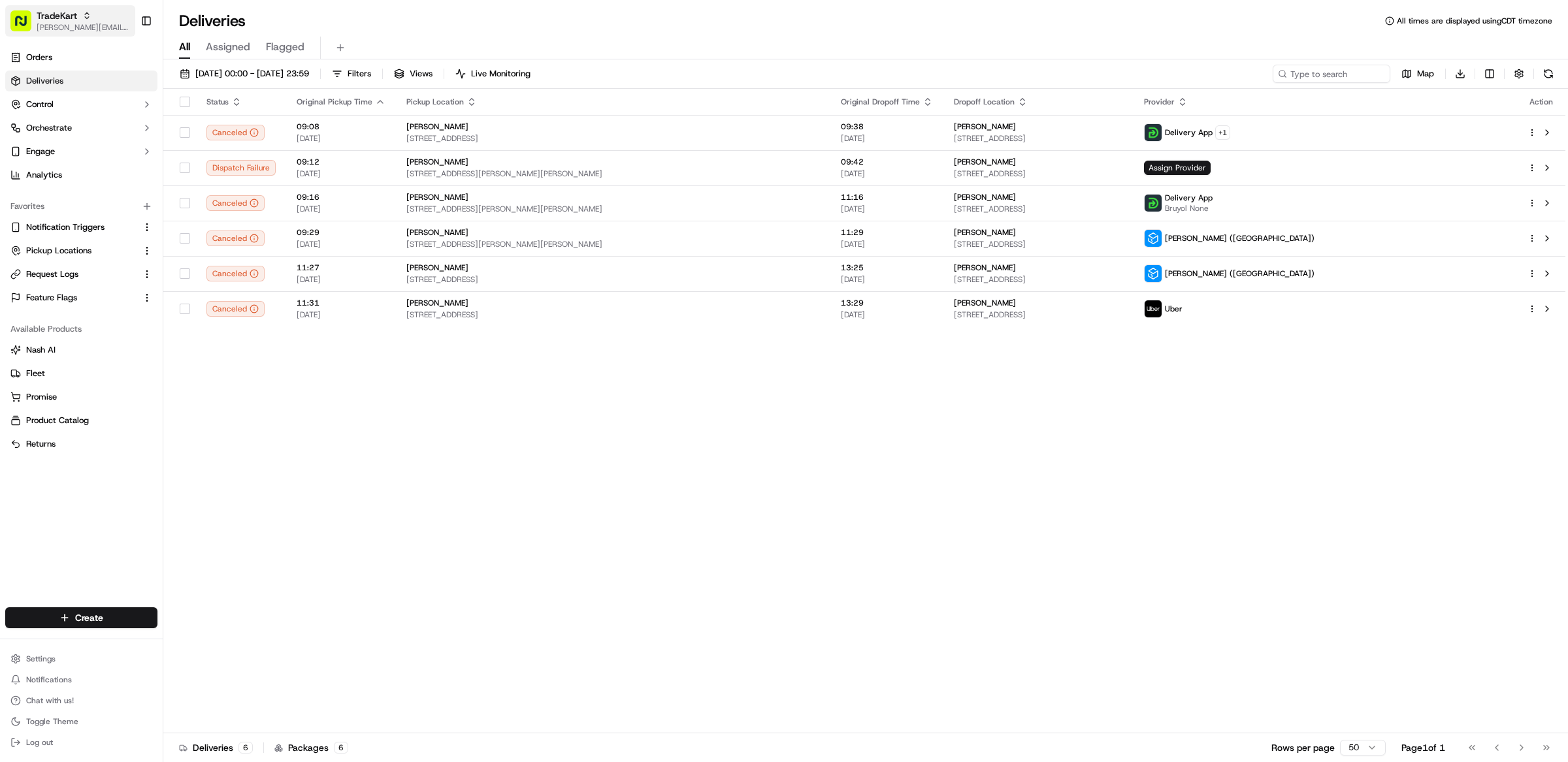
click at [75, 29] on span "[PERSON_NAME][EMAIL_ADDRESS][DOMAIN_NAME]" at bounding box center [84, 27] width 94 height 11
type input "hannaford"
click at [209, 70] on div "Hannaford" at bounding box center [235, 68] width 189 height 26
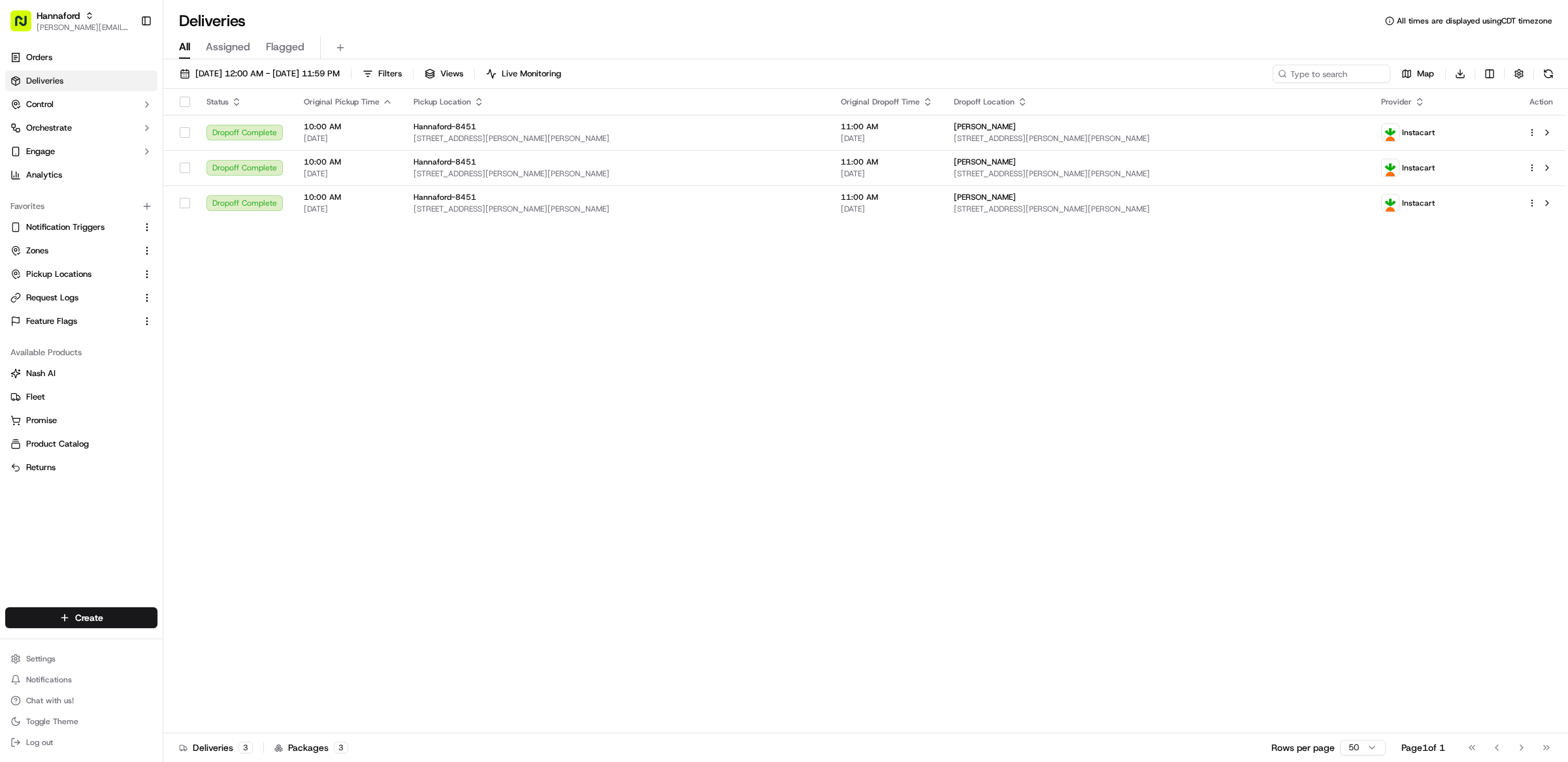
click at [951, 325] on div "Status Original Pickup Time Pickup Location Original Dropoff Time Dropoff Locat…" at bounding box center [864, 411] width 1402 height 644
click at [272, 76] on span "09/22/2025 12:00 AM - 09/22/2025 11:59 PM" at bounding box center [267, 74] width 144 height 12
click at [251, 55] on div "All Assigned Flagged" at bounding box center [865, 48] width 1405 height 23
click at [258, 74] on span "09/22/2025 12:00 AM - 09/22/2025 11:59 PM" at bounding box center [267, 74] width 144 height 12
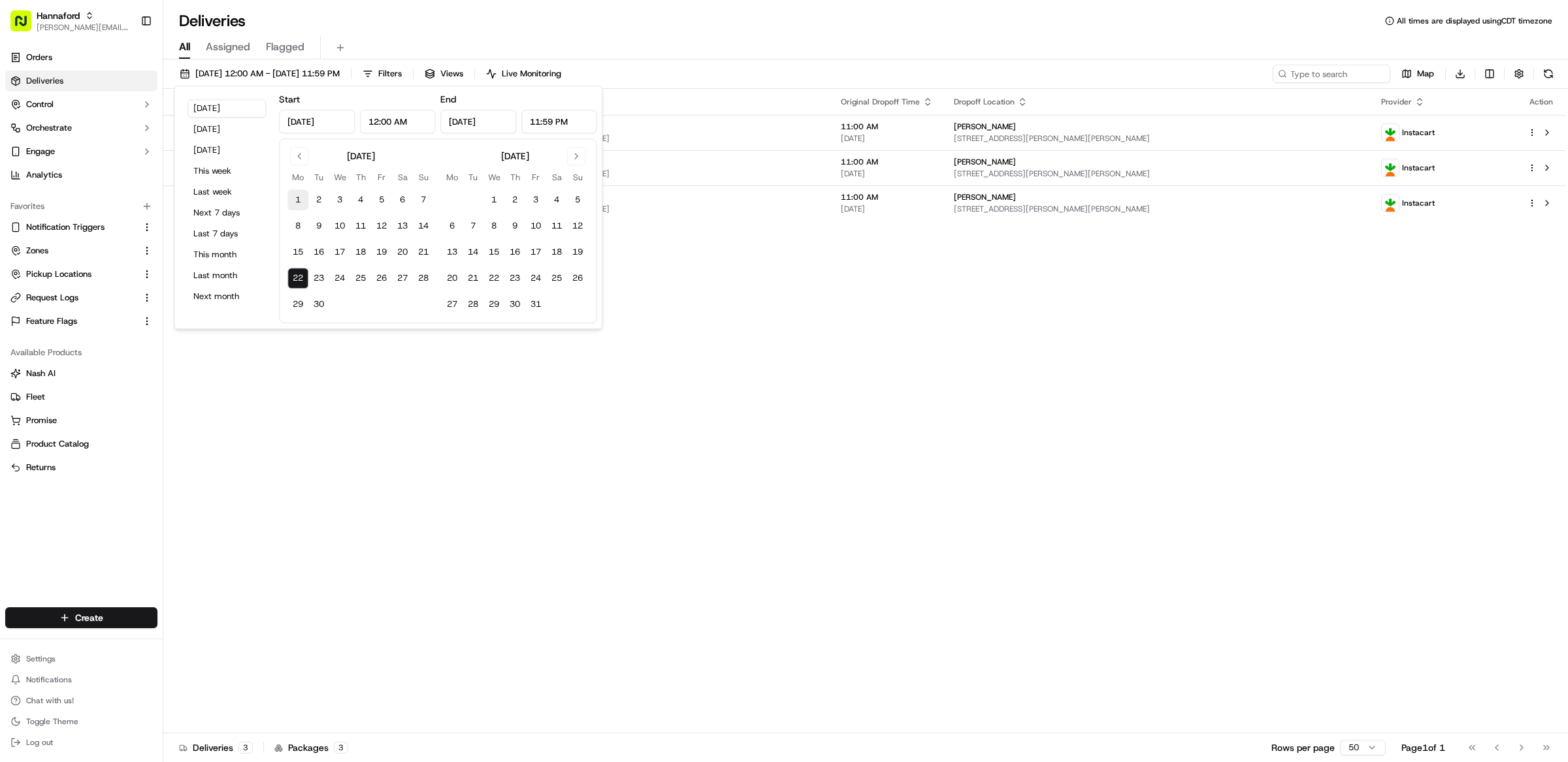
click at [296, 195] on button "1" at bounding box center [298, 199] width 21 height 21
type input "Sep 1, 2025"
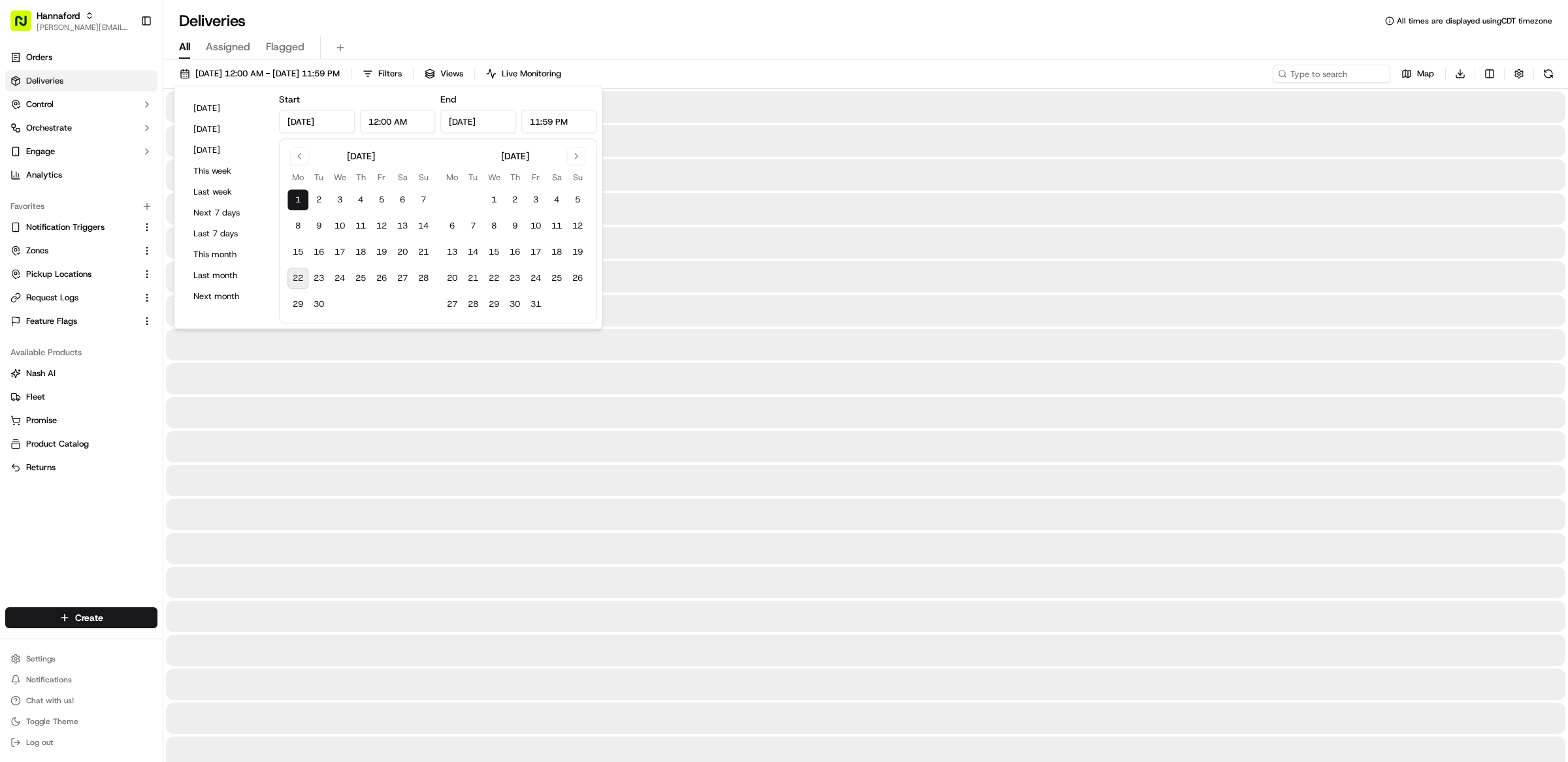
click at [328, 318] on div "September 2025 Mo Tu We Th Fr Sa Su 1 2 3 4 5 6 7 8 9 10 11 12 13 14 15 16 17 1…" at bounding box center [437, 231] width 318 height 184
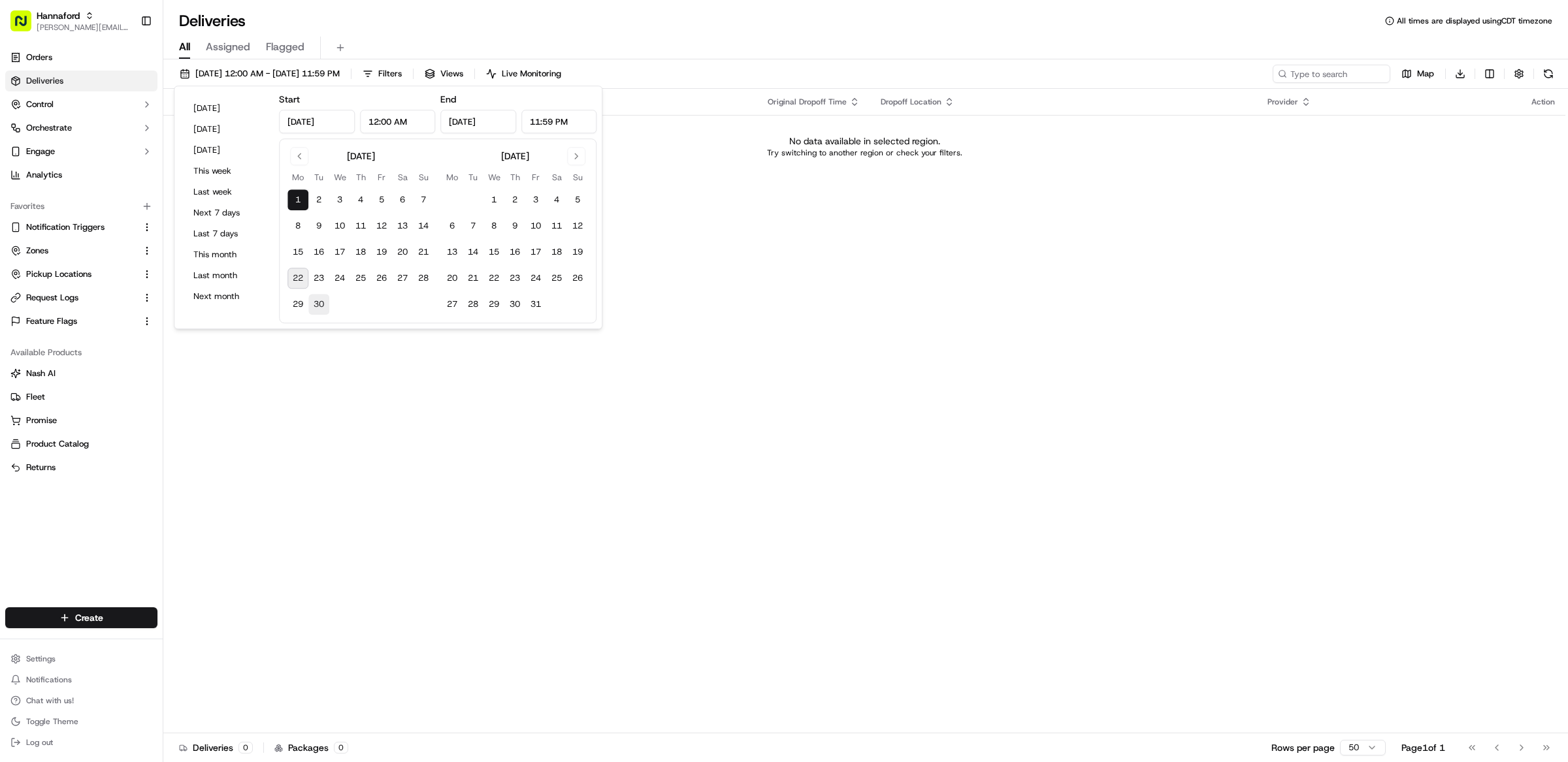
click at [324, 308] on button "30" at bounding box center [318, 304] width 21 height 21
type input "Sep 30, 2025"
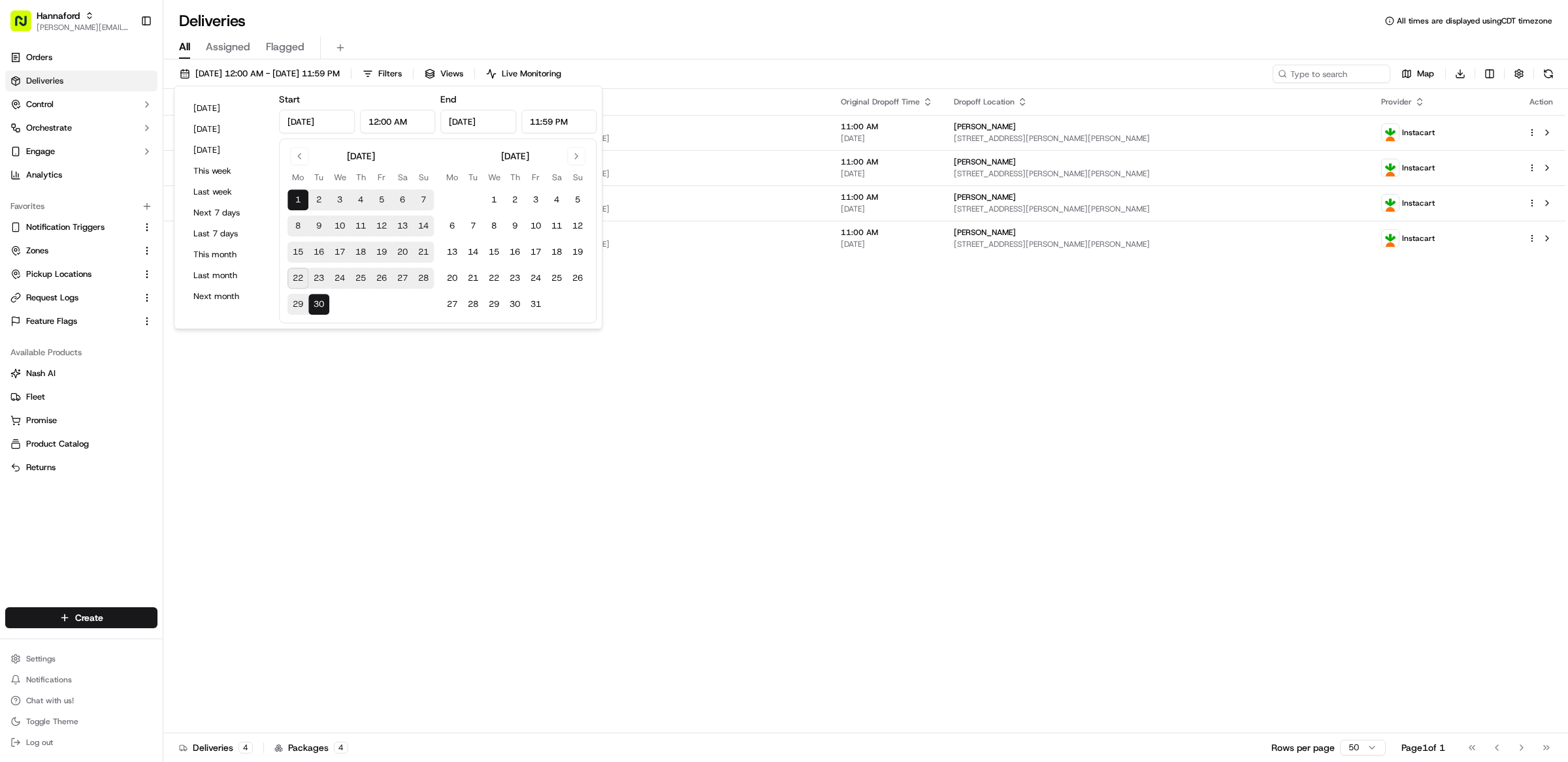
click at [998, 444] on div "Status Original Pickup Time Pickup Location Original Dropoff Time Dropoff Locat…" at bounding box center [864, 411] width 1402 height 644
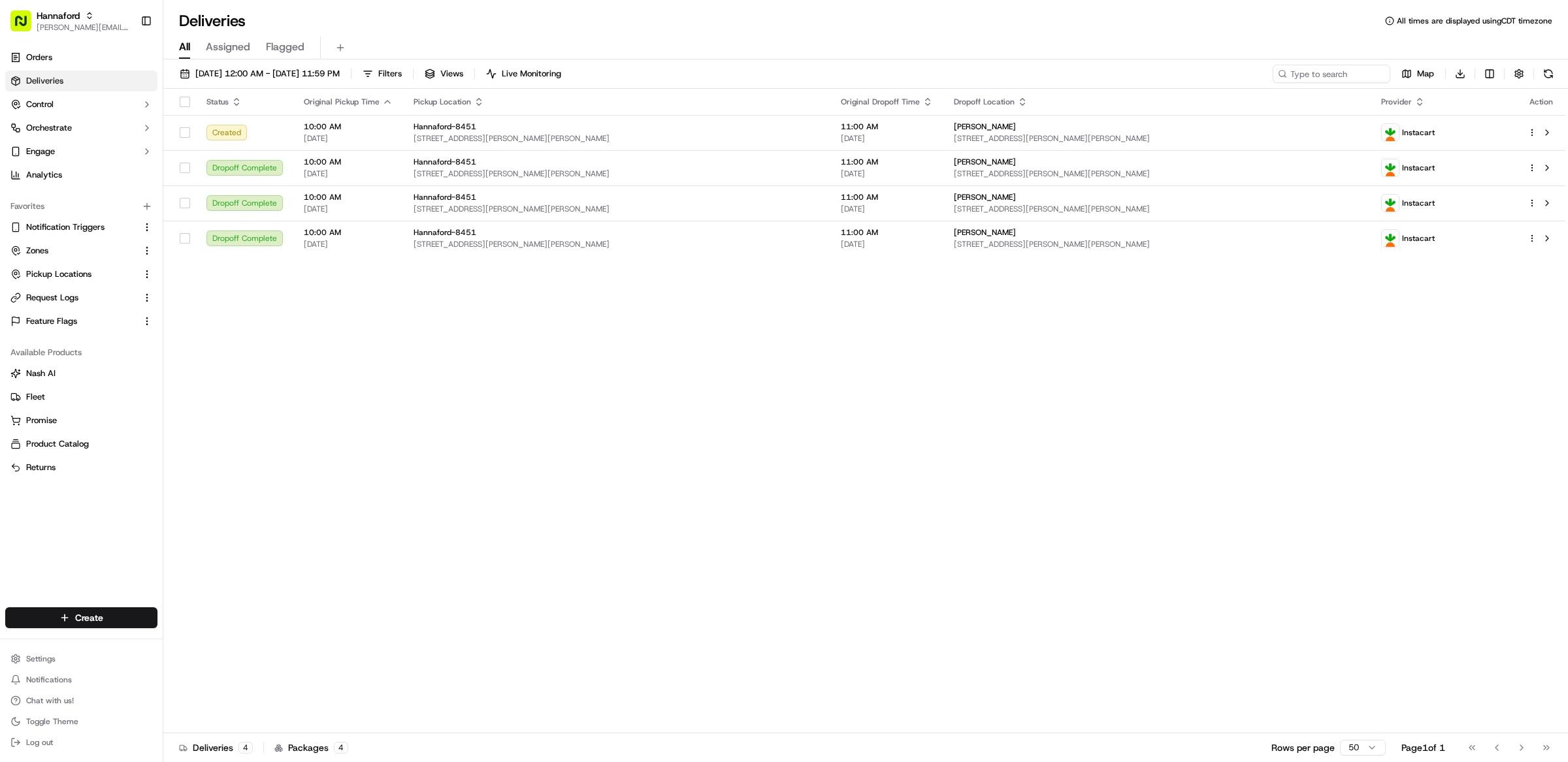
click at [972, 298] on div "Status Original Pickup Time Pickup Location Original Dropoff Time Dropoff Locat…" at bounding box center [864, 411] width 1402 height 644
click at [723, 242] on span "417 Payne Rd, Scarborough, ME 04074, US" at bounding box center [617, 245] width 407 height 11
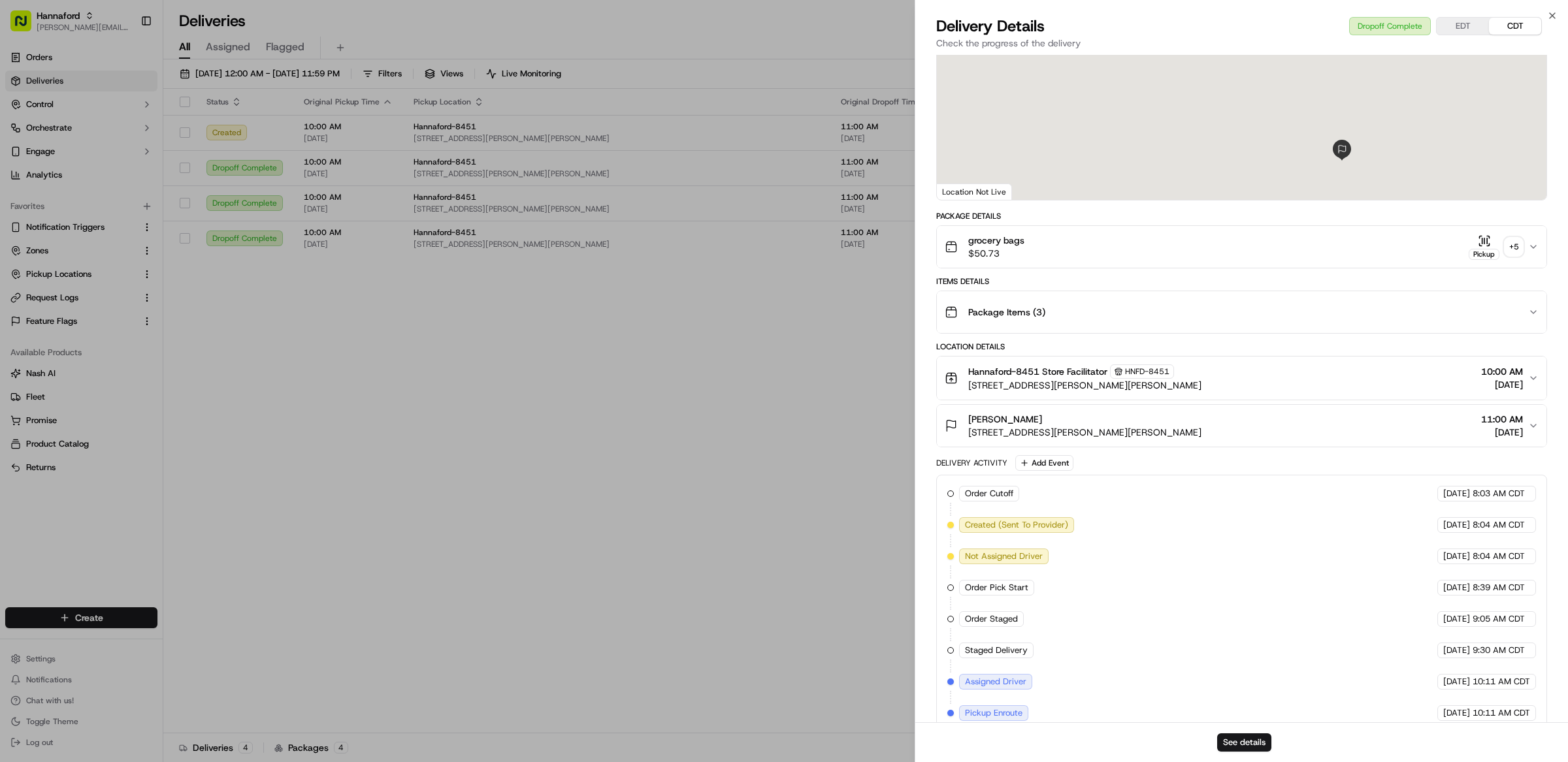
scroll to position [281, 0]
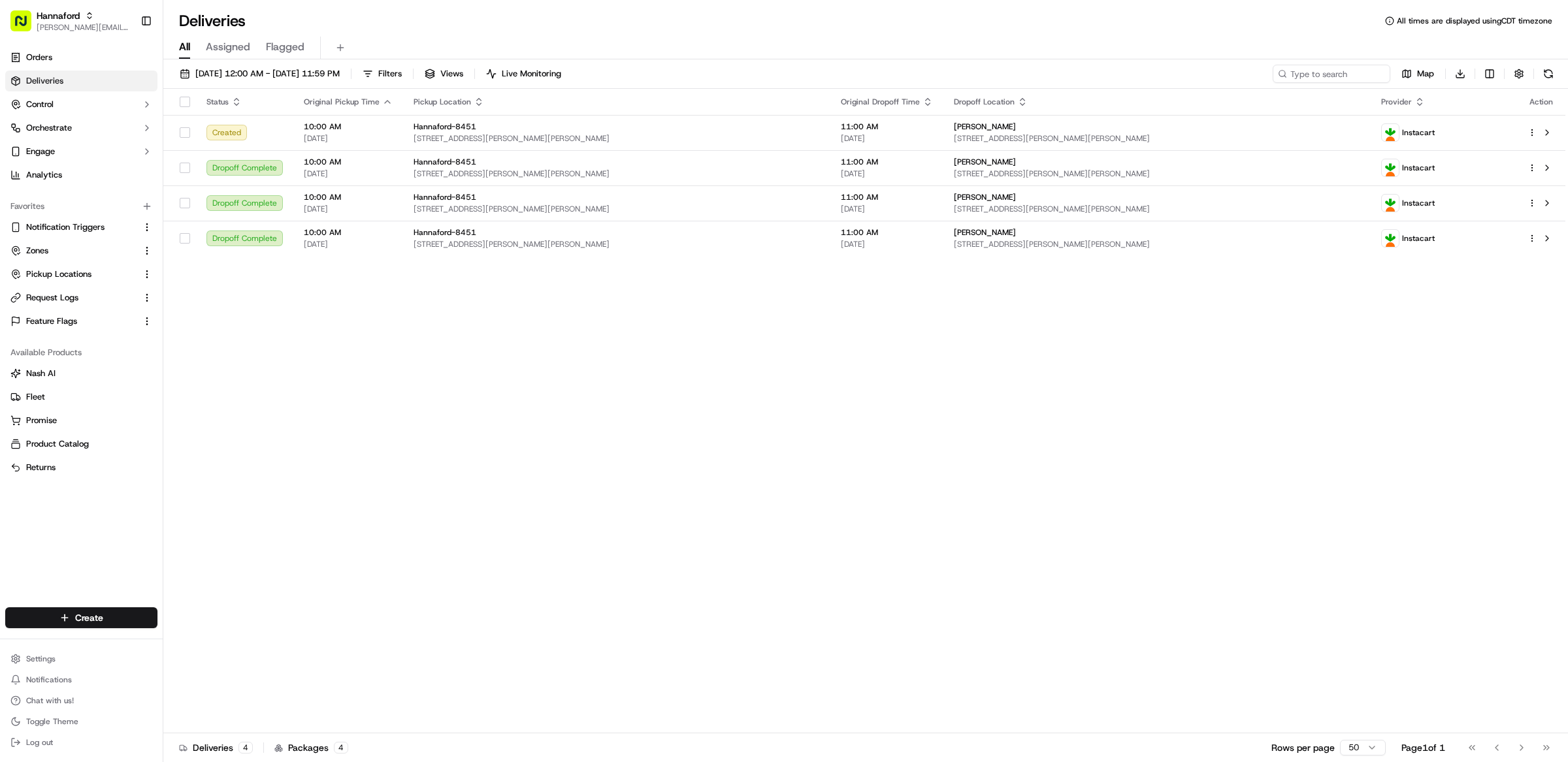
drag, startPoint x: 577, startPoint y: 444, endPoint x: 469, endPoint y: 295, distance: 184.0
click at [425, 187] on td "Hannaford-8451 417 Payne Rd, Scarborough, ME 04074, US" at bounding box center [617, 203] width 427 height 35
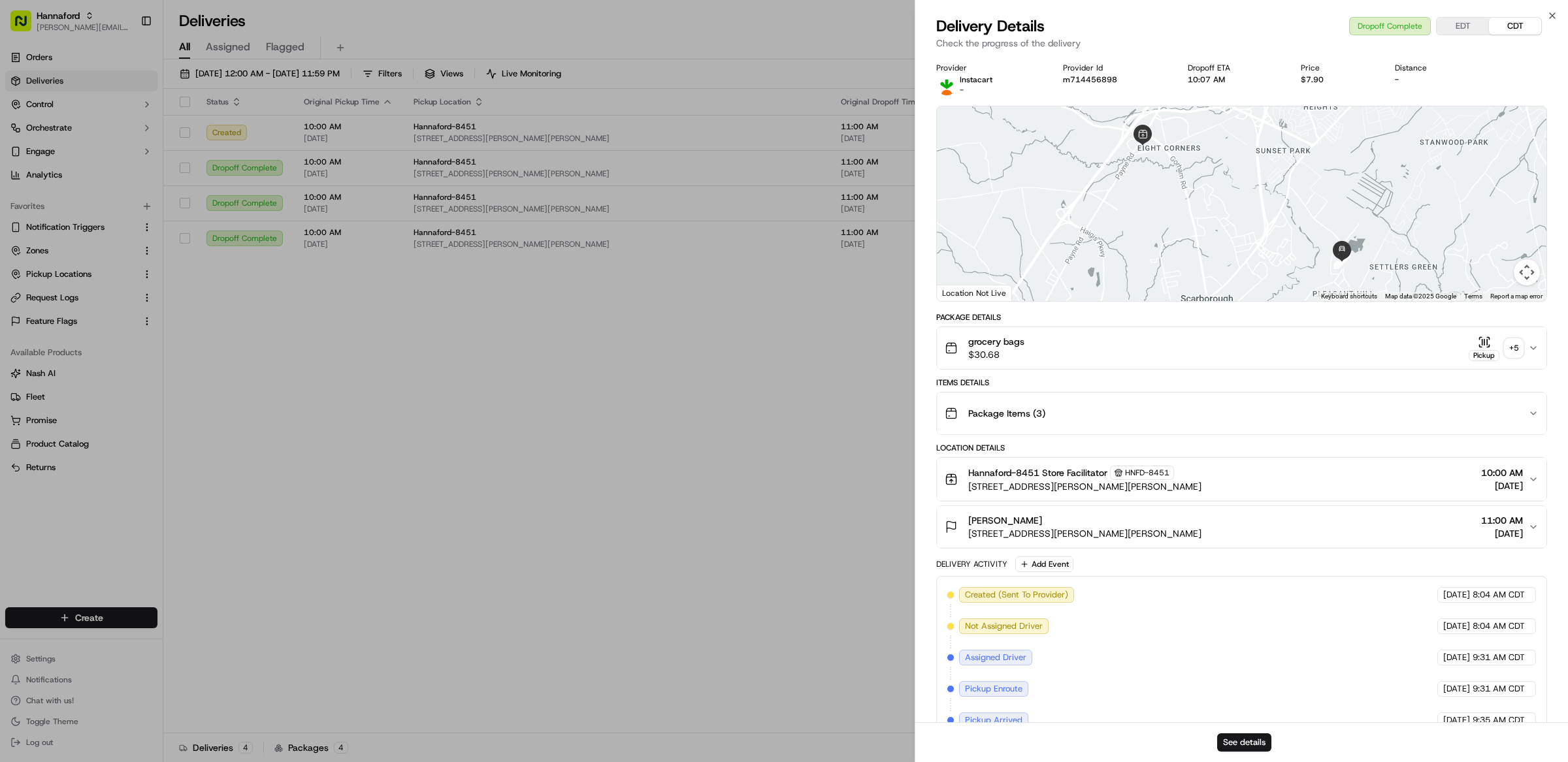
scroll to position [186, 0]
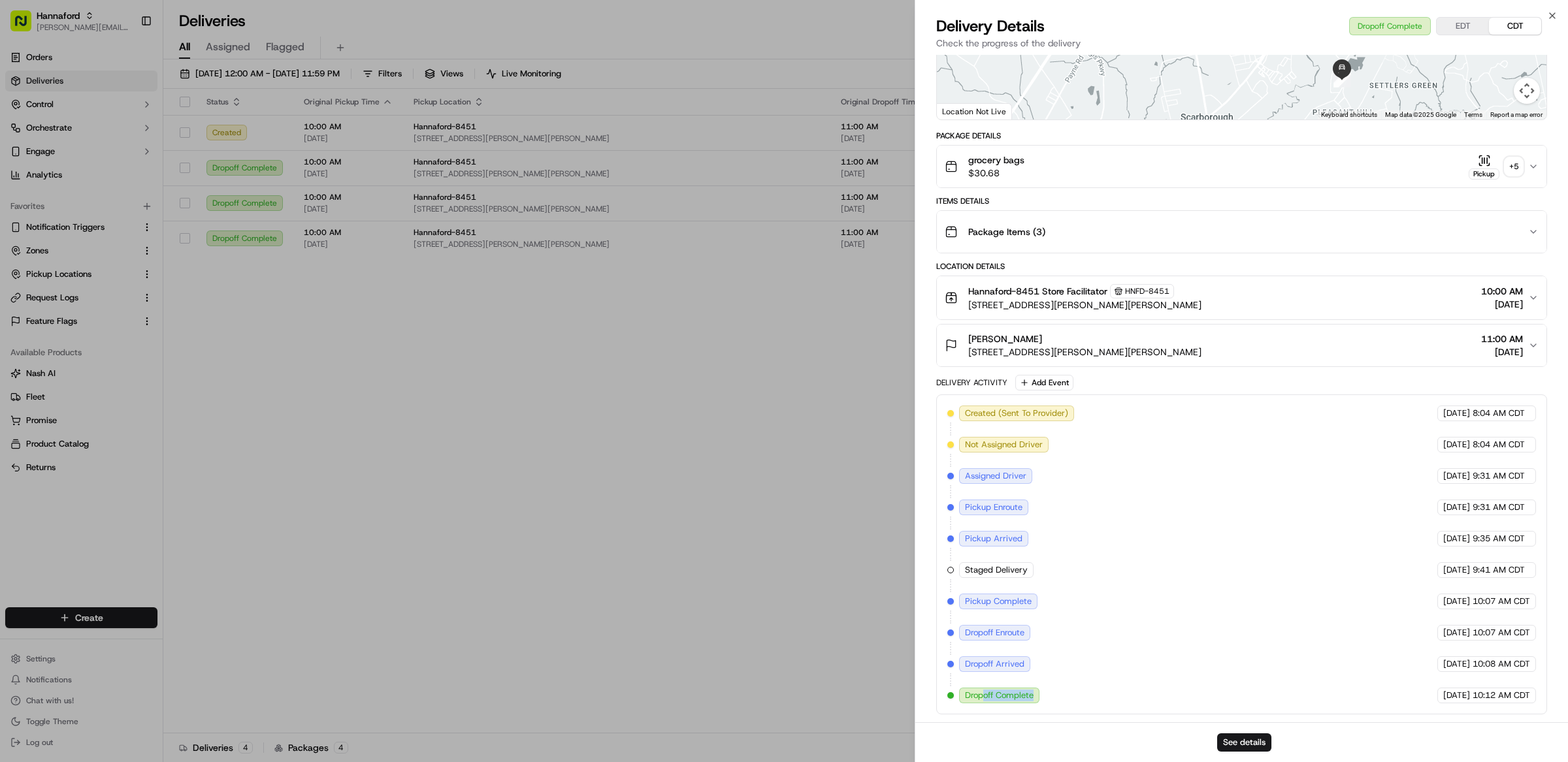
click at [1035, 696] on div "Dropoff Complete" at bounding box center [999, 695] width 80 height 15
click at [1039, 583] on div "Created (Sent To Provider) Instacart 09/22/2025 8:04 AM CDT Not Assigned Driver…" at bounding box center [1242, 555] width 588 height 298
drag, startPoint x: 1028, startPoint y: 570, endPoint x: 955, endPoint y: 570, distance: 73.0
click at [955, 570] on div "Created (Sent To Provider) Instacart 09/22/2025 8:04 AM CDT Not Assigned Driver…" at bounding box center [1242, 555] width 588 height 298
click at [670, 381] on div "Status Original Pickup Time Pickup Location Original Dropoff Time Dropoff Locat…" at bounding box center [864, 411] width 1402 height 644
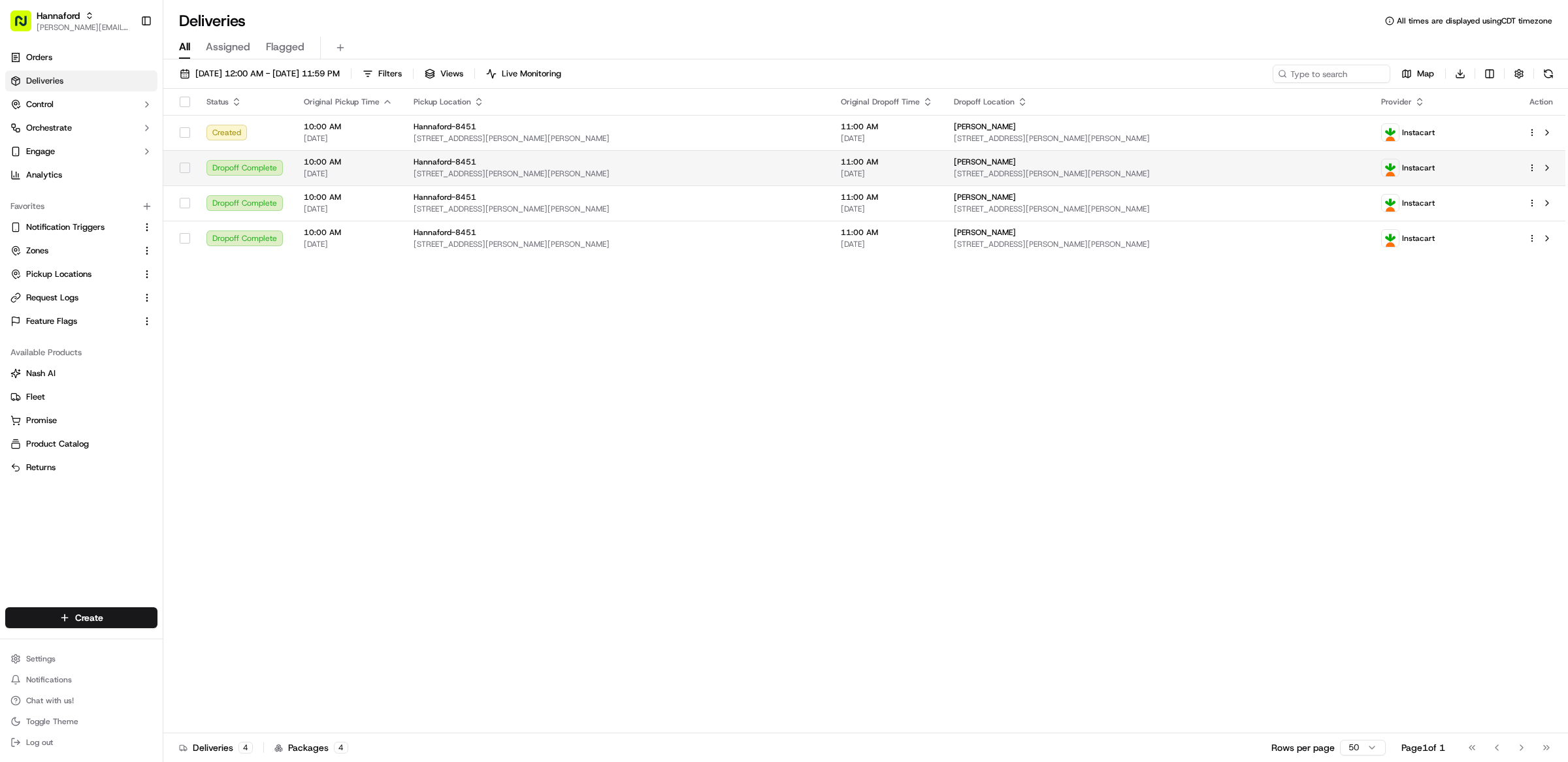
click at [592, 166] on div "Hannaford-8451" at bounding box center [617, 162] width 407 height 11
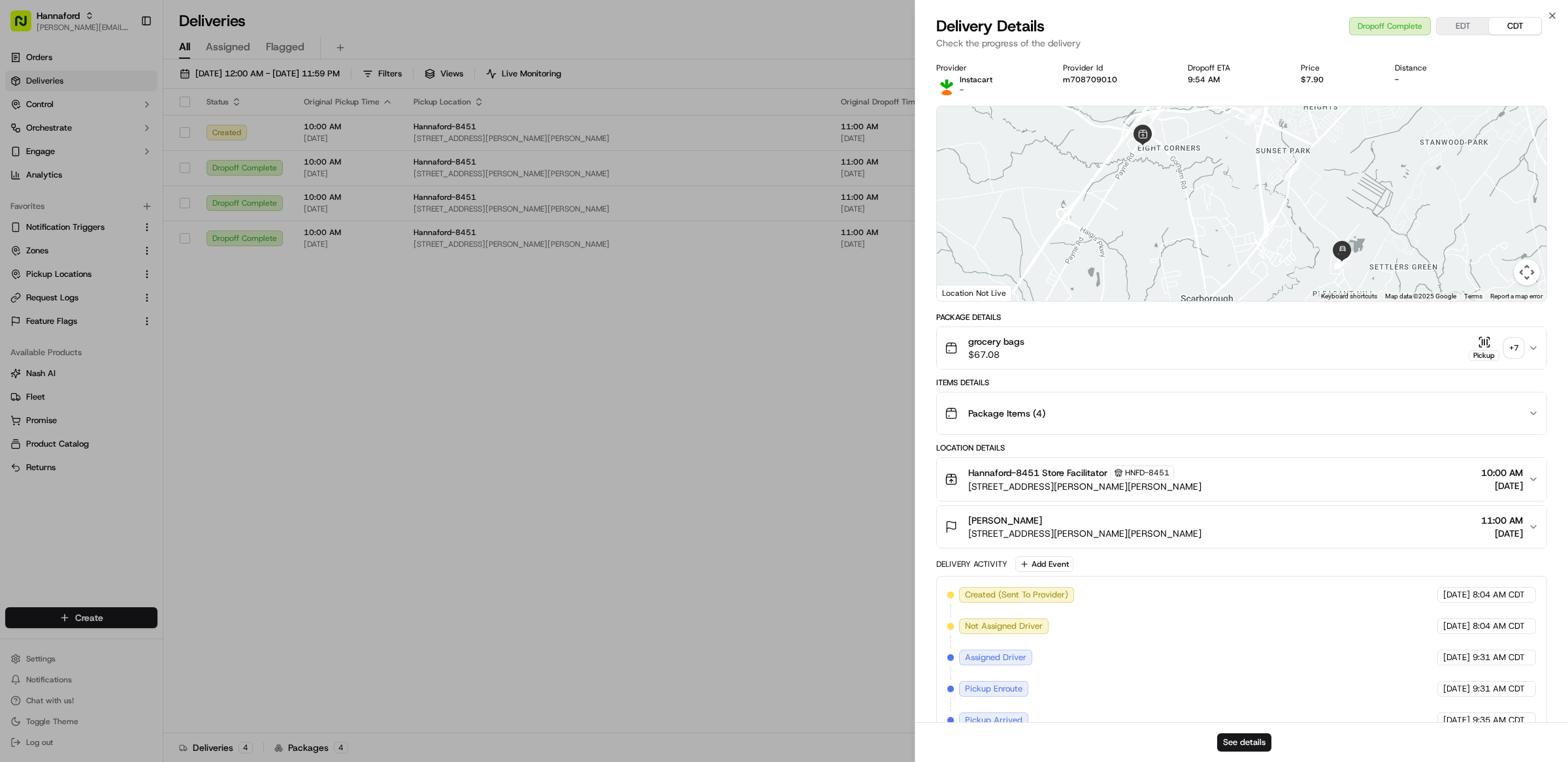
scroll to position [154, 0]
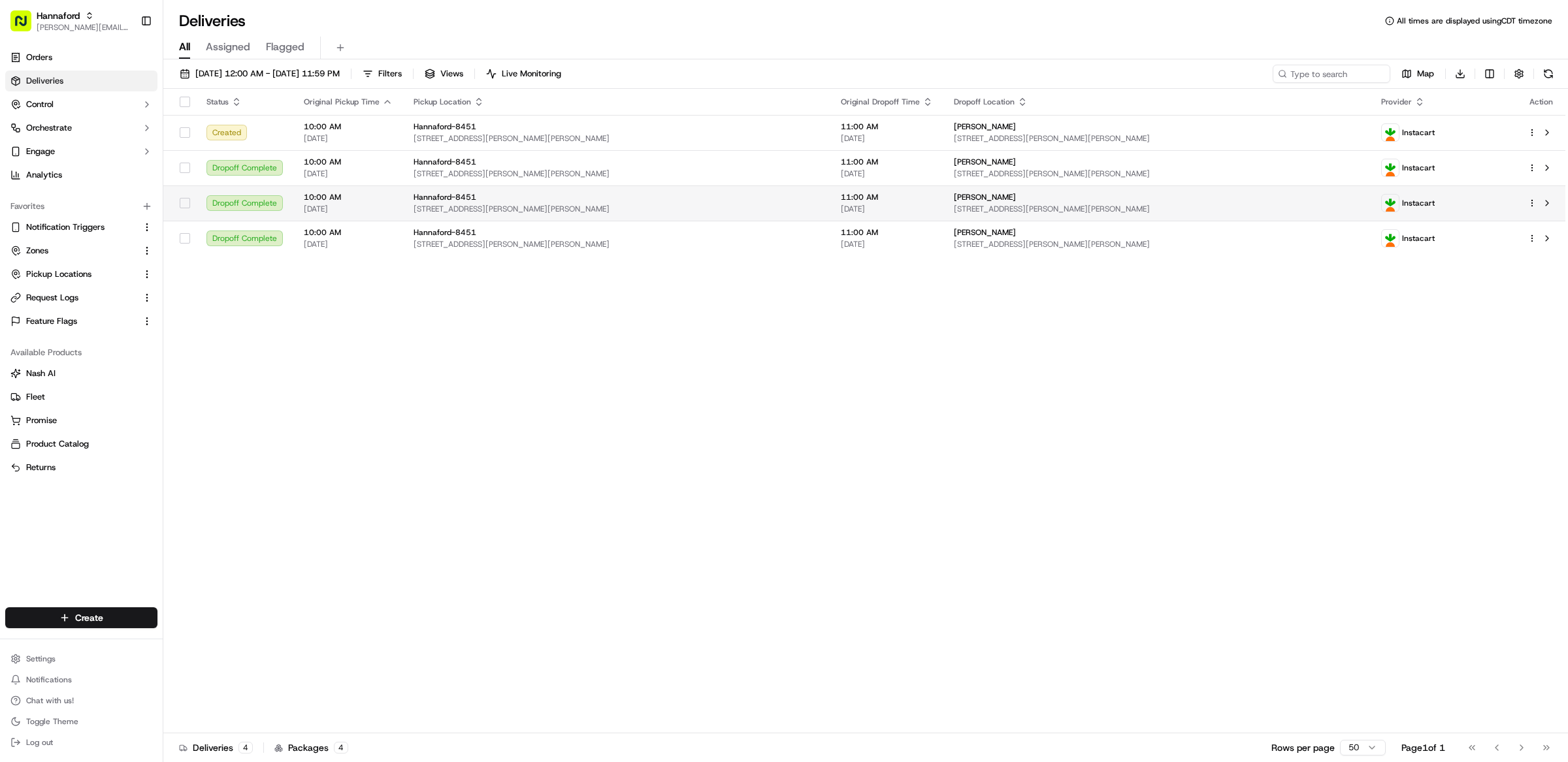
click at [610, 204] on span "417 Payne Rd, Scarborough, ME 04074, US" at bounding box center [617, 209] width 407 height 11
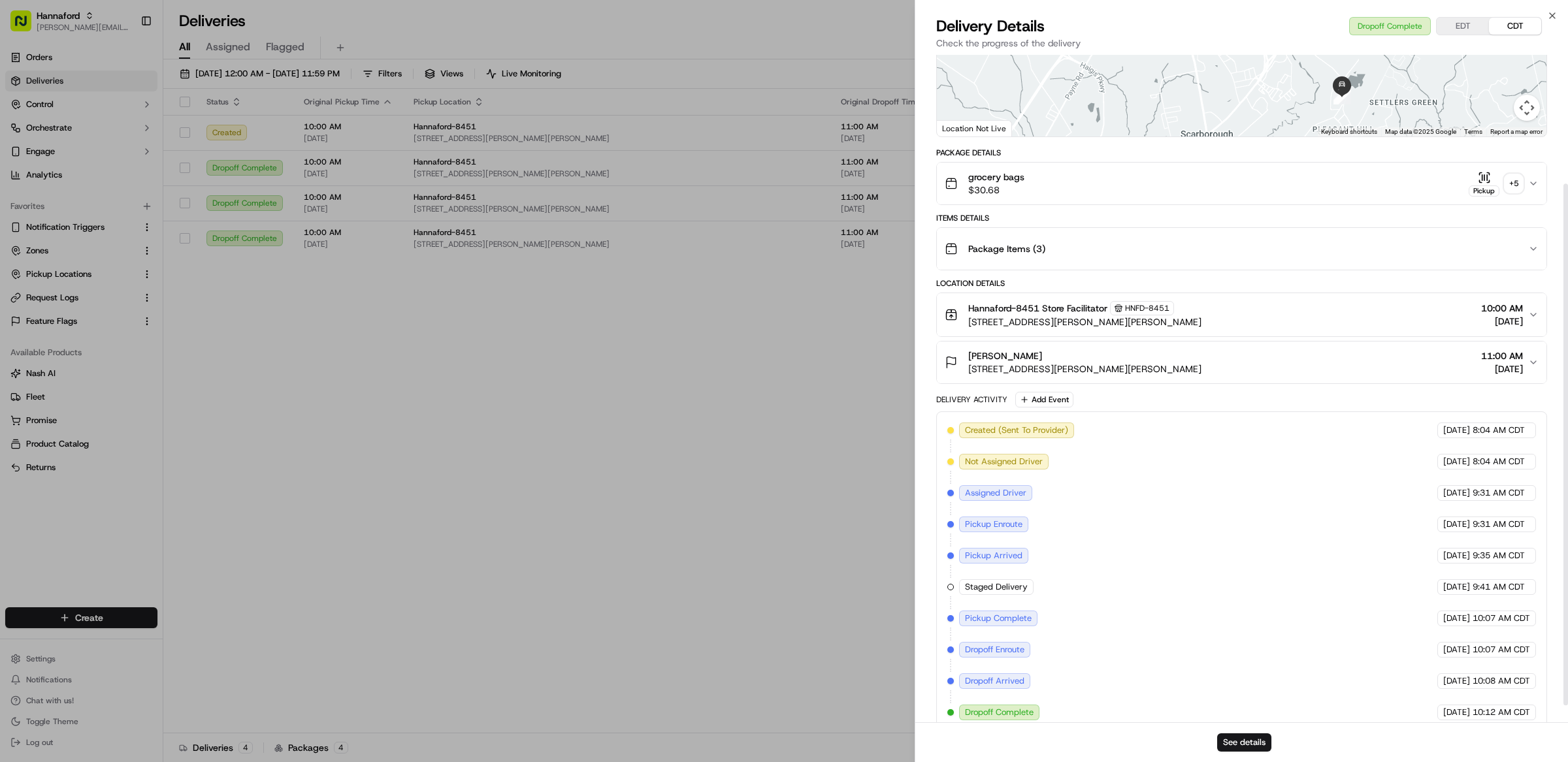
scroll to position [186, 0]
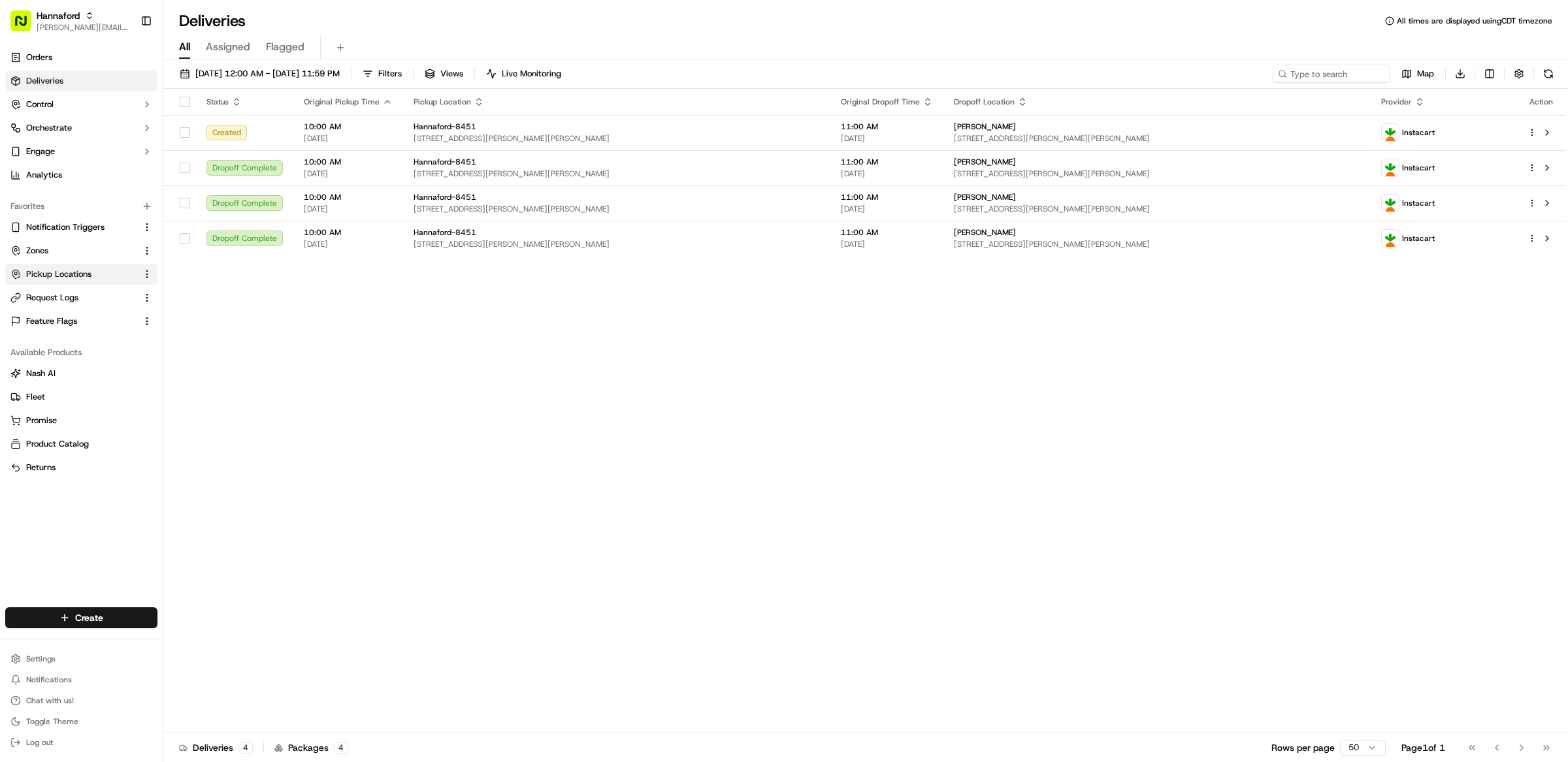
click at [98, 277] on link "Pickup Locations" at bounding box center [74, 275] width 126 height 12
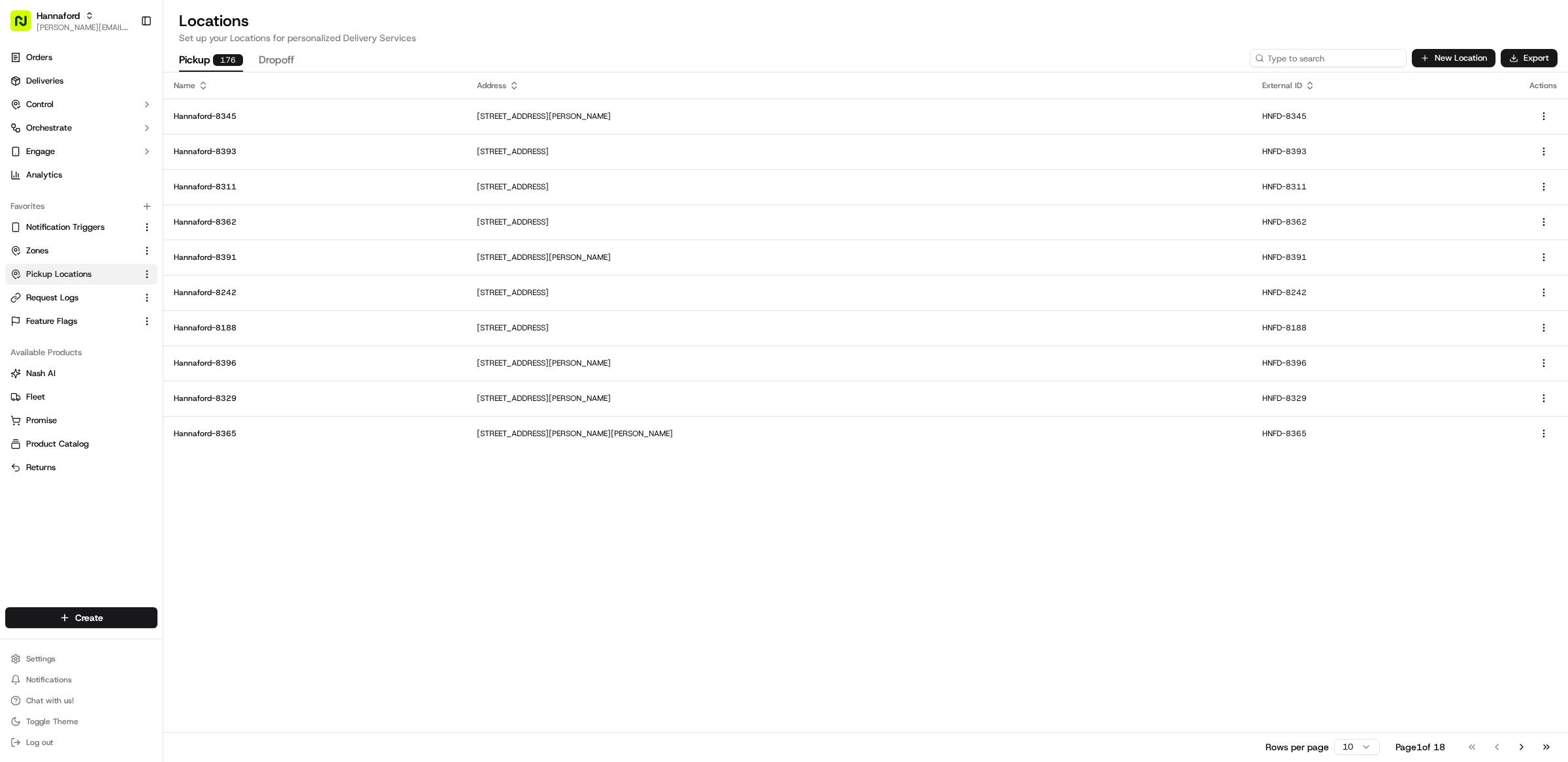
click at [1354, 61] on input at bounding box center [1328, 57] width 156 height 18
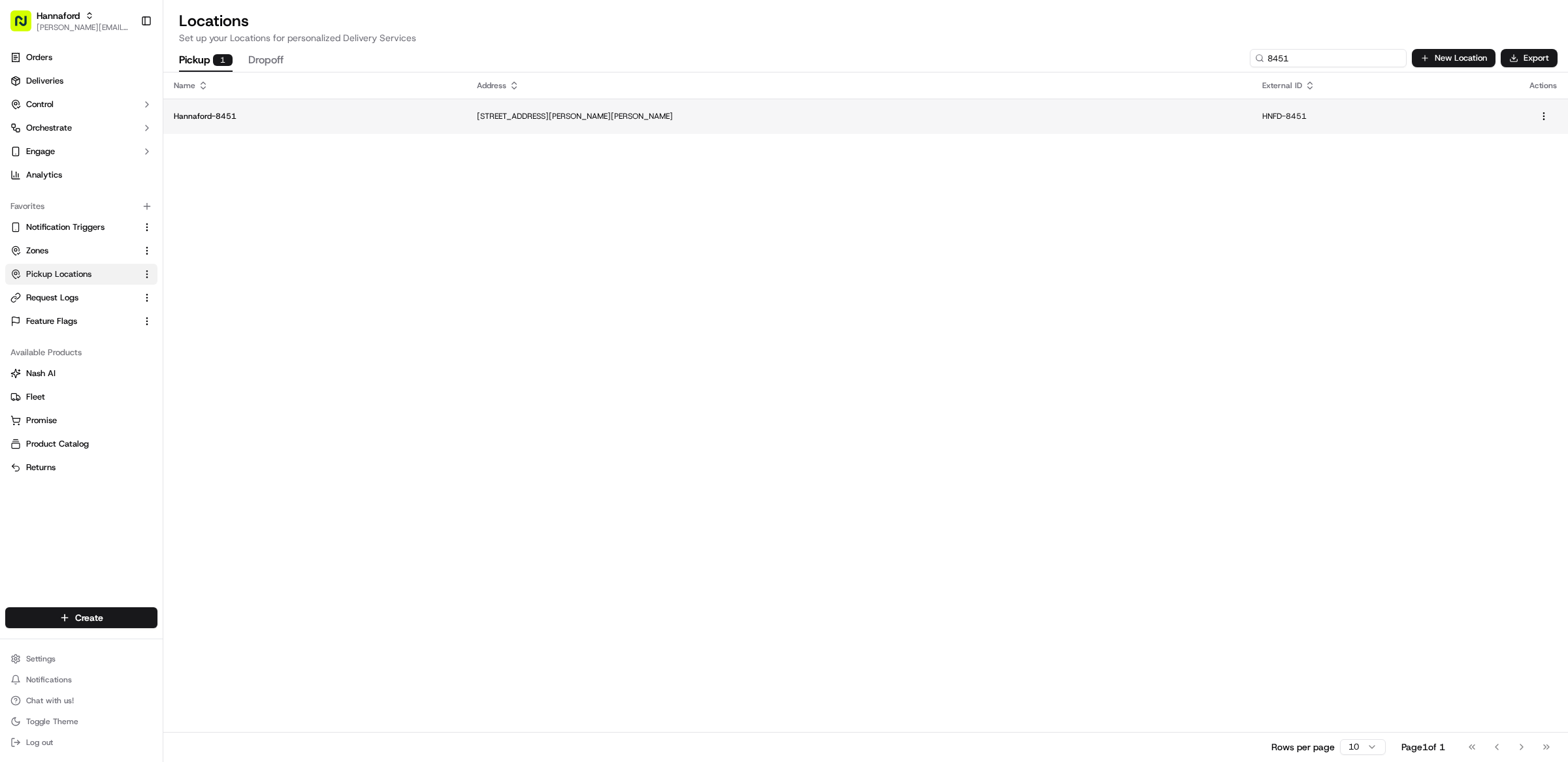
type input "8451"
click at [429, 106] on td "Hannaford-8451" at bounding box center [314, 116] width 303 height 35
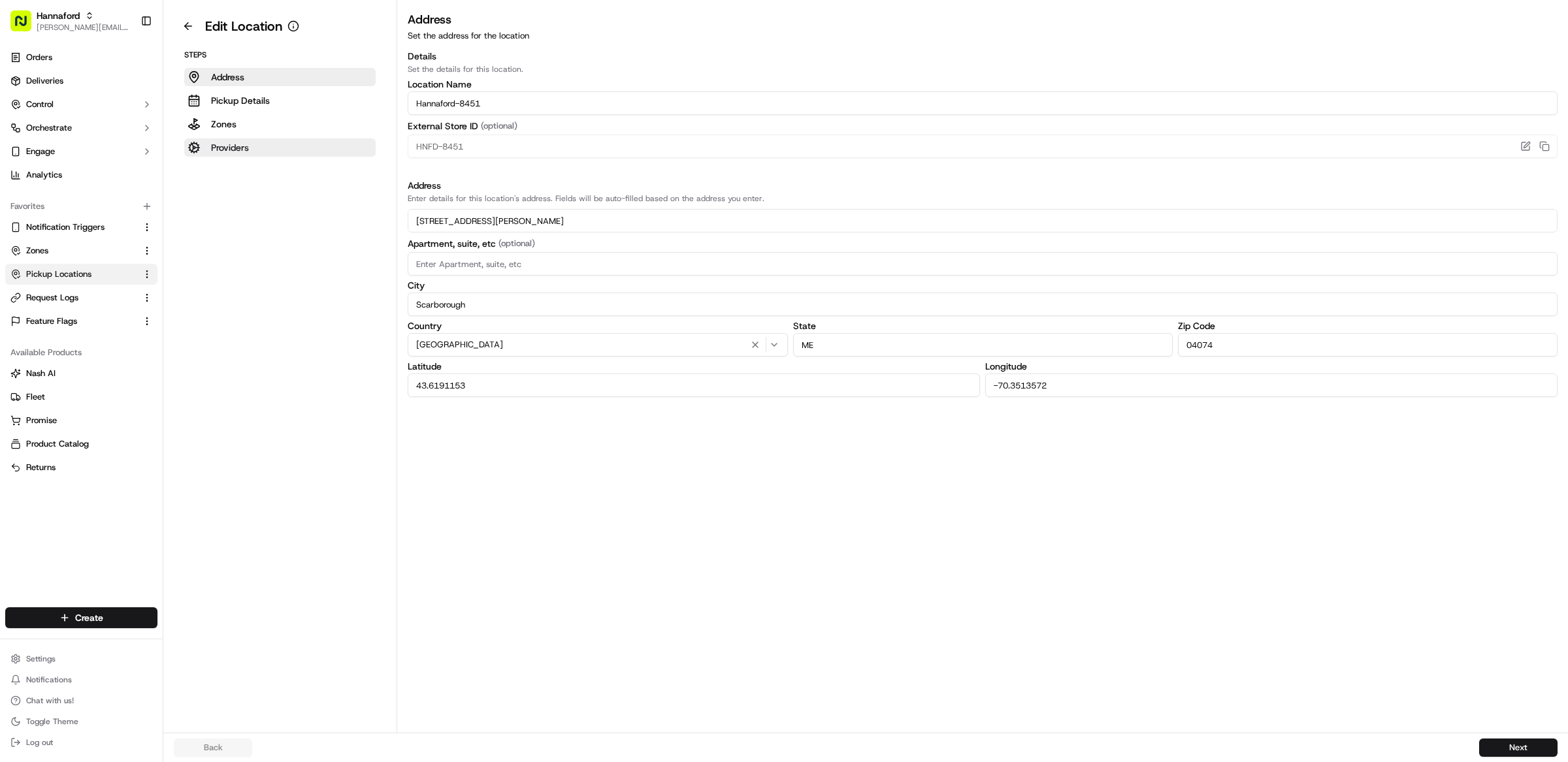
click at [255, 150] on button "Providers" at bounding box center [280, 147] width 191 height 18
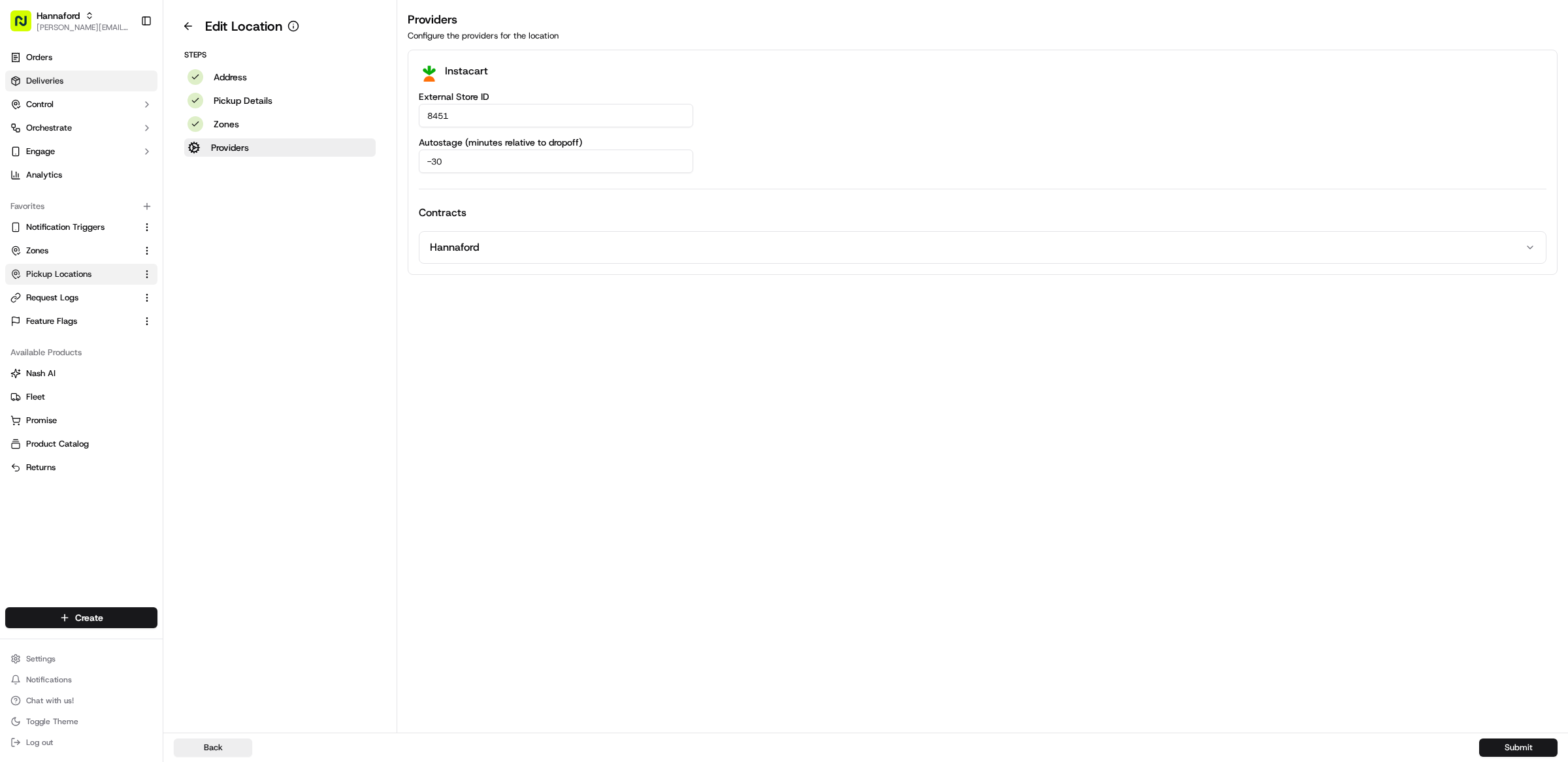
click at [79, 78] on link "Deliveries" at bounding box center [82, 81] width 152 height 21
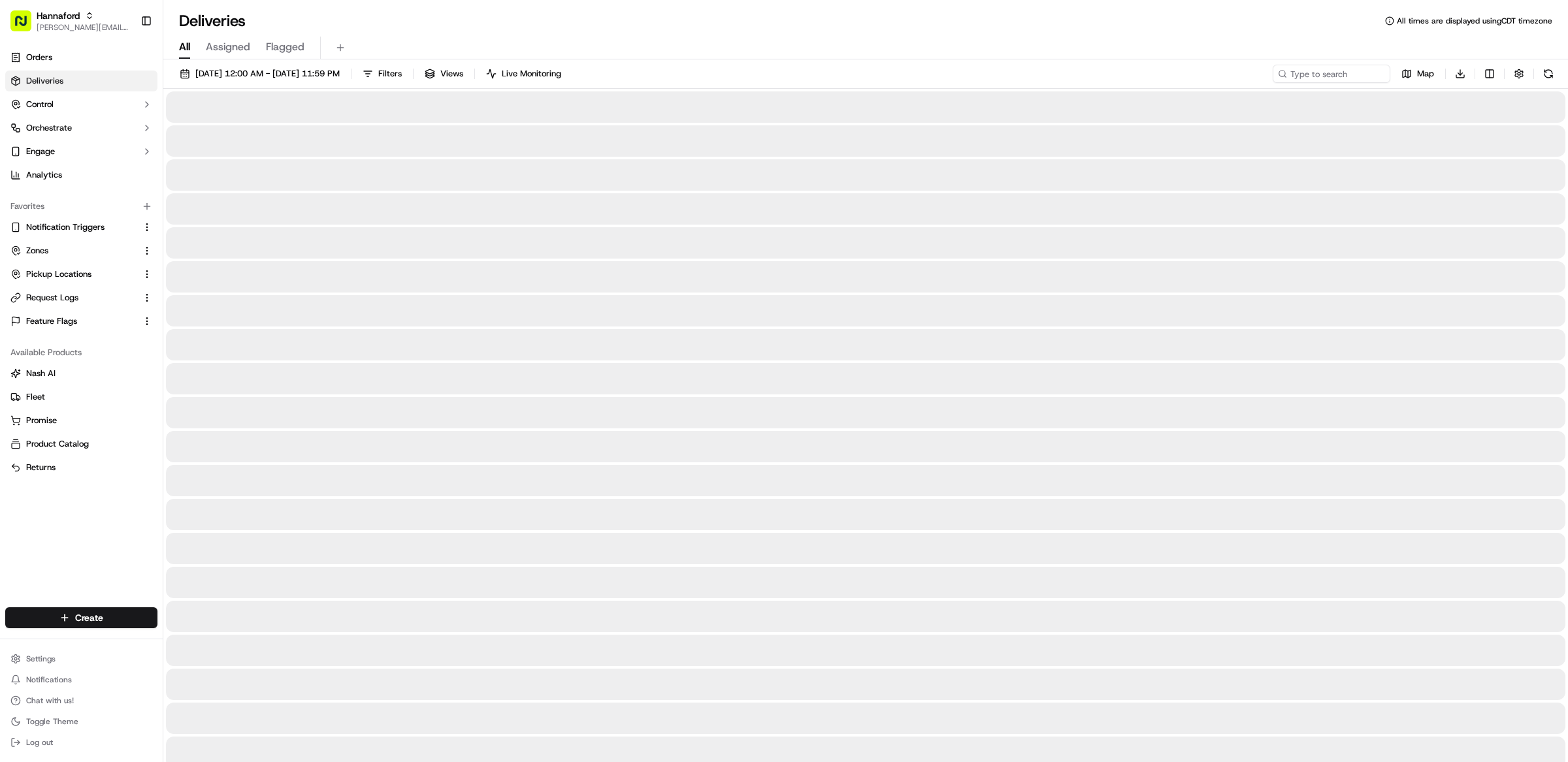
click at [79, 78] on link "Deliveries" at bounding box center [82, 81] width 152 height 21
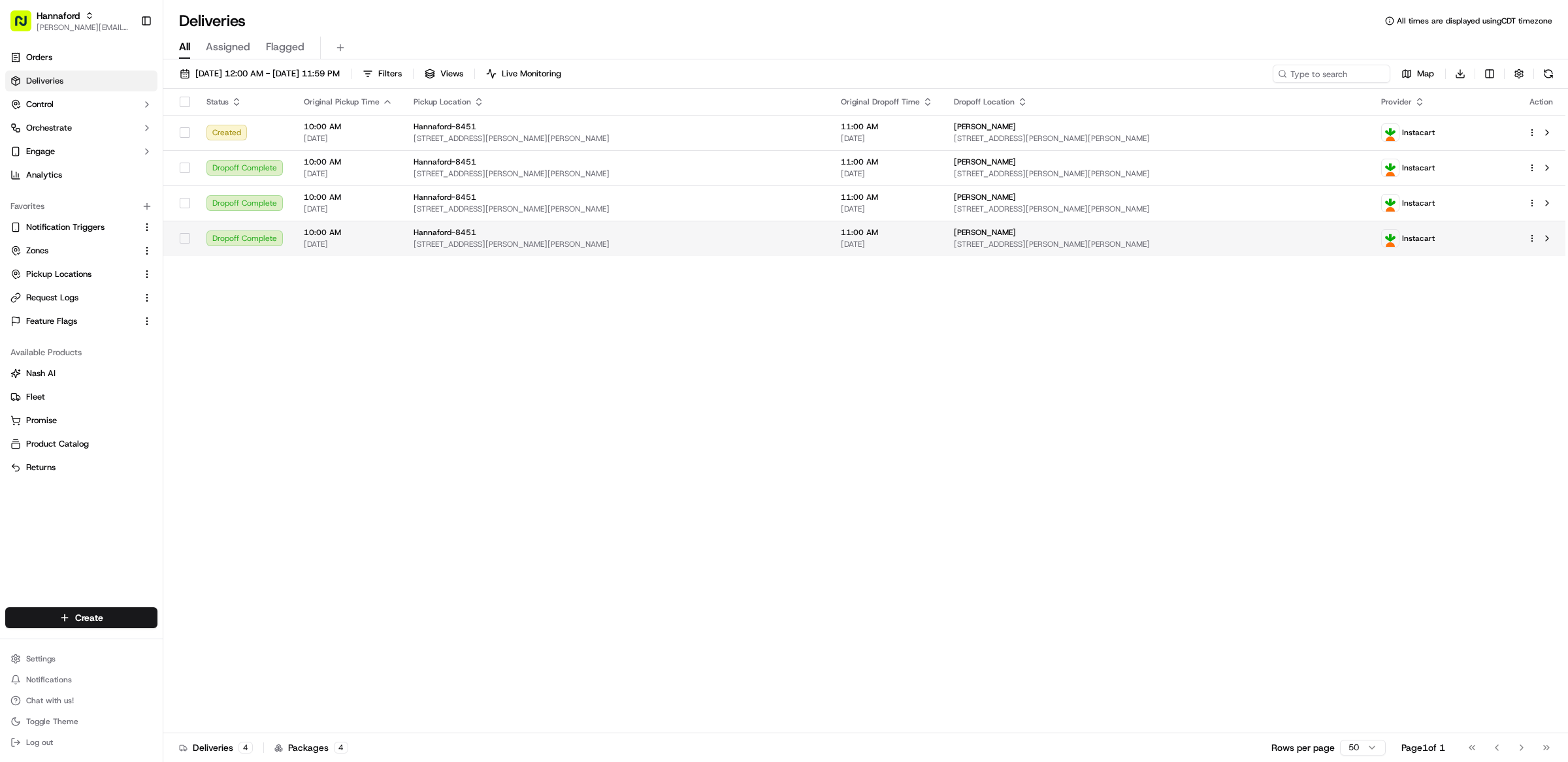
click at [591, 250] on td "Hannaford-8451 417 Payne Rd, Scarborough, ME 04074, US" at bounding box center [617, 238] width 427 height 35
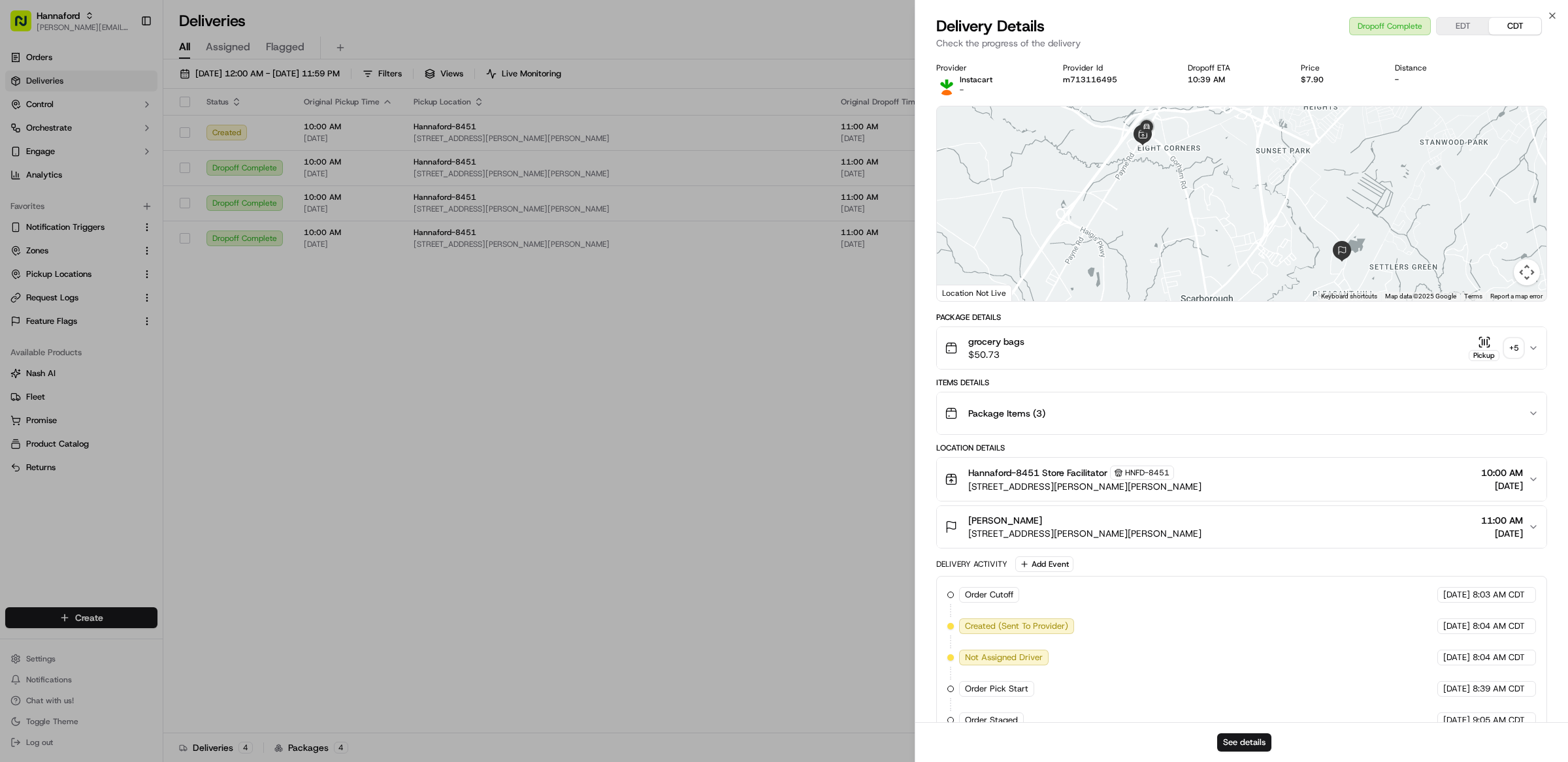
scroll to position [281, 0]
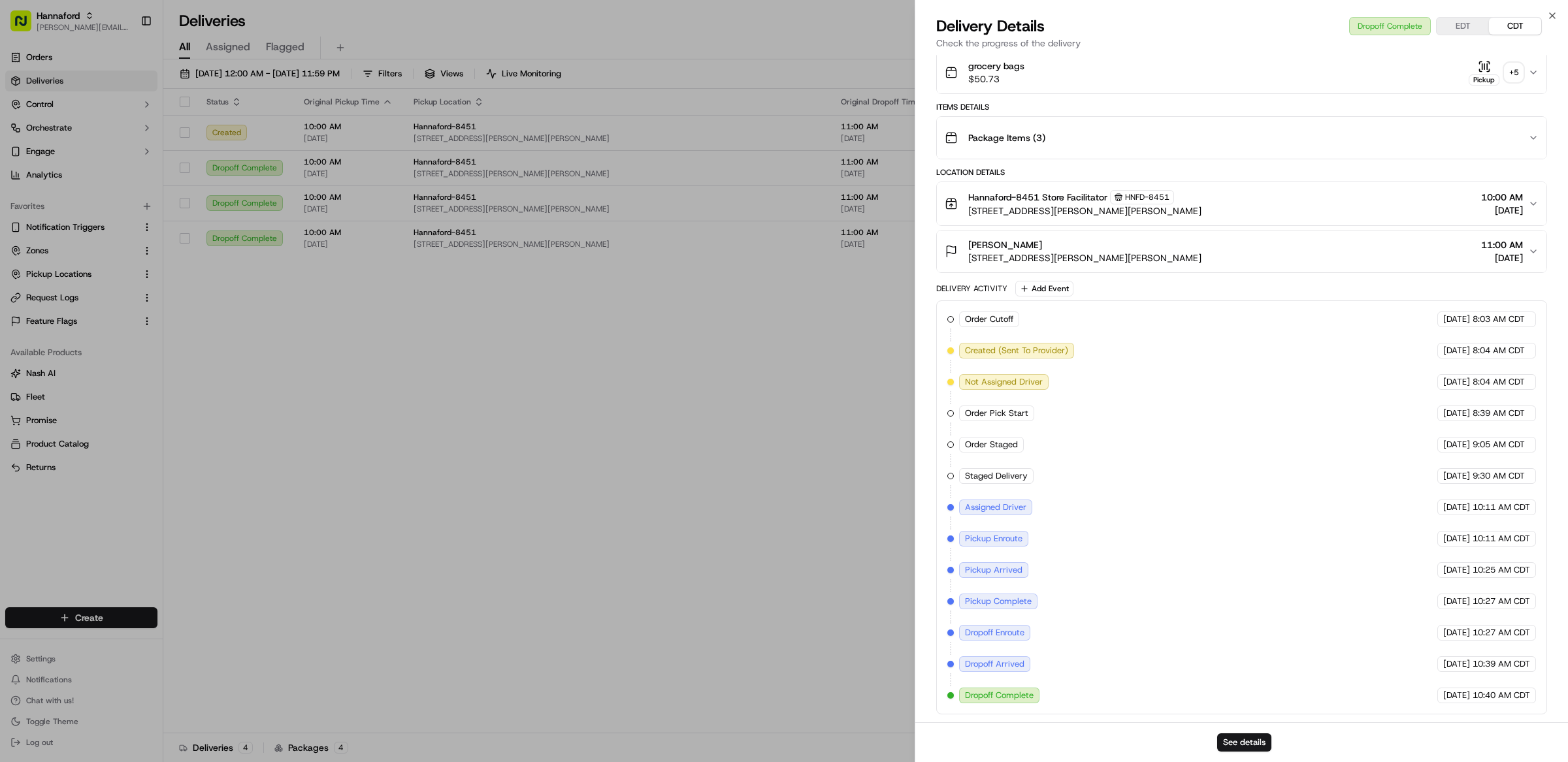
drag, startPoint x: 1026, startPoint y: 473, endPoint x: 1038, endPoint y: 477, distance: 12.6
click at [1026, 474] on span "Staged Delivery" at bounding box center [996, 476] width 63 height 12
drag, startPoint x: 952, startPoint y: 471, endPoint x: 1529, endPoint y: 475, distance: 577.0
click at [1529, 475] on div "Order Cutoff Hannaford 09/22/2025 8:03 AM CDT Created (Sent To Provider) Instac…" at bounding box center [1242, 507] width 588 height 392
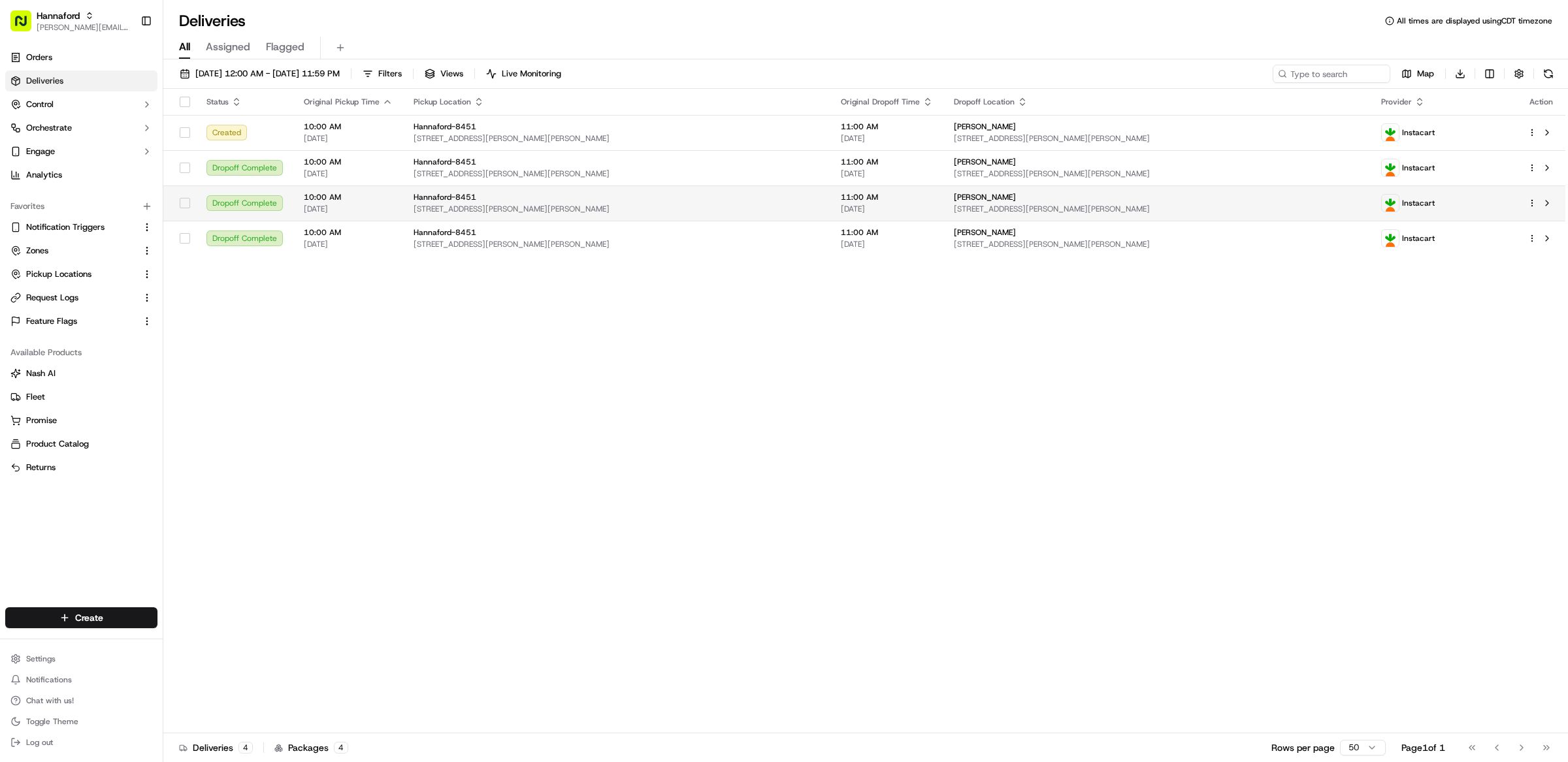
click at [467, 209] on span "417 Payne Rd, Scarborough, ME 04074, US" at bounding box center [617, 209] width 407 height 11
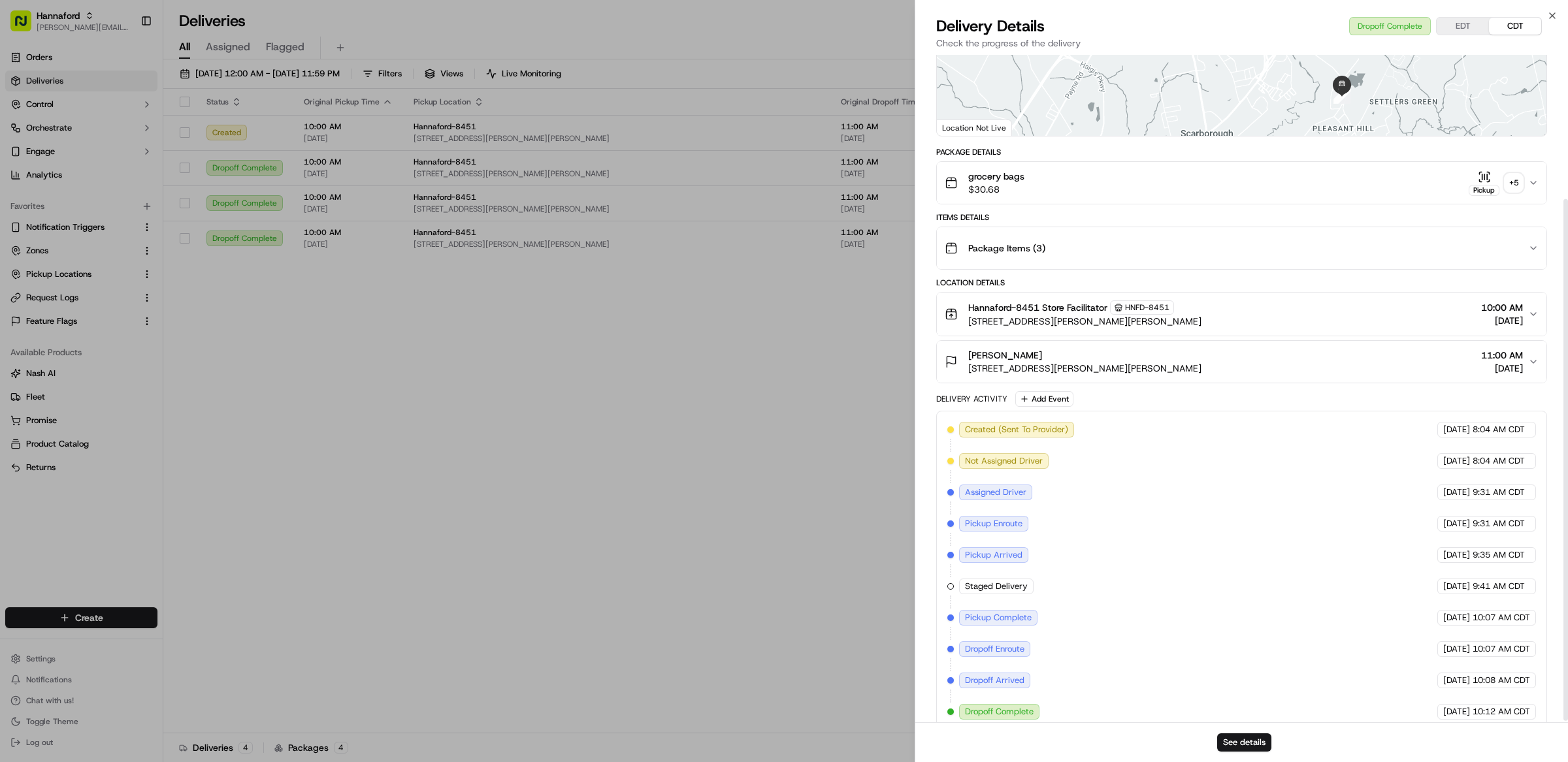
scroll to position [186, 0]
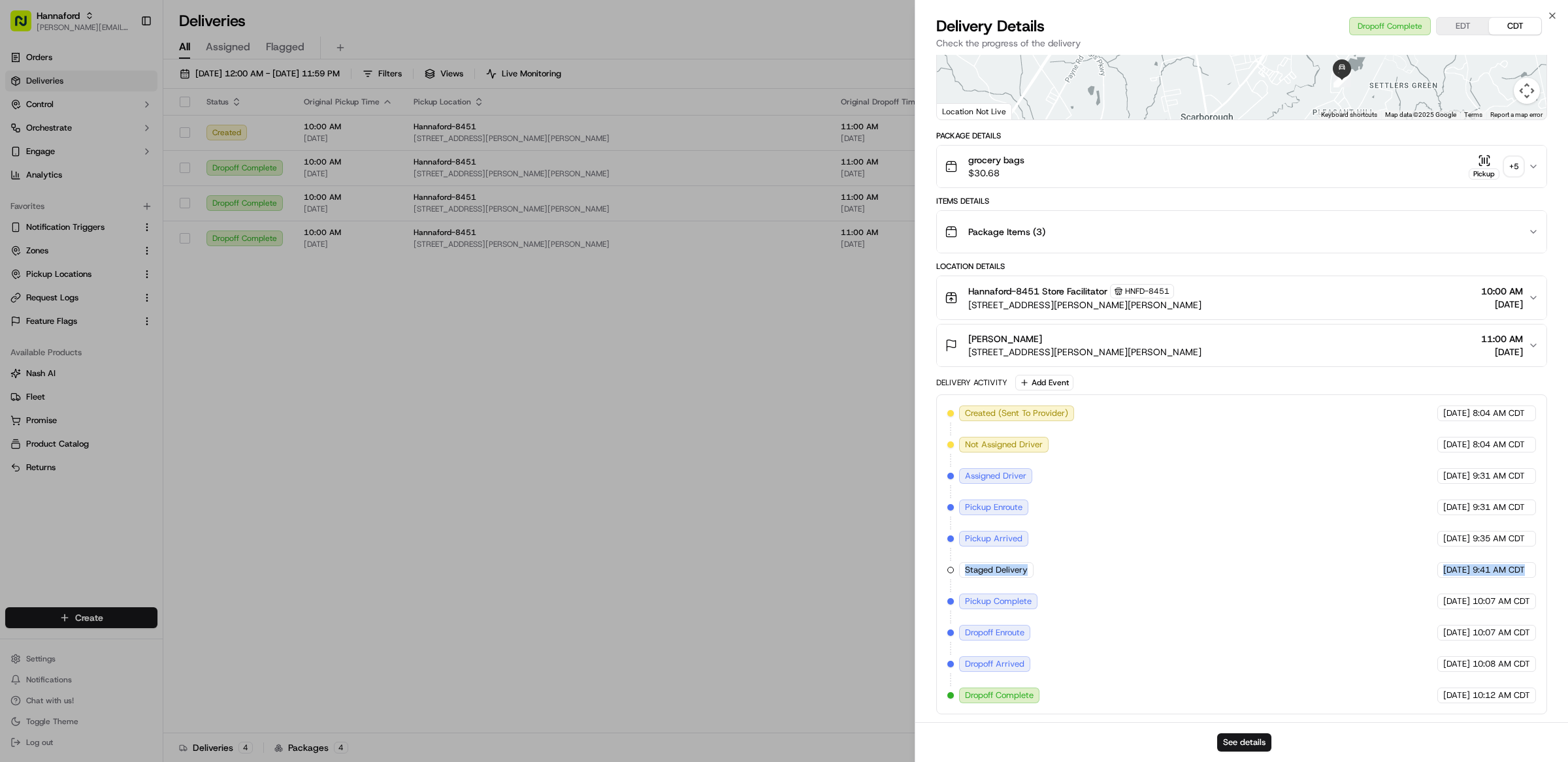
drag, startPoint x: 968, startPoint y: 571, endPoint x: 1540, endPoint y: 578, distance: 572.0
click at [1541, 578] on div "Created (Sent To Provider) Instacart 09/22/2025 8:04 AM CDT Not Assigned Driver…" at bounding box center [1241, 554] width 610 height 320
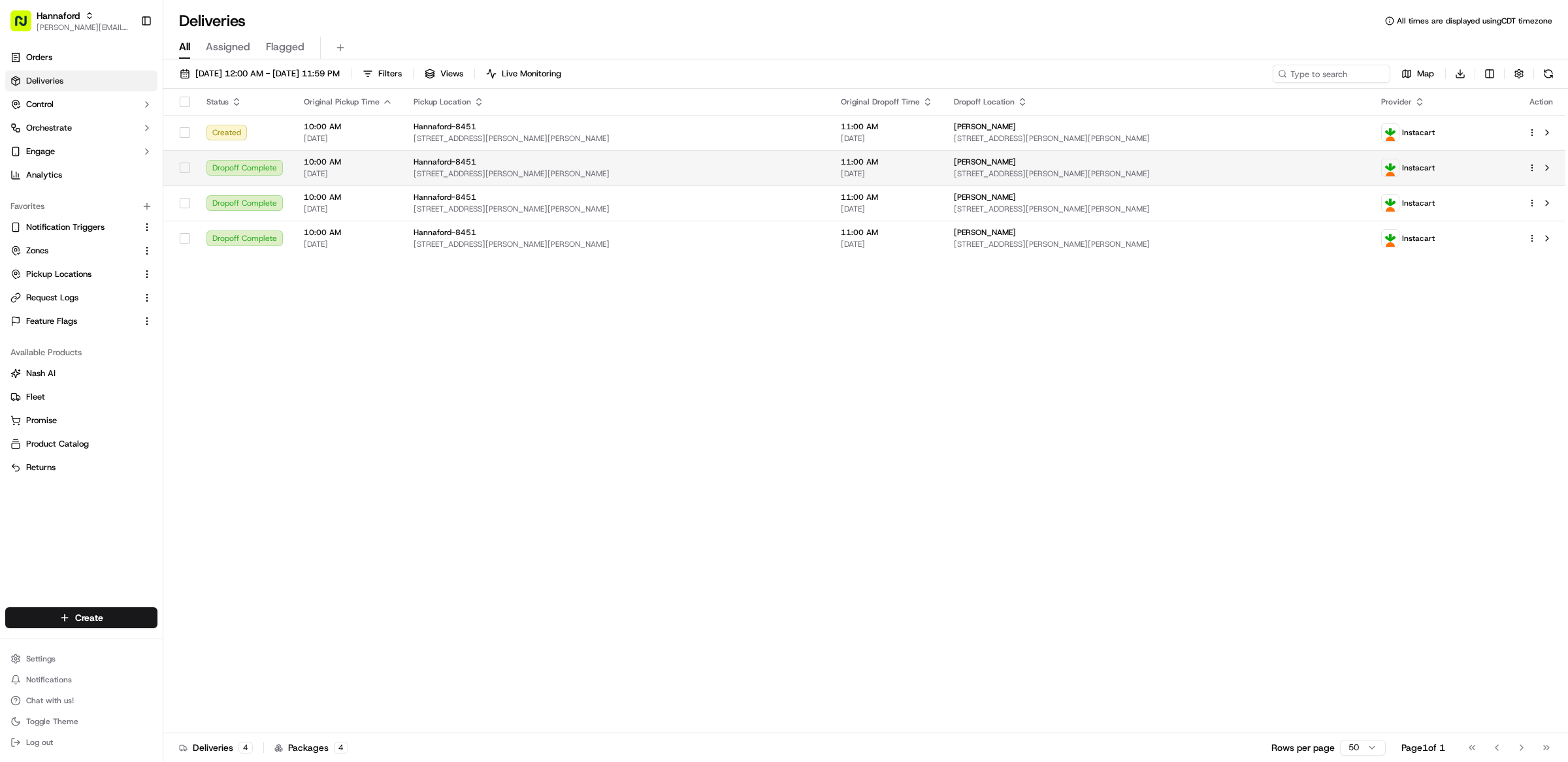
click at [619, 174] on span "417 Payne Rd, Scarborough, ME 04074, US" at bounding box center [617, 174] width 407 height 11
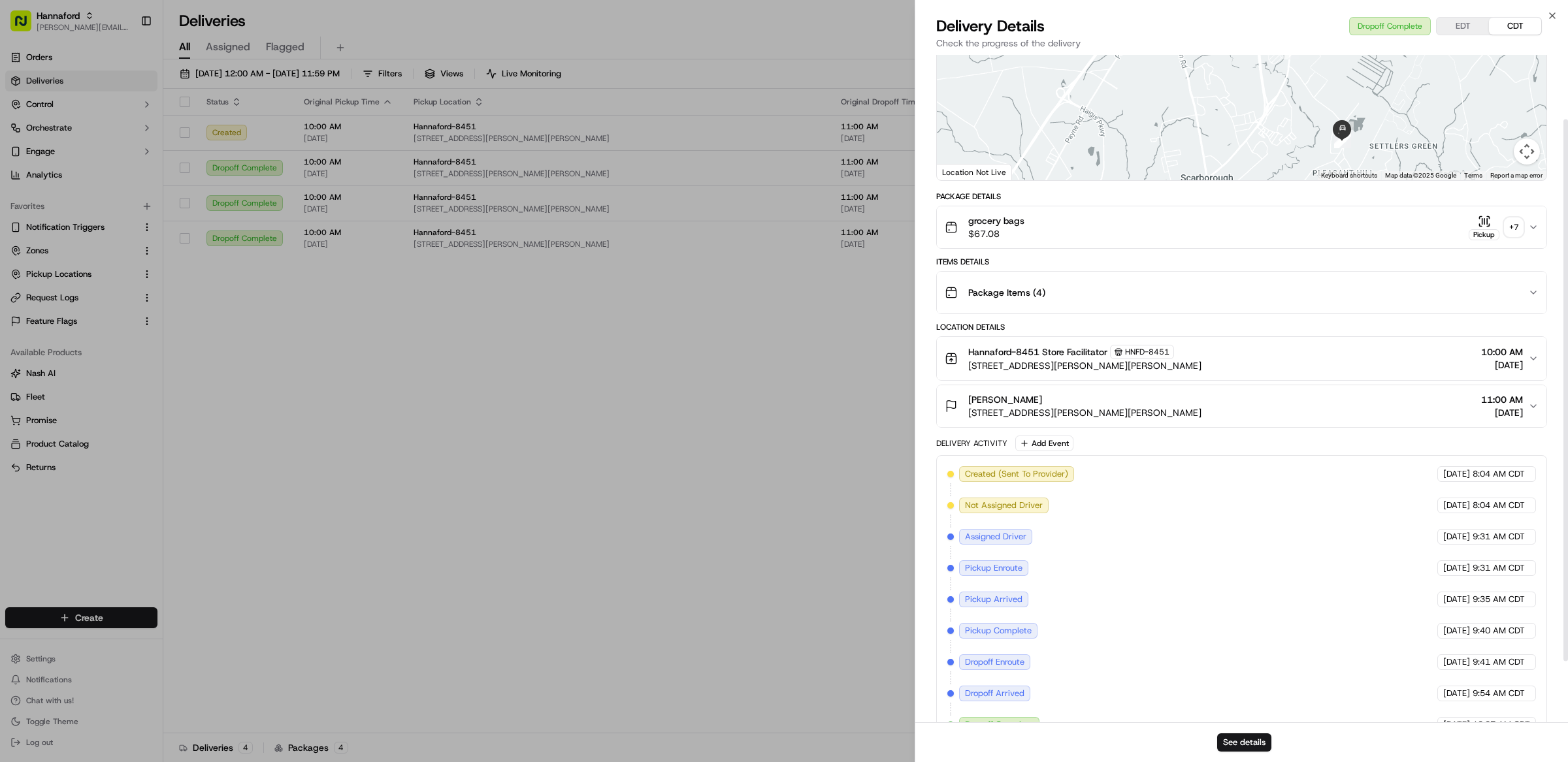
scroll to position [154, 0]
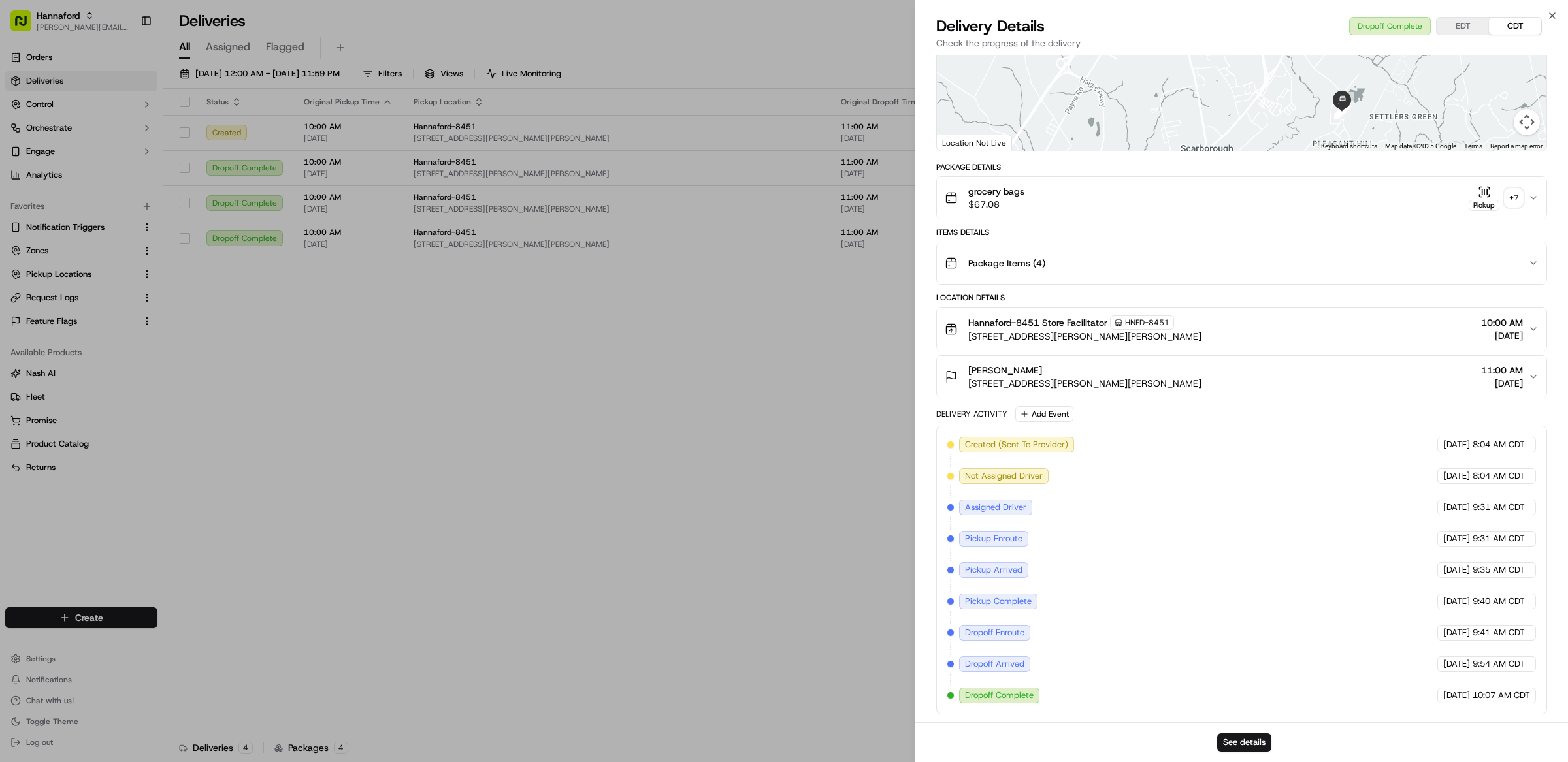
click at [1220, 409] on div "Delivery Activity Add Event" at bounding box center [1241, 414] width 610 height 15
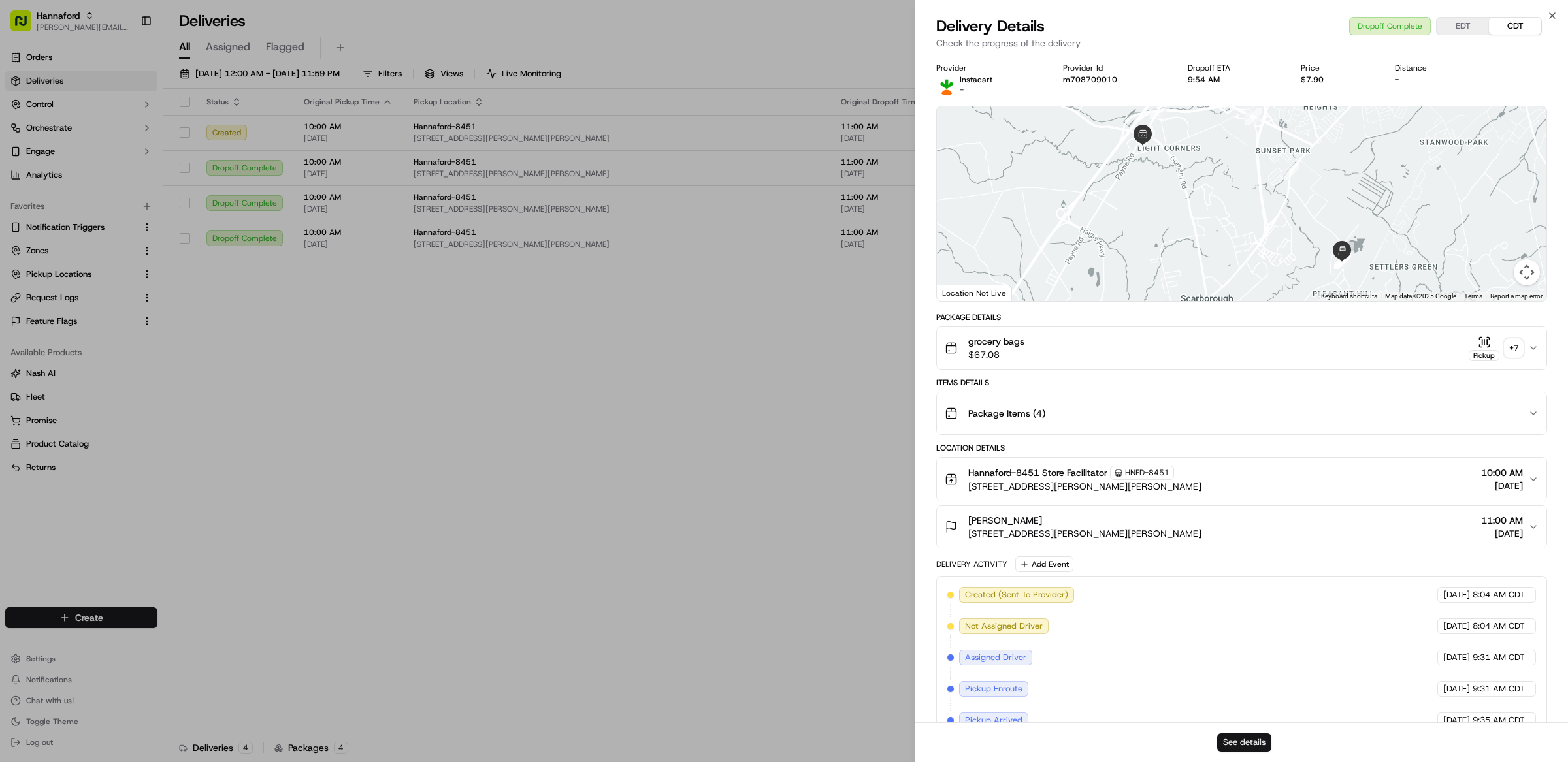
click at [1243, 735] on button "See details" at bounding box center [1244, 742] width 54 height 18
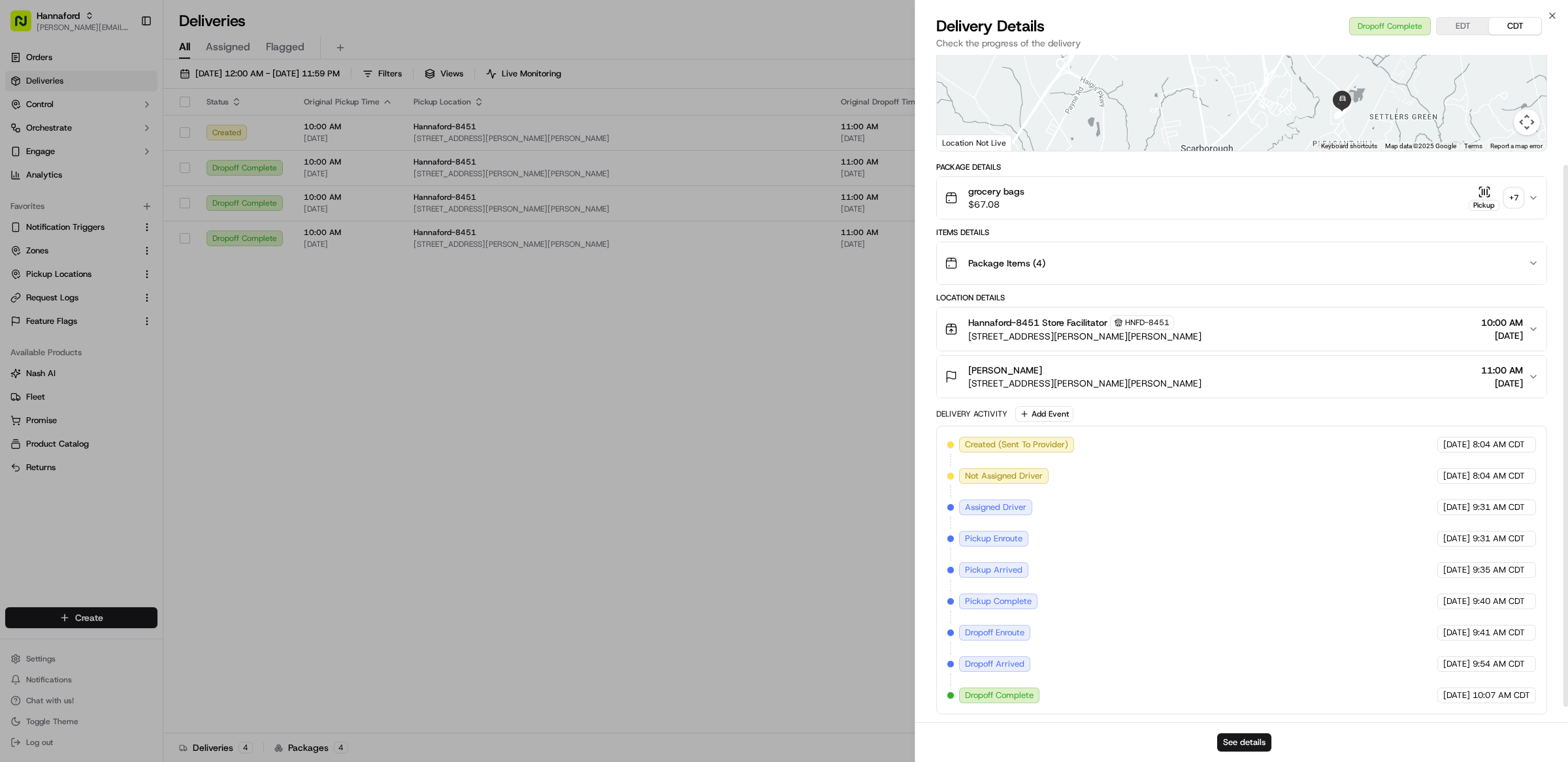
scroll to position [154, 0]
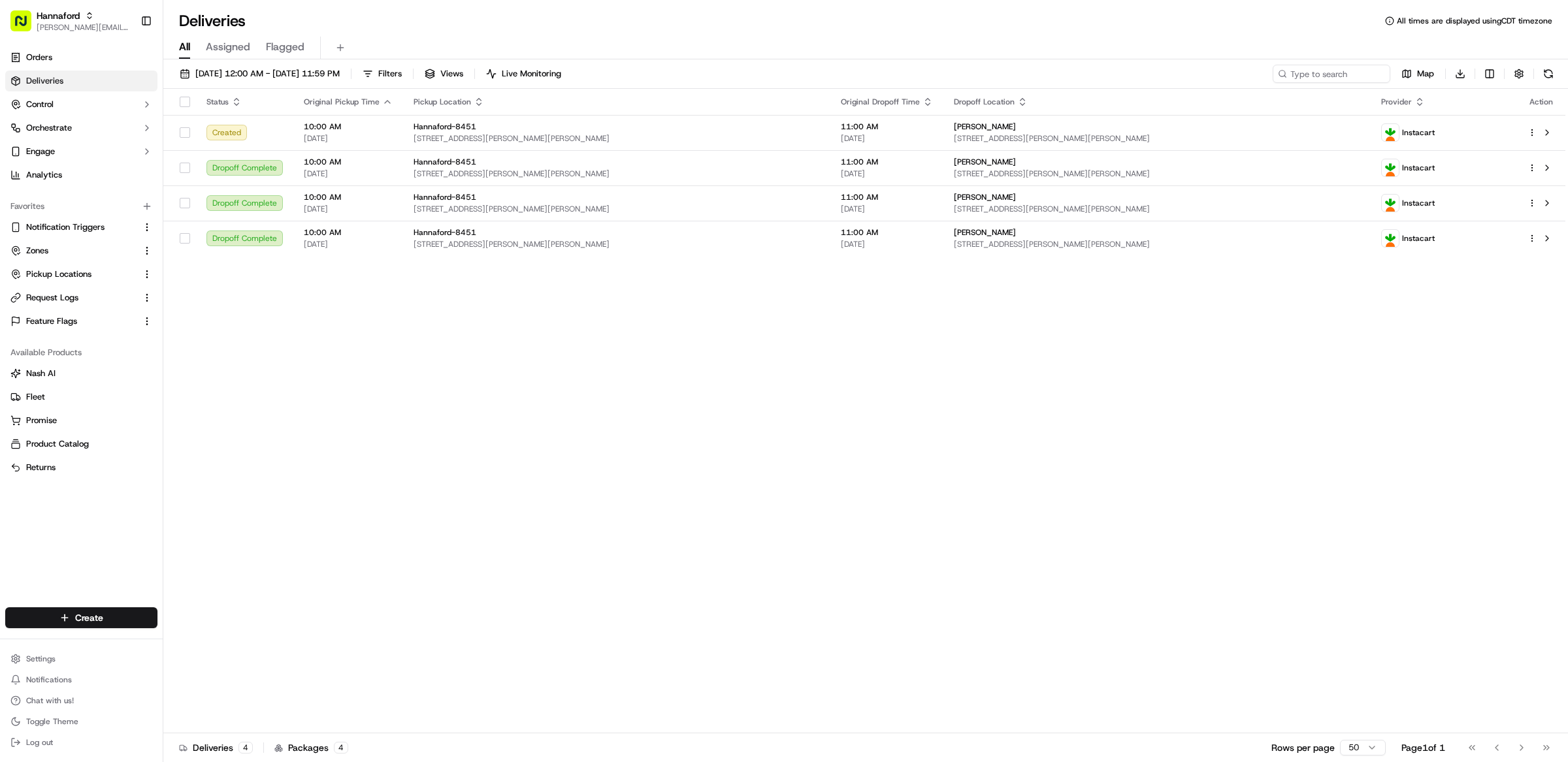
click at [781, 334] on div "Status Original Pickup Time Pickup Location Original Dropoff Time Dropoff Locat…" at bounding box center [864, 411] width 1402 height 644
click at [806, 351] on div "Status Original Pickup Time Pickup Location Original Dropoff Time Dropoff Locat…" at bounding box center [864, 411] width 1402 height 644
click at [723, 243] on span "417 Payne Rd, Scarborough, ME 04074, US" at bounding box center [617, 245] width 407 height 11
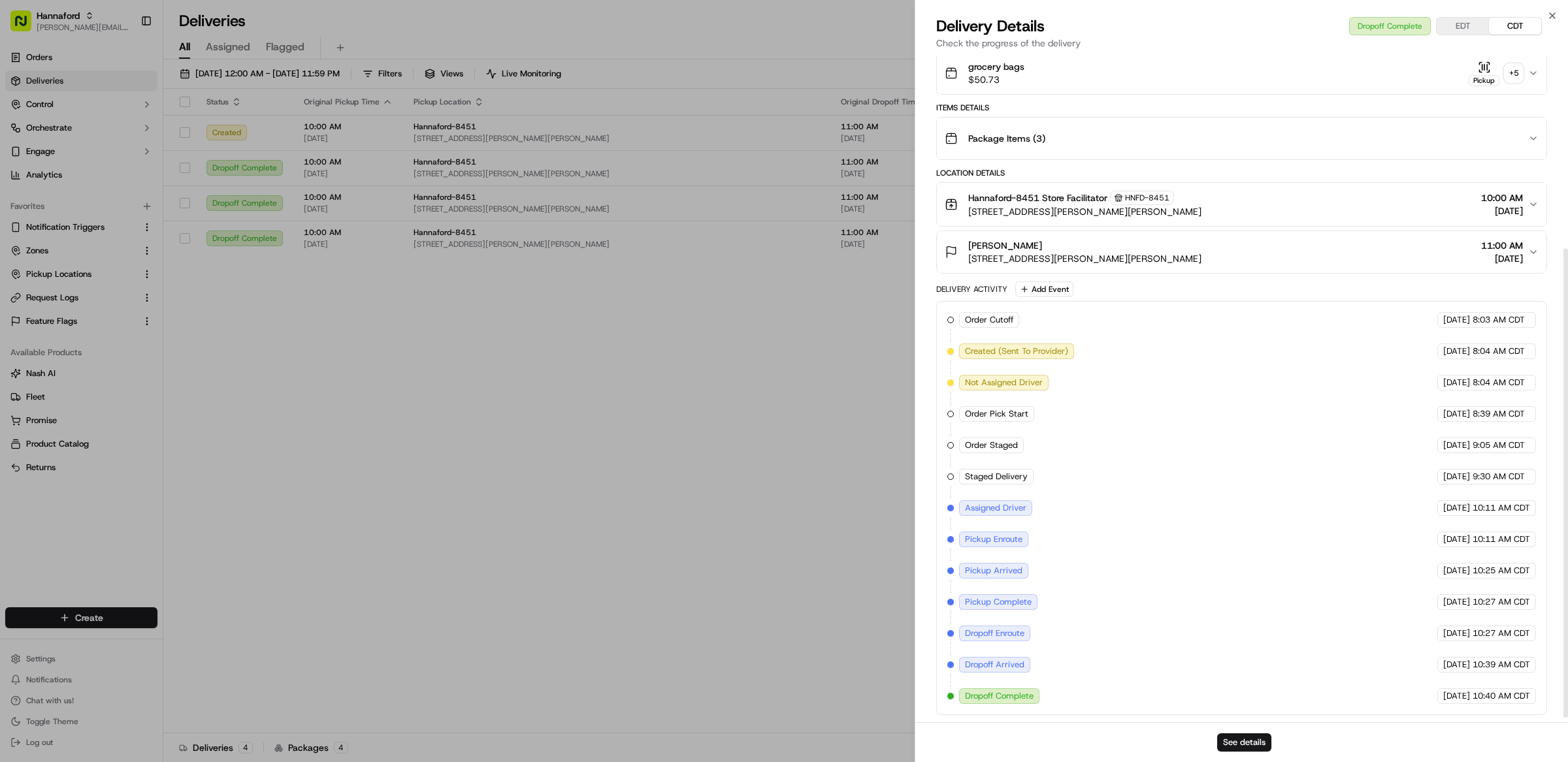
scroll to position [281, 0]
drag, startPoint x: 1533, startPoint y: 473, endPoint x: 949, endPoint y: 445, distance: 584.7
click at [949, 445] on div "Order Cutoff Hannaford 09/22/2025 8:03 AM CDT Created (Sent To Provider) Instac…" at bounding box center [1242, 507] width 588 height 392
click at [1529, 489] on div "Order Cutoff Hannaford 09/22/2025 8:03 AM CDT Created (Sent To Provider) Instac…" at bounding box center [1242, 507] width 588 height 392
drag, startPoint x: 1535, startPoint y: 473, endPoint x: 960, endPoint y: 476, distance: 575.0
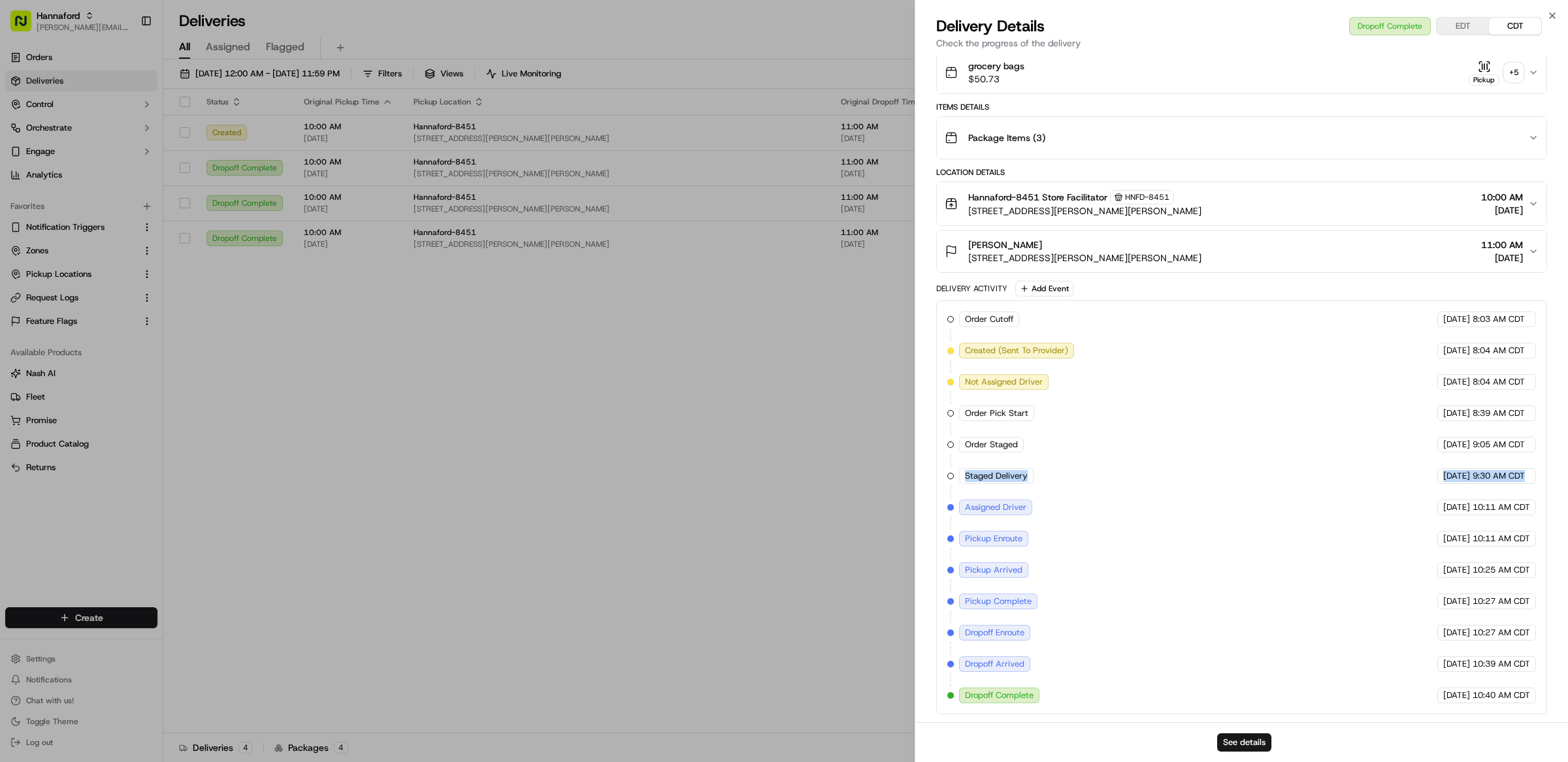
click at [960, 476] on div "Order Cutoff Hannaford 09/22/2025 8:03 AM CDT Created (Sent To Provider) Instac…" at bounding box center [1242, 507] width 588 height 392
click at [1521, 453] on div "Order Cutoff Hannaford 09/22/2025 8:03 AM CDT Created (Sent To Provider) Instac…" at bounding box center [1242, 507] width 588 height 392
drag, startPoint x: 1465, startPoint y: 443, endPoint x: 962, endPoint y: 444, distance: 503.0
click at [962, 444] on div "Order Cutoff Hannaford 09/22/2025 8:03 AM CDT Created (Sent To Provider) Instac…" at bounding box center [1242, 507] width 588 height 392
click at [1212, 476] on div "Order Cutoff Hannaford 09/22/2025 8:03 AM CDT Created (Sent To Provider) Instac…" at bounding box center [1242, 507] width 588 height 392
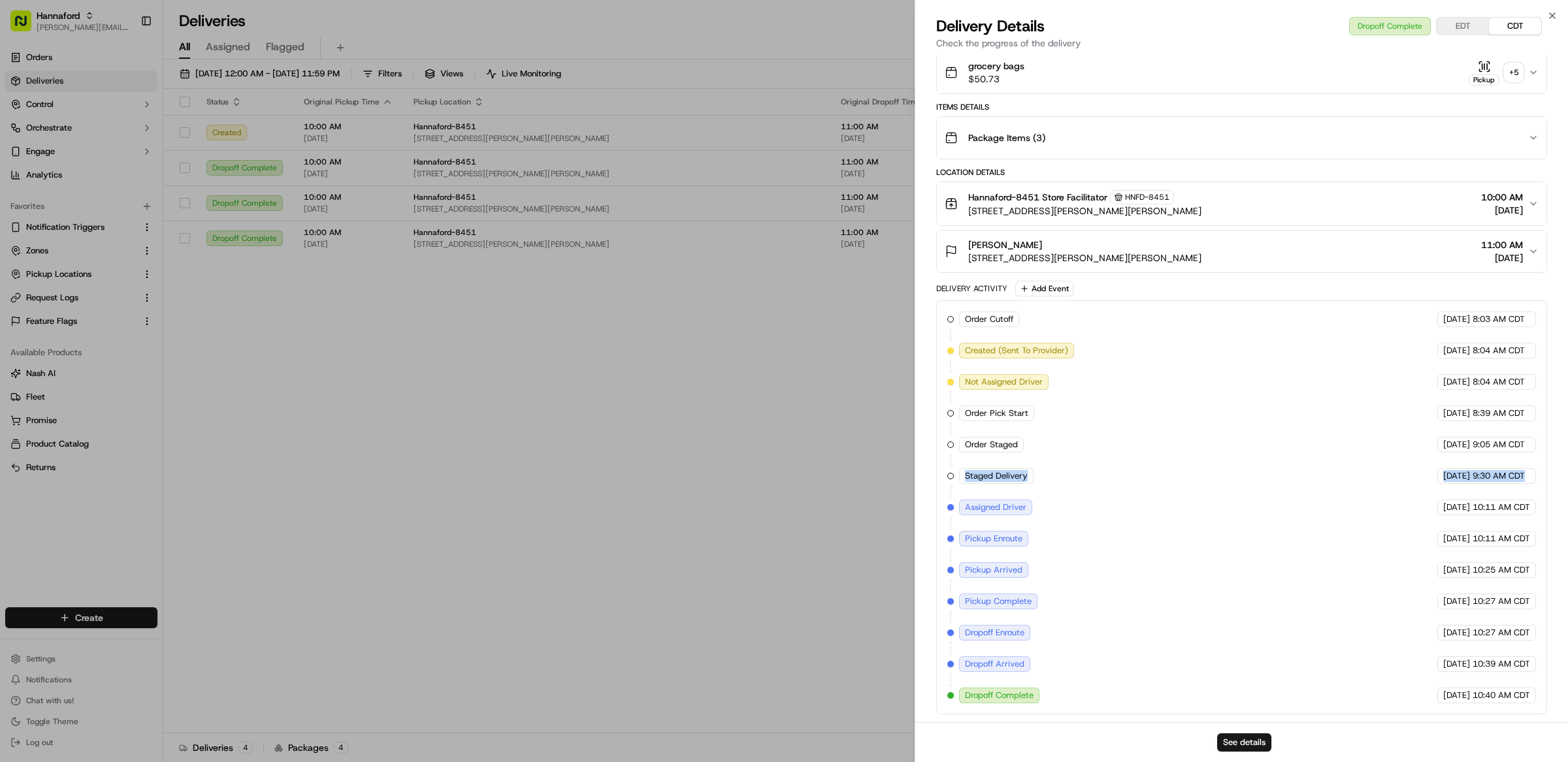
drag, startPoint x: 963, startPoint y: 475, endPoint x: 1535, endPoint y: 477, distance: 572.0
click at [1535, 477] on div "Order Cutoff Hannaford 09/22/2025 8:03 AM CDT Created (Sent To Provider) Instac…" at bounding box center [1242, 507] width 588 height 392
click at [1212, 401] on div "Order Cutoff Hannaford 09/22/2025 8:03 AM CDT Created (Sent To Provider) Instac…" at bounding box center [1242, 507] width 588 height 392
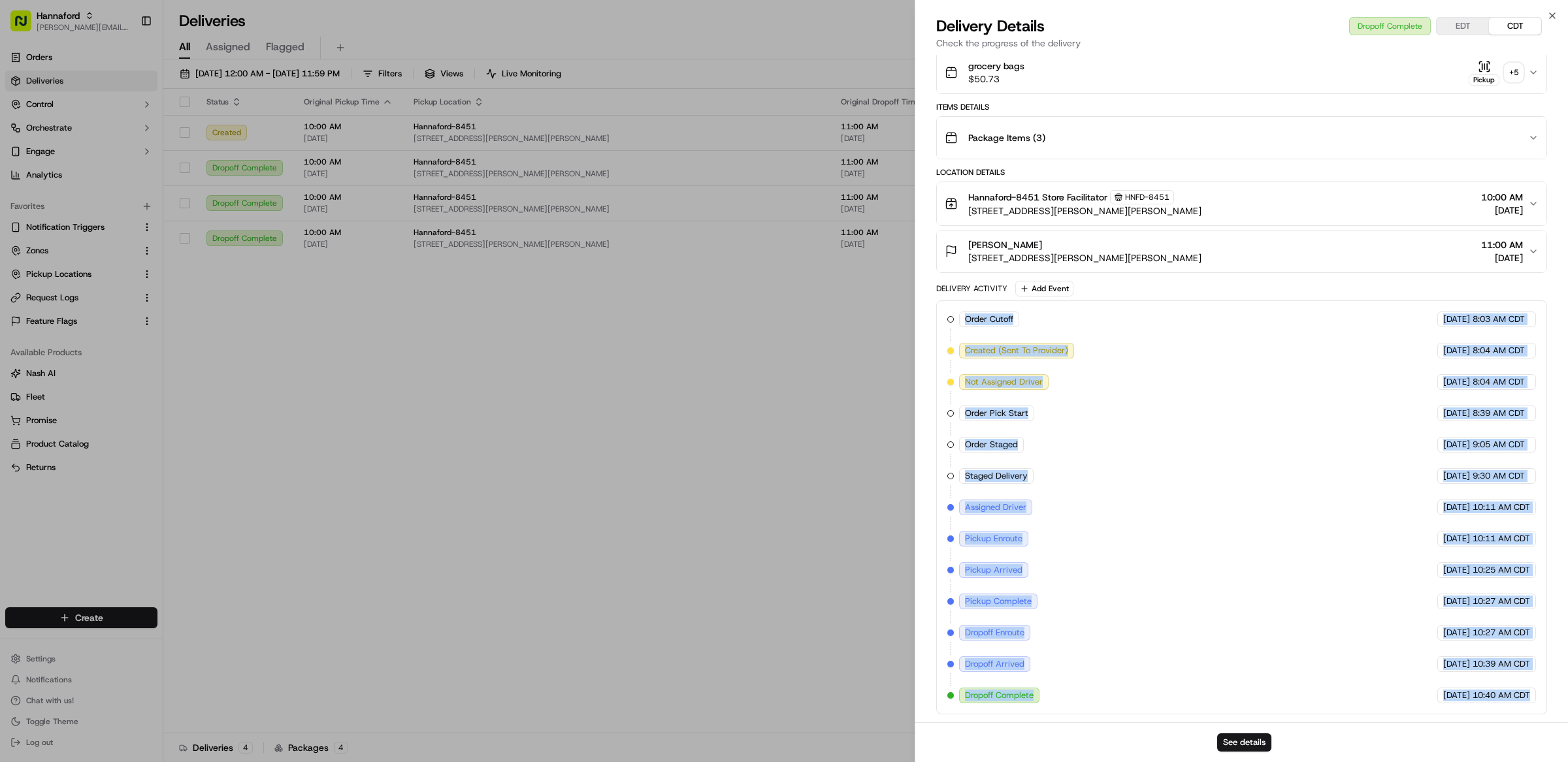
drag, startPoint x: 1532, startPoint y: 698, endPoint x: 963, endPoint y: 320, distance: 683.1
click at [963, 320] on div "Order Cutoff Hannaford 09/22/2025 8:03 AM CDT Created (Sent To Provider) Instac…" at bounding box center [1242, 507] width 588 height 392
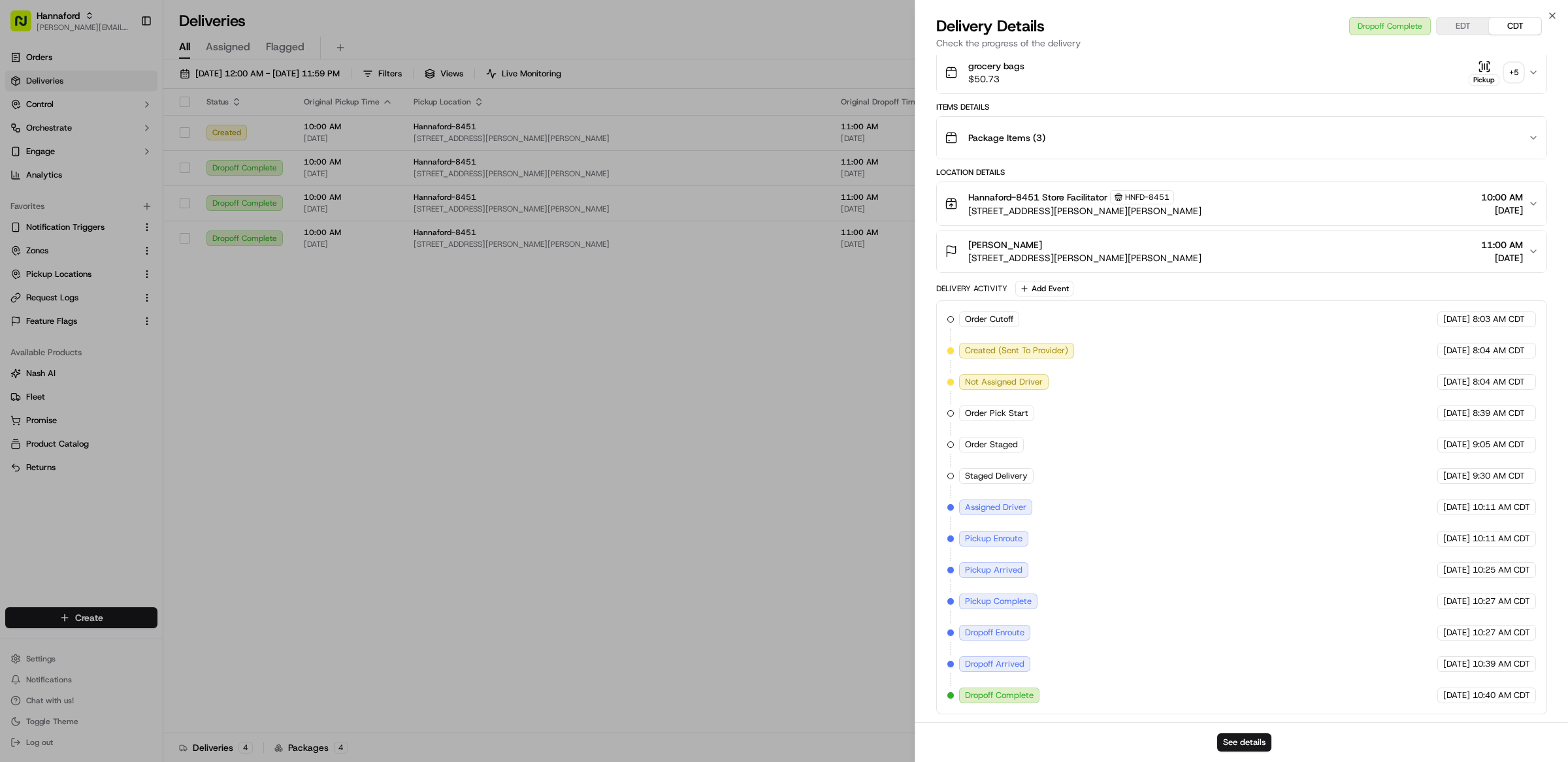
click at [1216, 514] on div "Order Cutoff Hannaford 09/22/2025 8:03 AM CDT Created (Sent To Provider) Instac…" at bounding box center [1242, 507] width 588 height 392
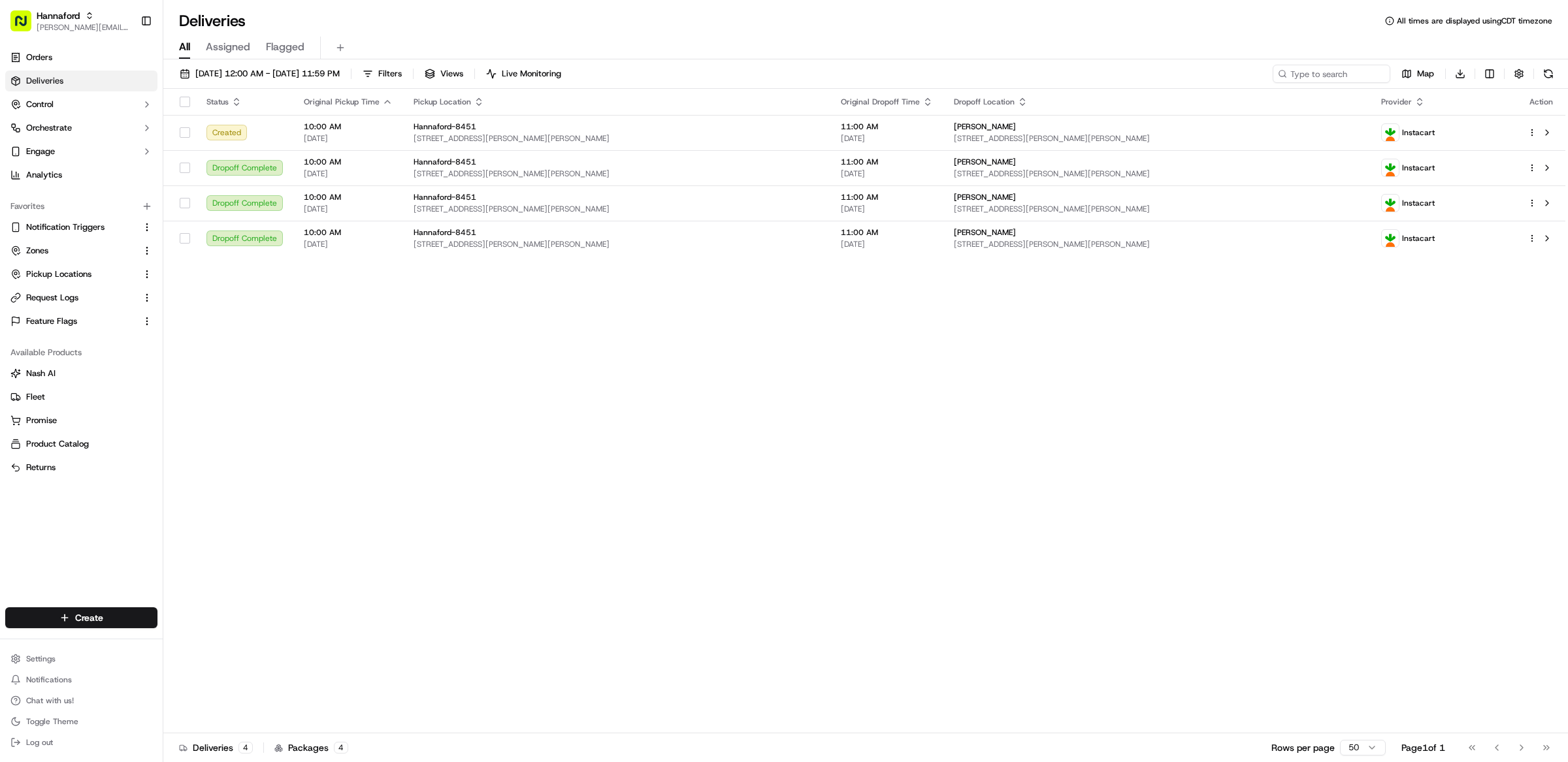
drag, startPoint x: 546, startPoint y: 486, endPoint x: 574, endPoint y: 462, distance: 36.9
click at [603, 203] on div "Hannaford-8451 417 Payne Rd, Scarborough, ME 04074, US" at bounding box center [617, 203] width 407 height 22
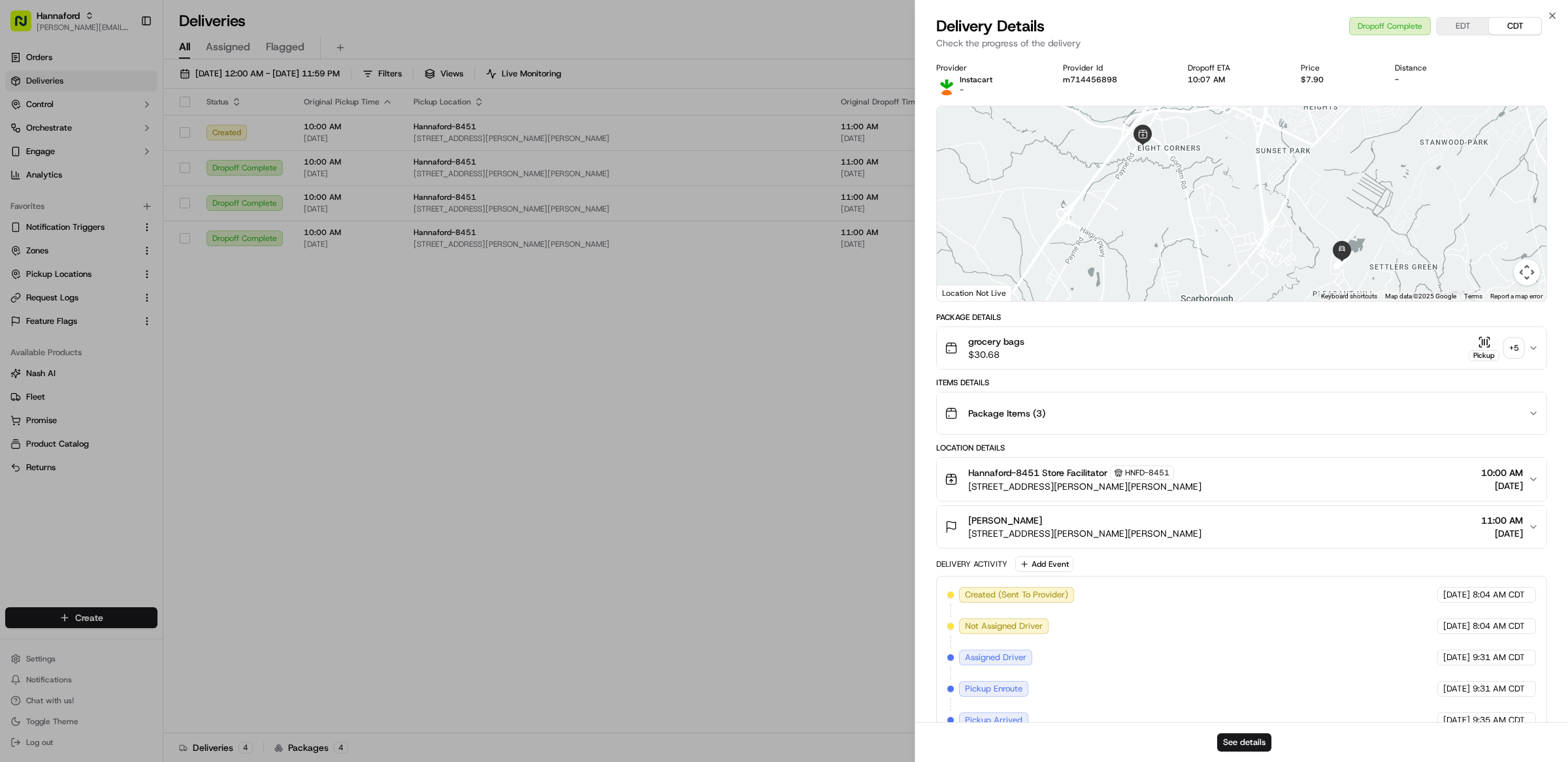
scroll to position [186, 0]
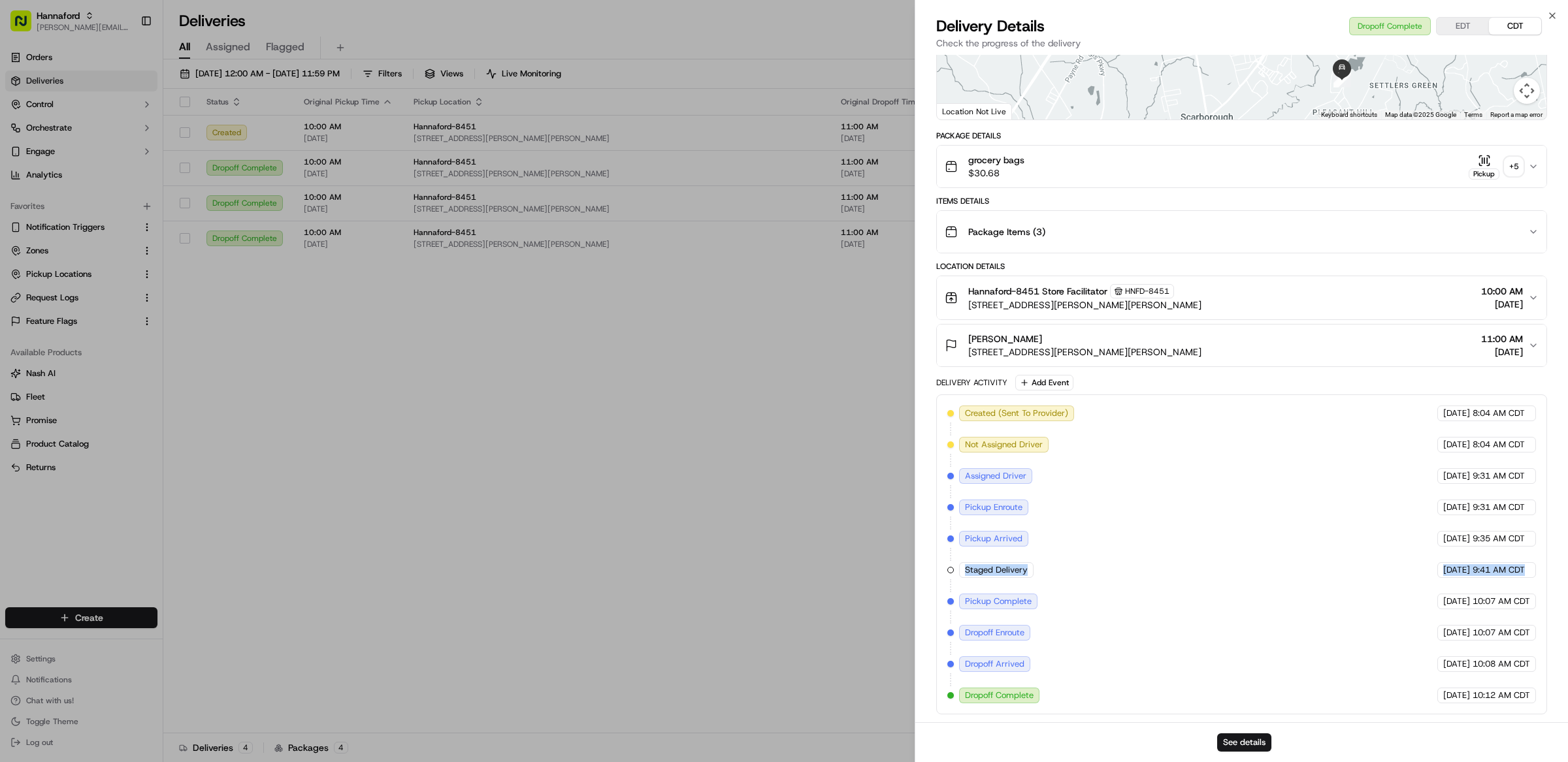
drag, startPoint x: 1539, startPoint y: 572, endPoint x: 977, endPoint y: 557, distance: 562.2
click at [977, 557] on div "Created (Sent To Provider) Instacart 09/22/2025 8:04 AM CDT Not Assigned Driver…" at bounding box center [1241, 554] width 610 height 320
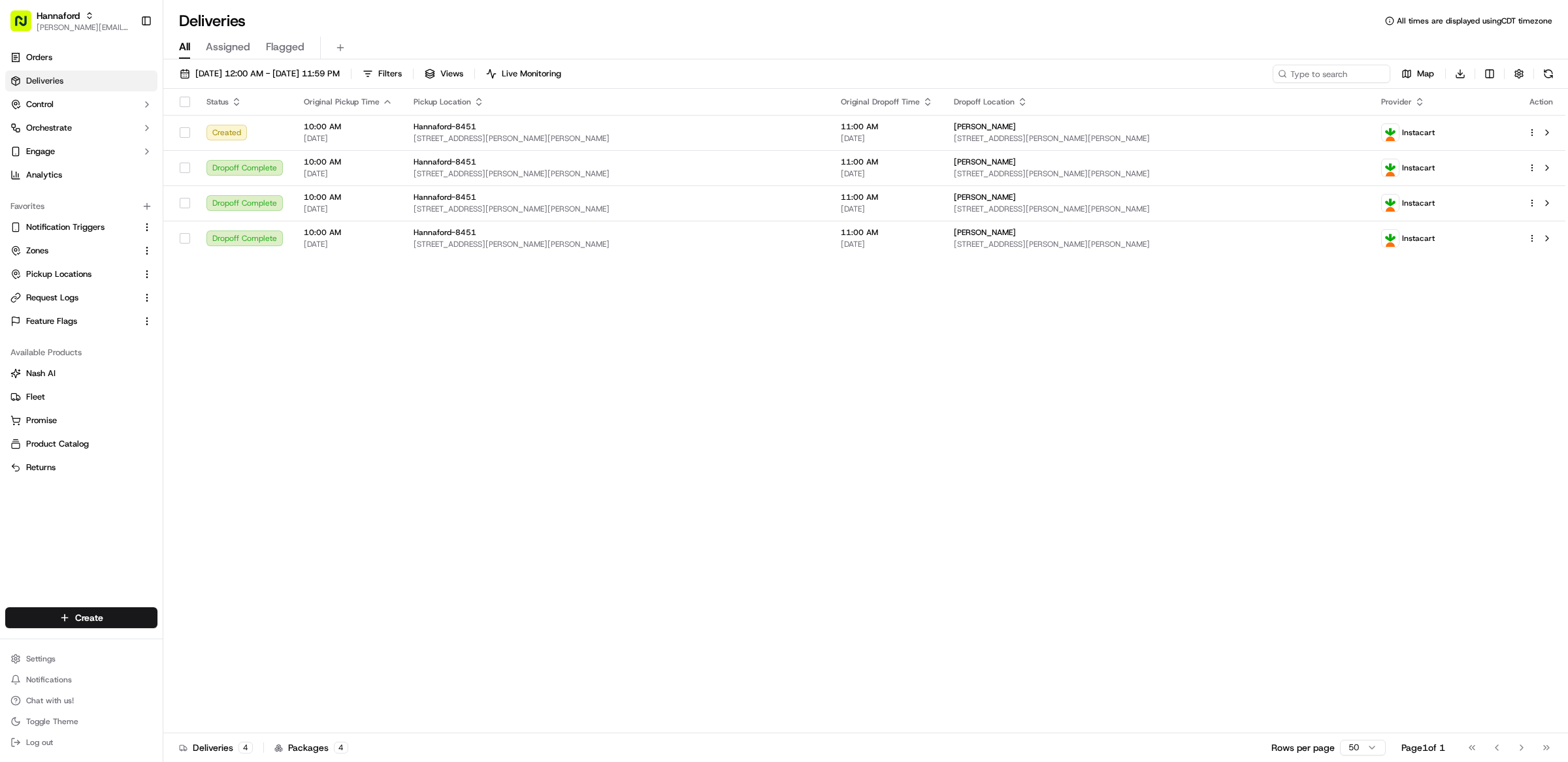
click at [867, 368] on div "Status Original Pickup Time Pickup Location Original Dropoff Time Dropoff Locat…" at bounding box center [864, 411] width 1402 height 644
click at [687, 205] on span "417 Payne Rd, Scarborough, ME 04074, US" at bounding box center [617, 209] width 407 height 11
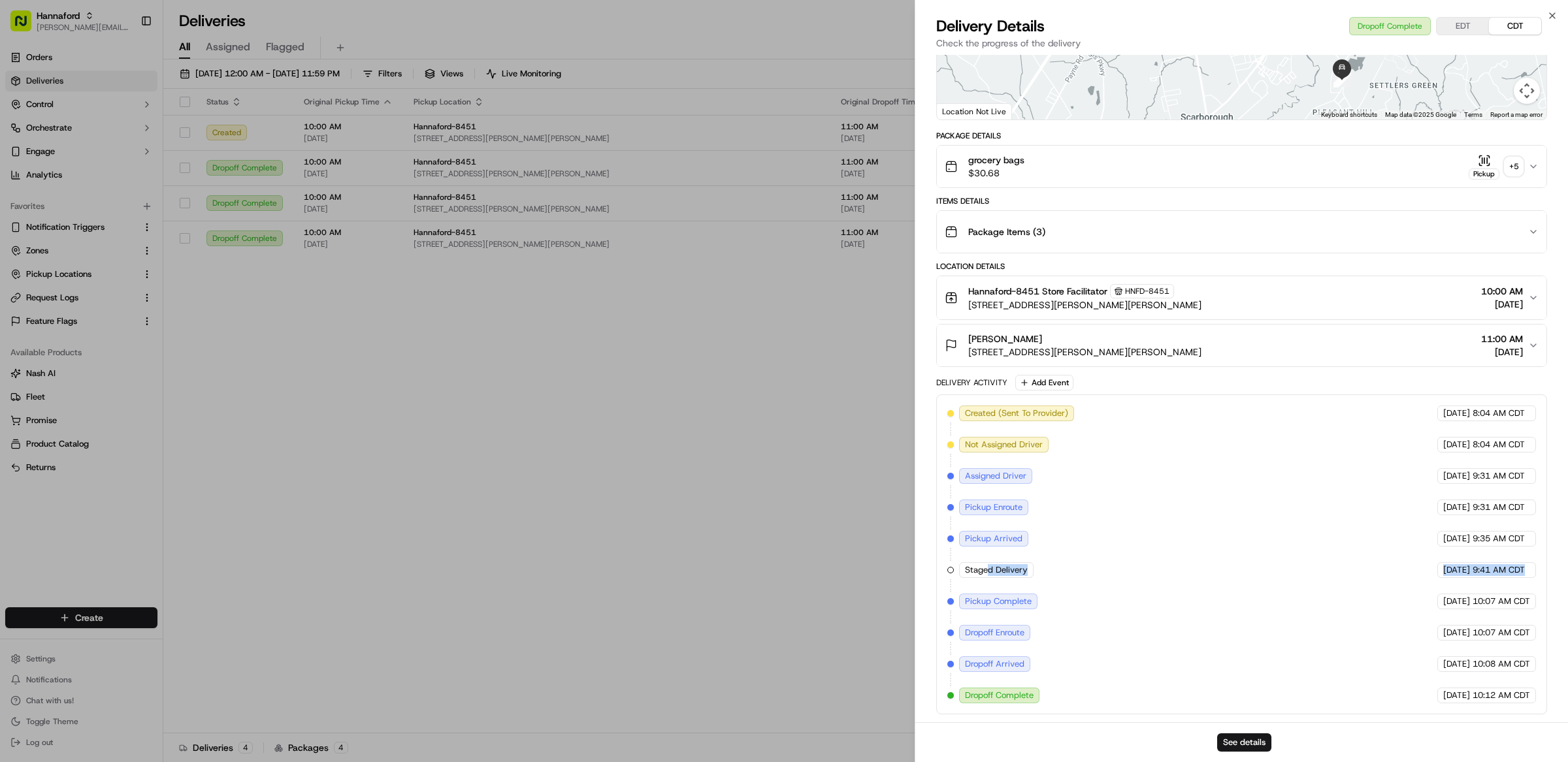
drag, startPoint x: 1475, startPoint y: 574, endPoint x: 967, endPoint y: 568, distance: 508.0
click at [988, 571] on div "Created (Sent To Provider) Instacart 09/22/2025 8:04 AM CDT Not Assigned Driver…" at bounding box center [1241, 554] width 610 height 320
click at [966, 568] on span "Staged Delivery" at bounding box center [996, 570] width 63 height 12
click at [986, 569] on span "Staged Delivery" at bounding box center [996, 570] width 63 height 12
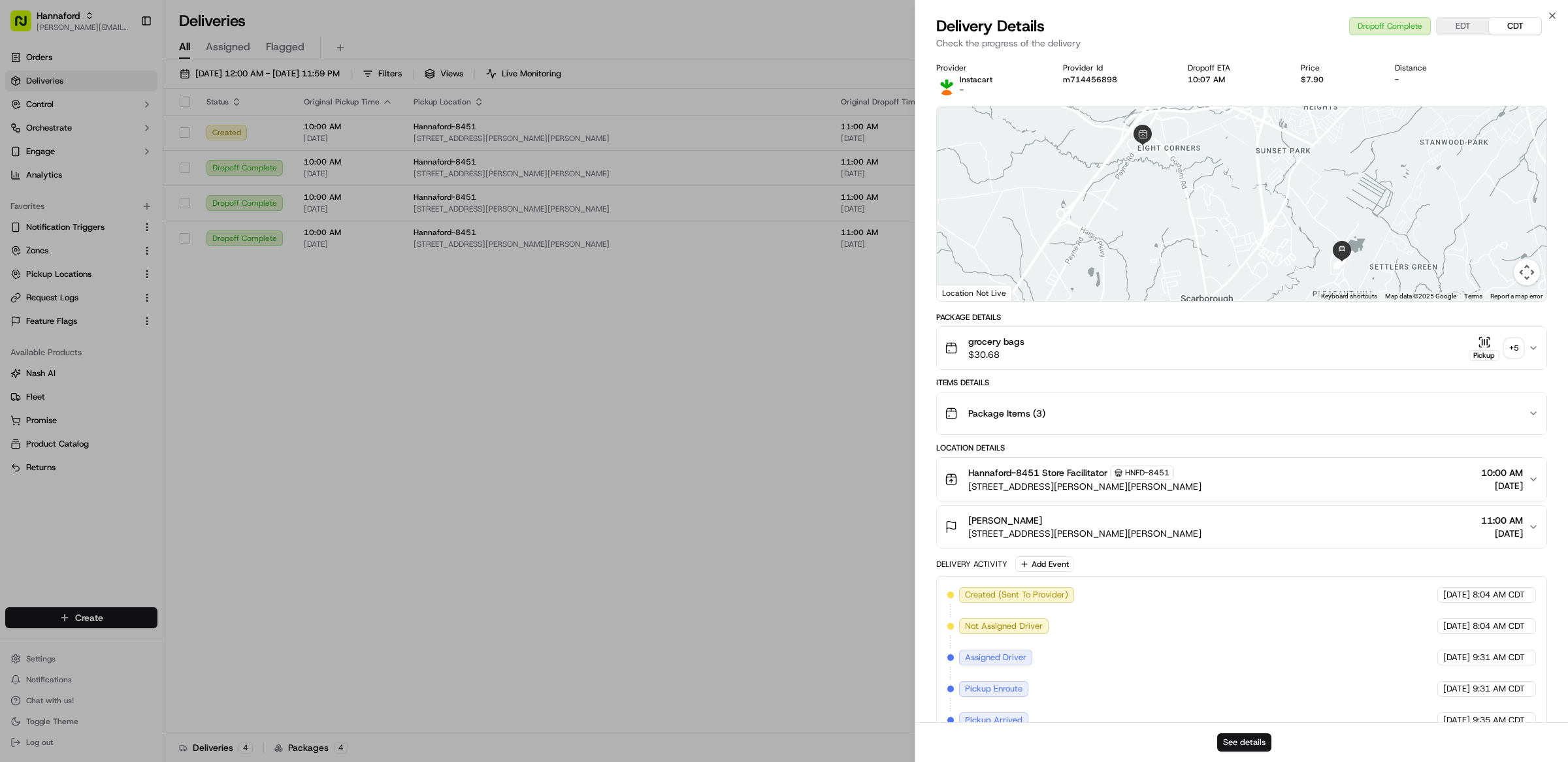
click at [1246, 745] on button "See details" at bounding box center [1244, 742] width 54 height 18
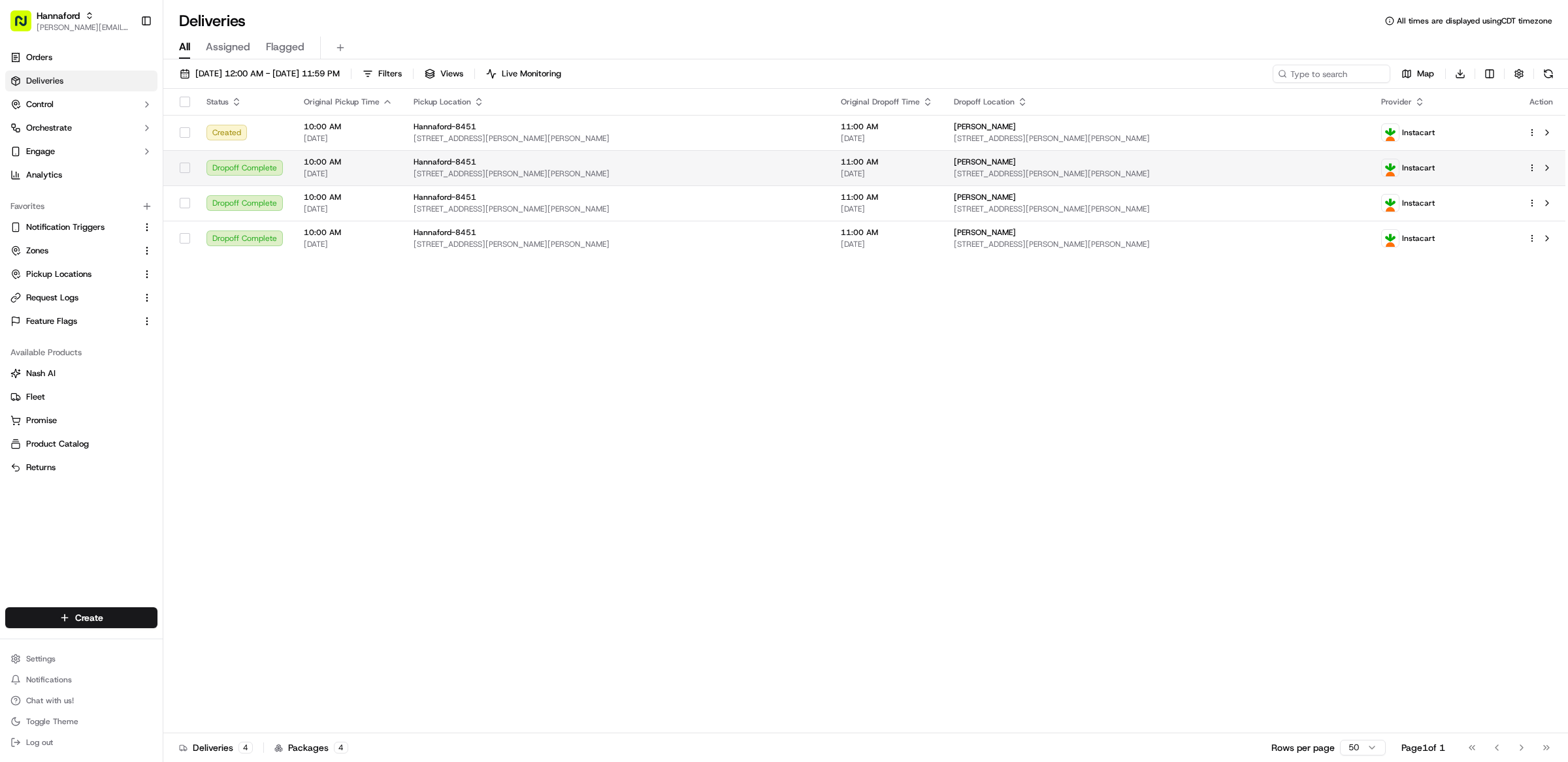
click at [598, 172] on span "417 Payne Rd, Scarborough, ME 04074, US" at bounding box center [617, 174] width 407 height 11
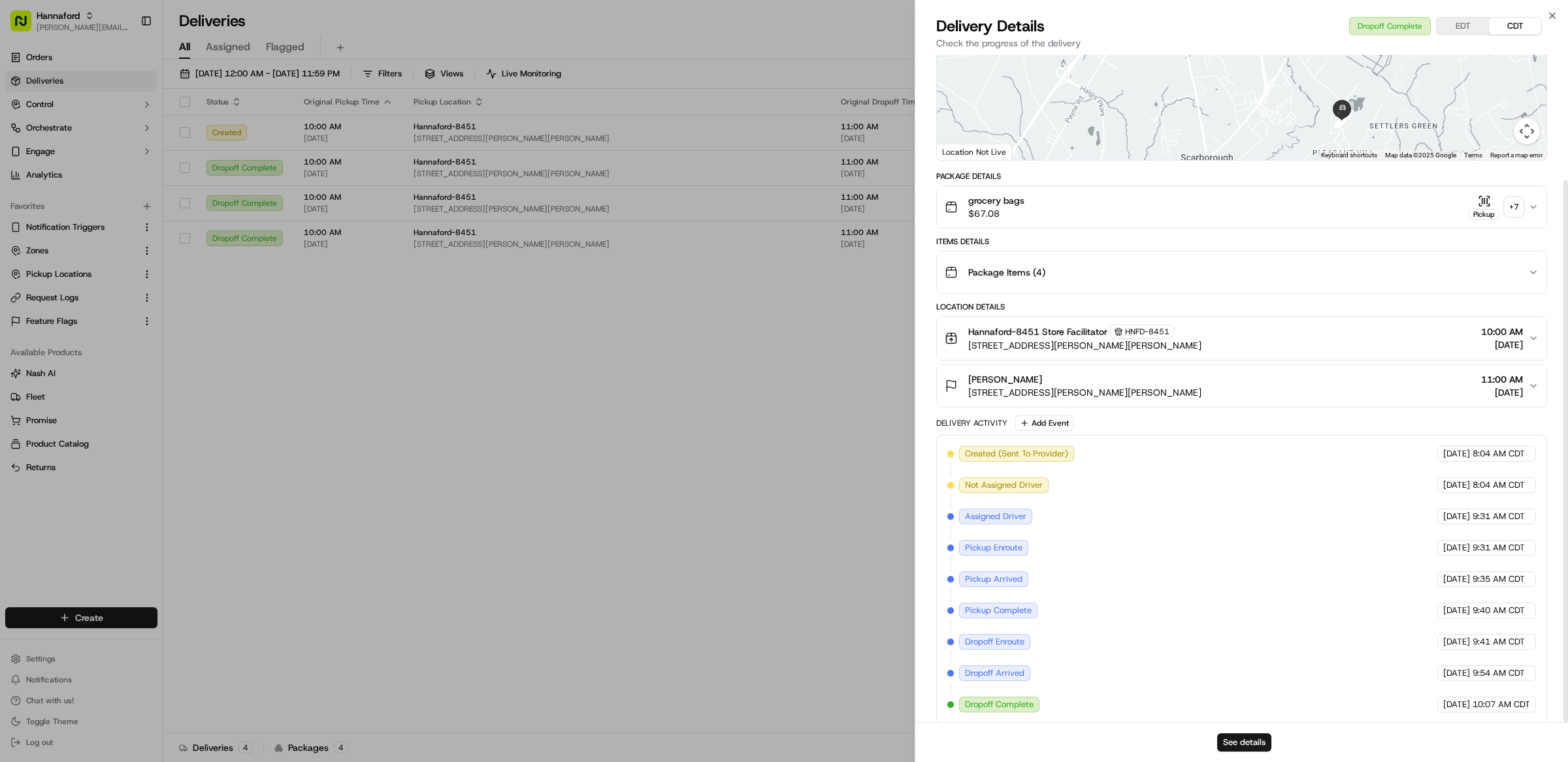
scroll to position [154, 0]
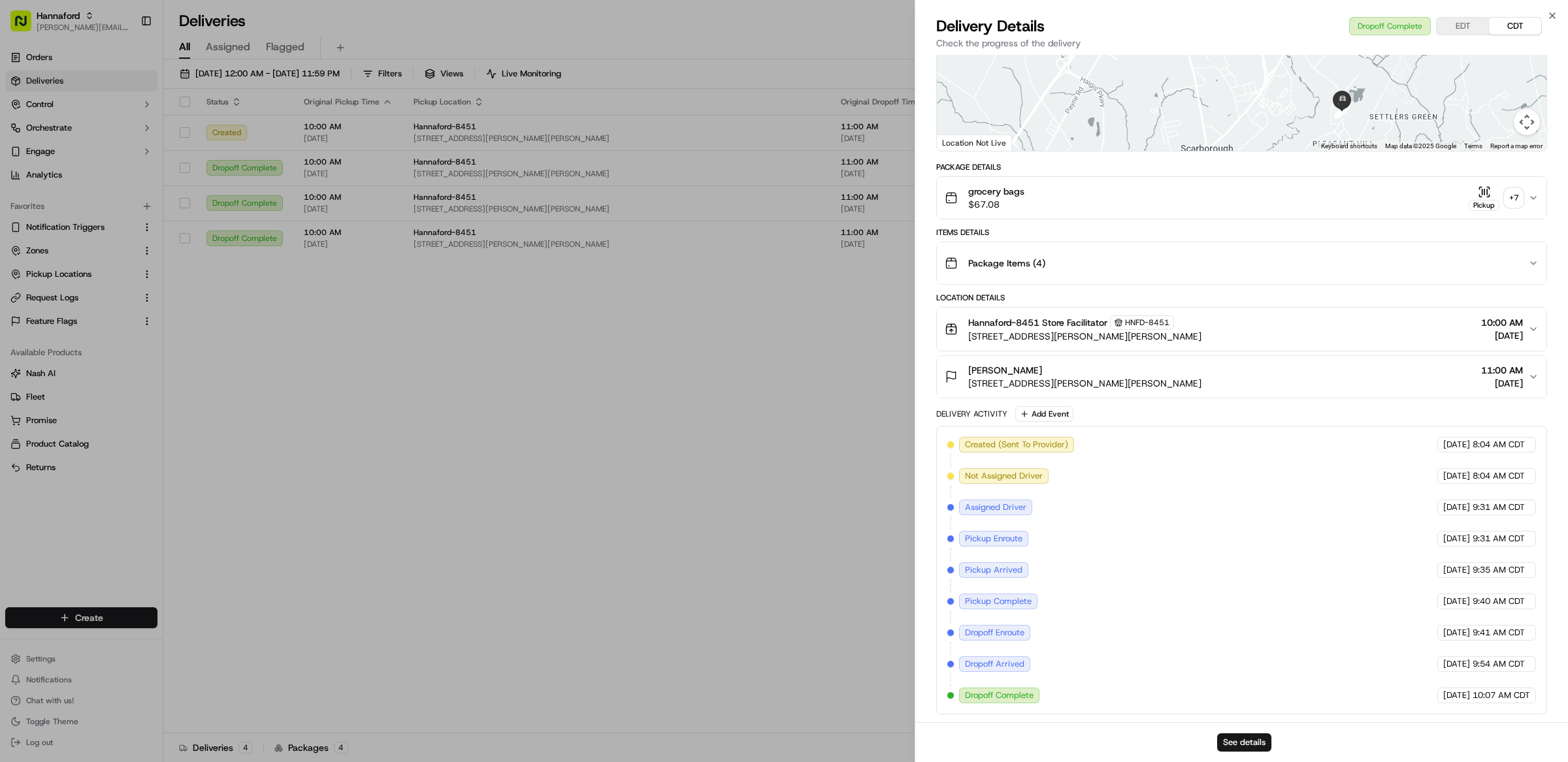
click at [1144, 521] on div "Created (Sent To Provider) Instacart 09/22/2025 8:04 AM CDT Not Assigned Driver…" at bounding box center [1242, 570] width 588 height 267
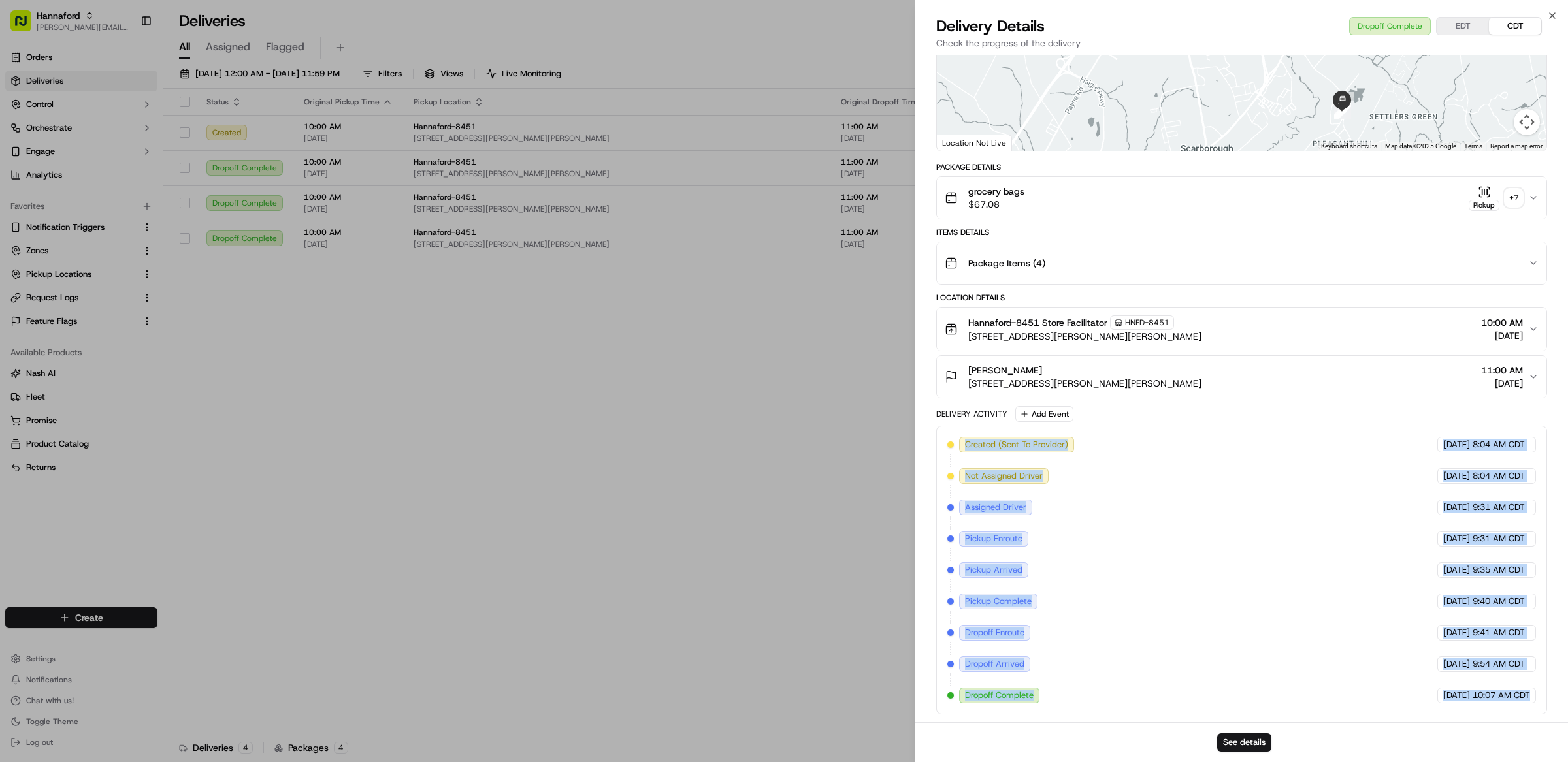
drag, startPoint x: 1541, startPoint y: 695, endPoint x: 931, endPoint y: 440, distance: 661.2
click at [931, 440] on div "Provider Instacart - Provider Id m708709010 Dropoff ETA 9:54 AM Price $7.90 Dis…" at bounding box center [1242, 313] width 653 height 817
click at [1272, 544] on div "Created (Sent To Provider) Instacart 09/22/2025 8:04 AM CDT Not Assigned Driver…" at bounding box center [1242, 570] width 588 height 267
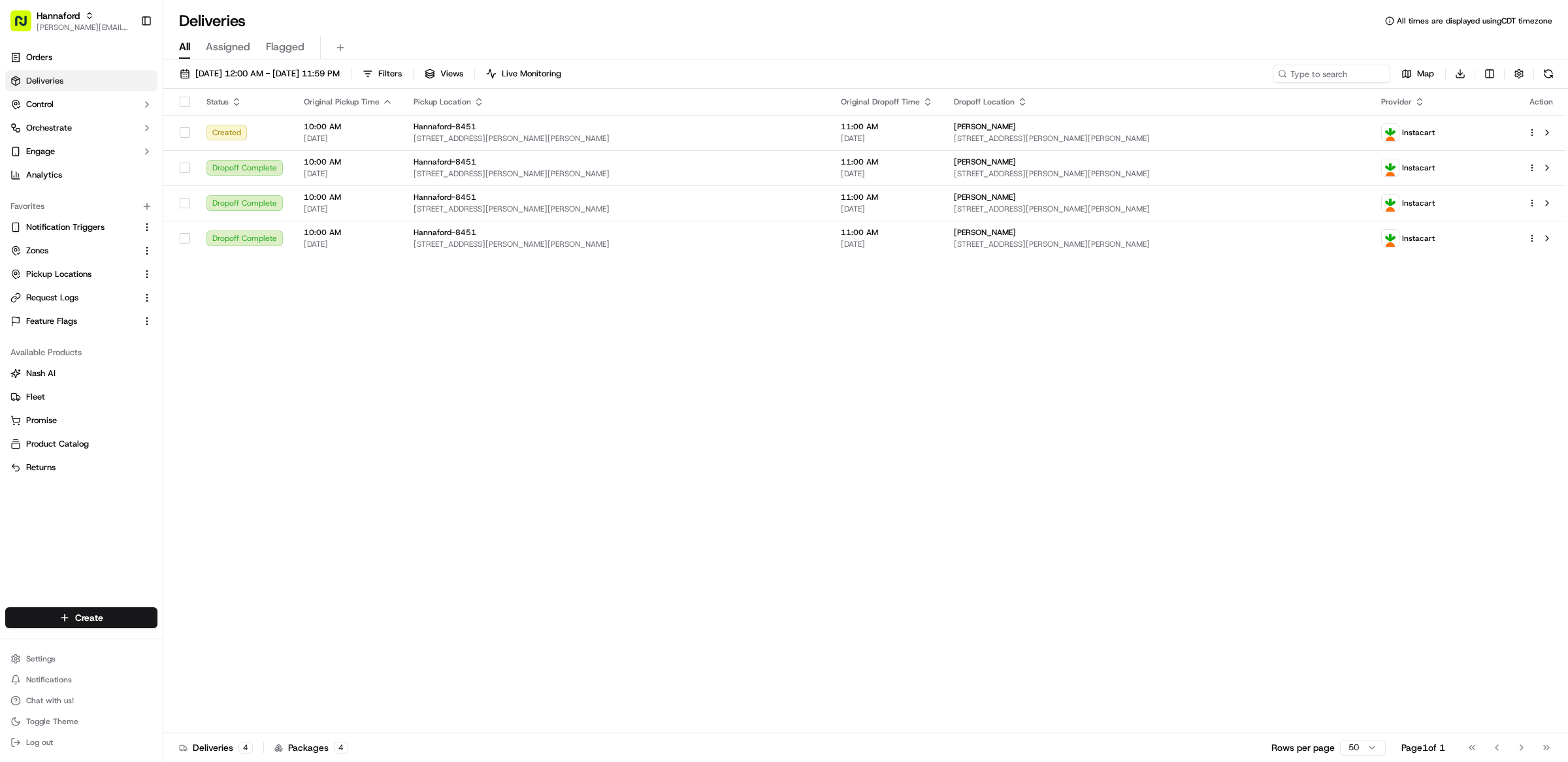
click at [743, 379] on div "Status Original Pickup Time Pickup Location Original Dropoff Time Dropoff Locat…" at bounding box center [864, 411] width 1402 height 644
click at [596, 244] on span "417 Payne Rd, Scarborough, ME 04074, US" at bounding box center [617, 245] width 407 height 11
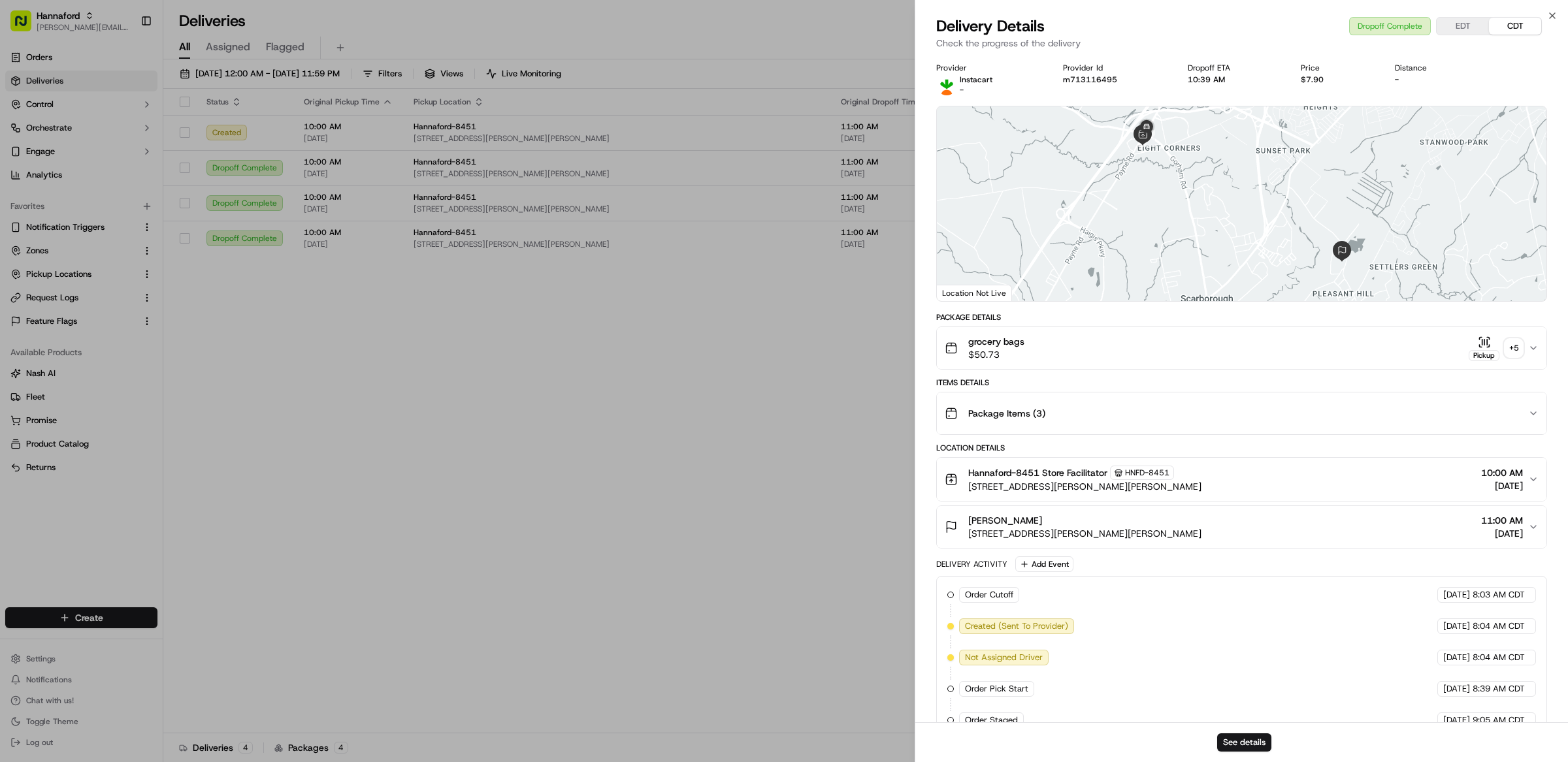
scroll to position [281, 0]
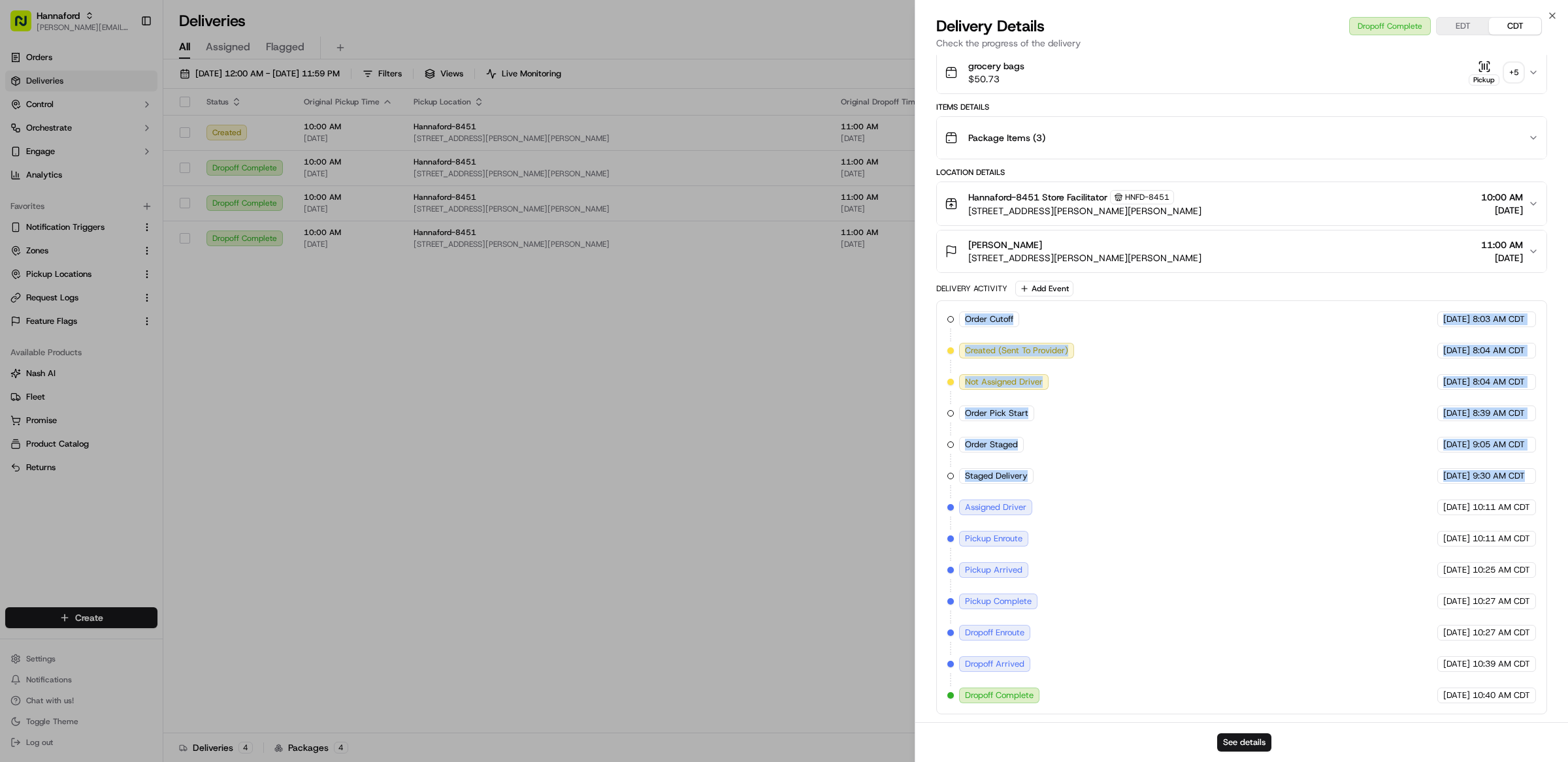
drag, startPoint x: 1533, startPoint y: 473, endPoint x: 931, endPoint y: 314, distance: 622.6
click at [936, 311] on div "Order Cutoff Hannaford 09/22/2025 8:03 AM CDT Created (Sent To Provider) Instac…" at bounding box center [1241, 507] width 610 height 414
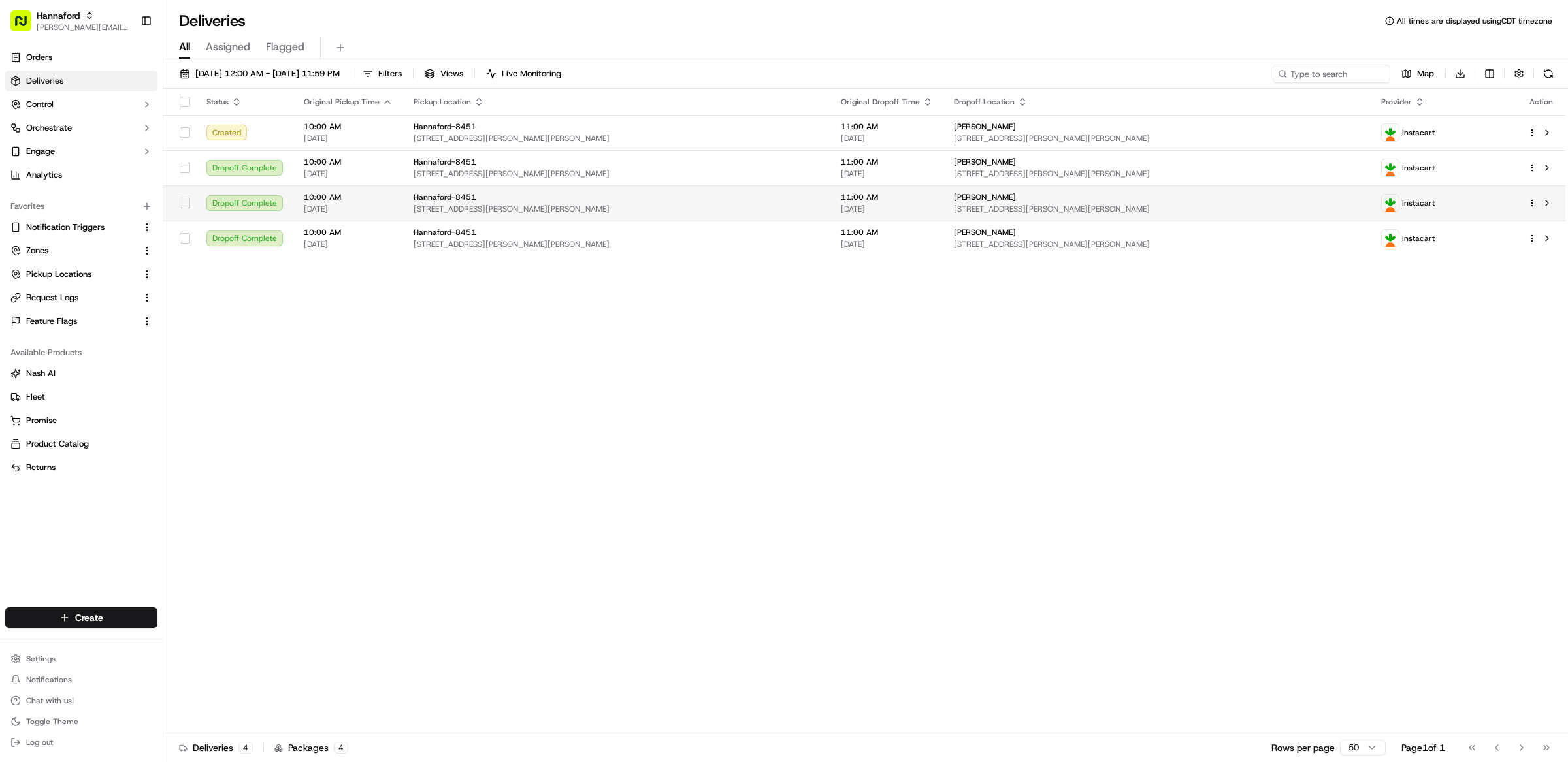
click at [589, 215] on td "Hannaford-8451 417 Payne Rd, Scarborough, ME 04074, US" at bounding box center [617, 203] width 427 height 35
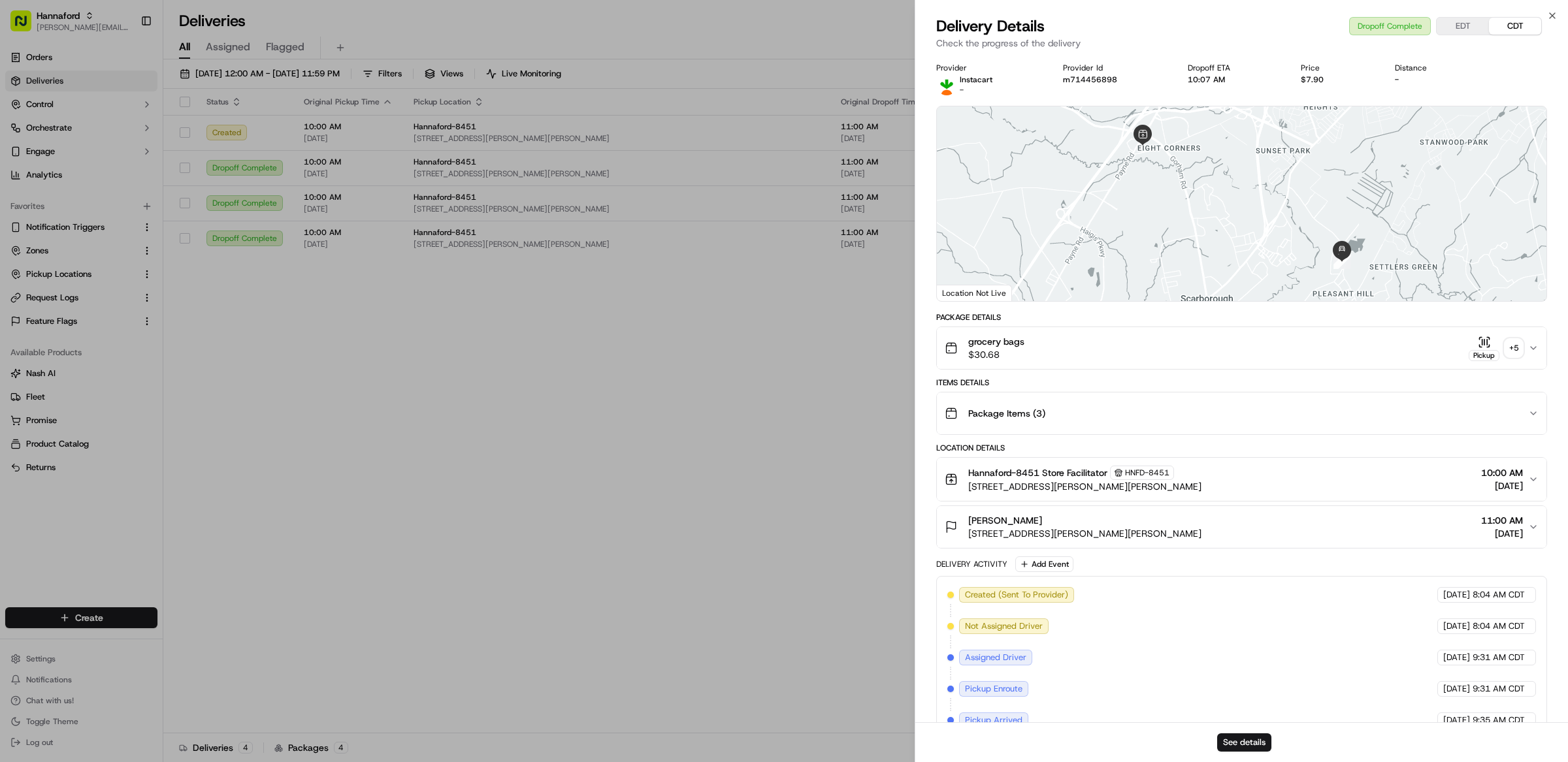
scroll to position [186, 0]
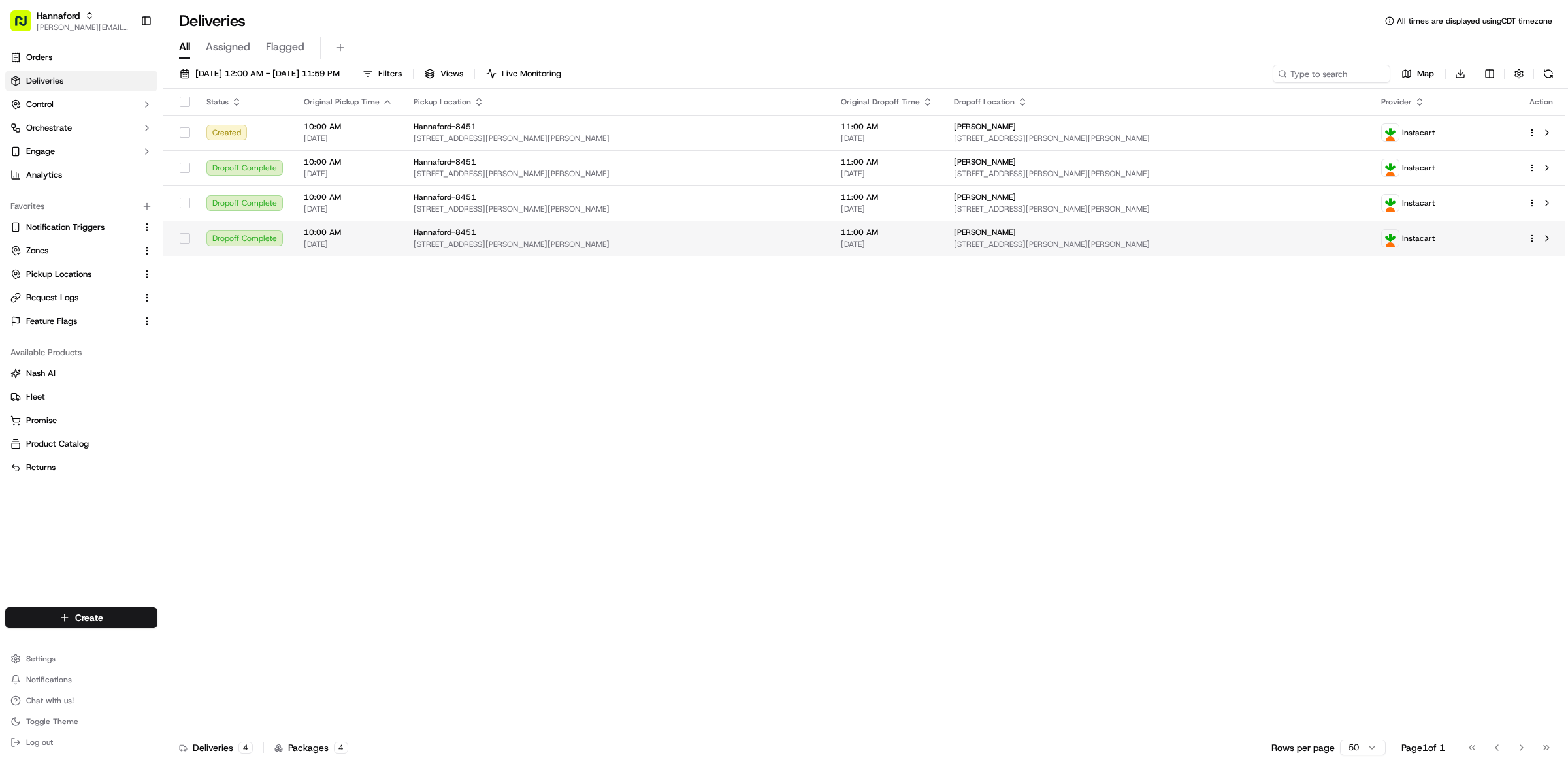
click at [617, 243] on span "417 Payne Rd, Scarborough, ME 04074, US" at bounding box center [617, 245] width 407 height 11
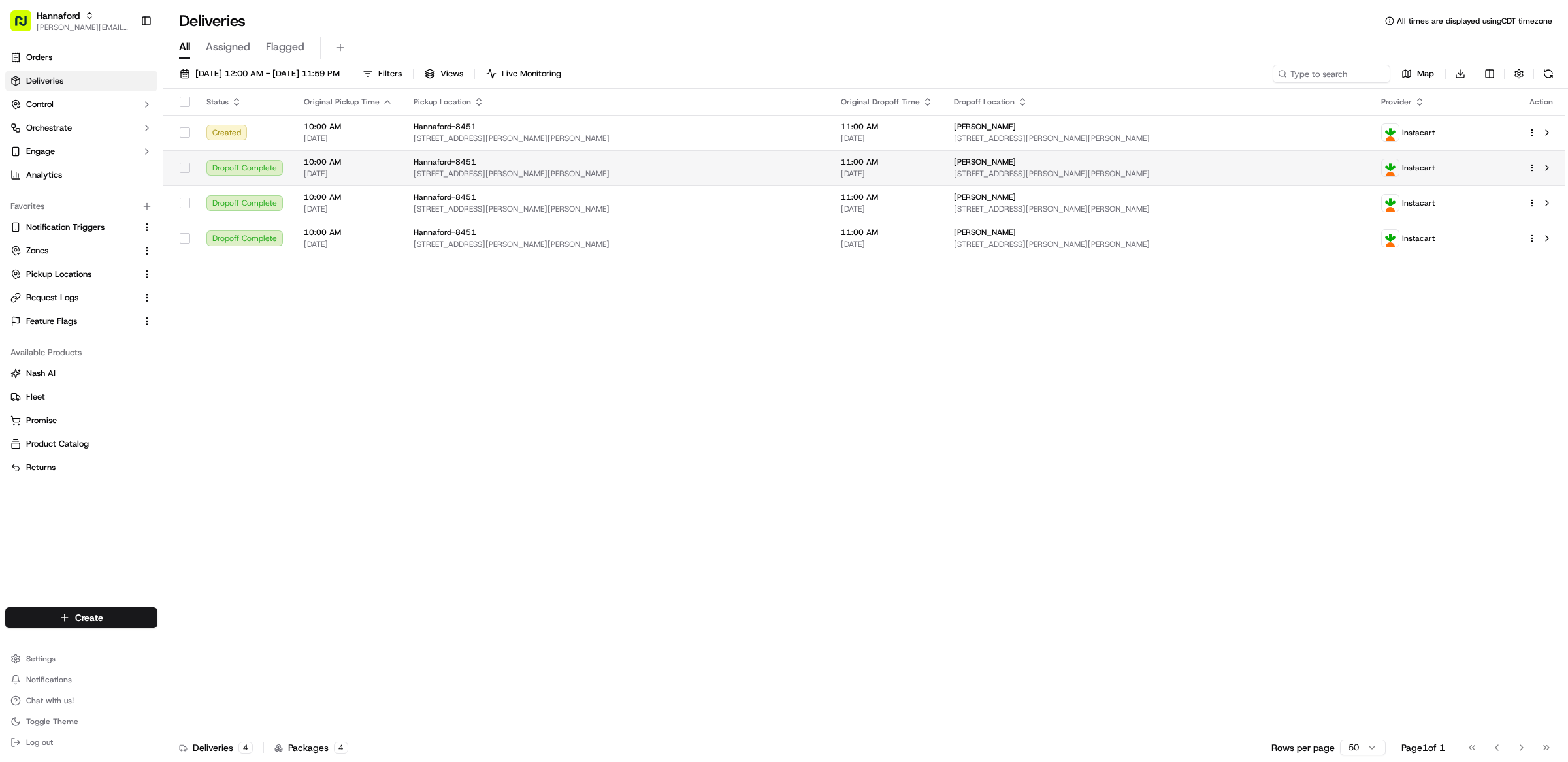
click at [571, 178] on span "417 Payne Rd, Scarborough, ME 04074, US" at bounding box center [617, 174] width 407 height 11
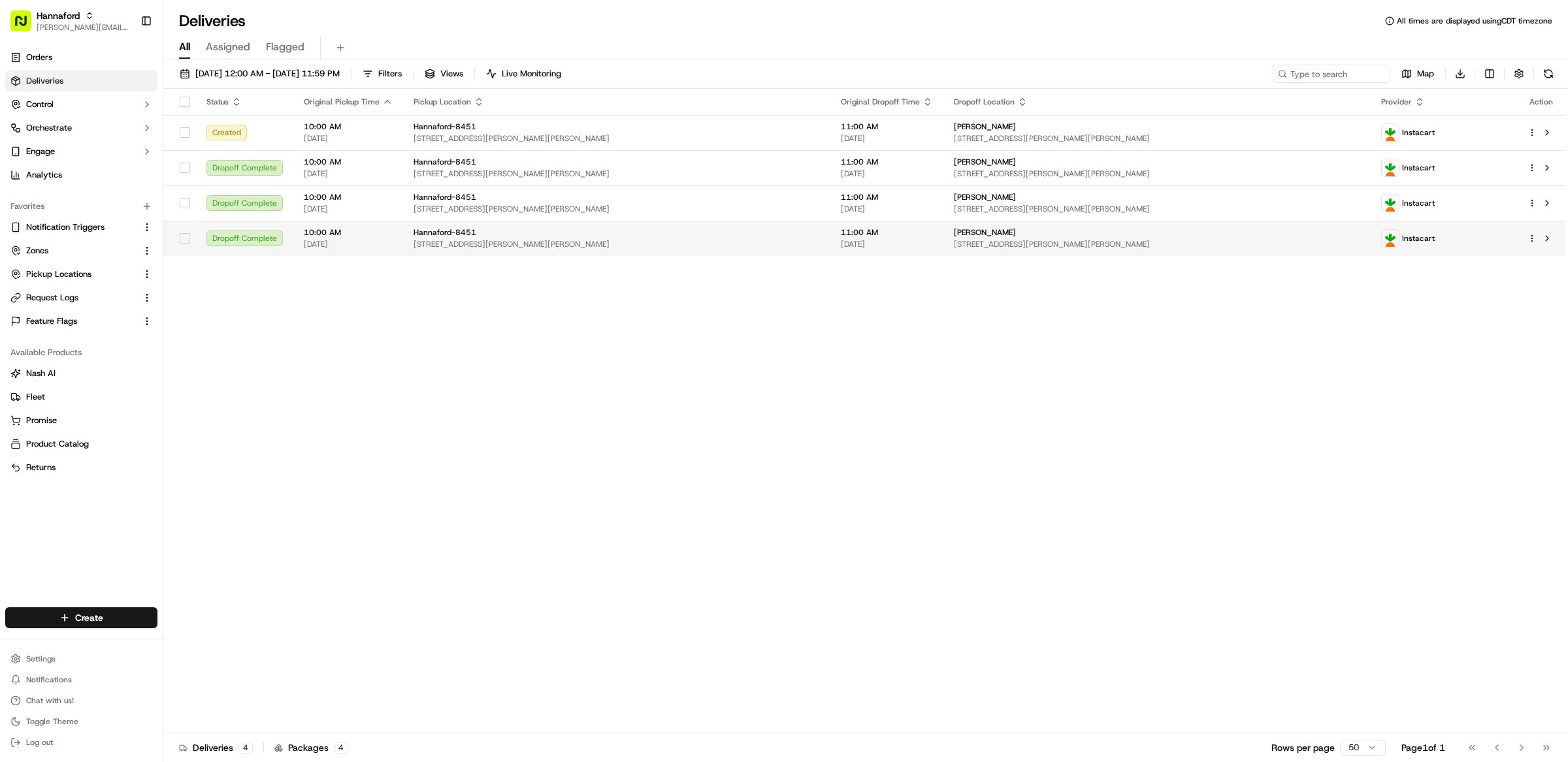
click at [629, 228] on div "Hannaford-8451" at bounding box center [617, 233] width 407 height 11
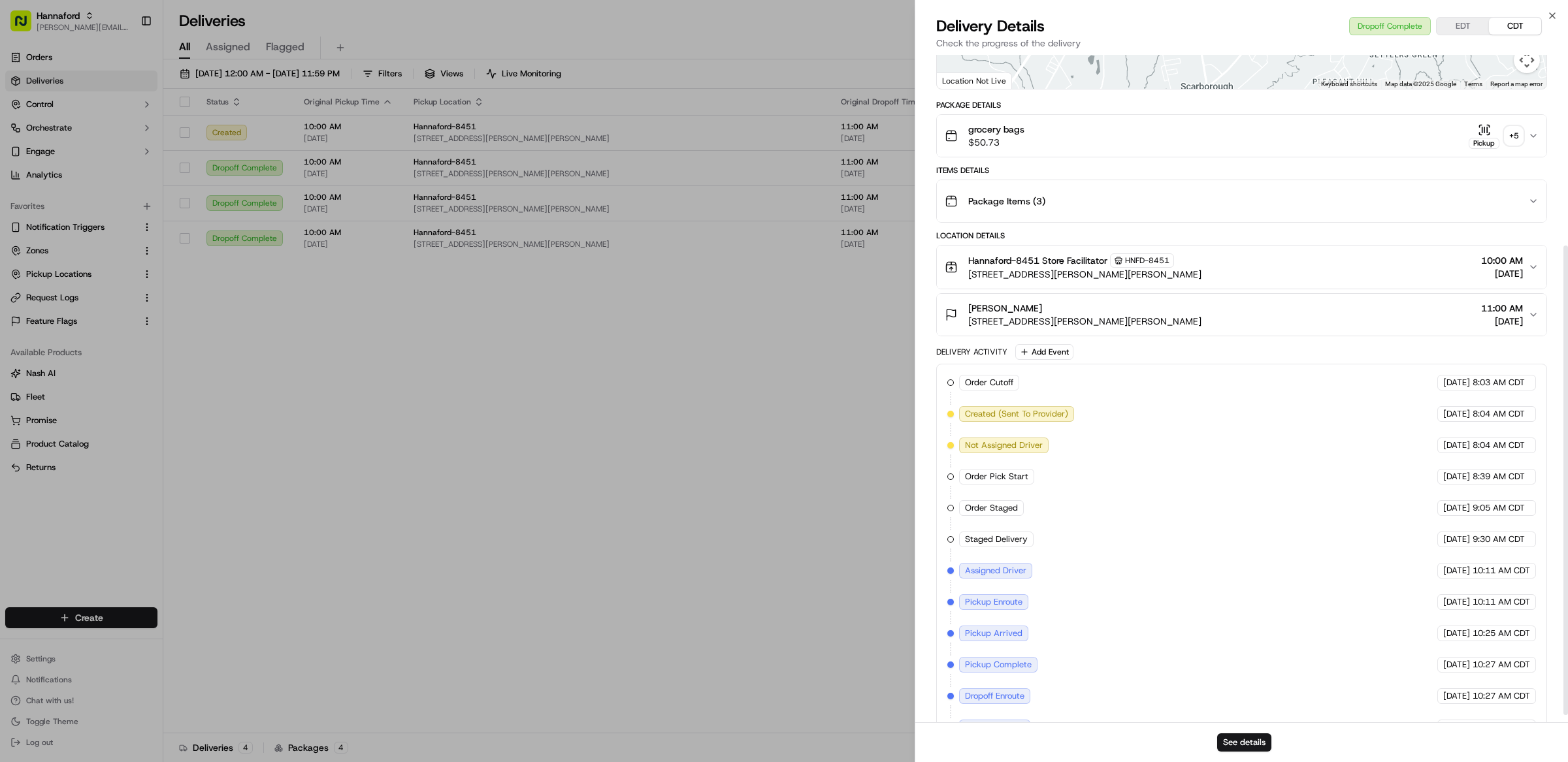
scroll to position [281, 0]
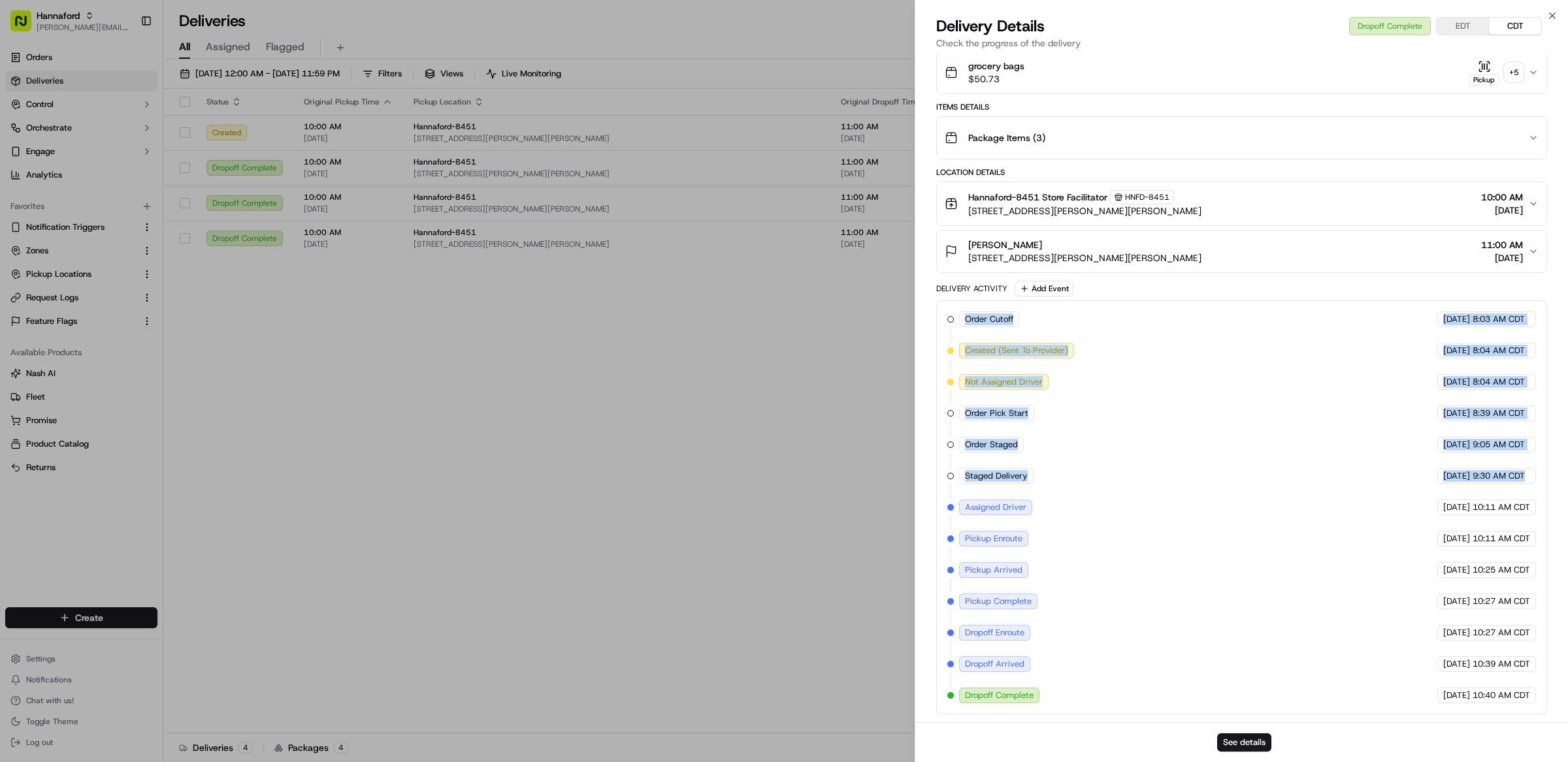
drag, startPoint x: 1298, startPoint y: 439, endPoint x: 953, endPoint y: 318, distance: 365.6
click at [953, 318] on div "Order Cutoff Hannaford 09/22/2025 8:03 AM CDT Created (Sent To Provider) Instac…" at bounding box center [1241, 507] width 610 height 414
click at [1174, 416] on div "Order Cutoff Hannaford 09/22/2025 8:03 AM CDT Created (Sent To Provider) Instac…" at bounding box center [1242, 507] width 588 height 392
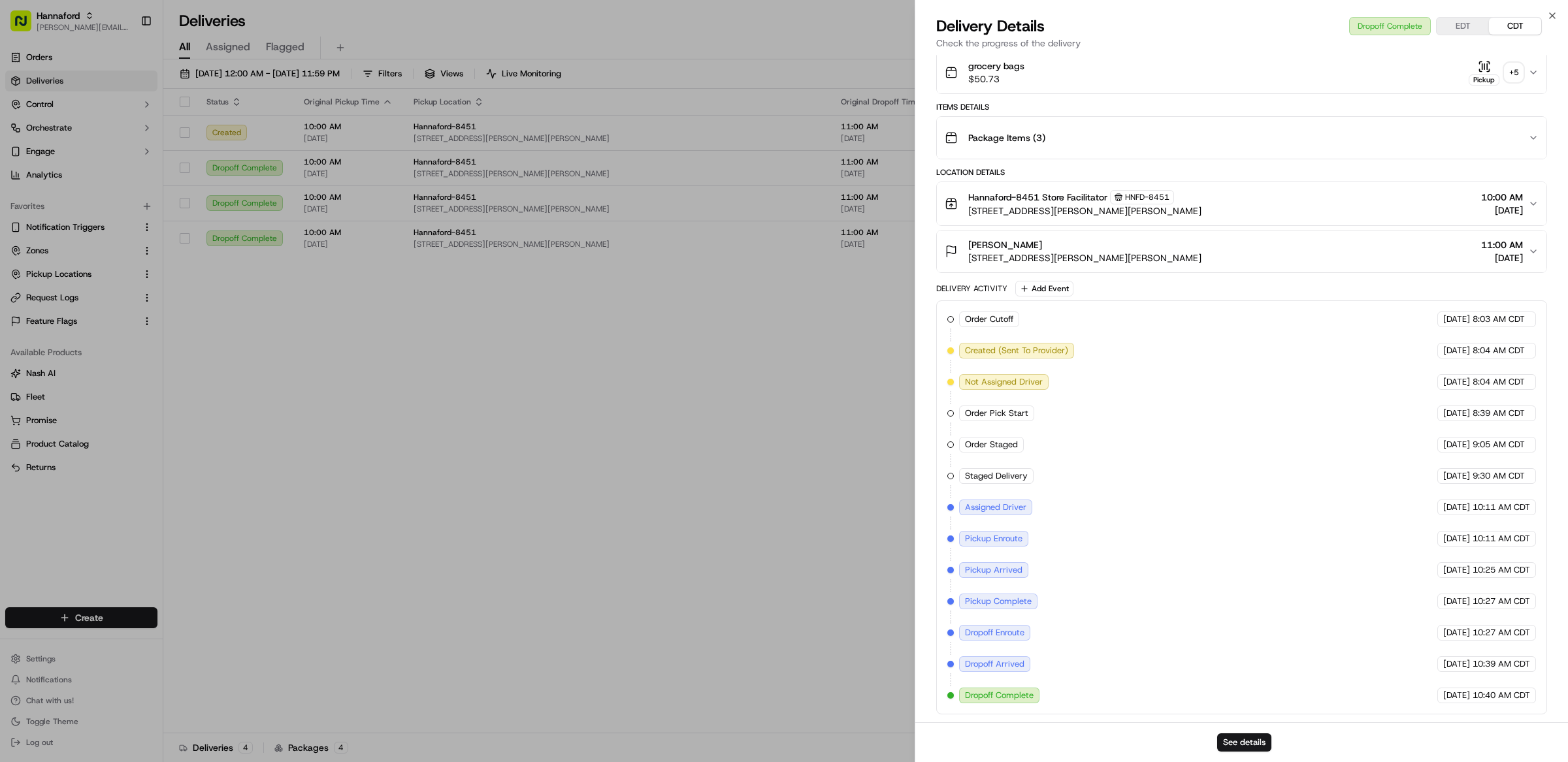
click at [1247, 467] on div "Order Cutoff Hannaford 09/22/2025 8:03 AM CDT Created (Sent To Provider) Instac…" at bounding box center [1242, 507] width 588 height 392
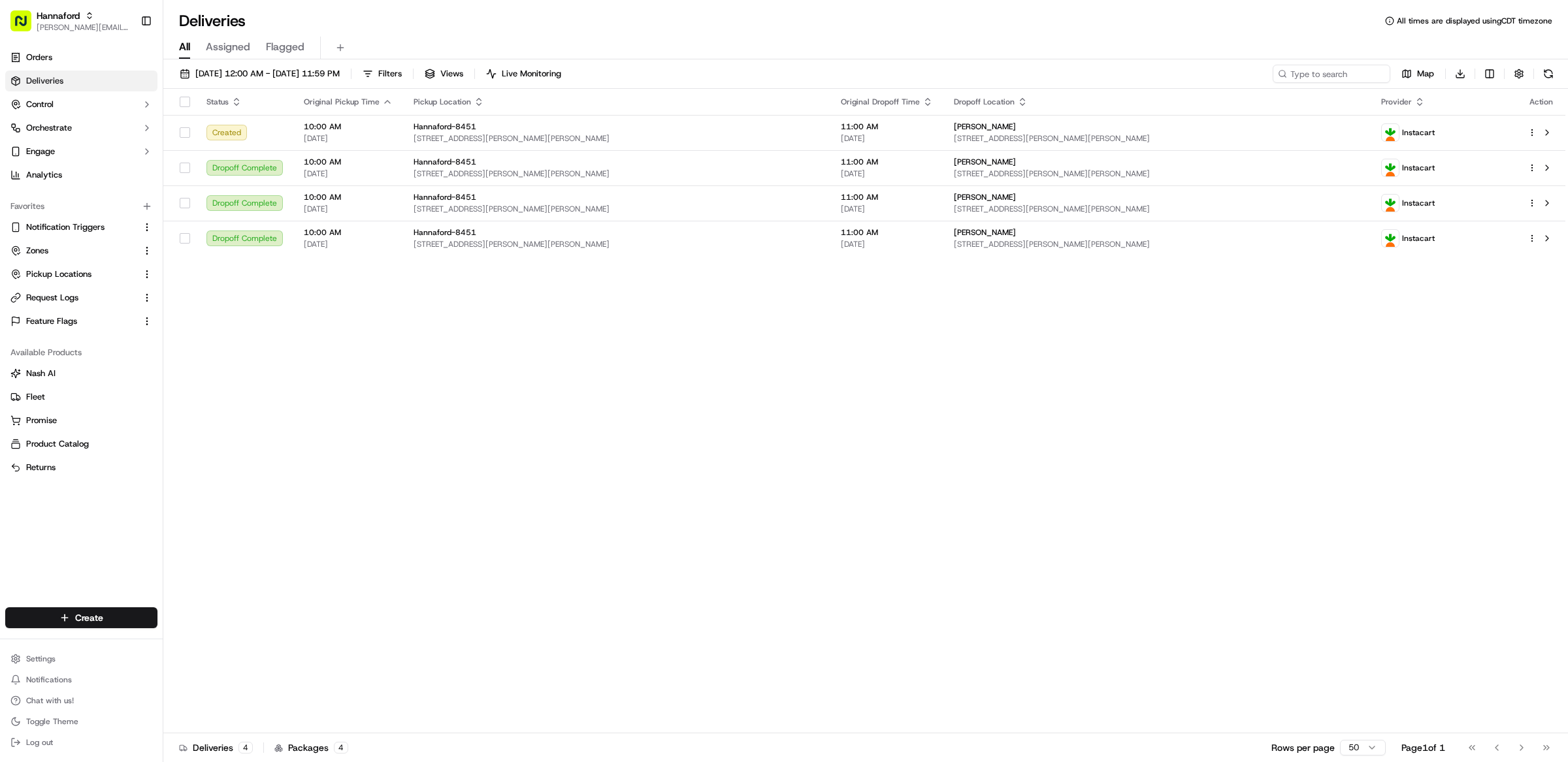
click at [895, 335] on div "Status Original Pickup Time Pickup Location Original Dropoff Time Dropoff Locat…" at bounding box center [864, 411] width 1402 height 644
click at [257, 74] on span "09/01/2025 12:00 AM - 09/30/2025 11:59 PM" at bounding box center [267, 74] width 144 height 12
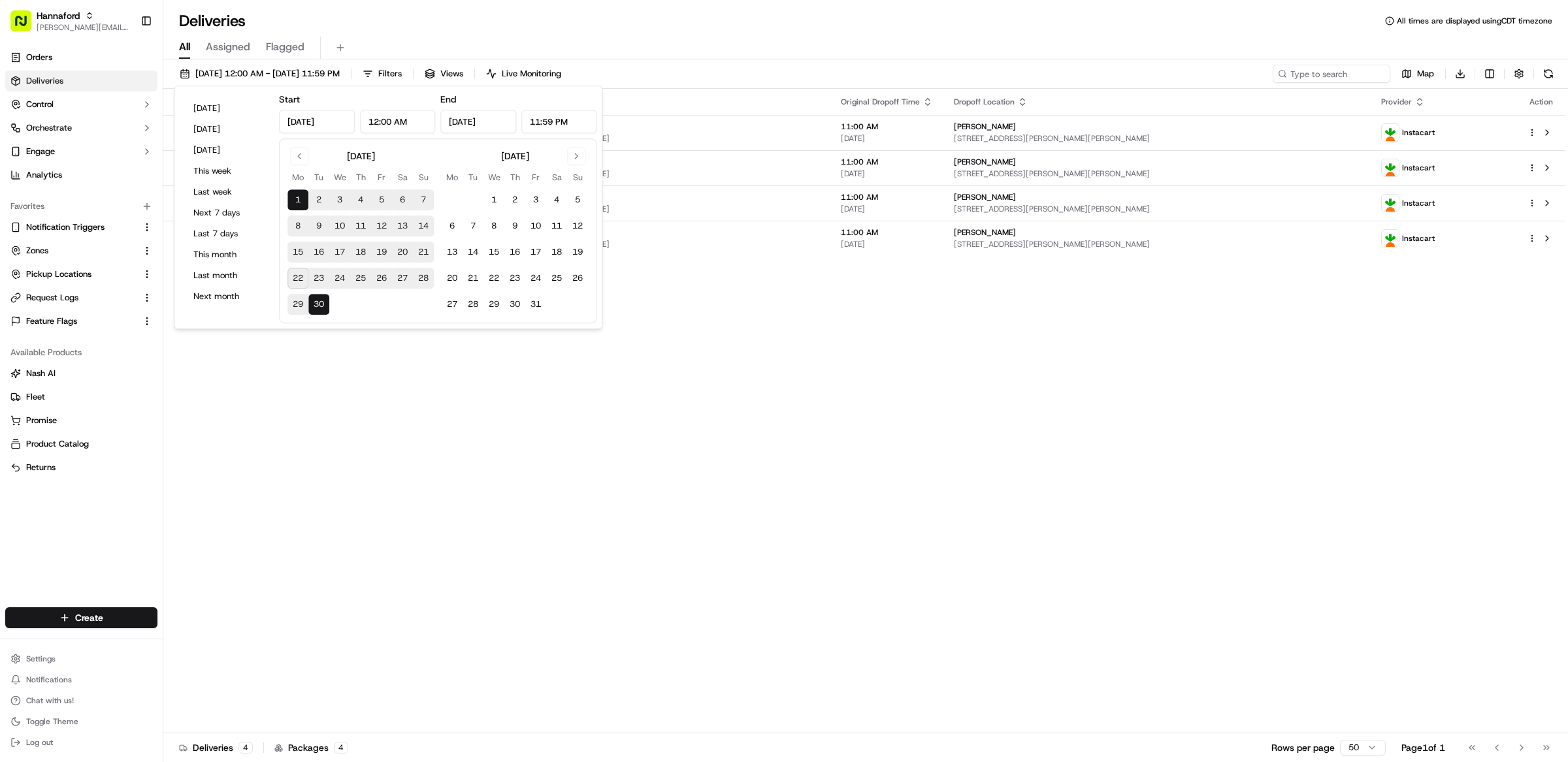
click at [619, 462] on div "Status Original Pickup Time Pickup Location Original Dropoff Time Dropoff Locat…" at bounding box center [864, 411] width 1402 height 644
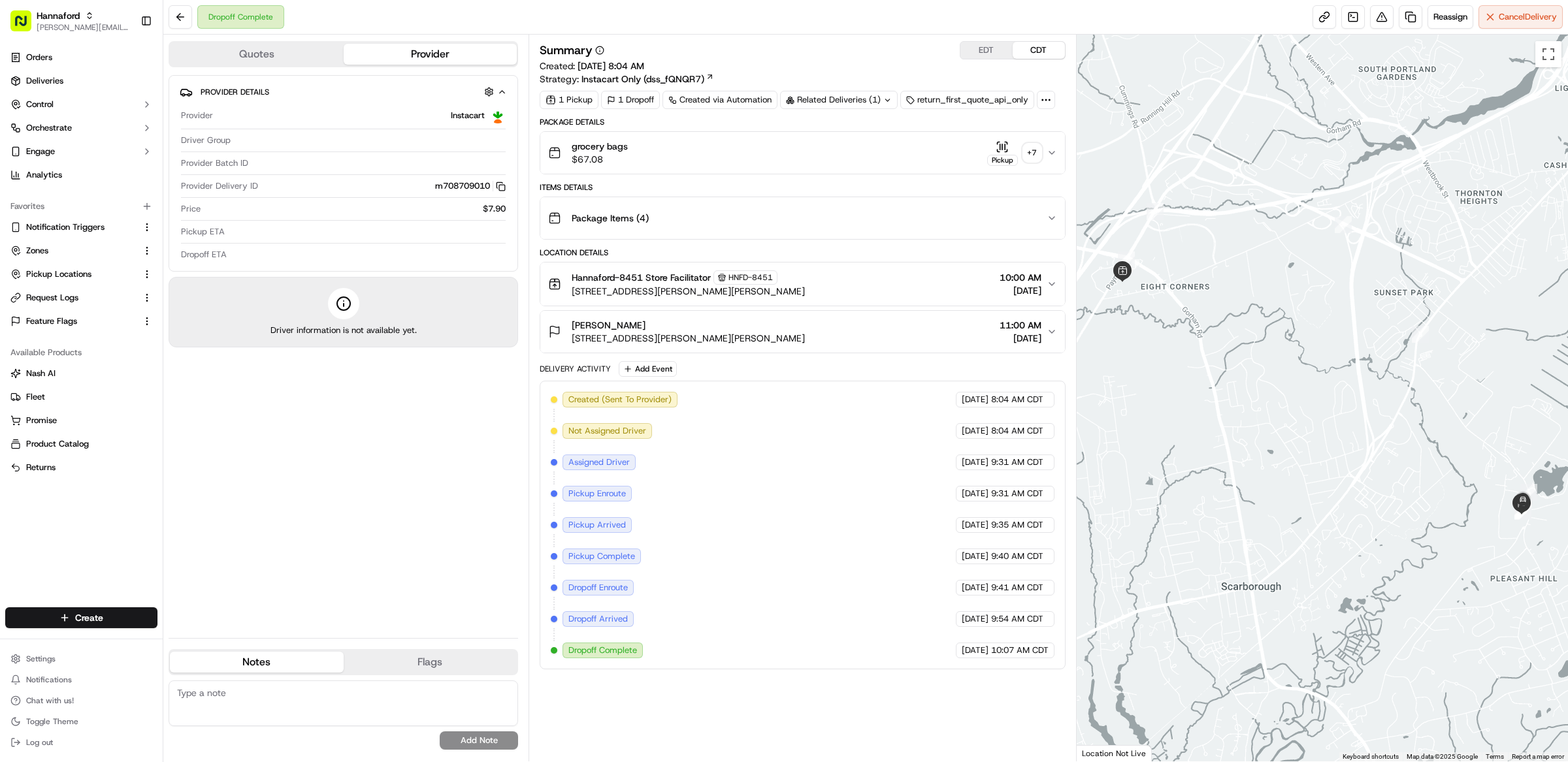
click at [1046, 100] on icon at bounding box center [1046, 100] width 12 height 12
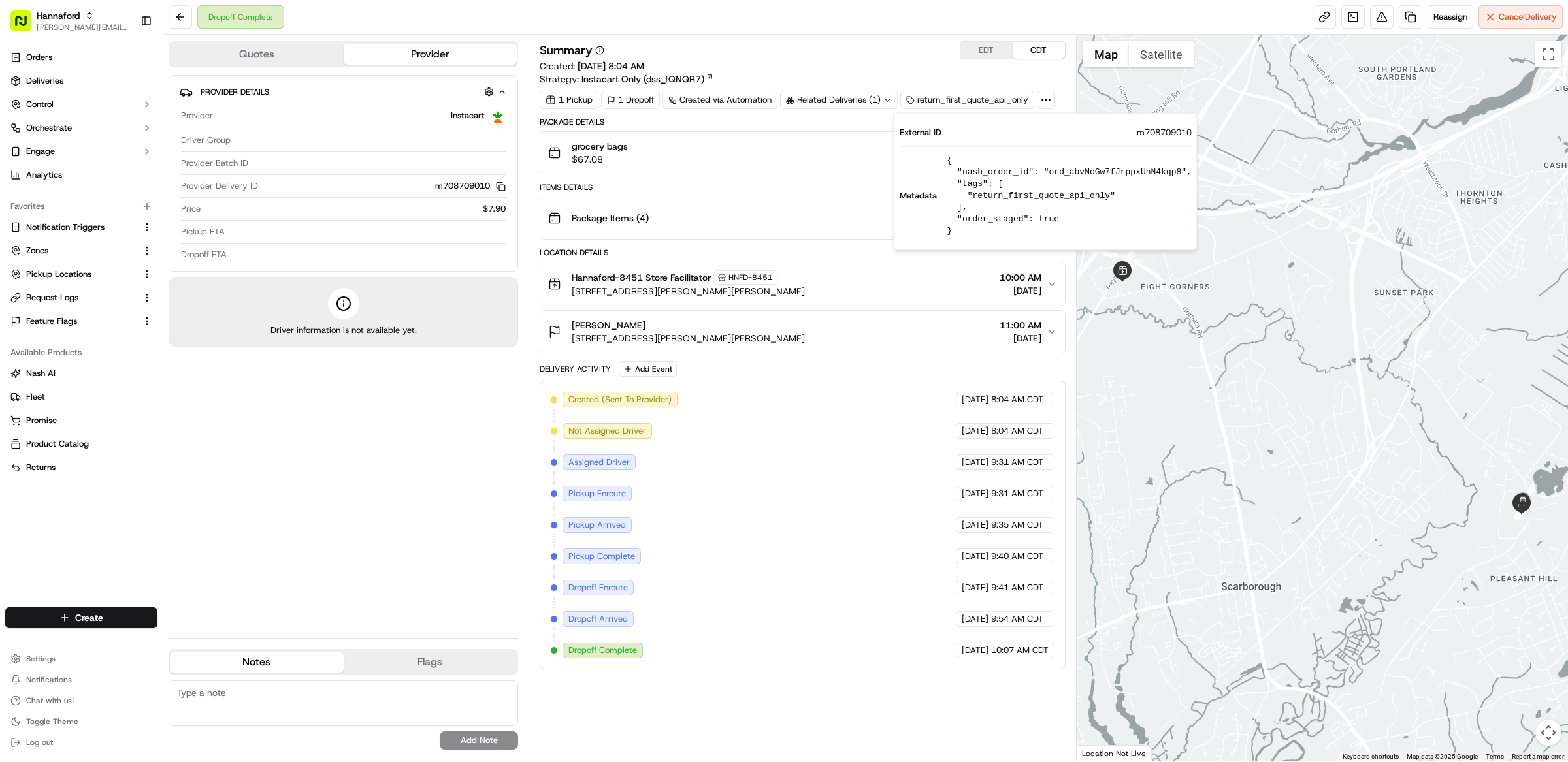
click at [885, 76] on div "Summary EDT CDT Created: 09/22/2025 8:04 AM Strategy: Instacart Only (dss_fQNQR…" at bounding box center [802, 64] width 526 height 44
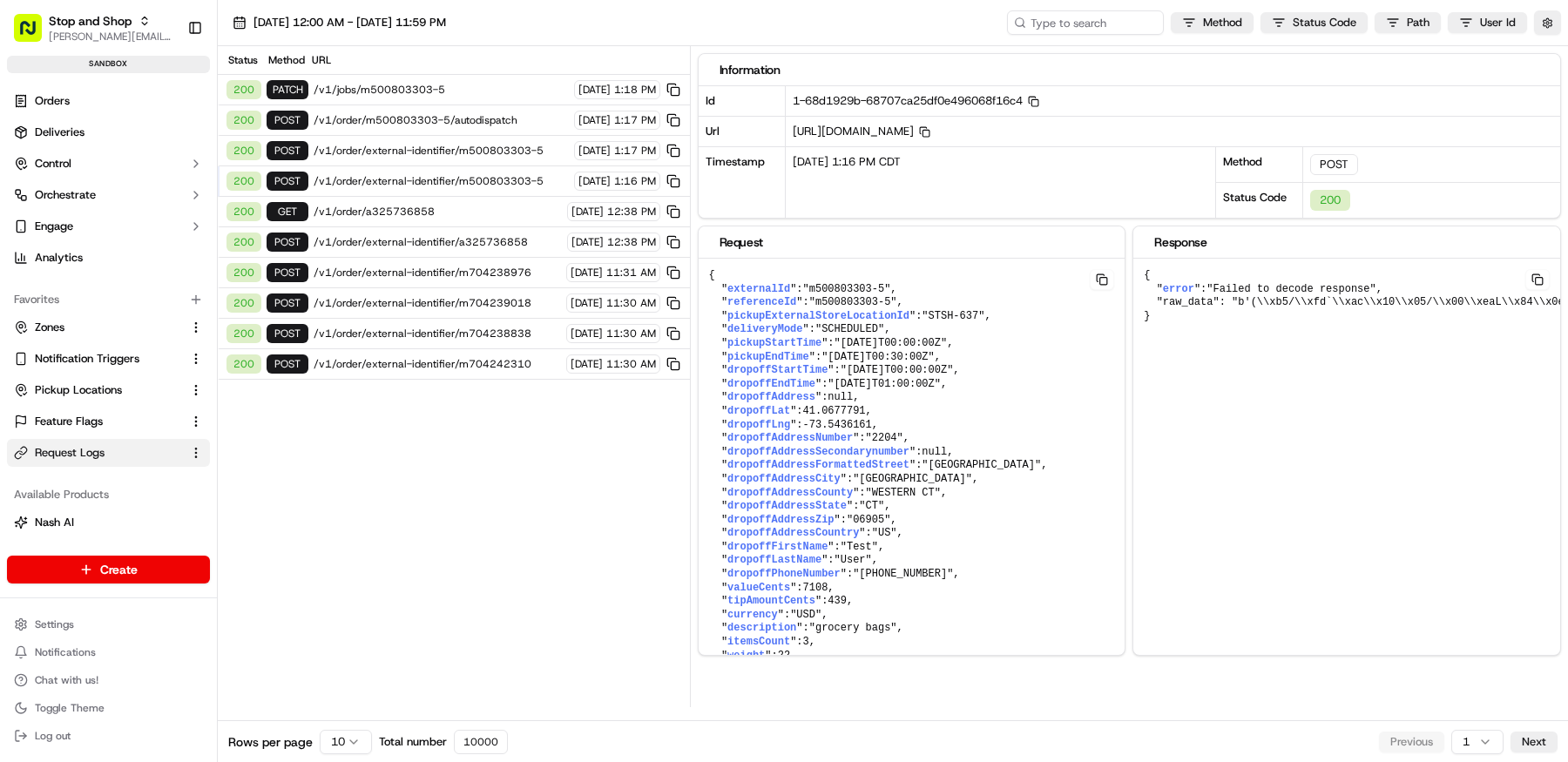
scroll to position [149, 0]
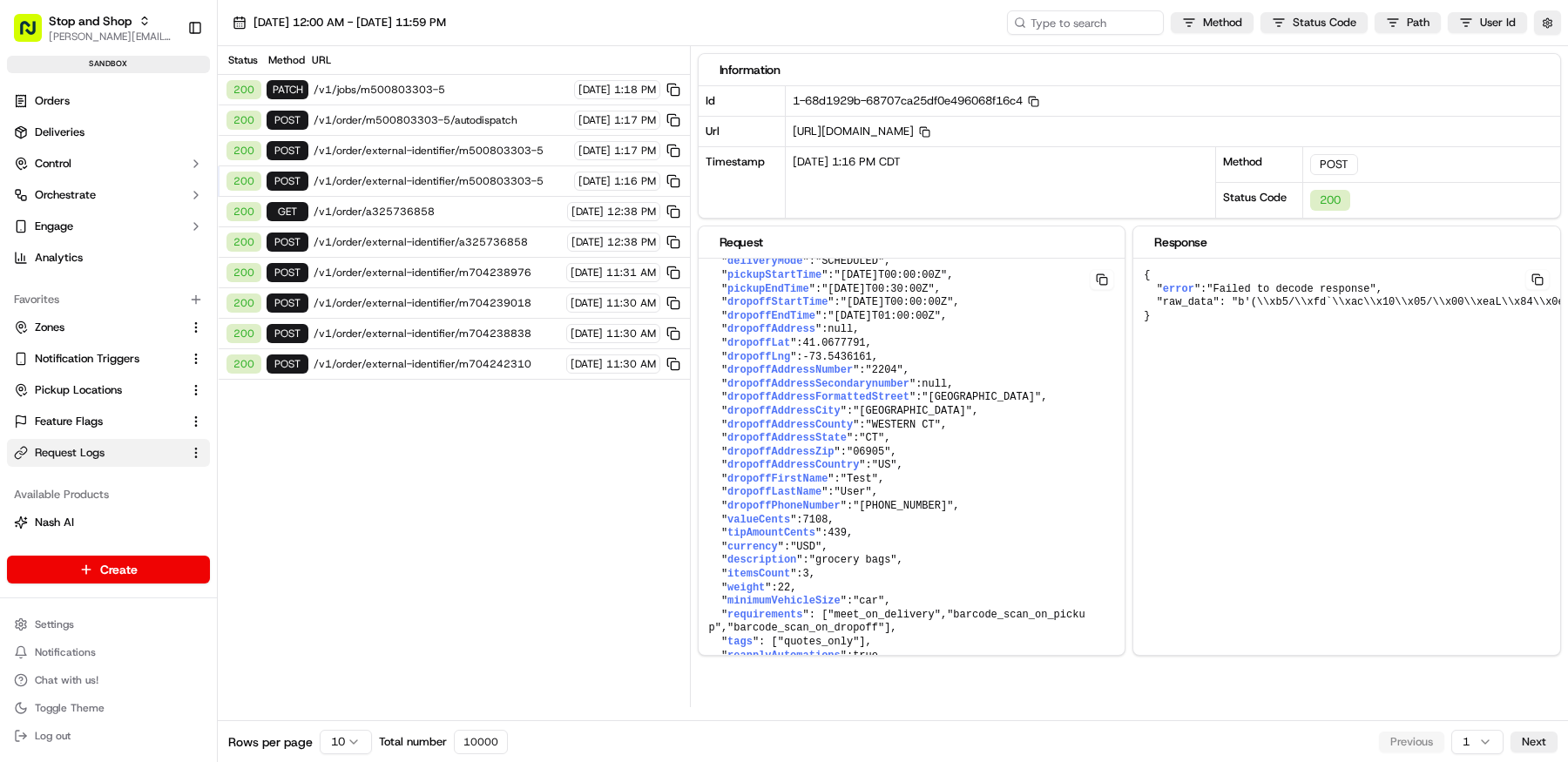
click at [641, 447] on div "Status Method URL 200 PATCH /v1/jobs/m500803303-5 09/22/2025 1:18 PM 200 POST /…" at bounding box center [454, 377] width 472 height 661
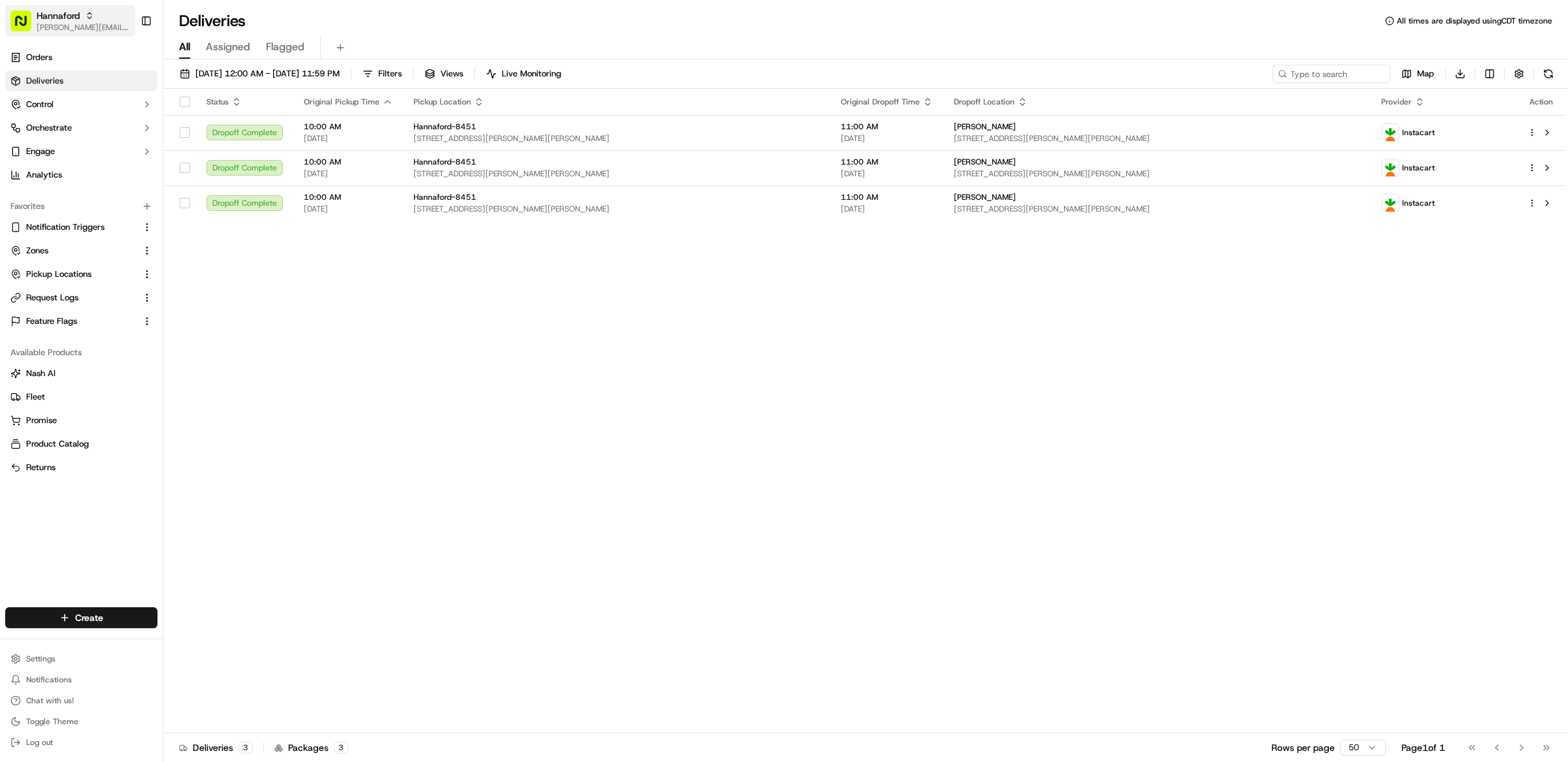
click at [98, 25] on span "[PERSON_NAME][EMAIL_ADDRESS][DOMAIN_NAME]" at bounding box center [84, 27] width 94 height 11
type input "adusa"
click at [205, 74] on div "ADUSA" at bounding box center [235, 68] width 189 height 26
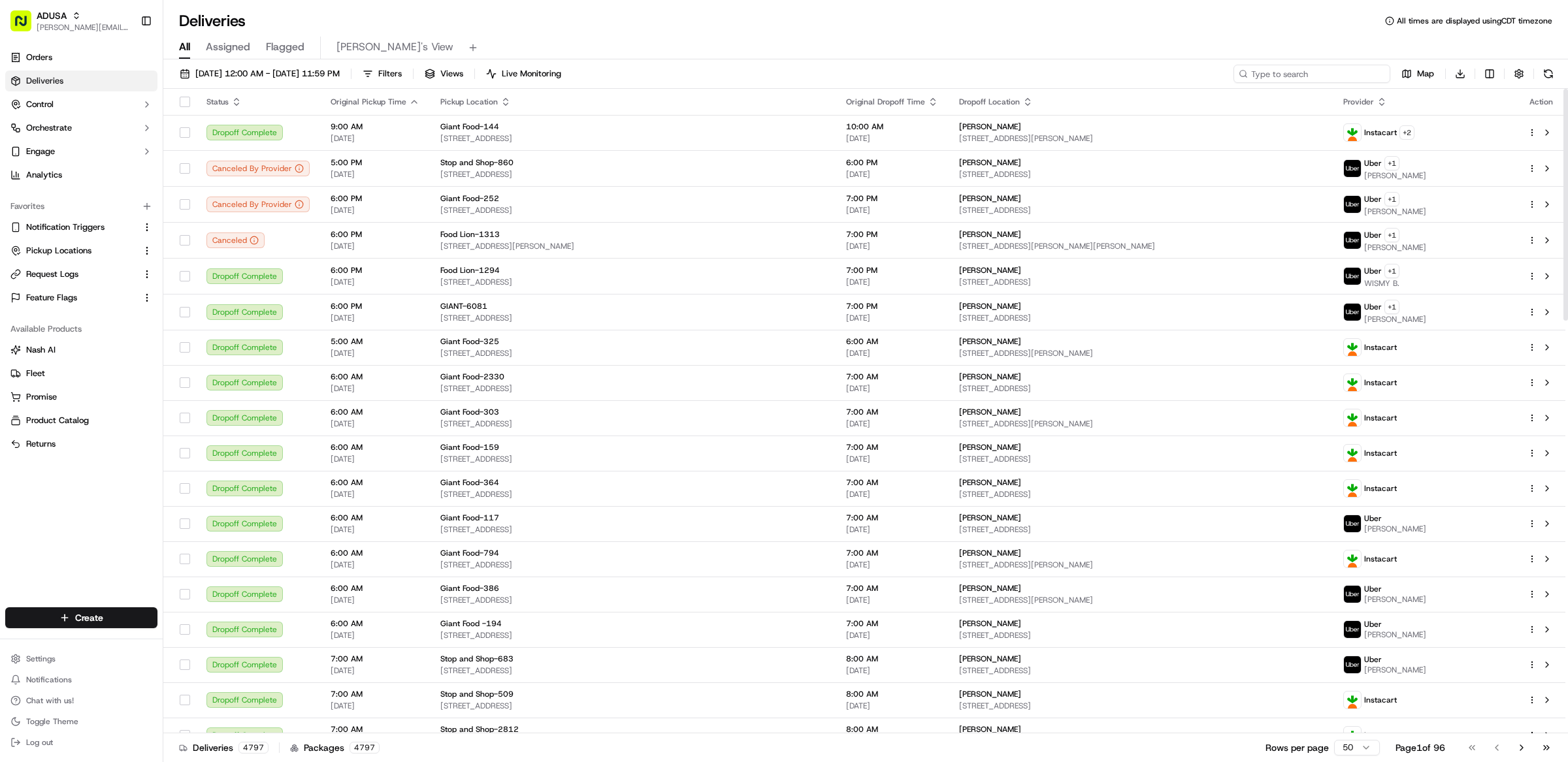
click at [1299, 76] on input at bounding box center [1312, 74] width 156 height 18
paste input "m705998276"
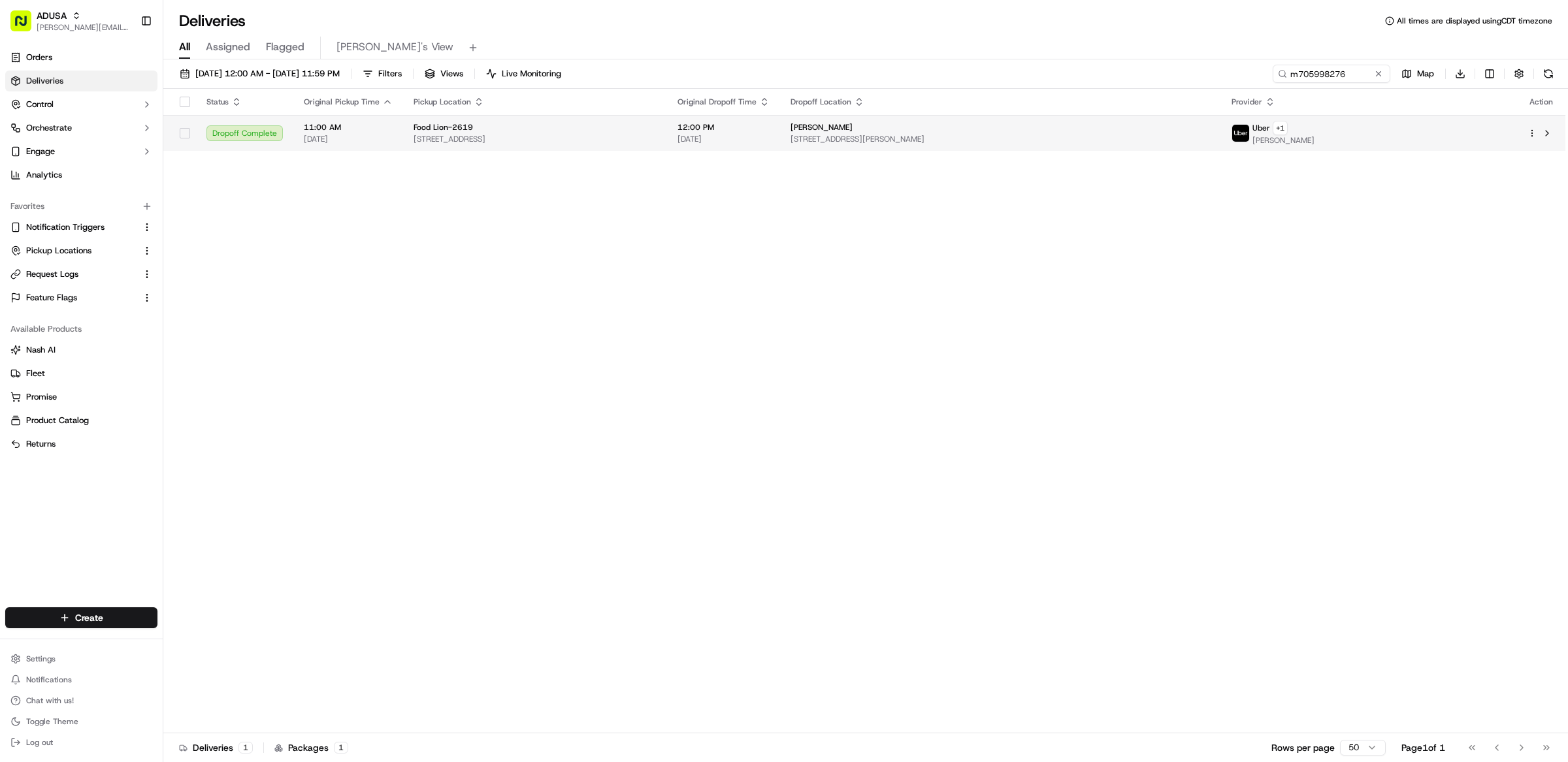
click at [1555, 132] on td at bounding box center [1541, 133] width 48 height 36
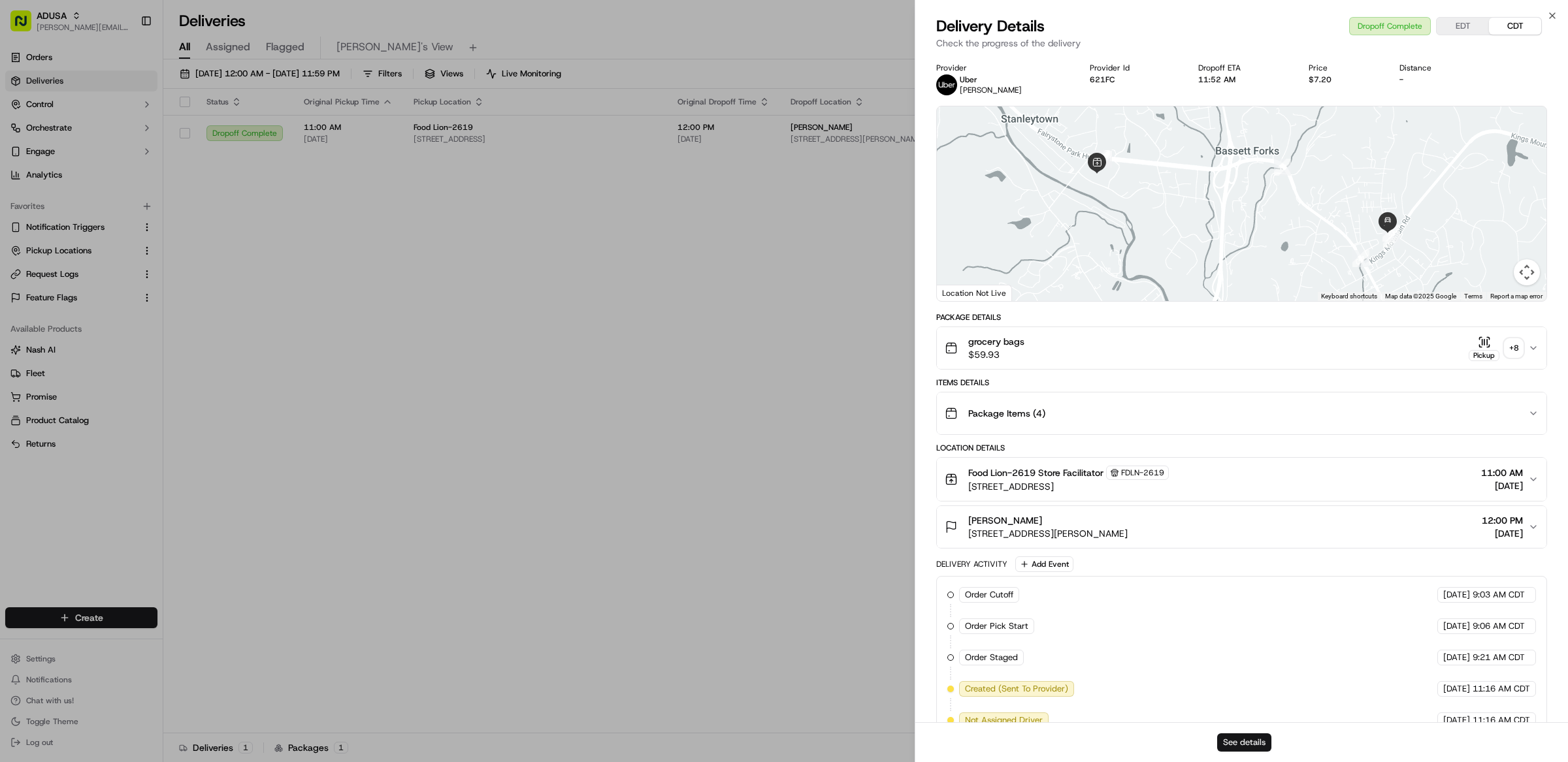
click at [1256, 744] on button "See details" at bounding box center [1244, 742] width 54 height 18
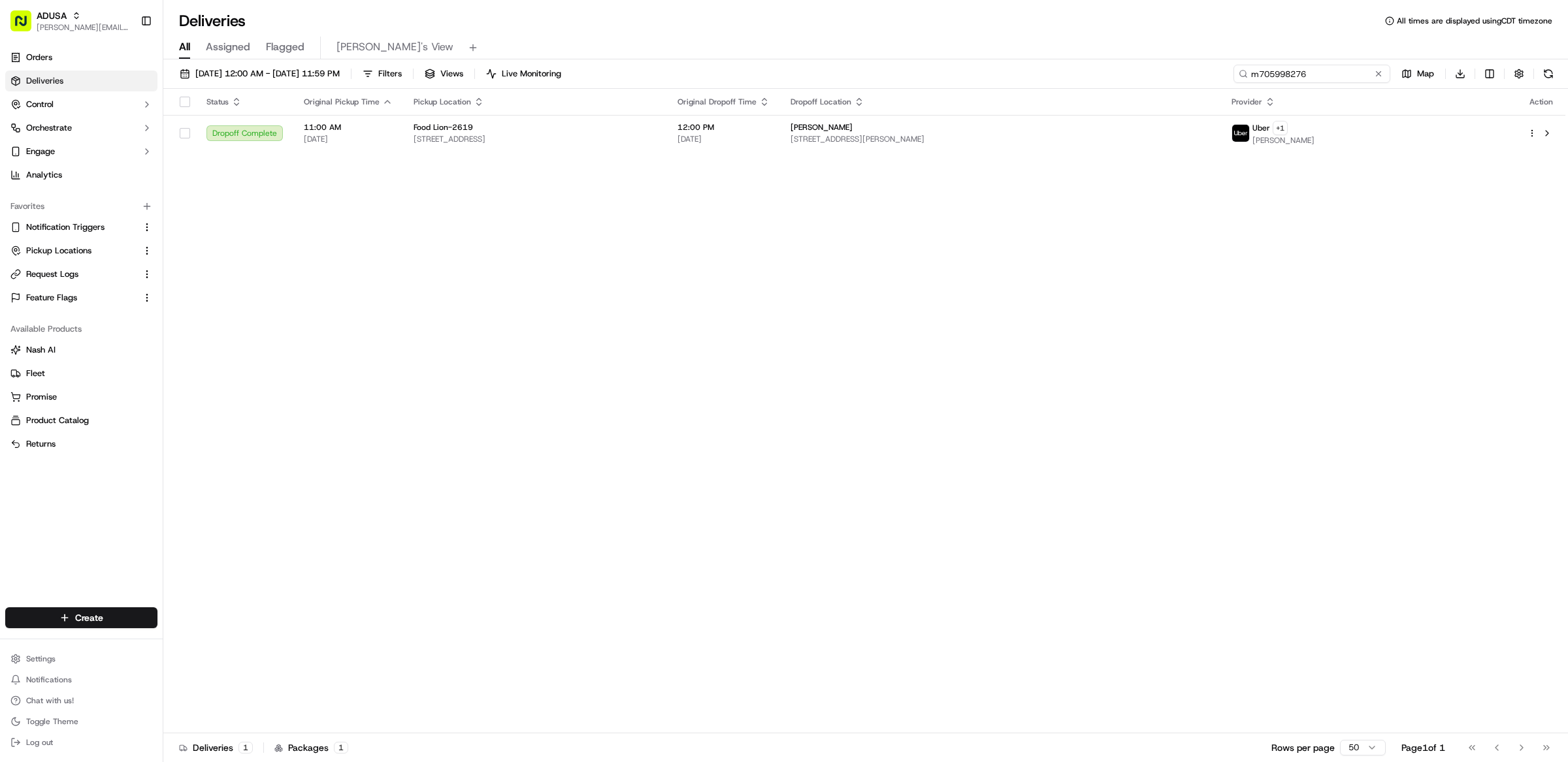
click at [1329, 74] on input "m705998276" at bounding box center [1312, 74] width 156 height 18
paste input "m703363926"
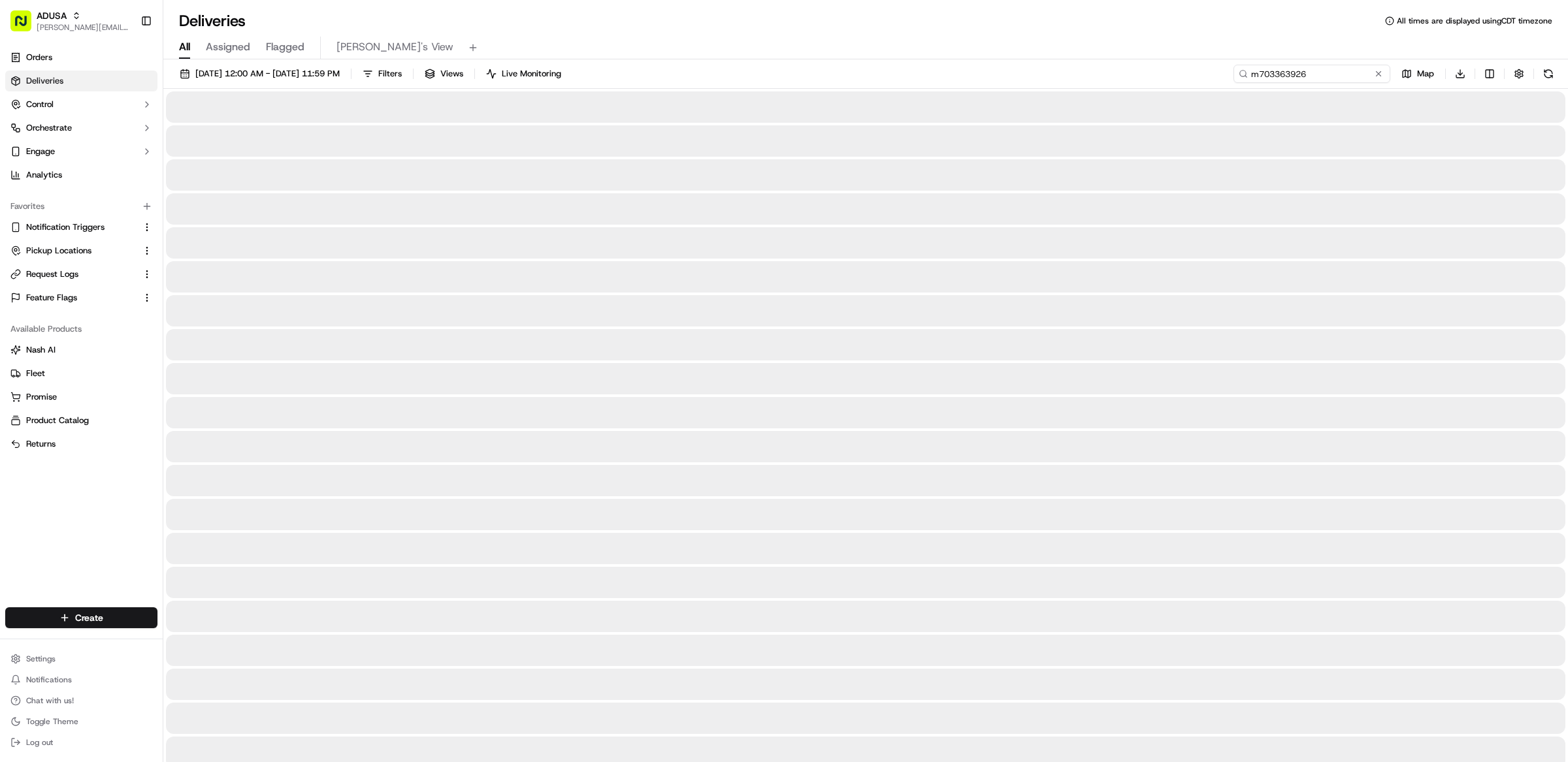
type input "m703363926"
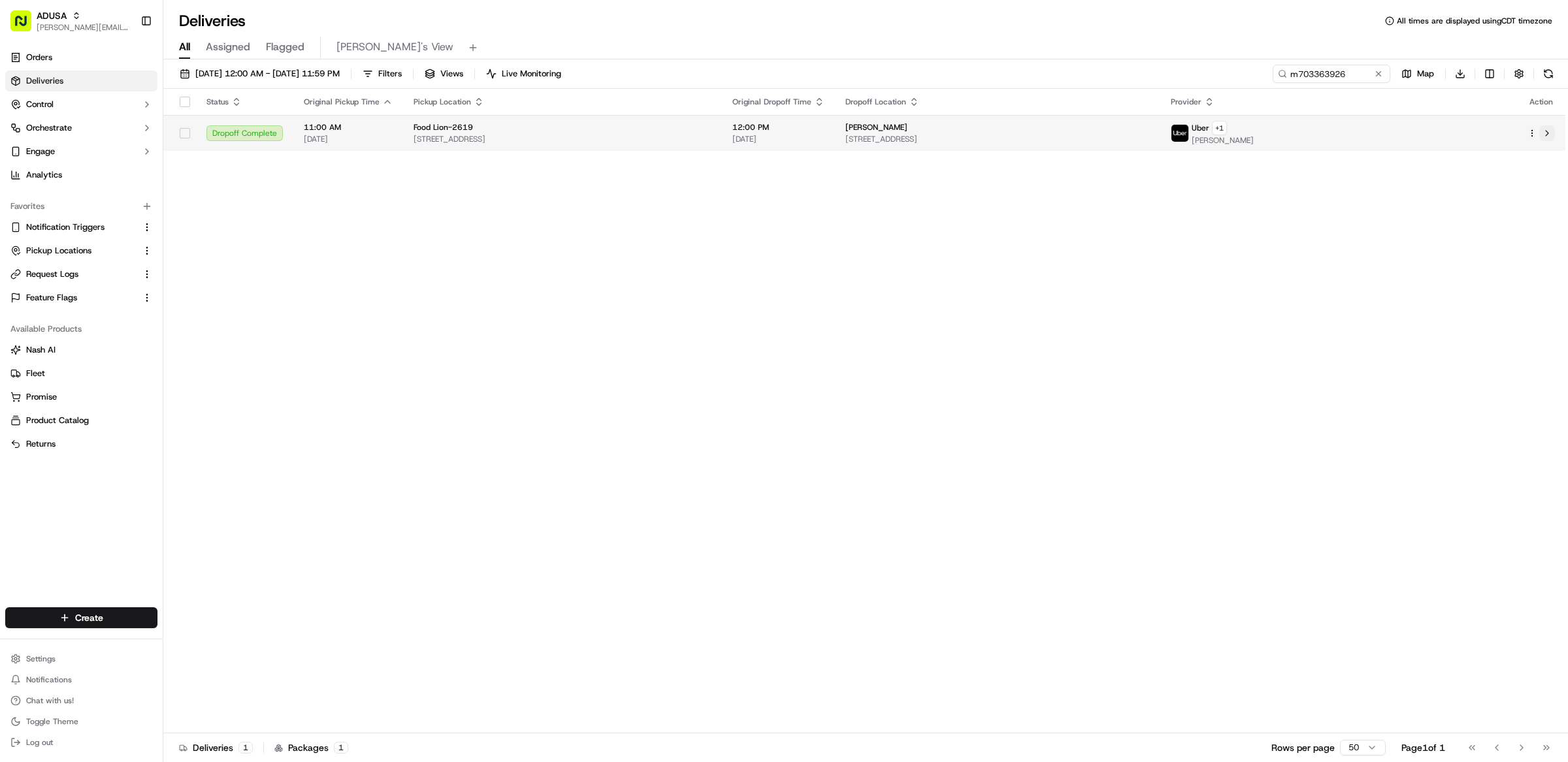
click at [1551, 133] on button at bounding box center [1547, 133] width 15 height 15
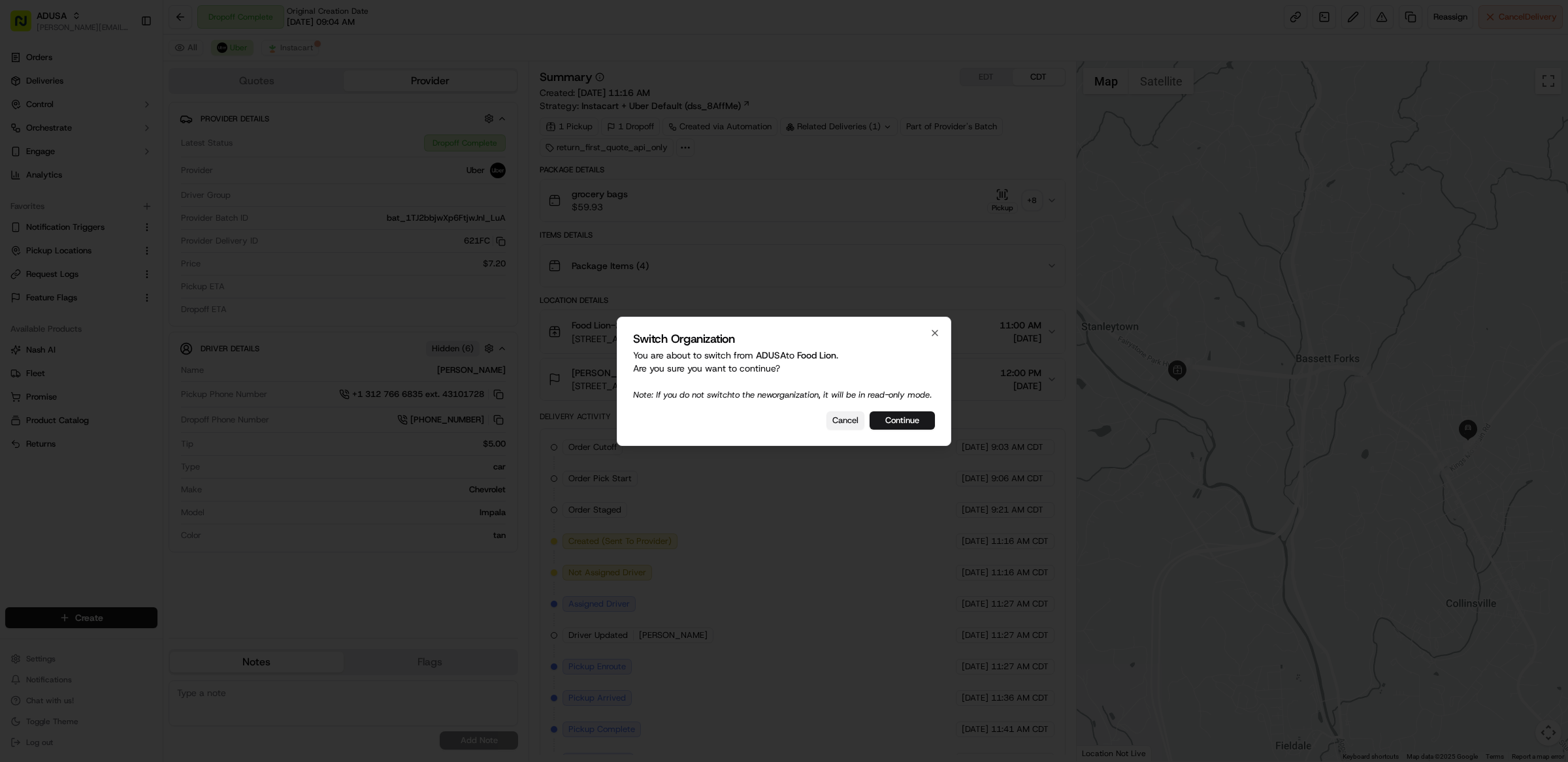
click at [840, 428] on button "Cancel" at bounding box center [845, 420] width 38 height 18
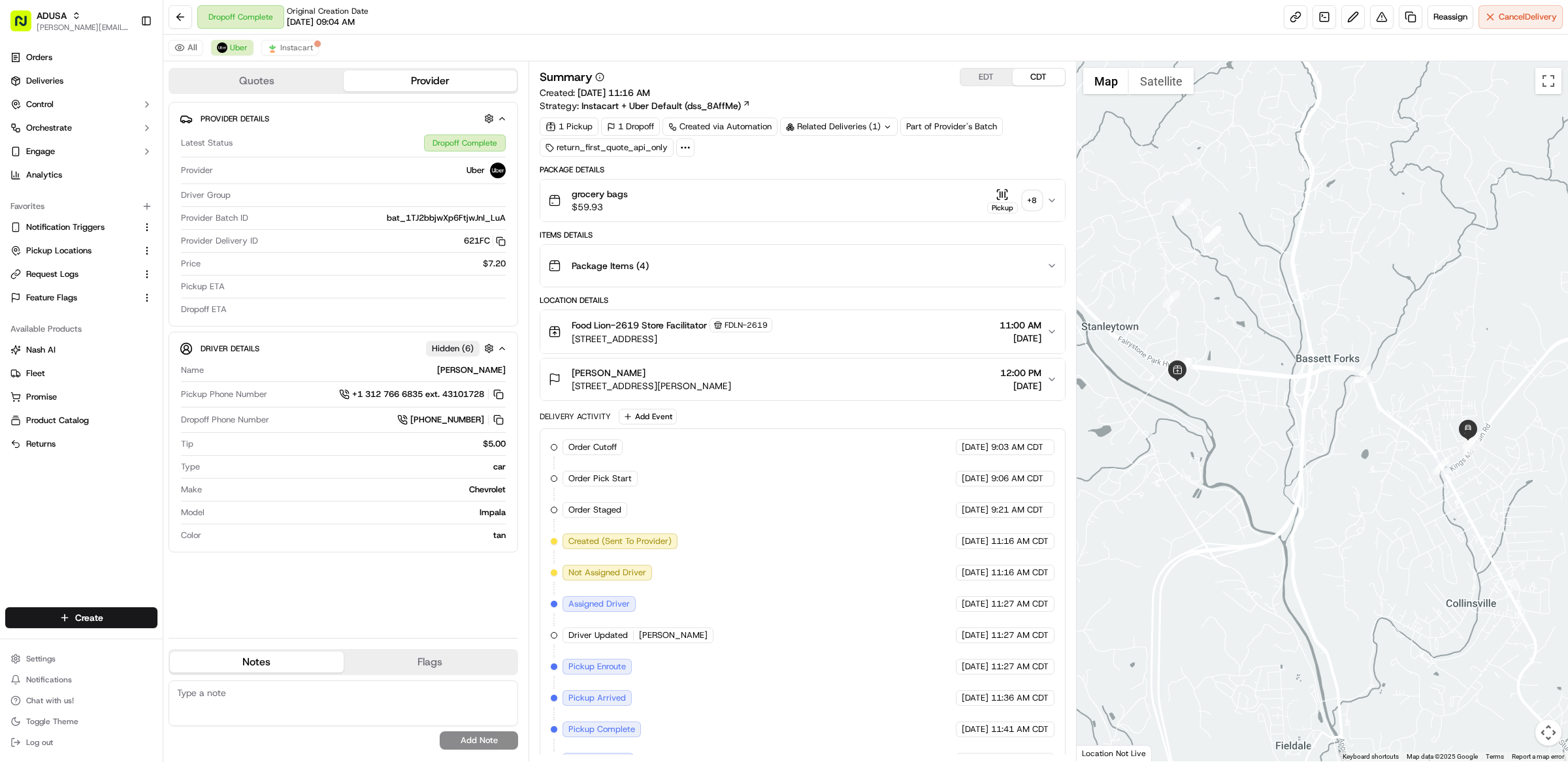
click at [293, 57] on div "All Uber Instacart" at bounding box center [865, 48] width 1405 height 27
click at [284, 54] on button "Instacart" at bounding box center [290, 47] width 58 height 15
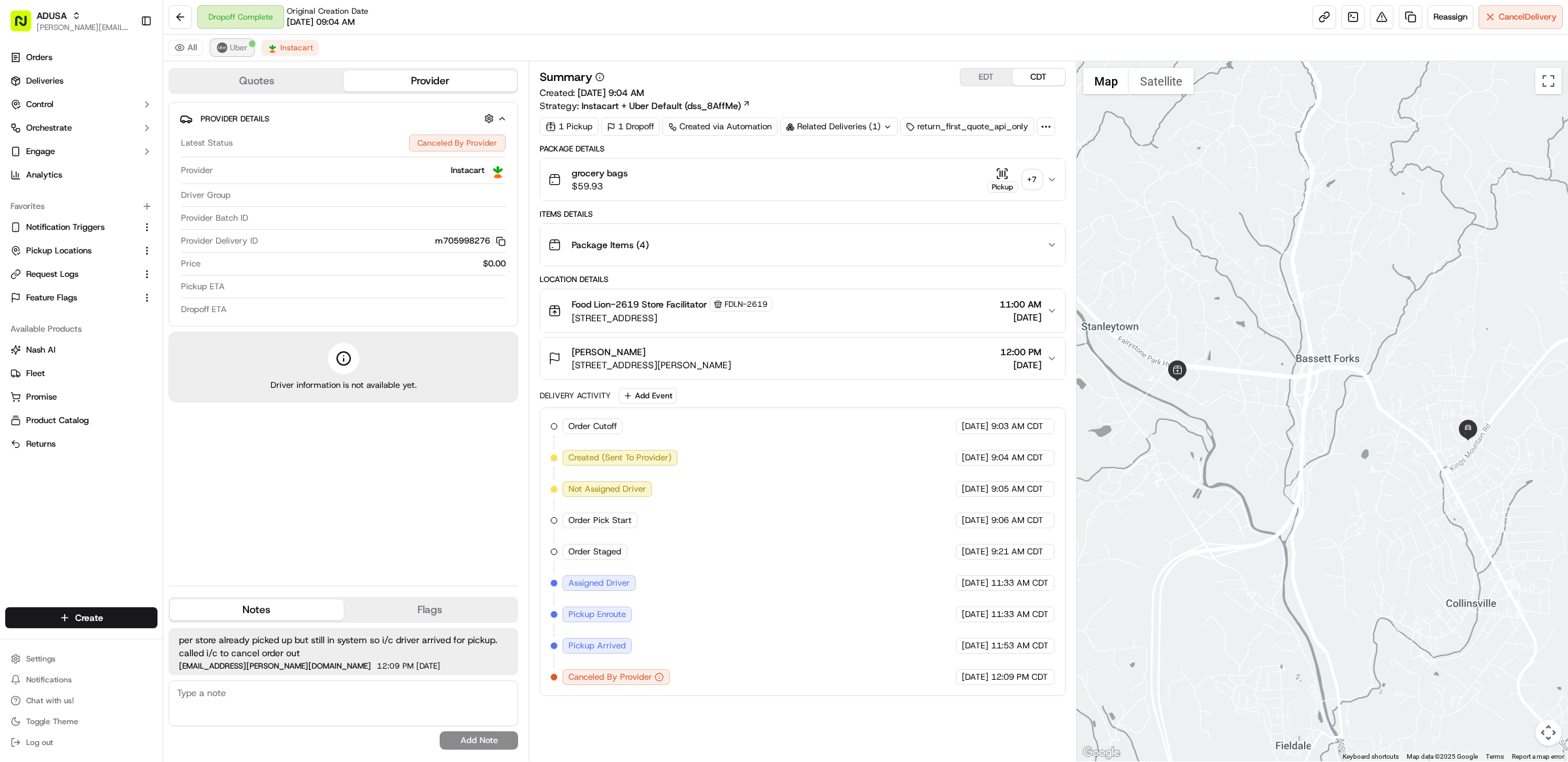
click at [242, 54] on button "Uber" at bounding box center [233, 47] width 43 height 15
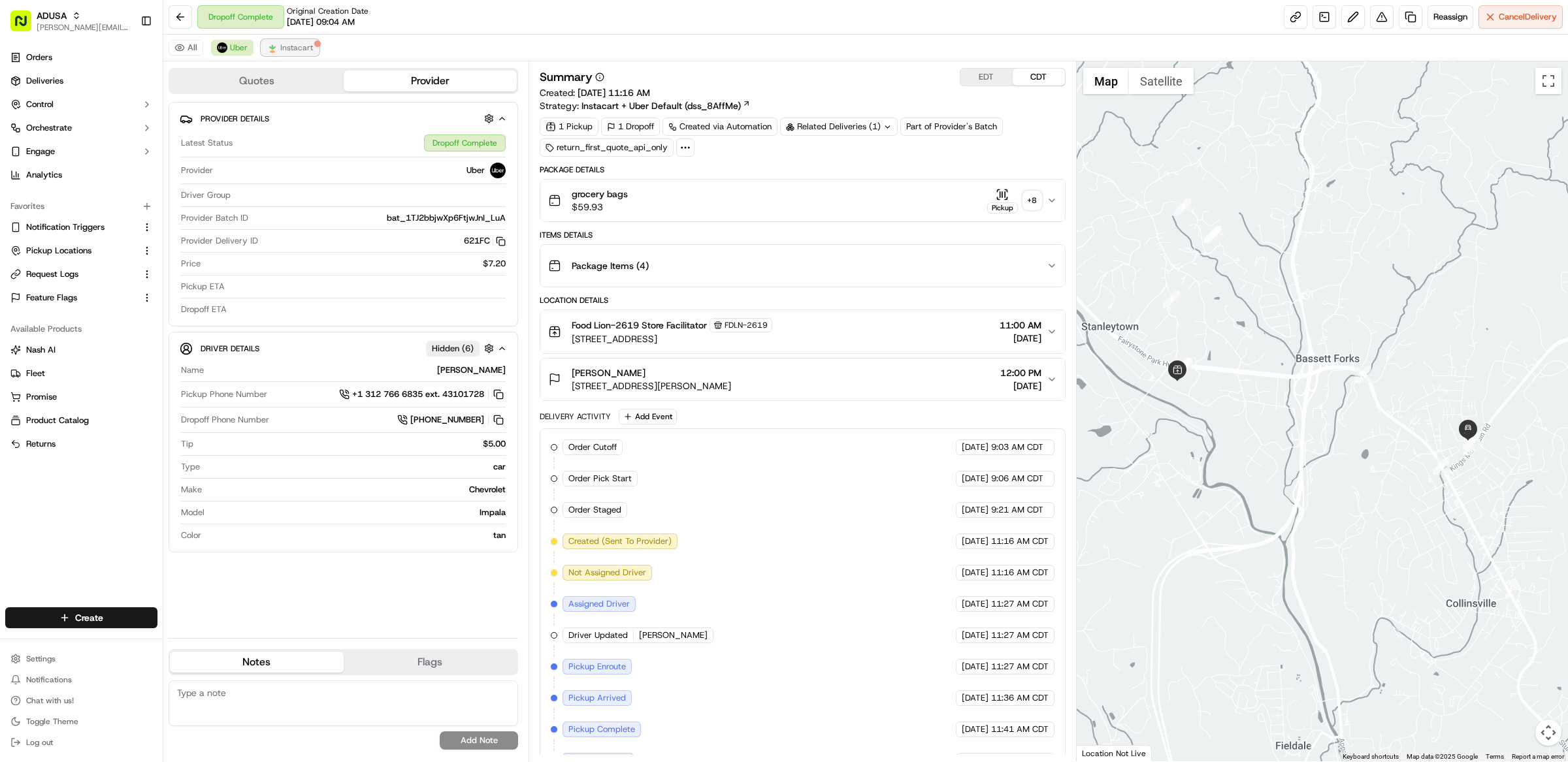
click at [303, 52] on span "Instacart" at bounding box center [296, 48] width 33 height 11
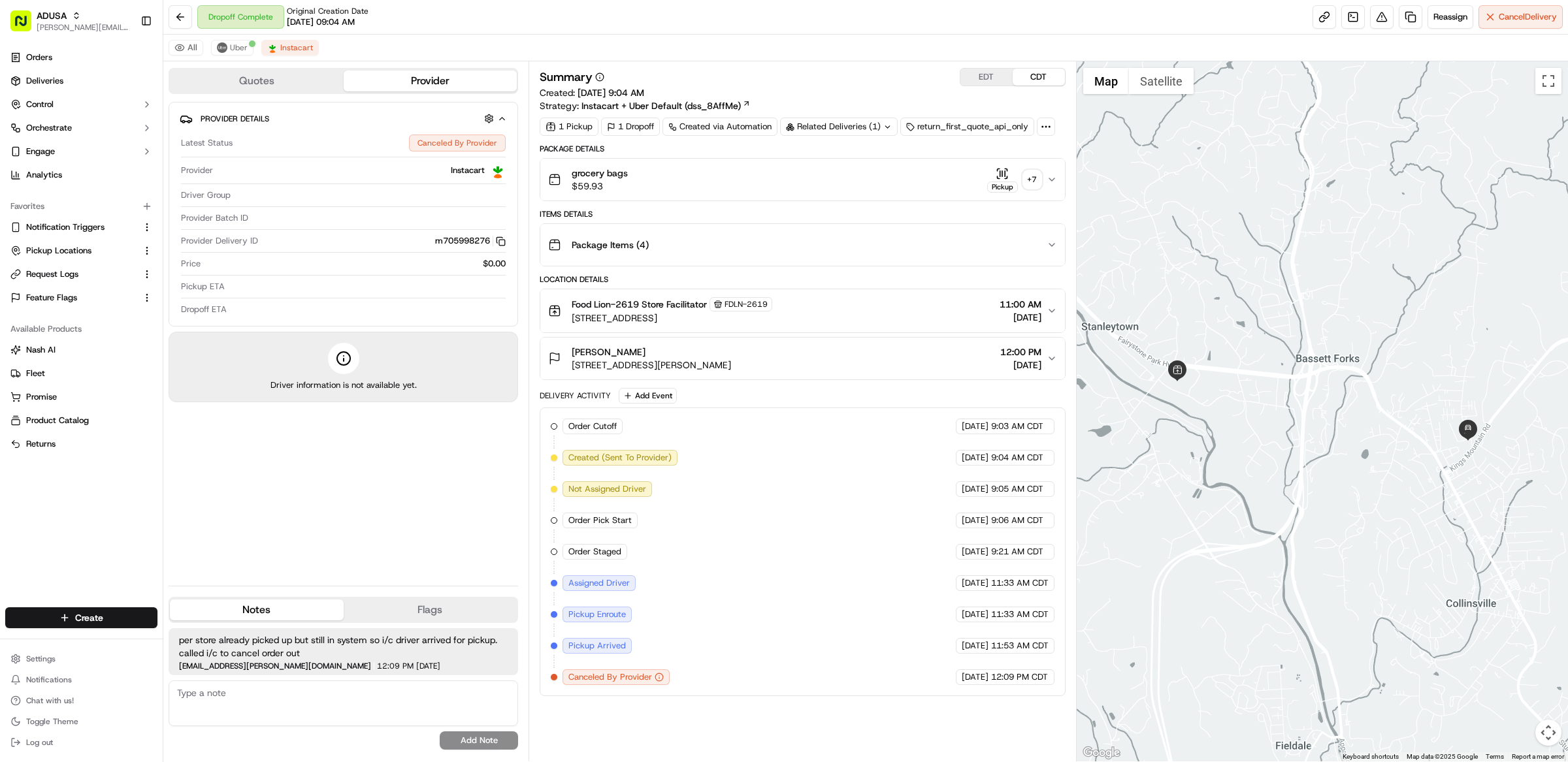
click at [697, 185] on div "grocery bags $59.93 Pickup + 7" at bounding box center [797, 179] width 498 height 26
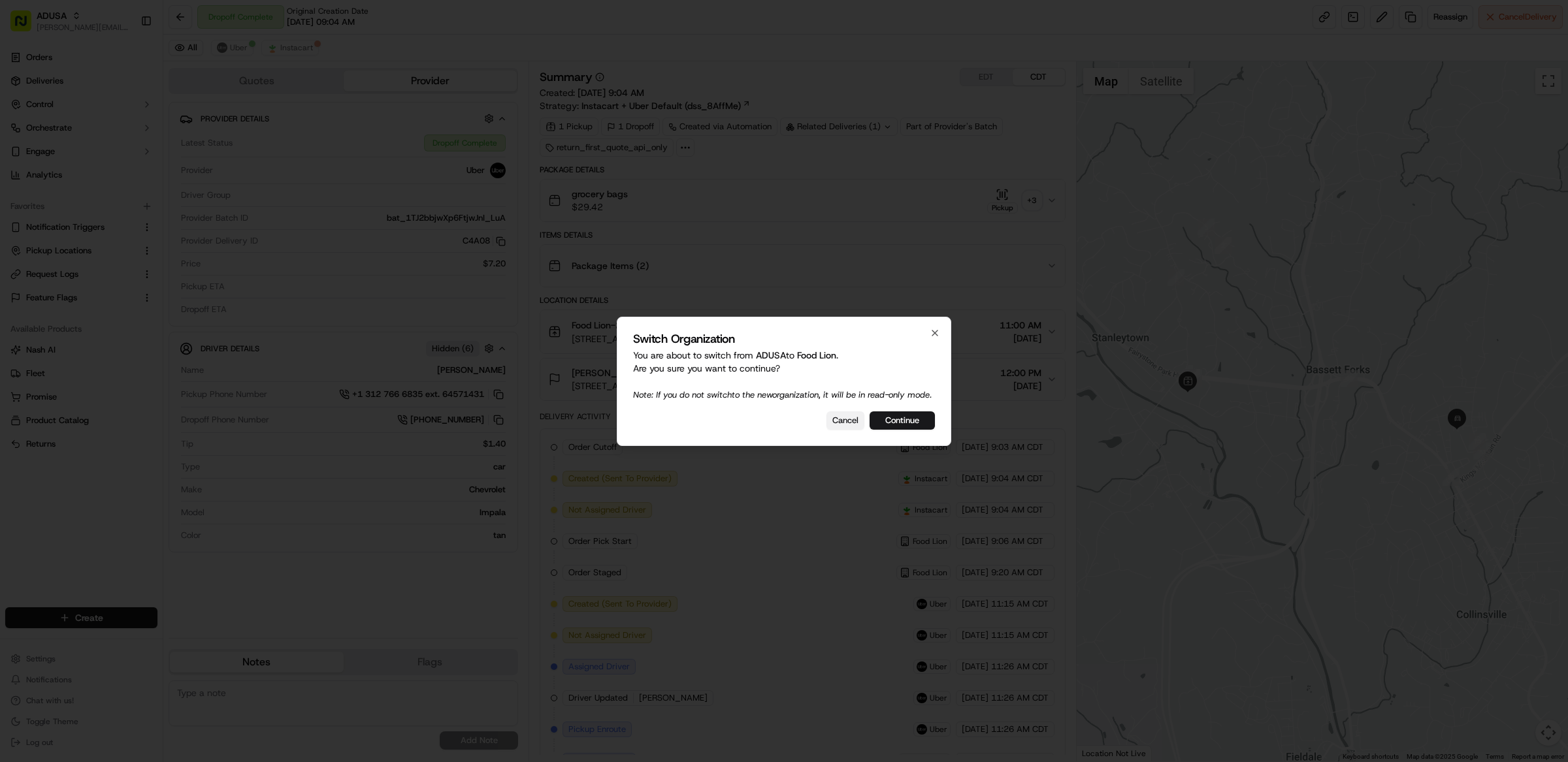
click at [841, 425] on button "Cancel" at bounding box center [845, 420] width 38 height 18
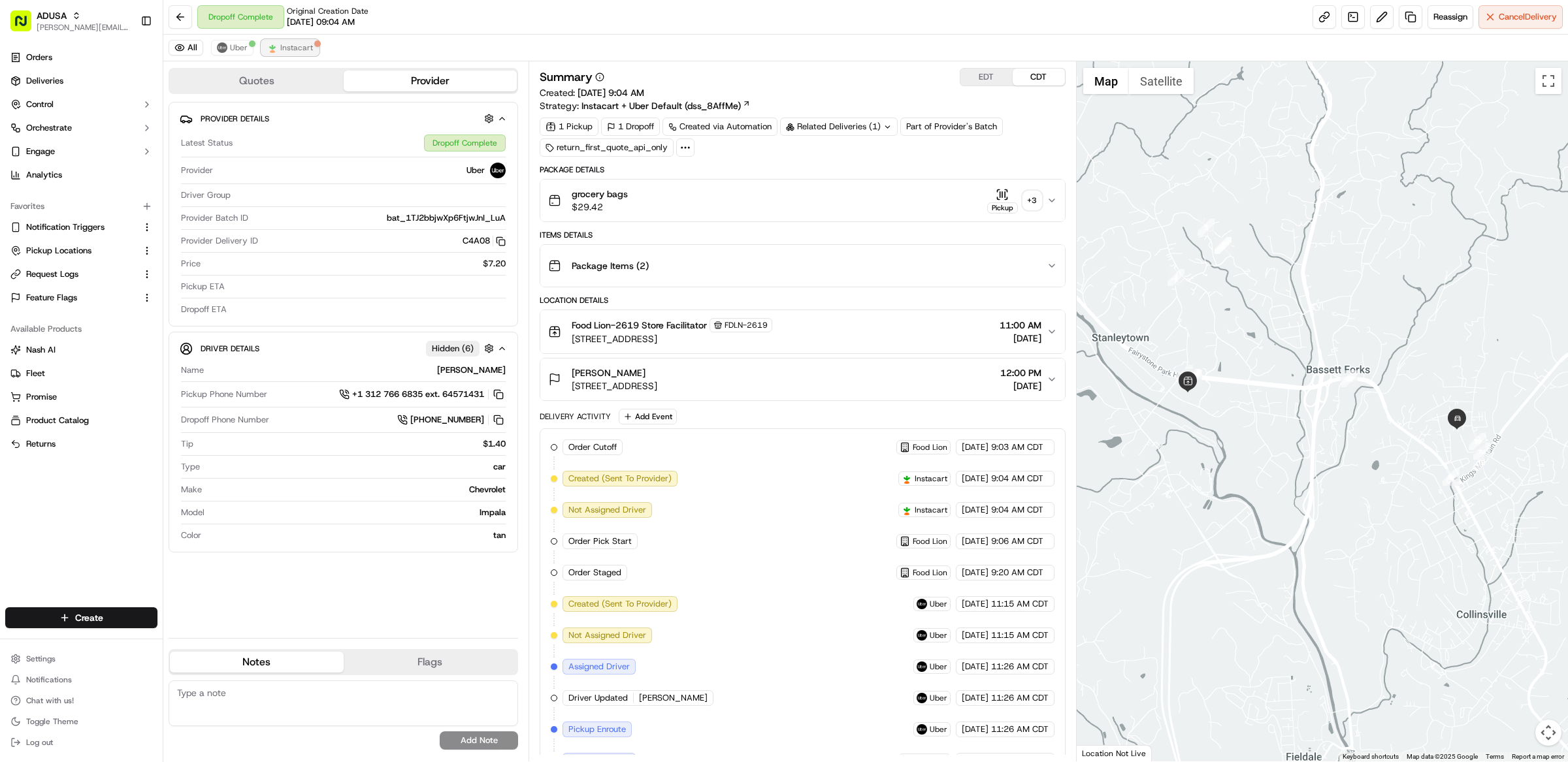
click at [312, 51] on button "Instacart" at bounding box center [290, 47] width 58 height 15
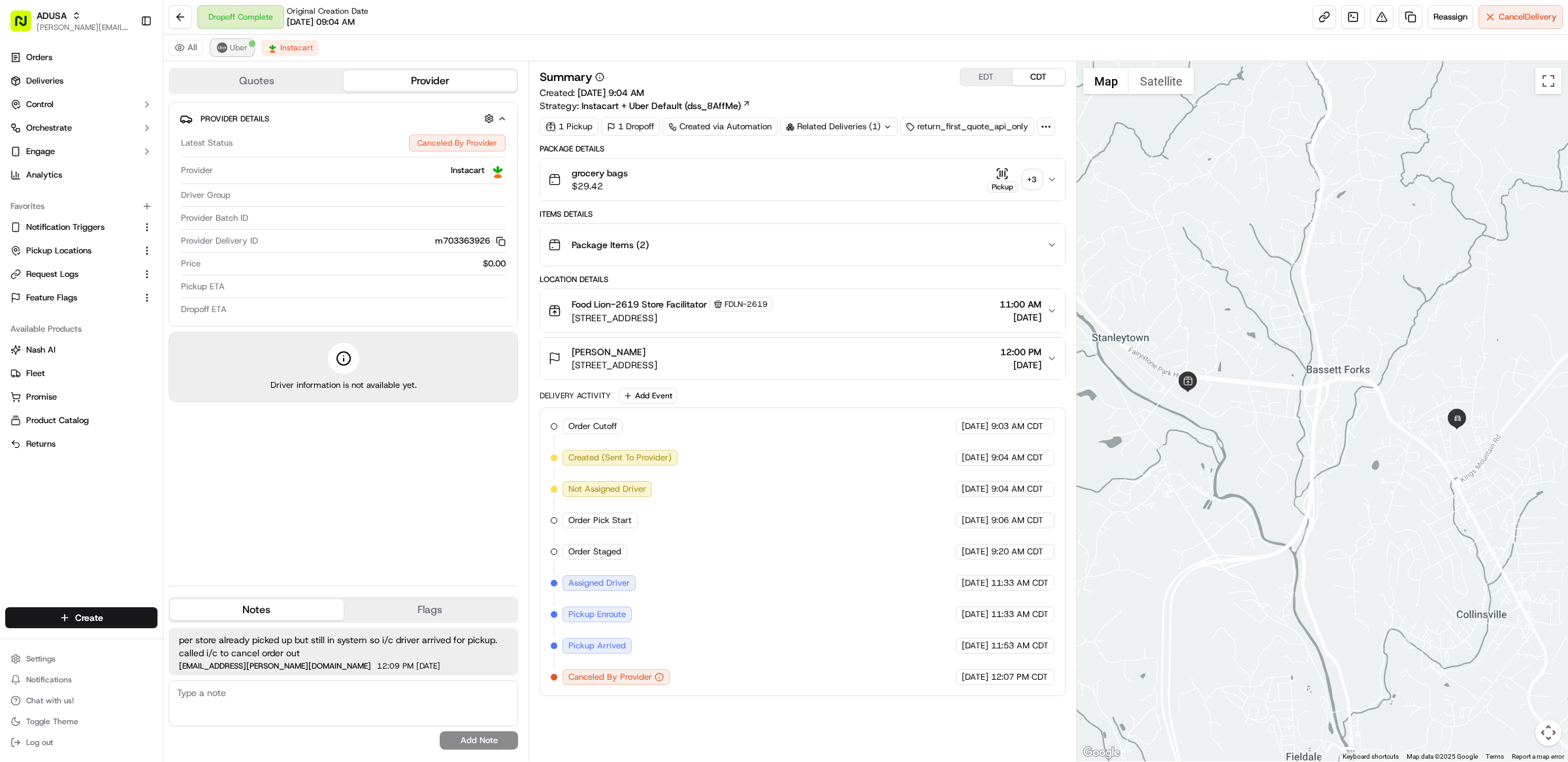
click at [236, 51] on span "Uber" at bounding box center [239, 48] width 17 height 11
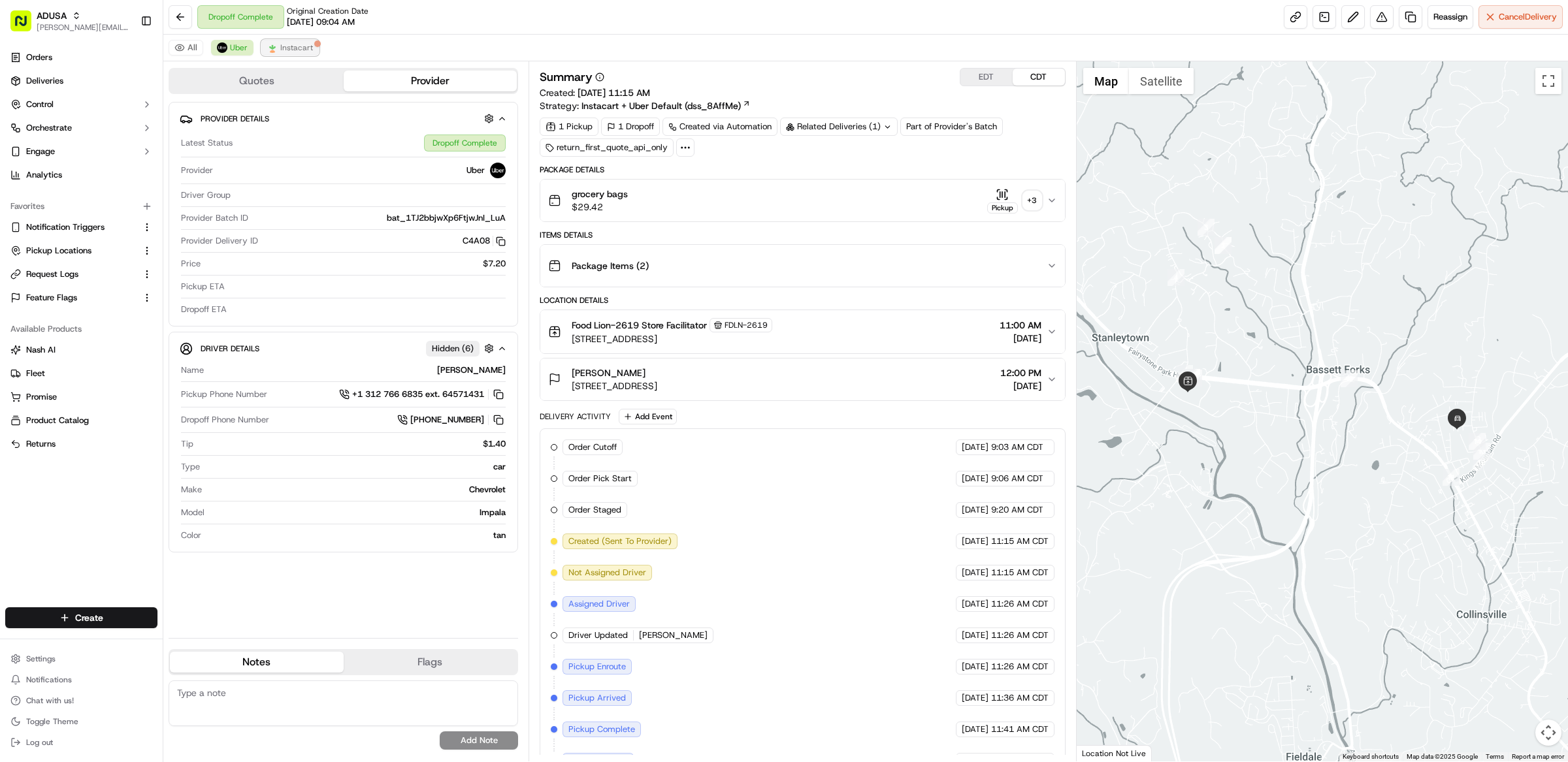
click at [309, 47] on span "Instacart" at bounding box center [296, 48] width 33 height 11
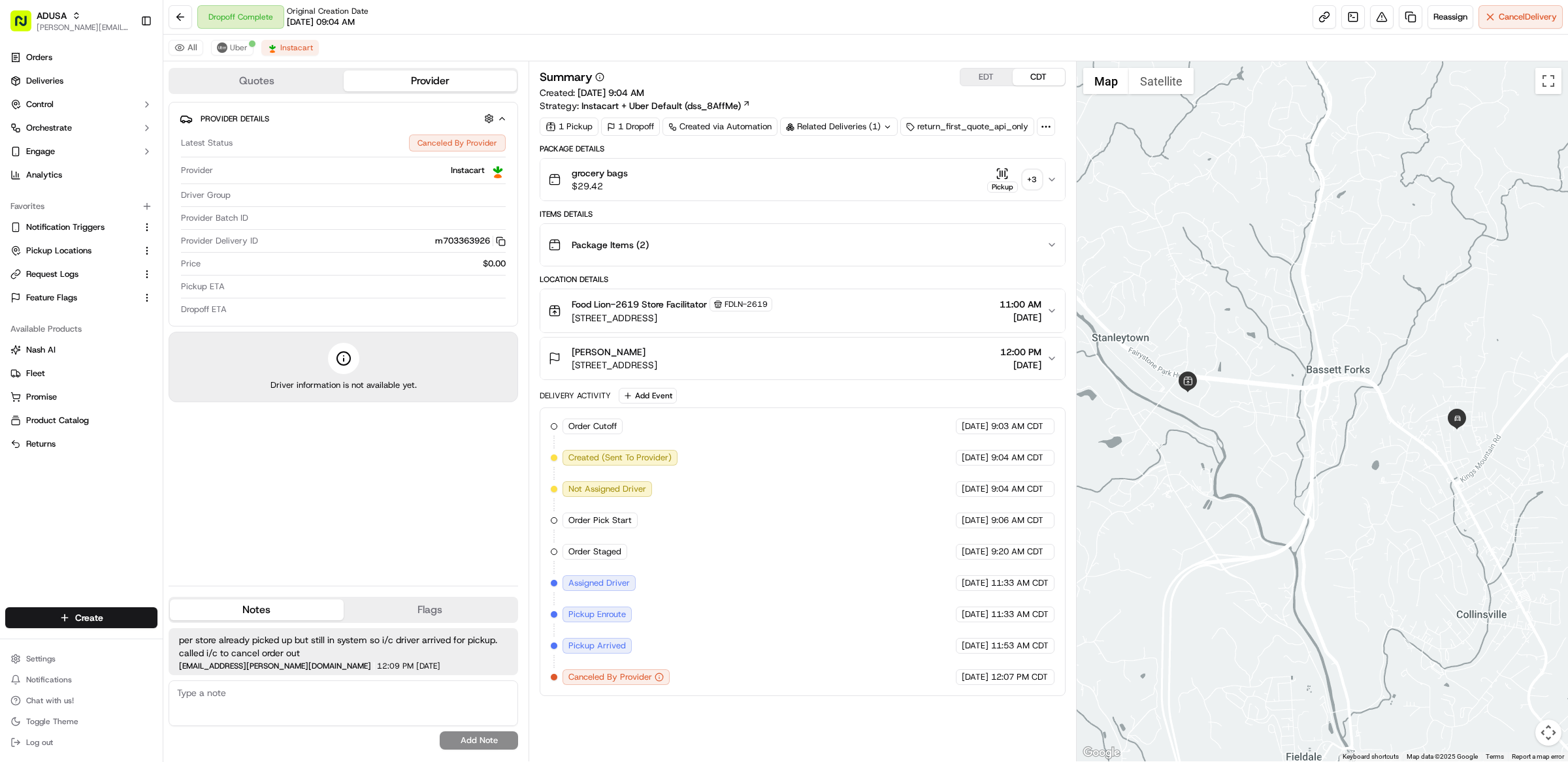
click at [666, 685] on div "Canceled By Provider" at bounding box center [616, 676] width 107 height 15
click at [245, 54] on button "Uber" at bounding box center [233, 47] width 43 height 15
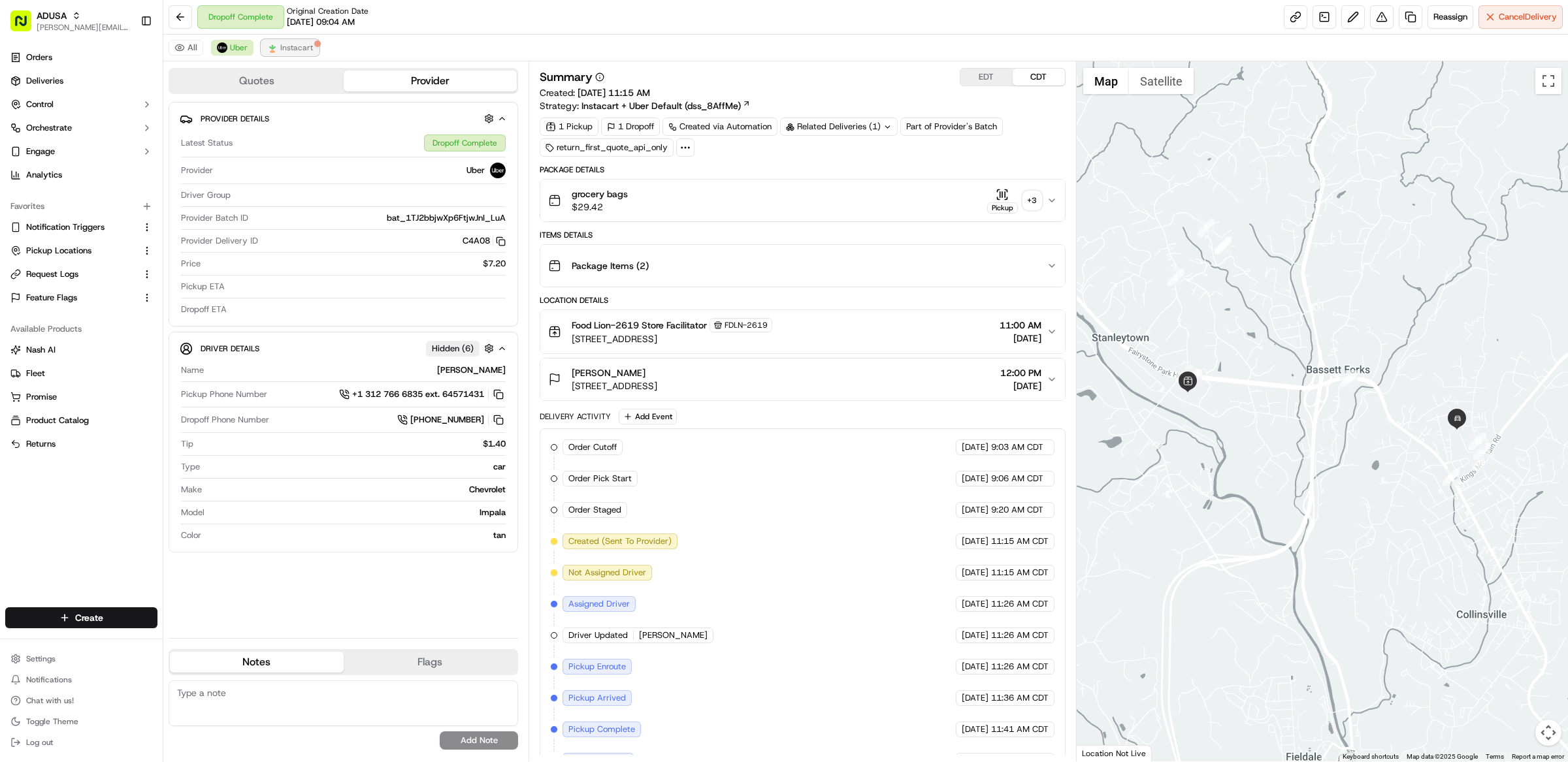
click at [298, 49] on span "Instacart" at bounding box center [296, 48] width 33 height 11
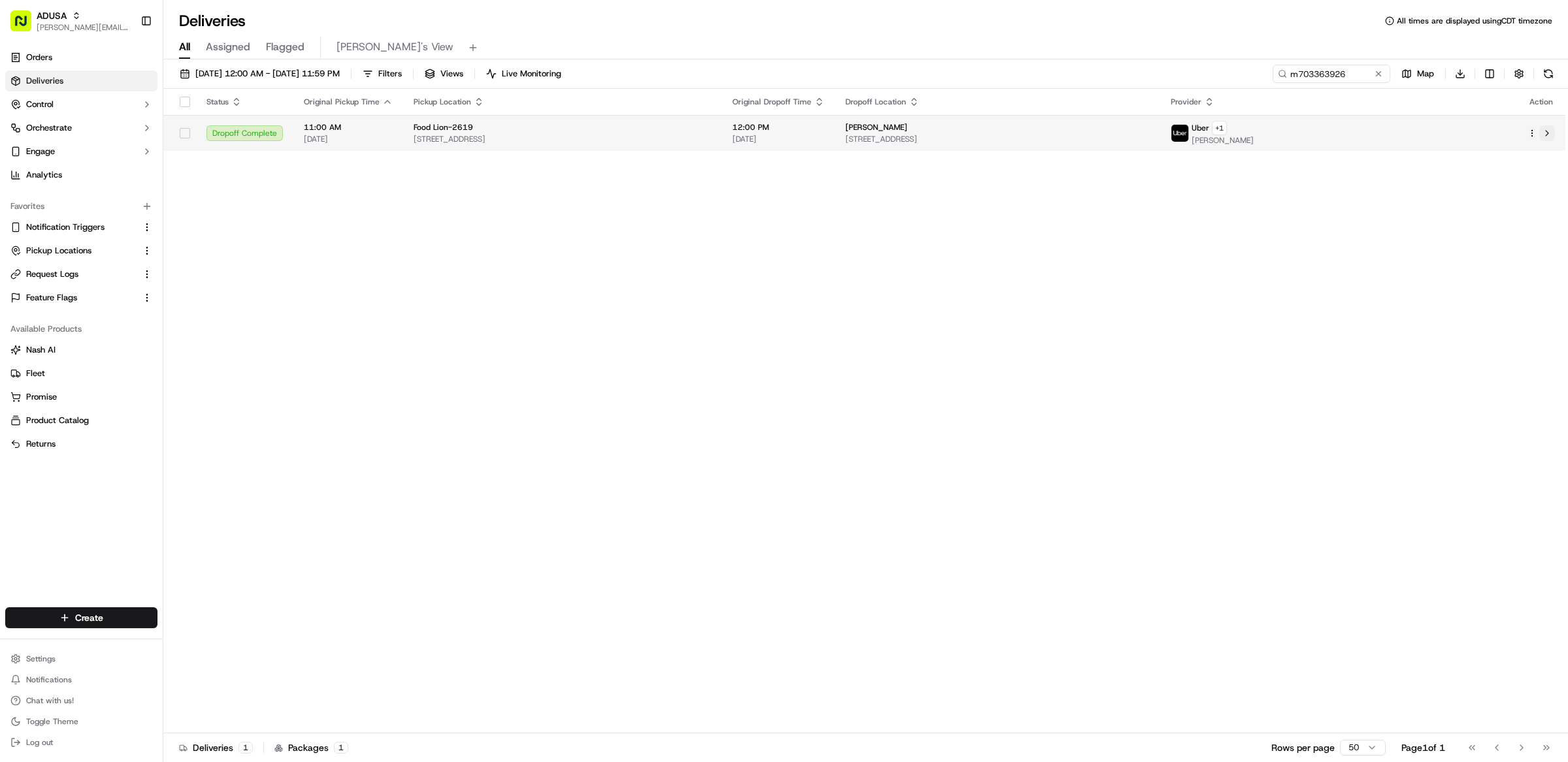
click at [1546, 132] on button at bounding box center [1547, 133] width 15 height 15
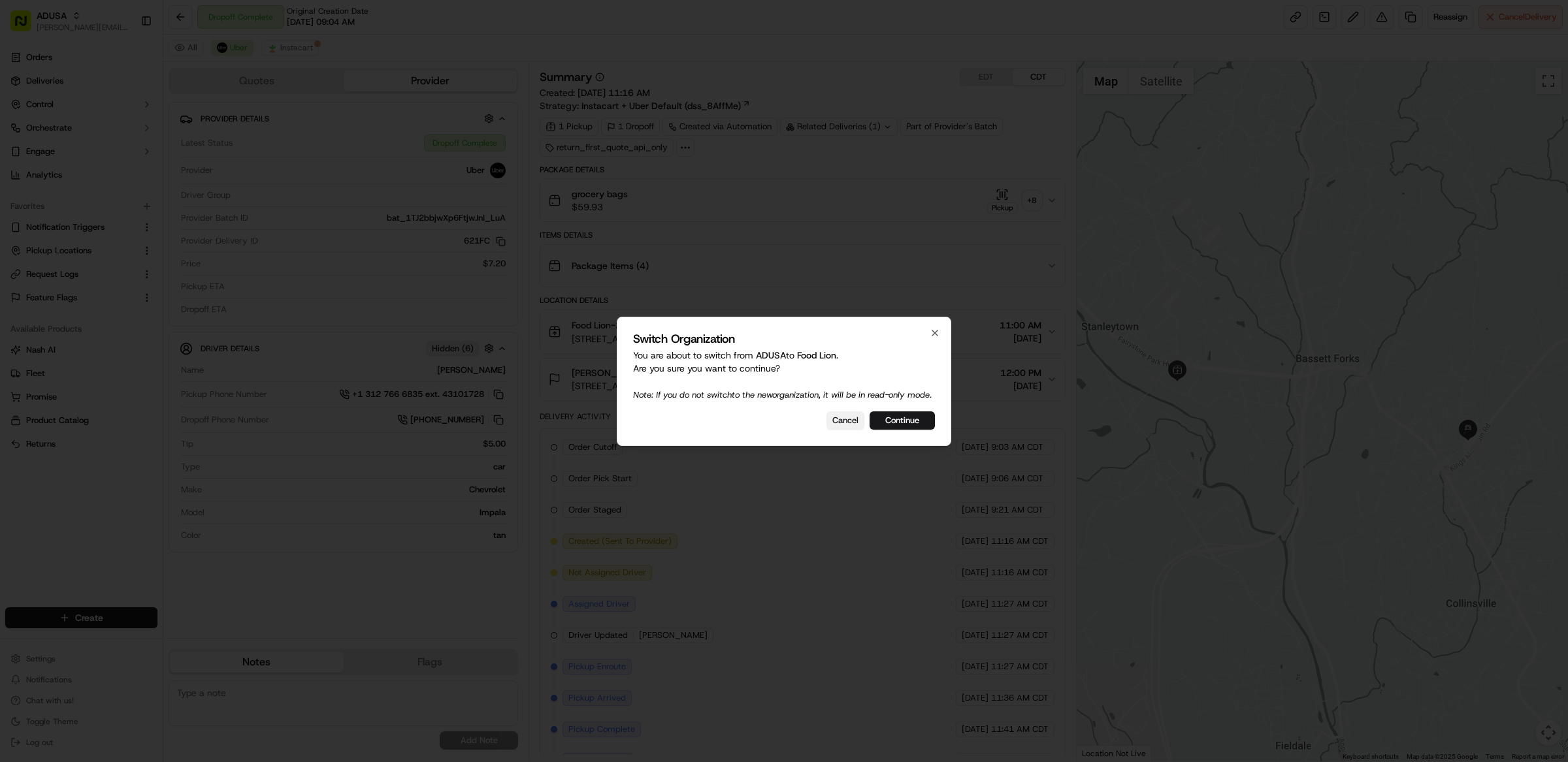
click at [847, 427] on button "Cancel" at bounding box center [845, 420] width 38 height 18
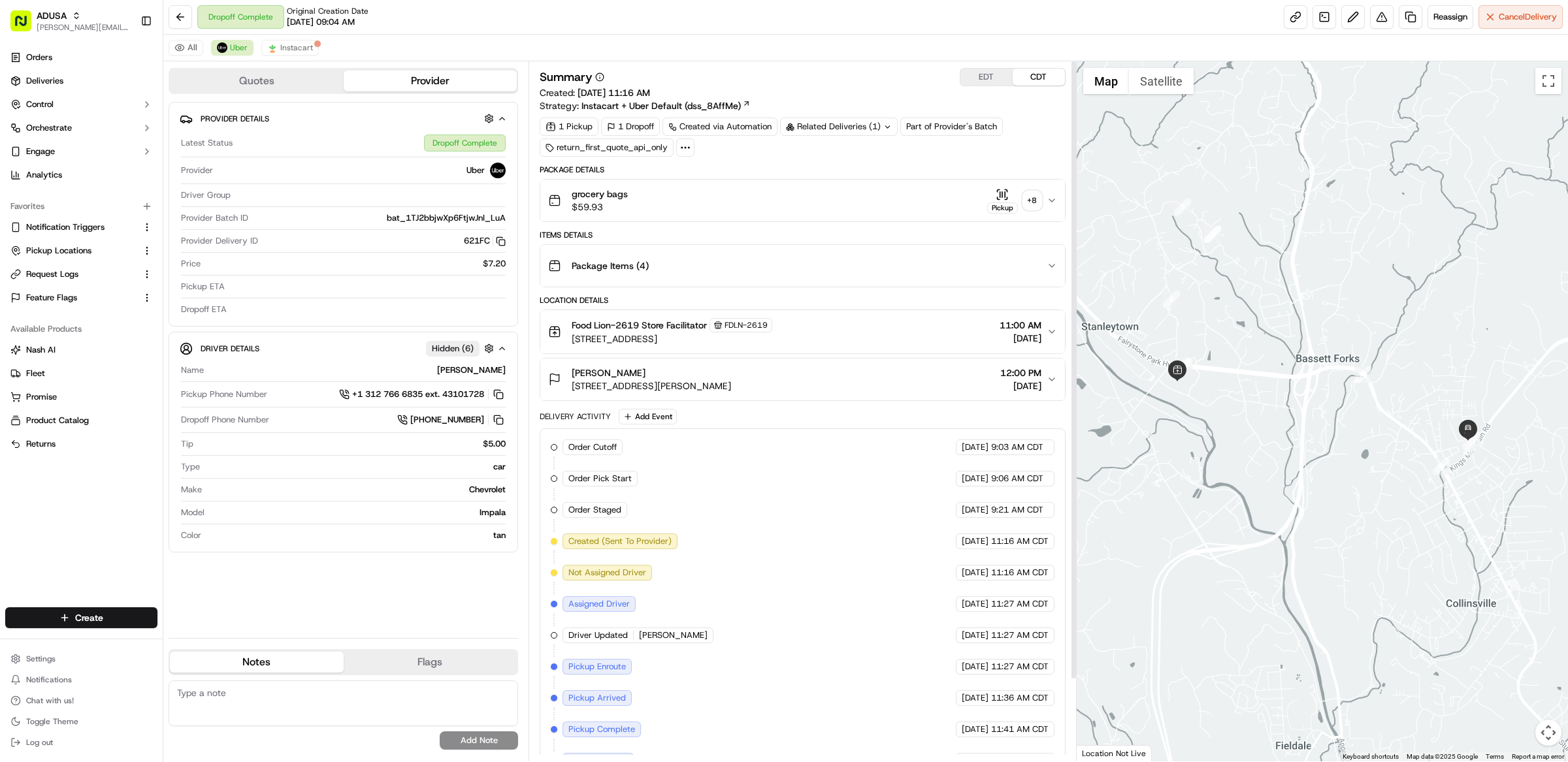
click at [742, 171] on div "Package Details" at bounding box center [802, 170] width 526 height 11
click at [683, 151] on icon at bounding box center [685, 148] width 12 height 12
click at [914, 165] on div "Package Details" at bounding box center [802, 170] width 526 height 11
click at [1318, 17] on link at bounding box center [1324, 17] width 23 height 23
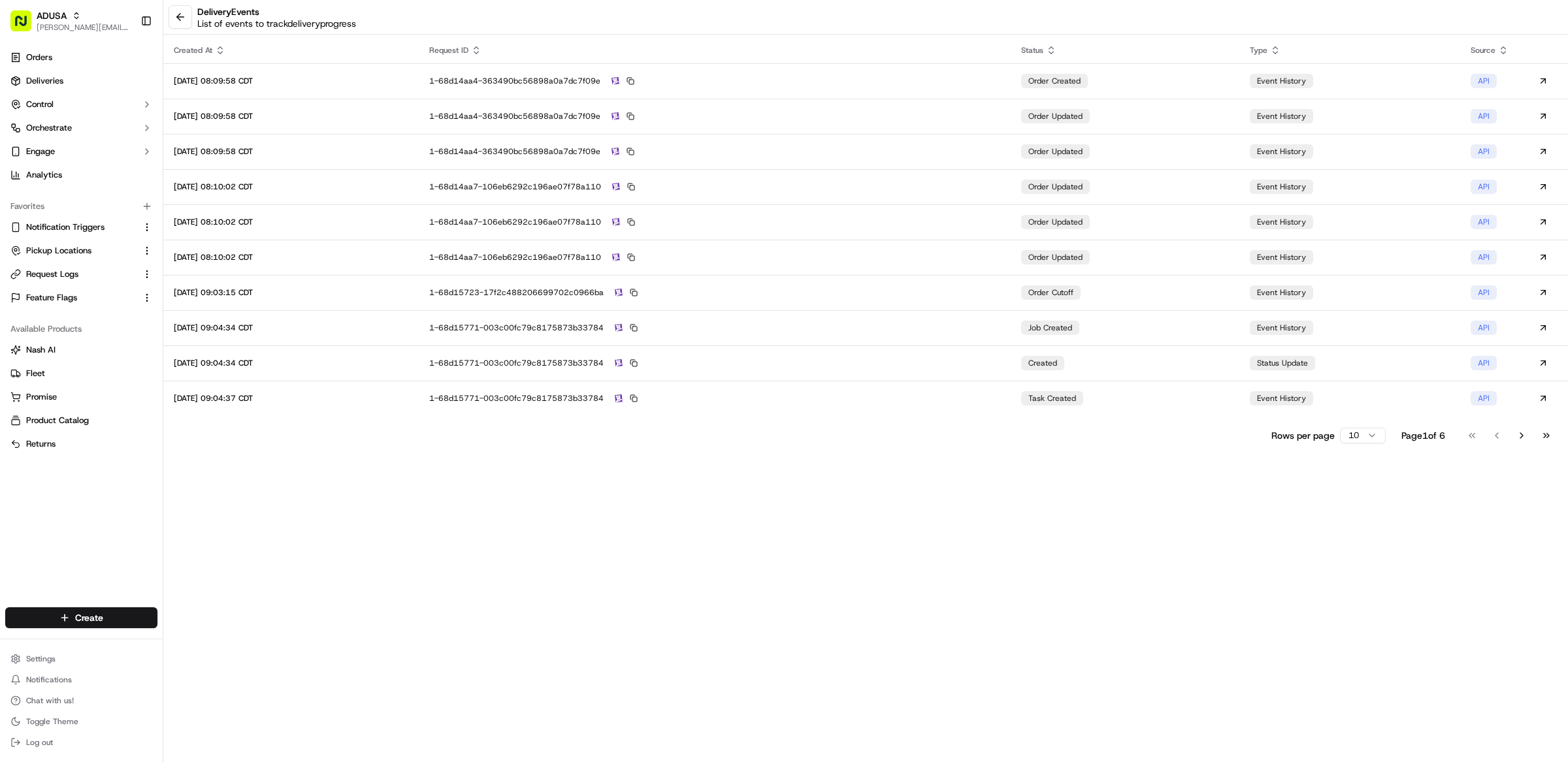
click at [863, 476] on div "delivery Events List of events to track delivery progress Created At Request ID…" at bounding box center [865, 381] width 1405 height 762
click at [1355, 434] on html "ADUSA matt@usenash.com Toggle Sidebar Orders Deliveries Control Orchestrate Eng…" at bounding box center [784, 381] width 1568 height 762
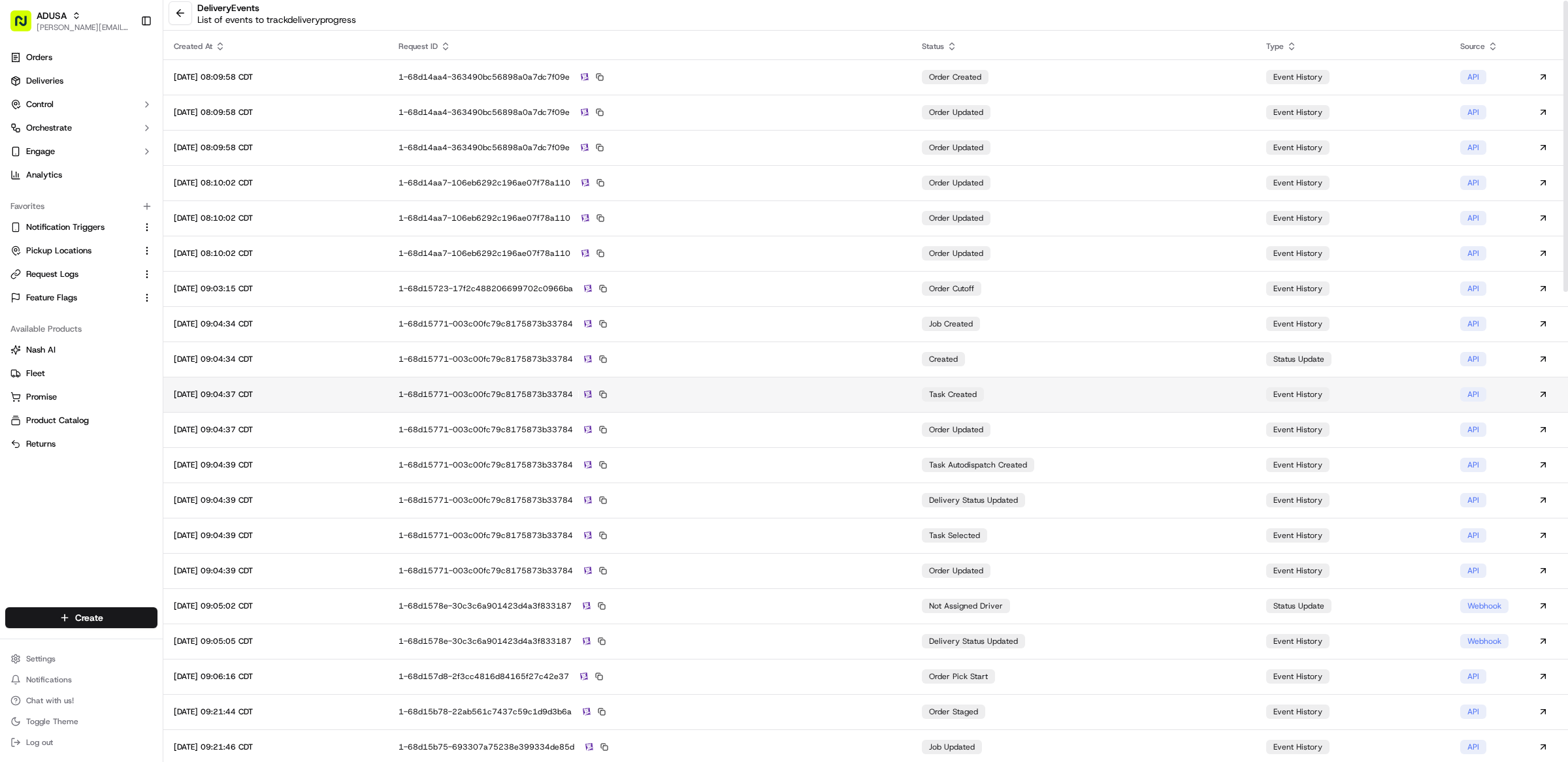
scroll to position [7, 0]
click at [1155, 391] on td "task created" at bounding box center [1083, 391] width 344 height 35
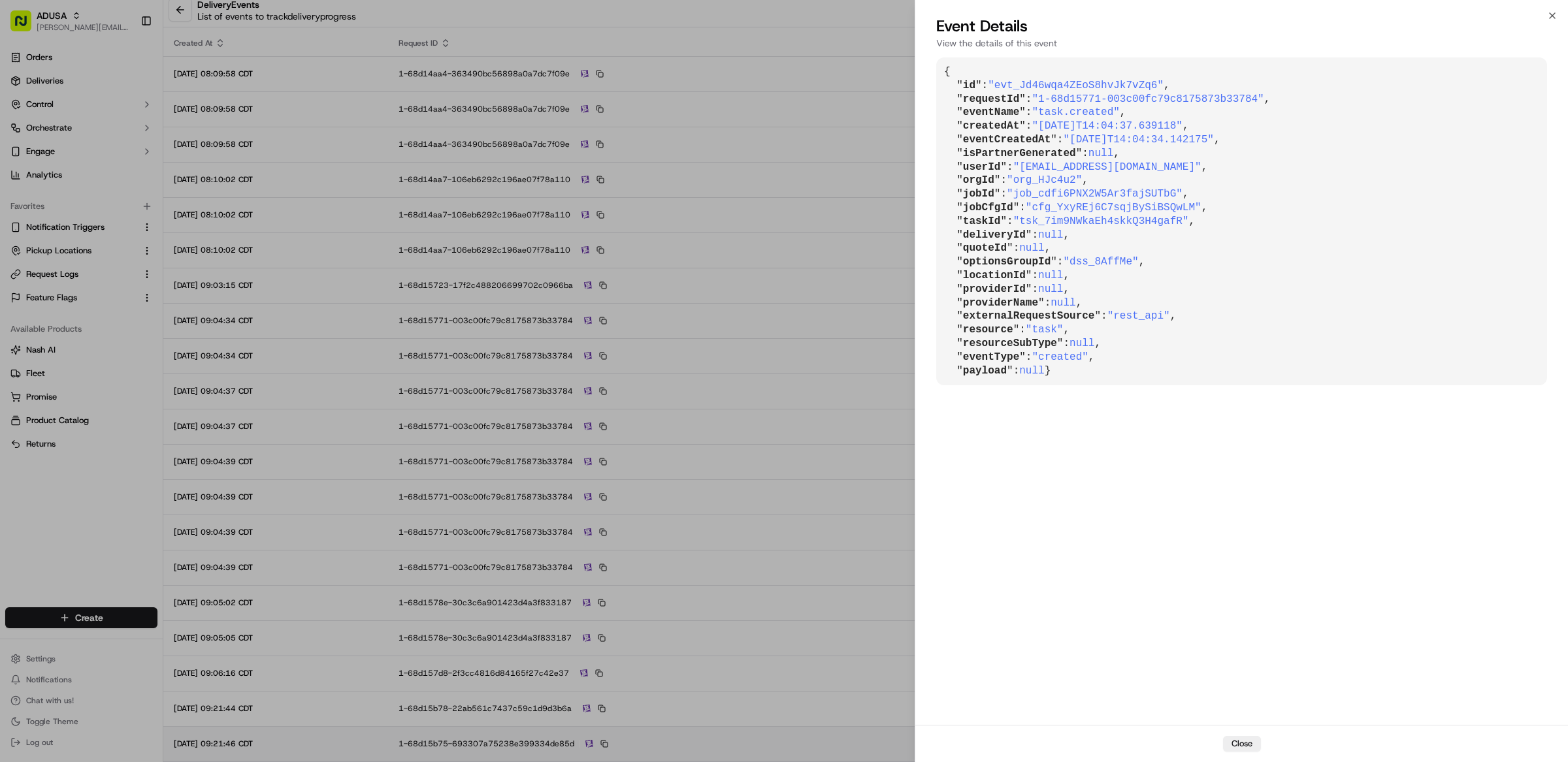
click at [1238, 745] on button "Close" at bounding box center [1242, 743] width 38 height 15
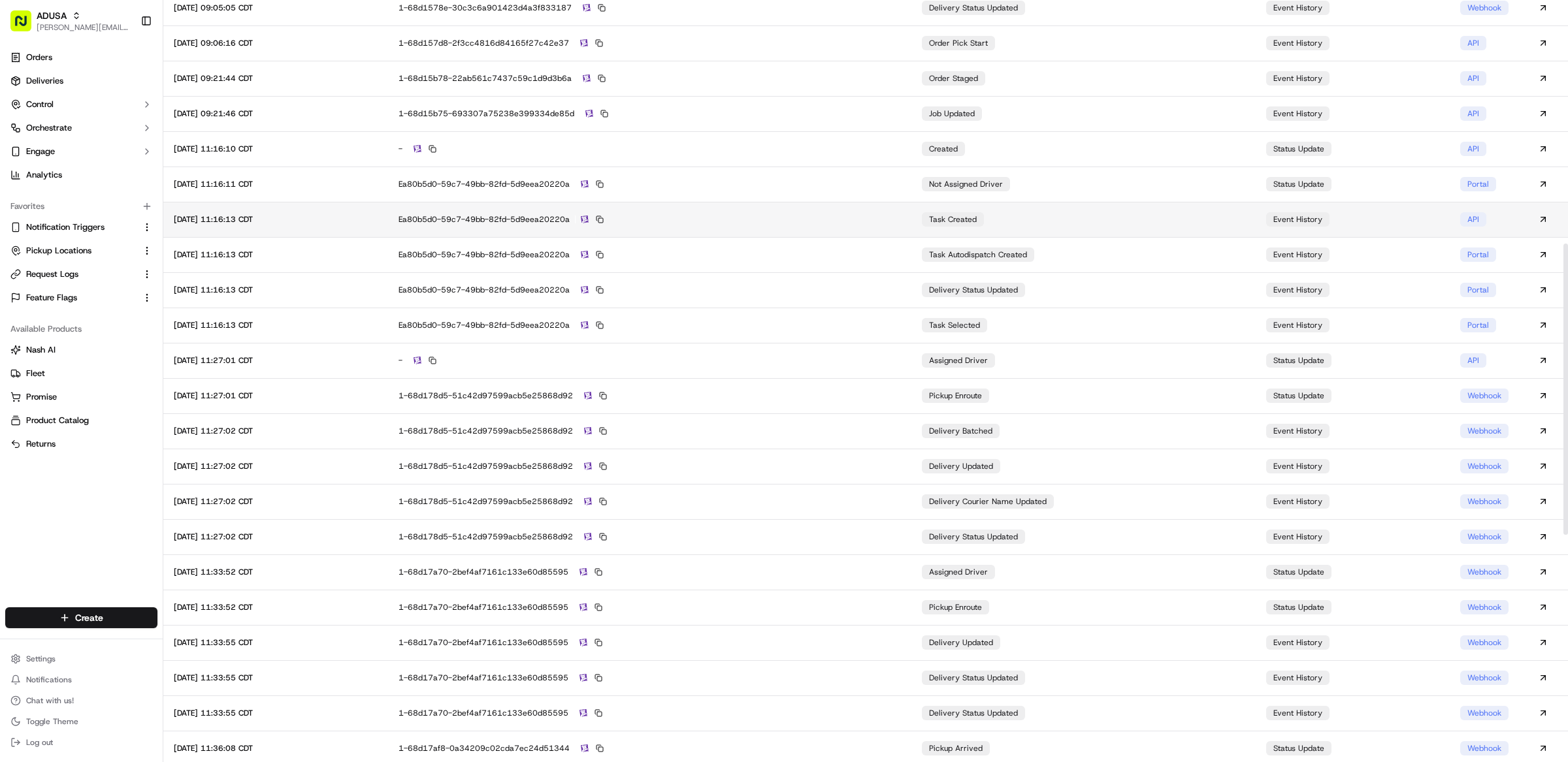
scroll to position [627, 0]
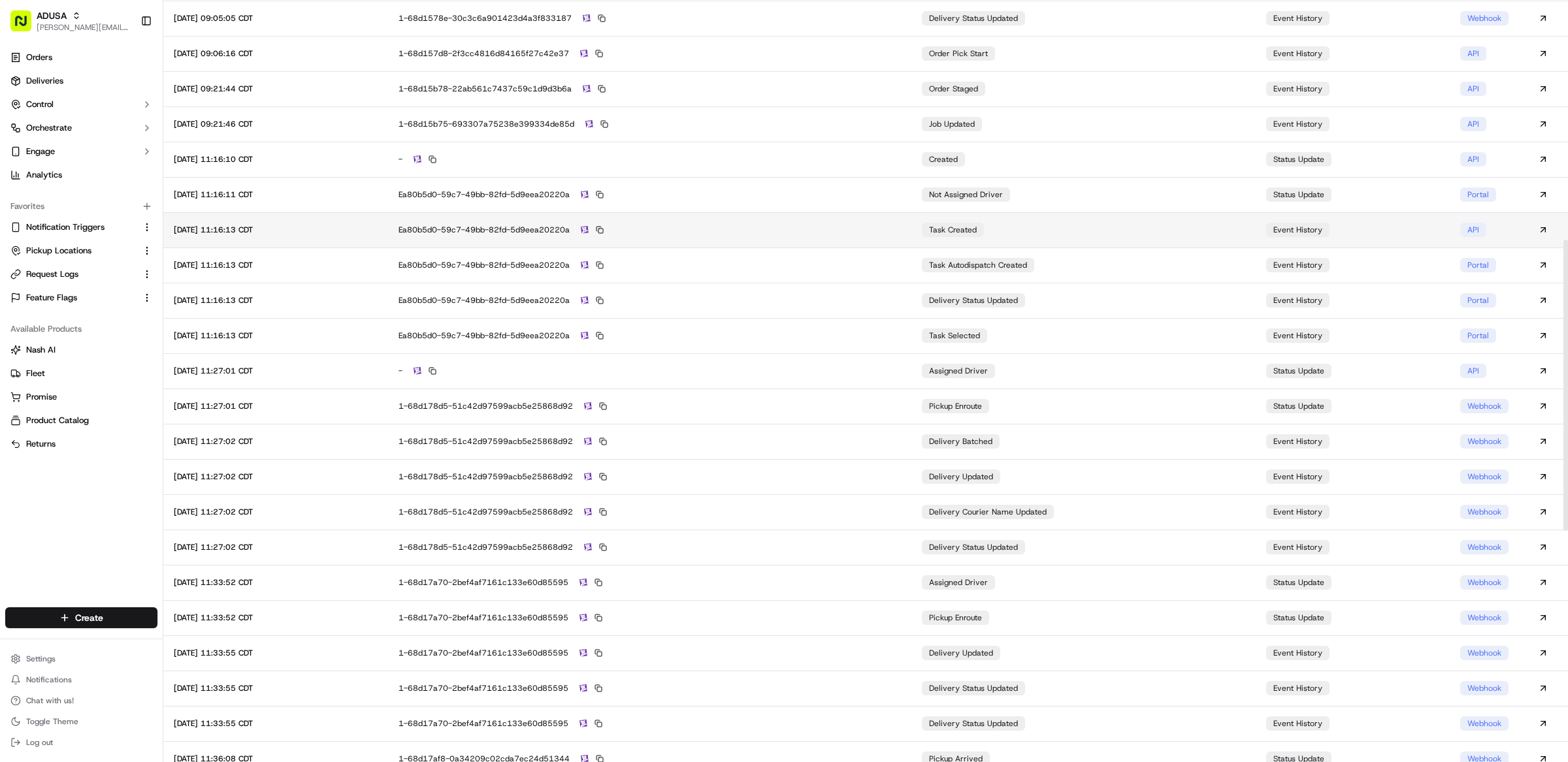
click at [887, 231] on div "ea80b5d0-59c7-49bb-82fd-5d9eea20220a" at bounding box center [649, 230] width 502 height 12
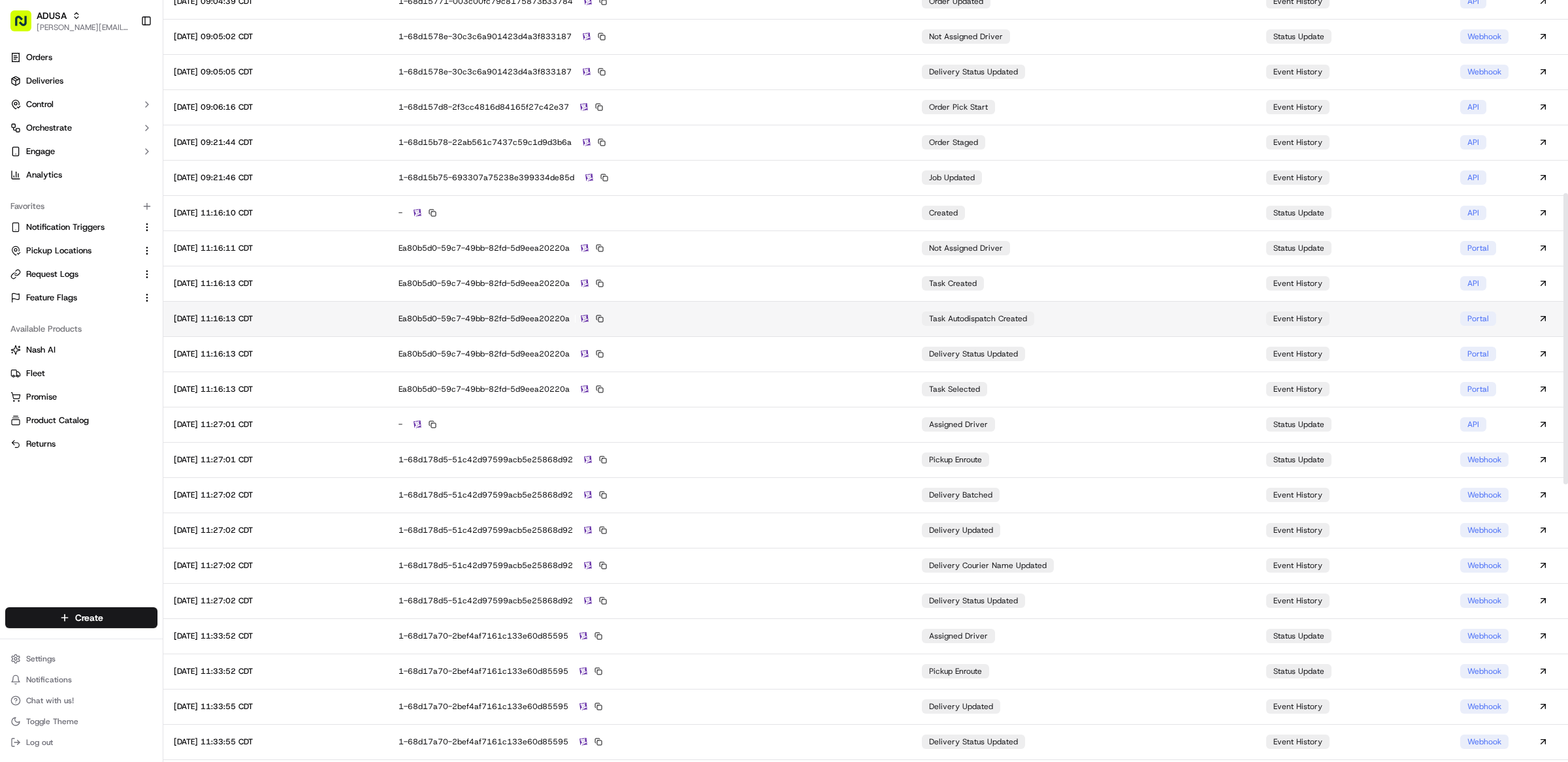
scroll to position [505, 0]
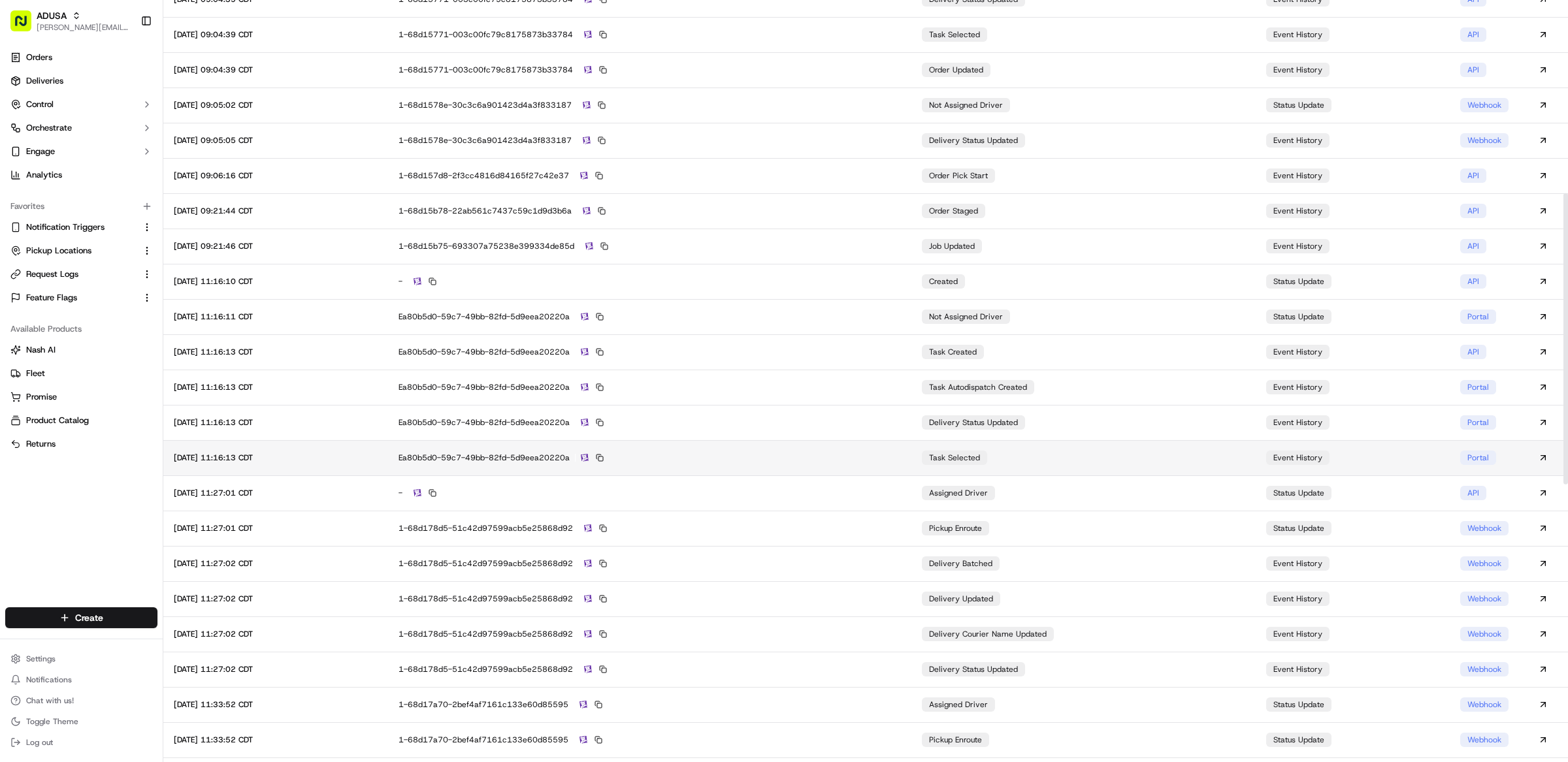
click at [834, 457] on div "ea80b5d0-59c7-49bb-82fd-5d9eea20220a" at bounding box center [649, 458] width 502 height 12
click at [808, 428] on td "ea80b5d0-59c7-49bb-82fd-5d9eea20220a" at bounding box center [649, 422] width 524 height 35
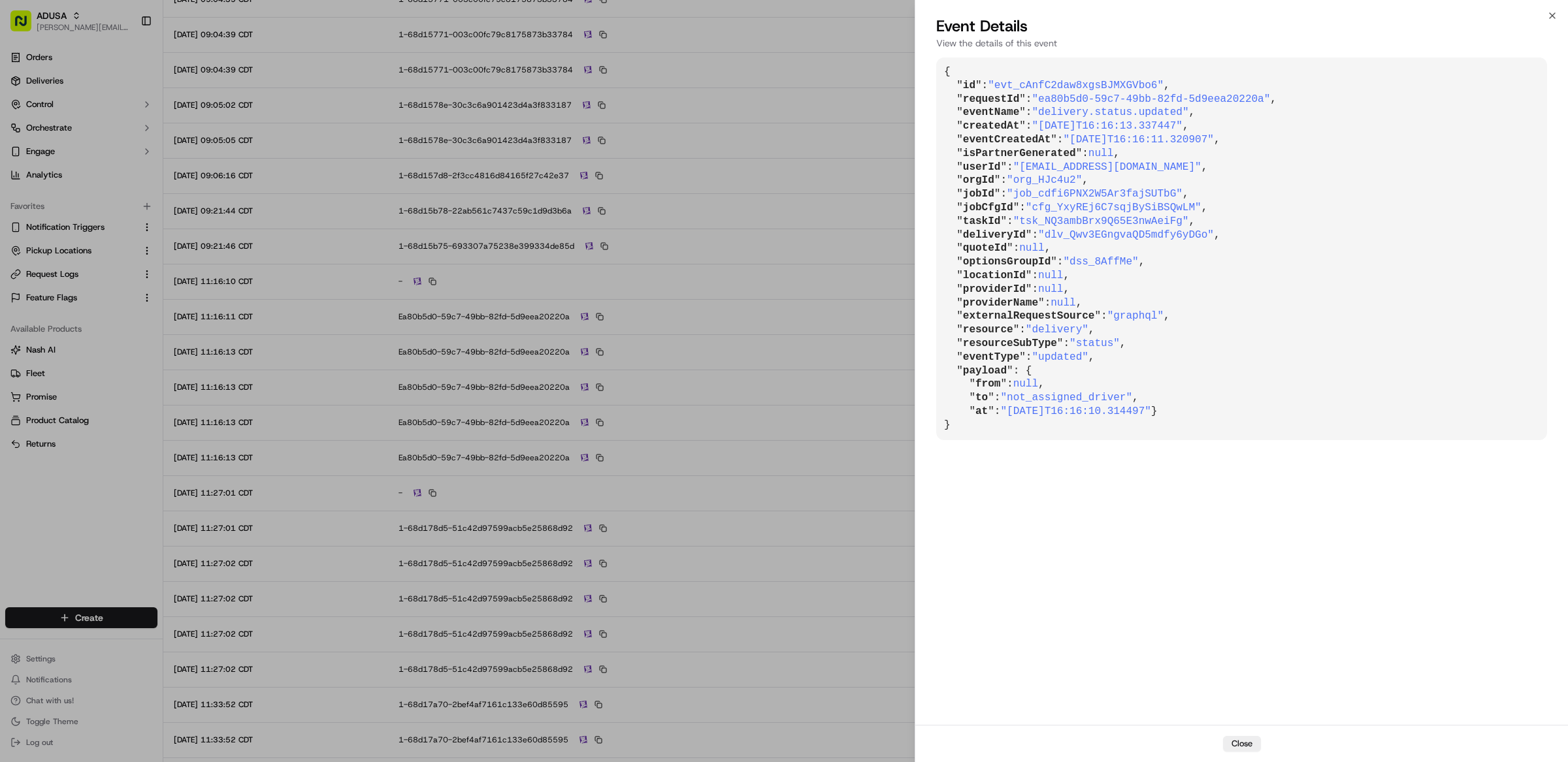
click at [791, 400] on td "ea80b5d0-59c7-49bb-82fd-5d9eea20220a" at bounding box center [649, 387] width 524 height 35
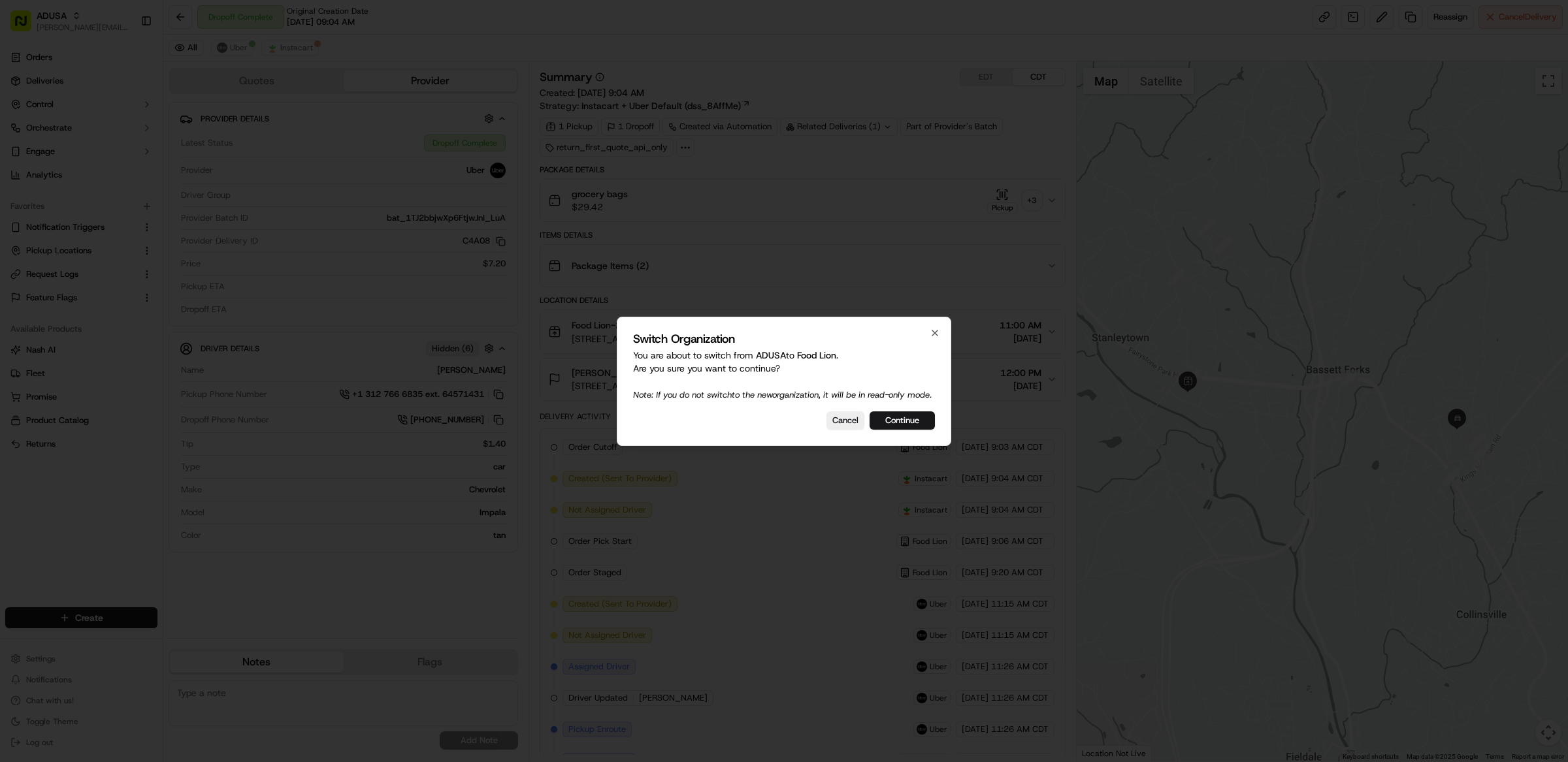
click at [886, 429] on button "Continue" at bounding box center [902, 420] width 66 height 18
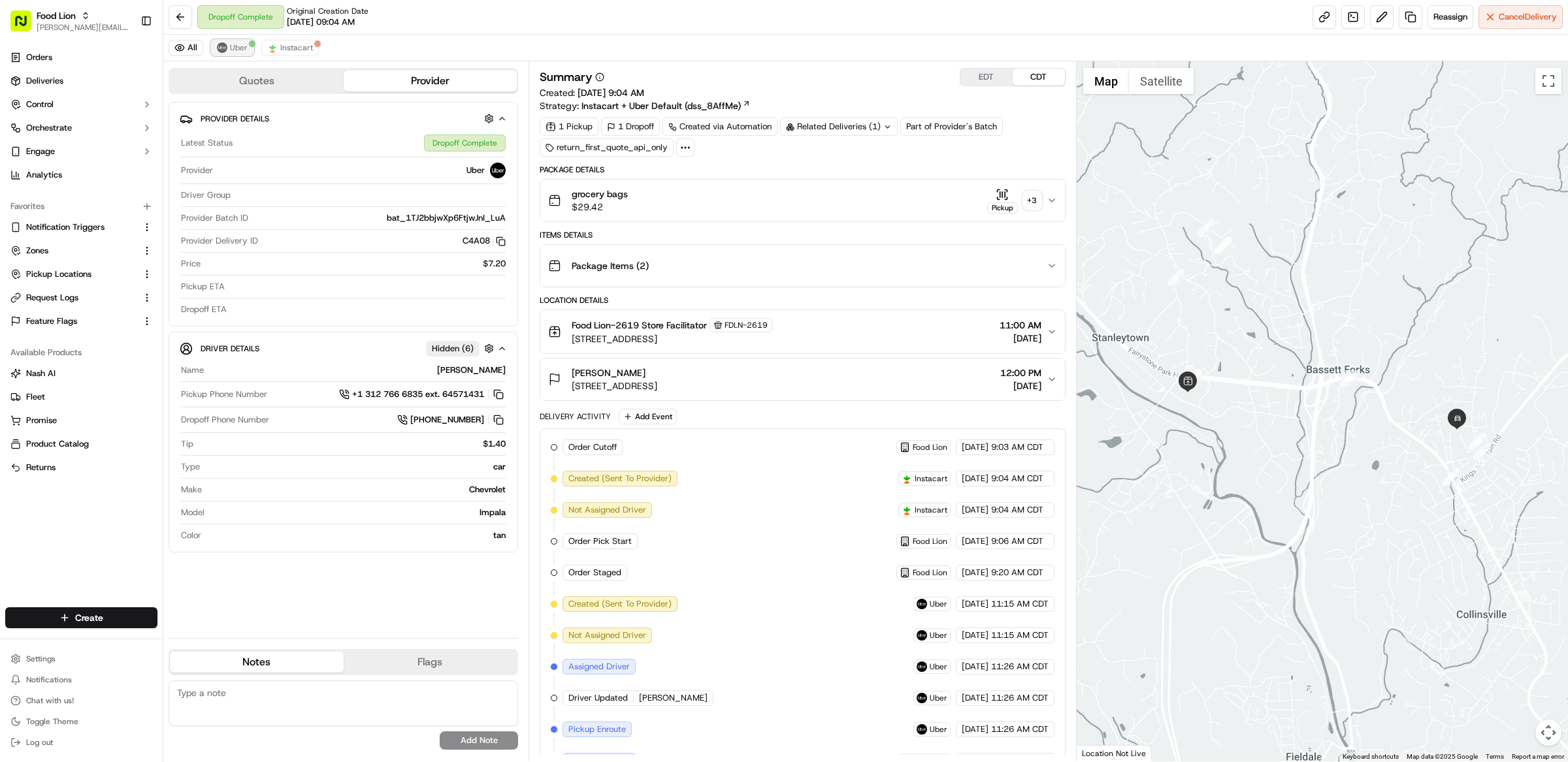
click at [236, 43] on span "Uber" at bounding box center [239, 48] width 17 height 11
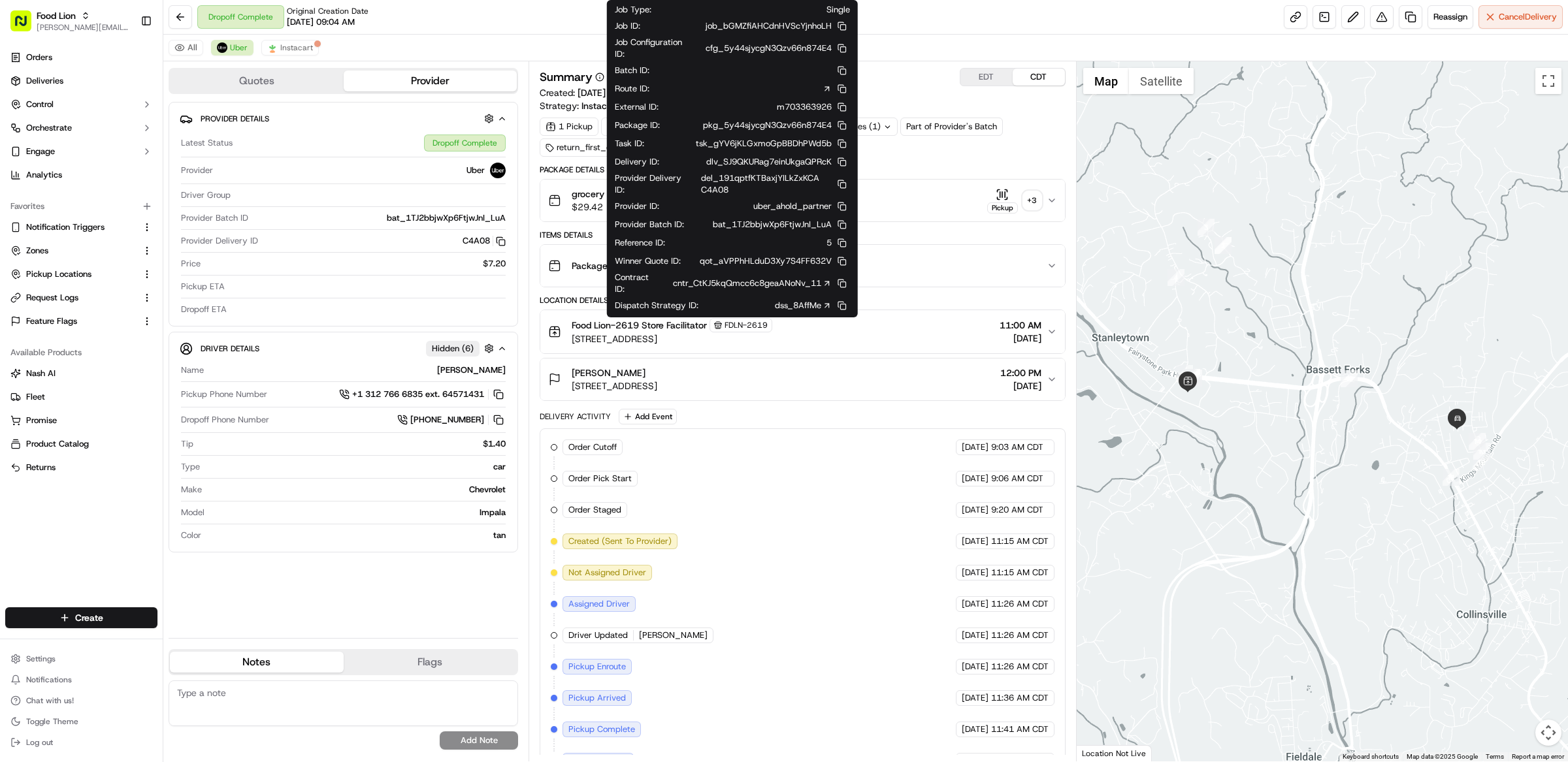
click at [600, 74] on circle at bounding box center [600, 77] width 8 height 8
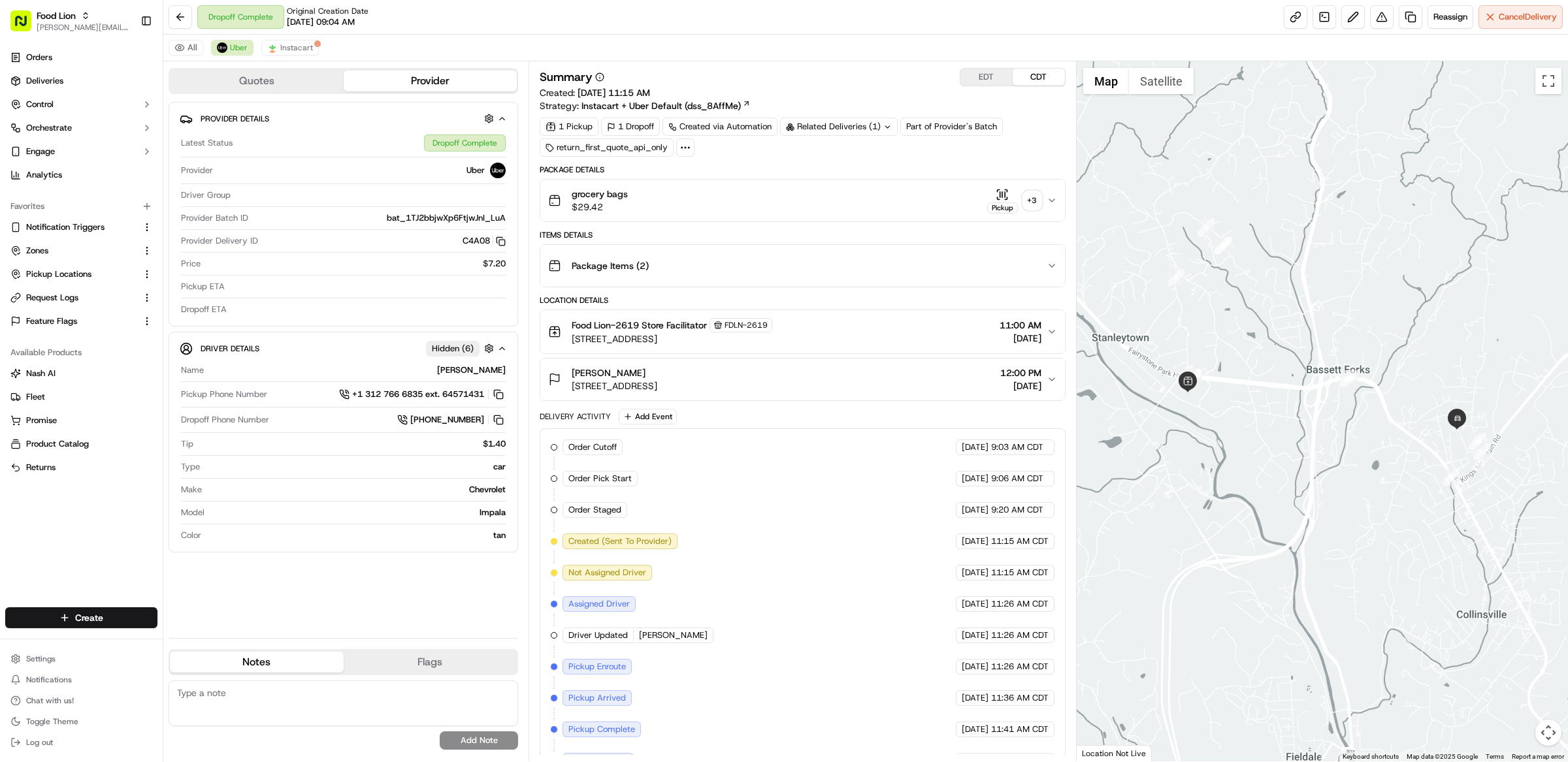
click at [637, 78] on div "Summary EDT CDT" at bounding box center [802, 77] width 526 height 18
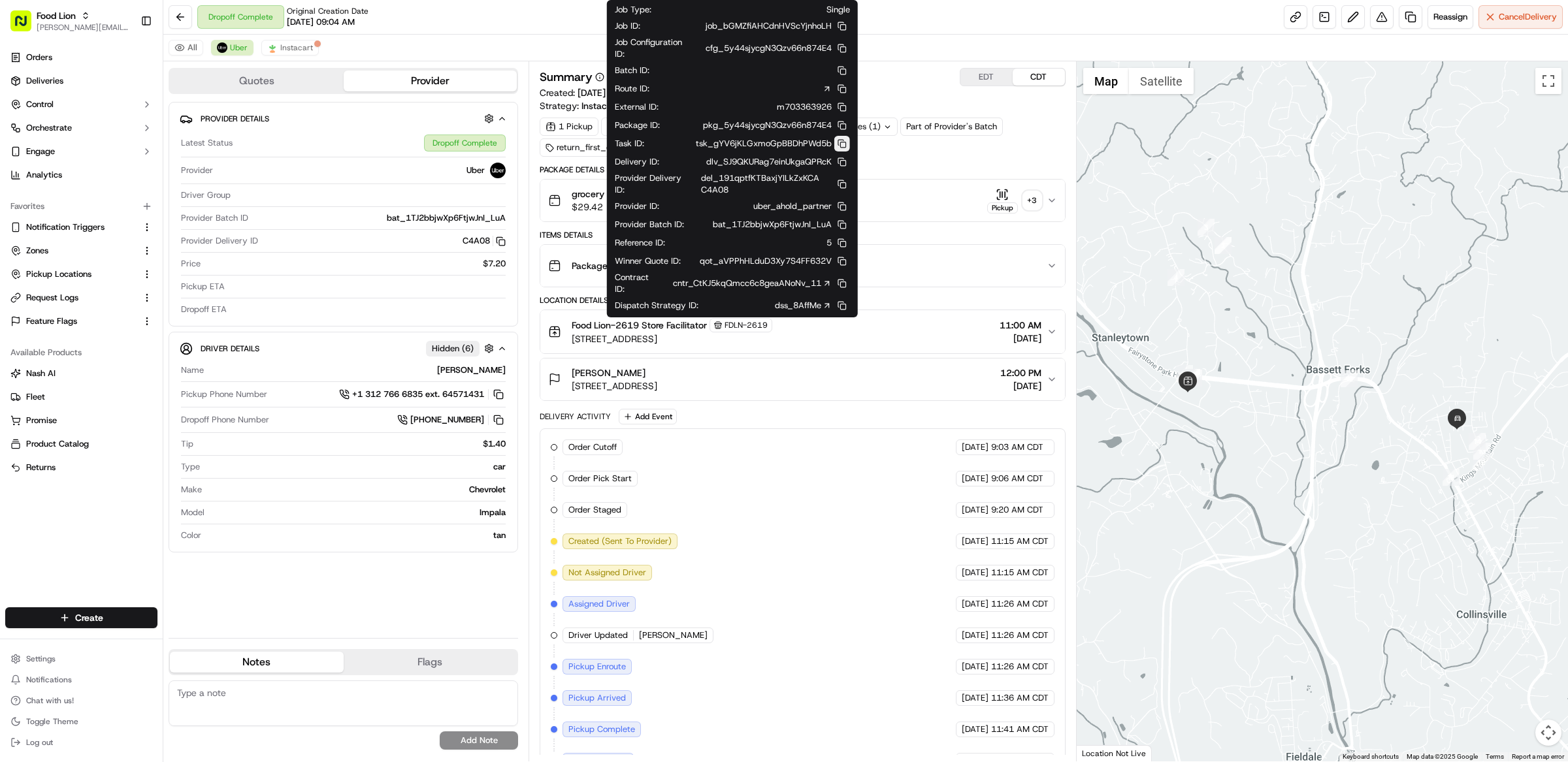
click at [839, 145] on button at bounding box center [842, 143] width 15 height 15
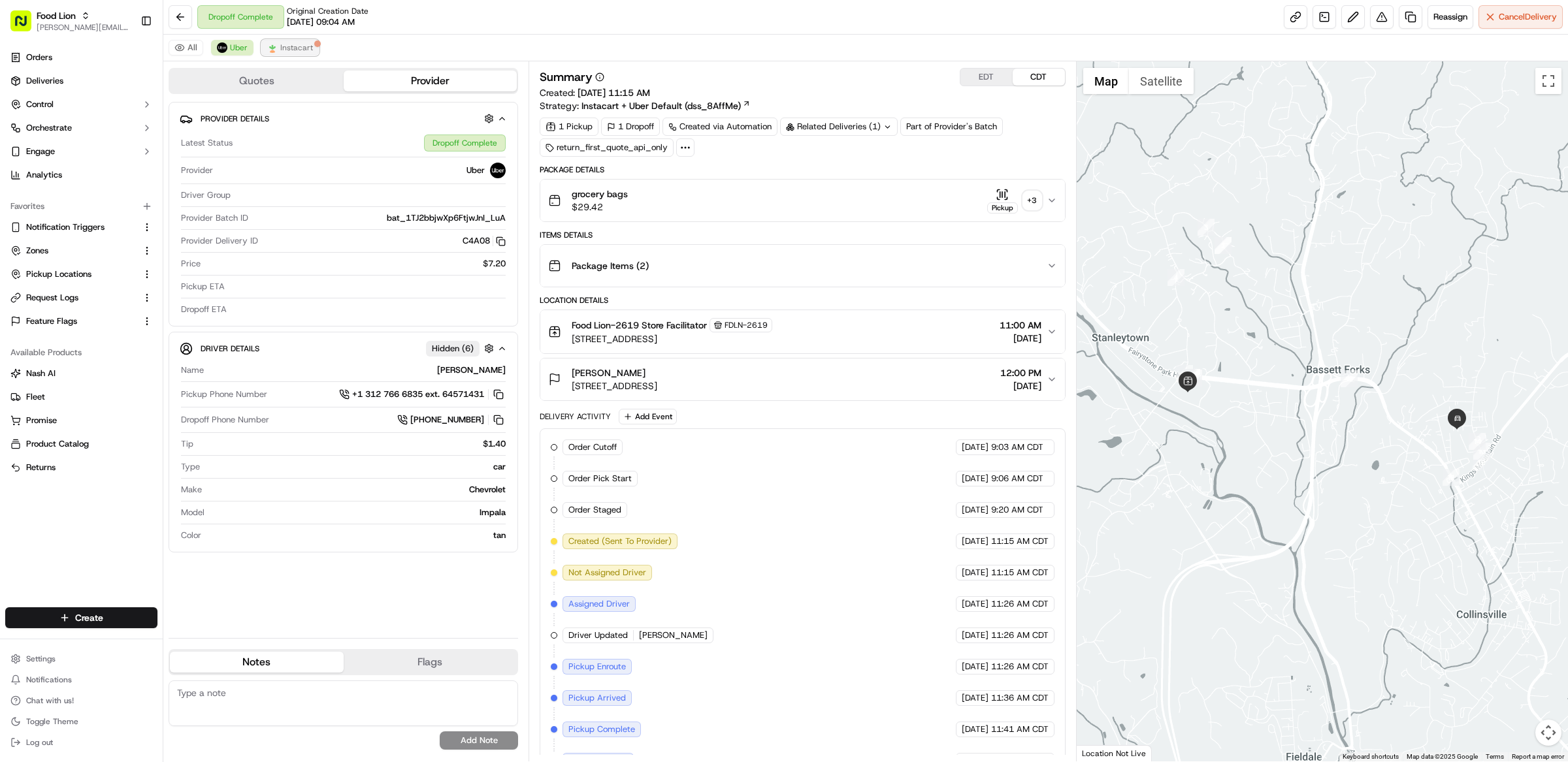
click at [269, 49] on img at bounding box center [273, 48] width 11 height 11
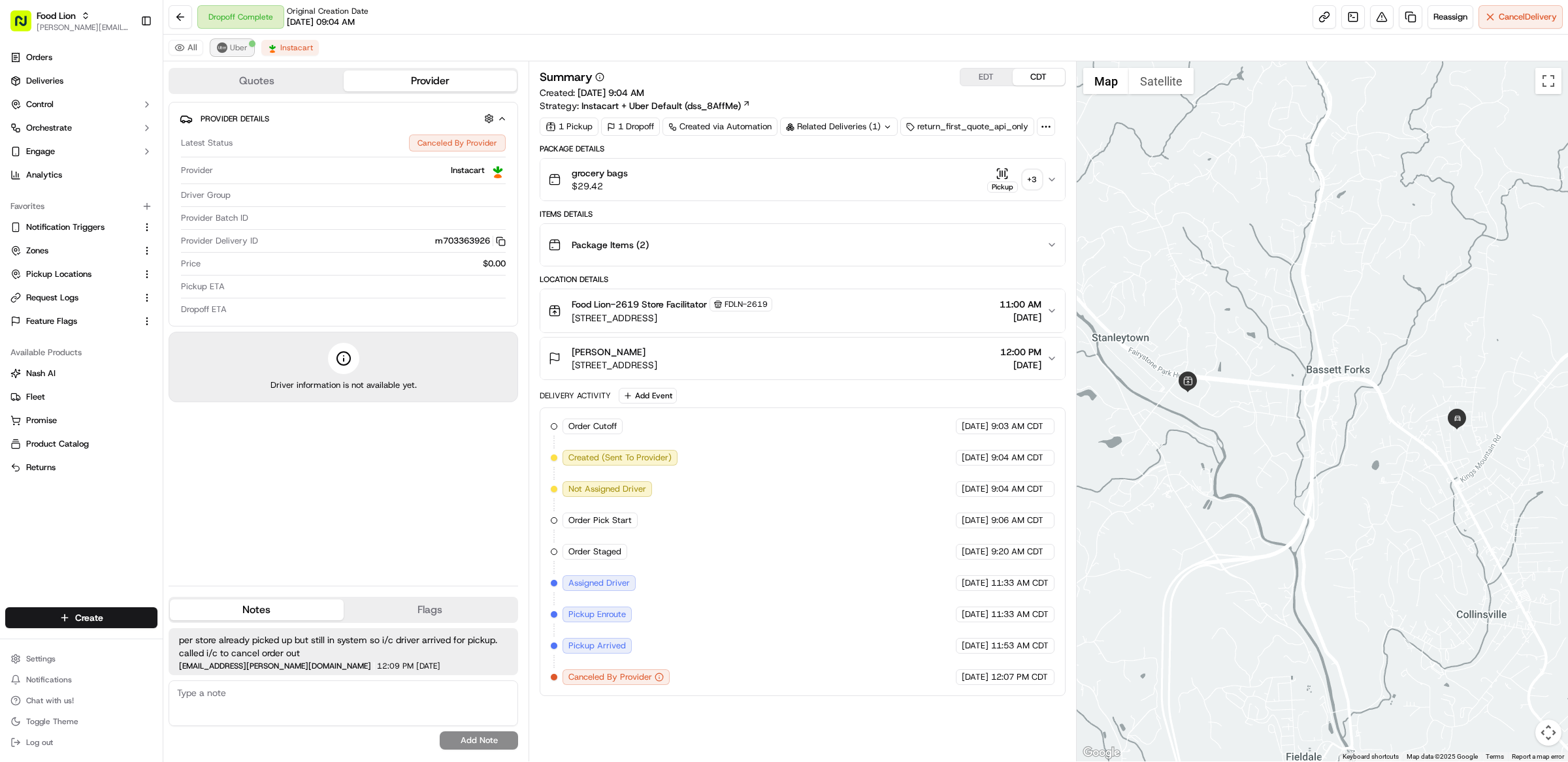
click at [235, 55] on button "Uber" at bounding box center [233, 47] width 43 height 15
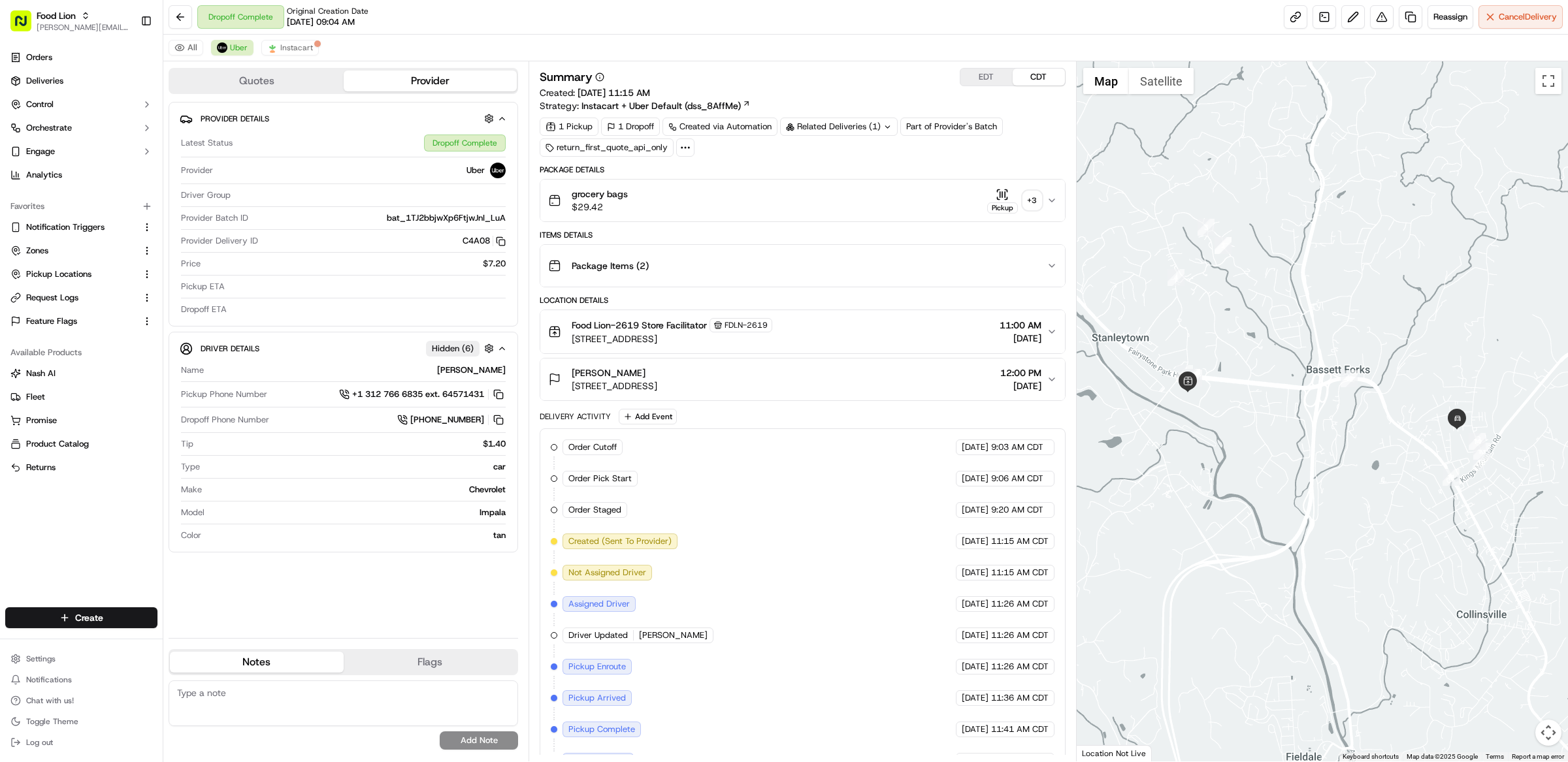
click at [902, 50] on div "All Uber Instacart" at bounding box center [865, 48] width 1405 height 27
click at [80, 225] on span "Notification Triggers" at bounding box center [65, 227] width 78 height 12
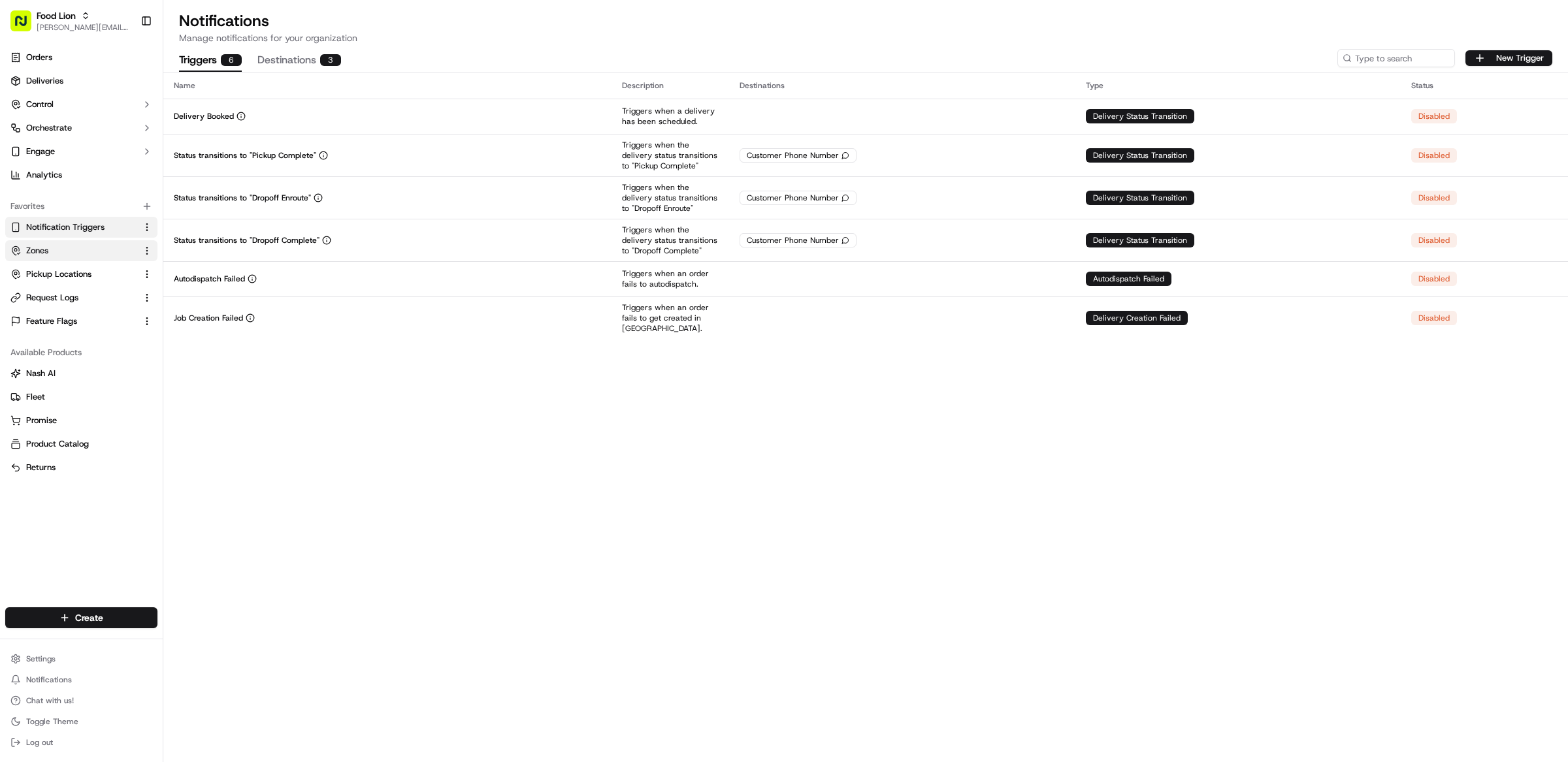
click at [91, 249] on link "Zones" at bounding box center [74, 251] width 126 height 12
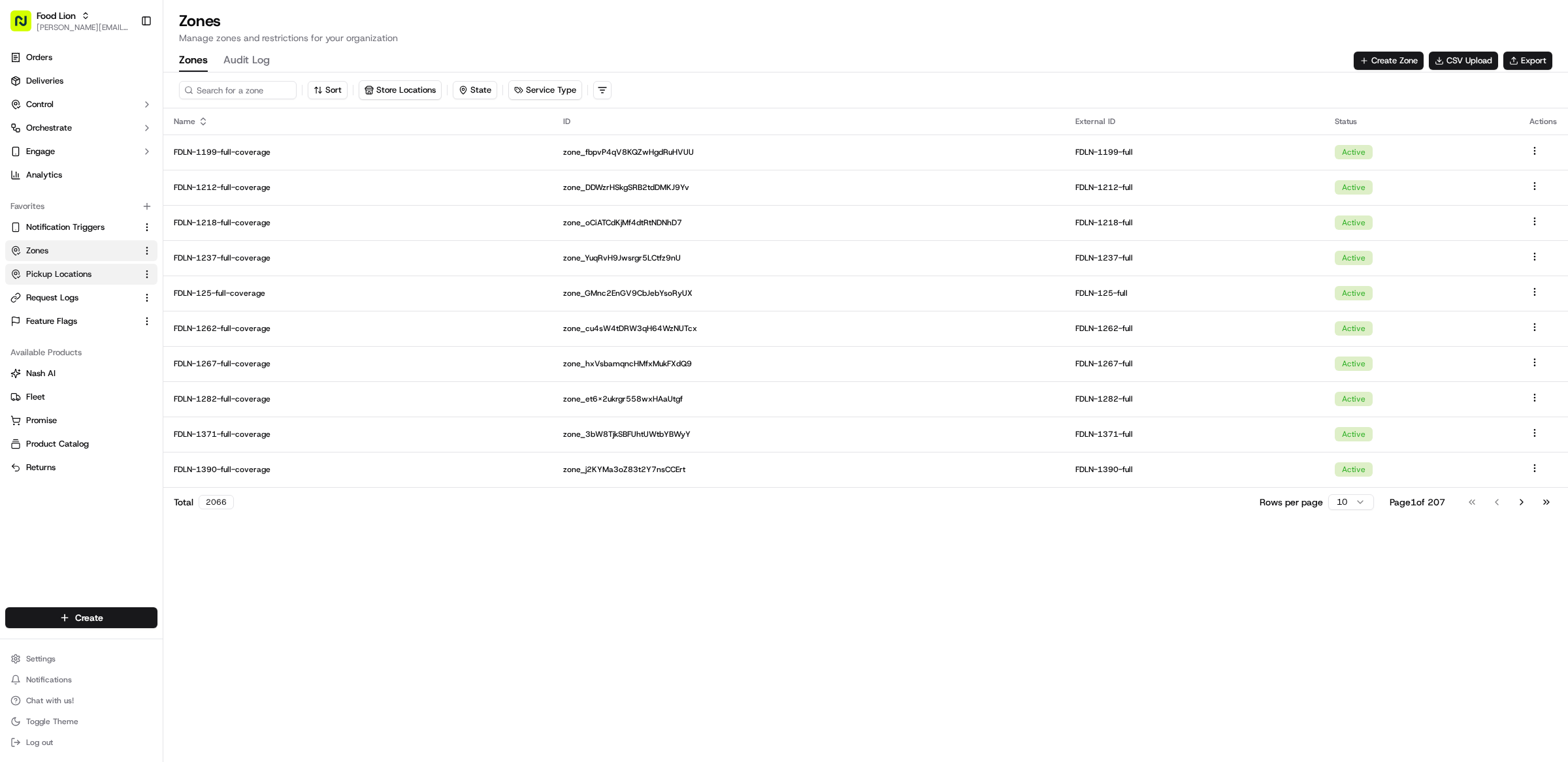
click at [91, 275] on link "Pickup Locations" at bounding box center [74, 275] width 126 height 12
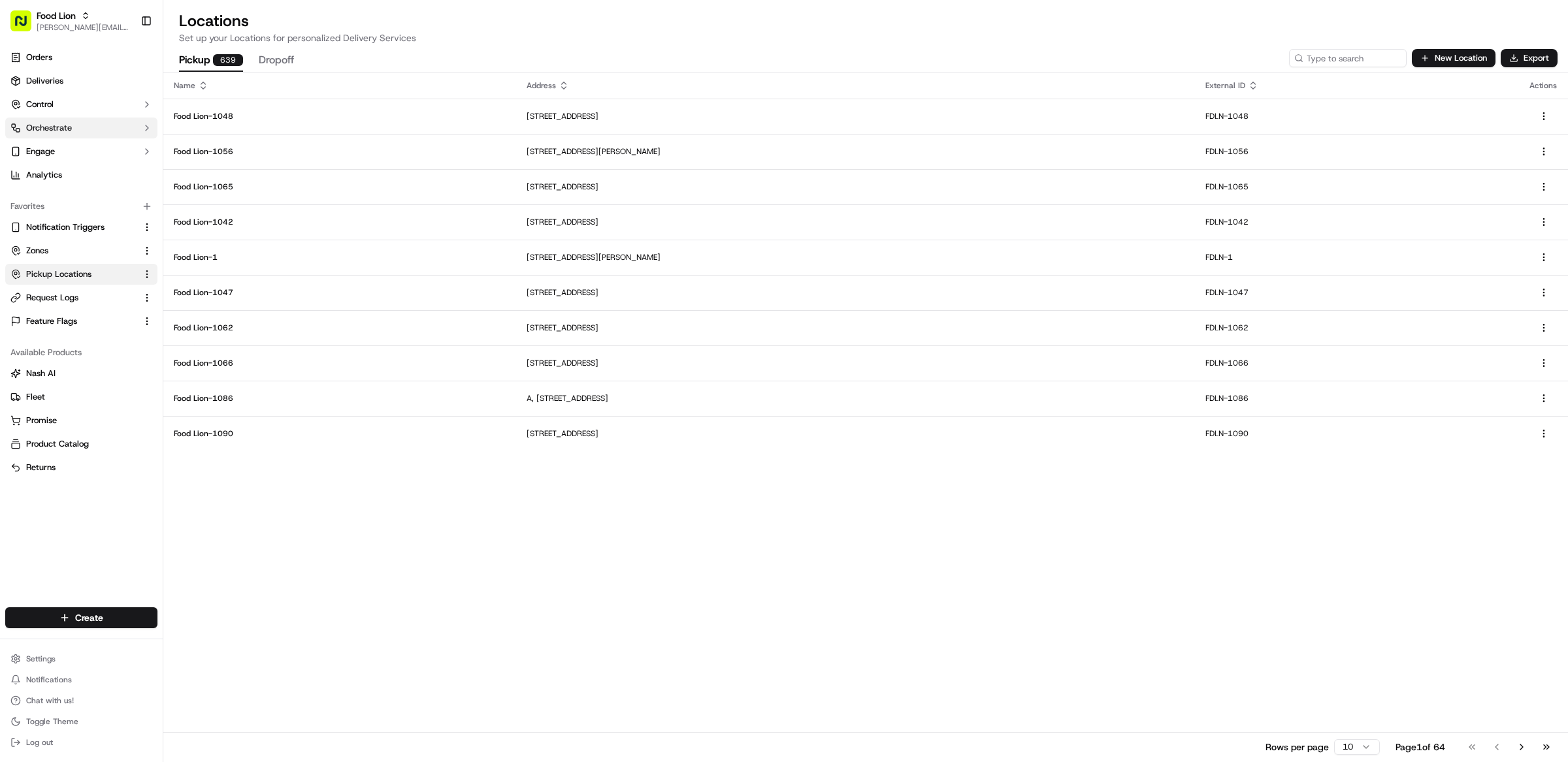
click at [89, 125] on button "Orchestrate" at bounding box center [82, 128] width 152 height 21
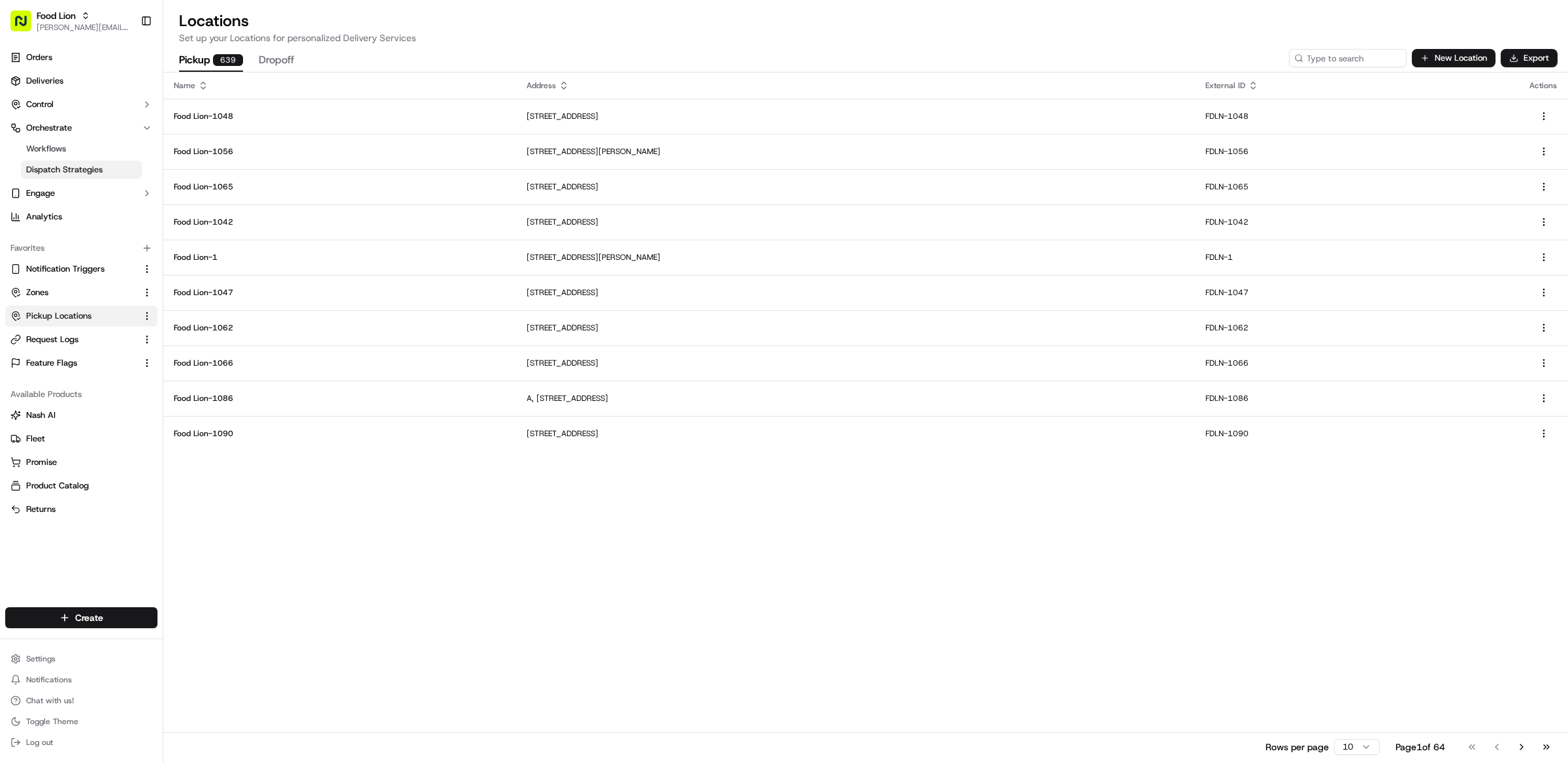
click at [87, 167] on span "Dispatch Strategies" at bounding box center [64, 170] width 76 height 12
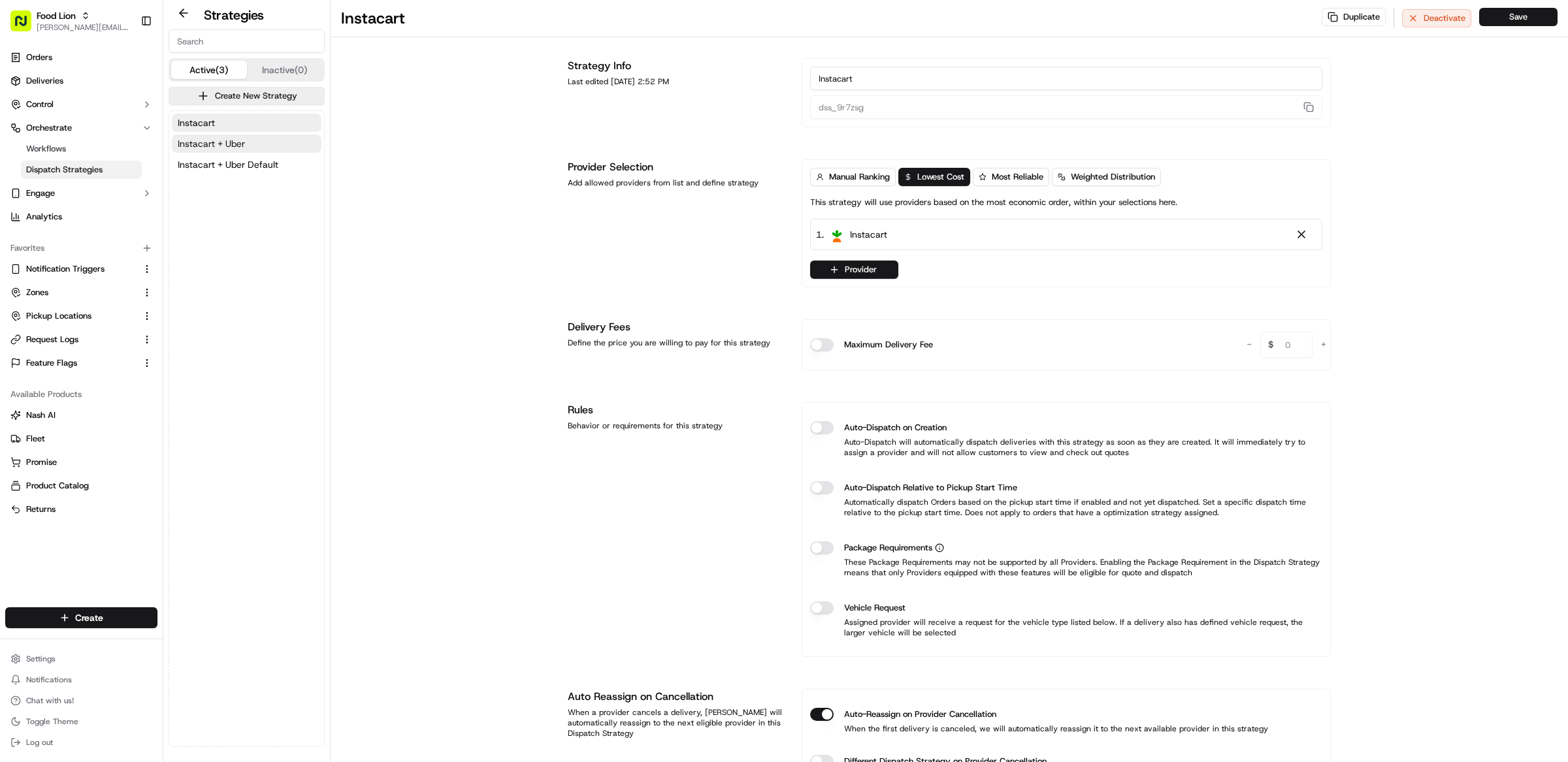
click at [260, 148] on button "Instacart + Uber" at bounding box center [247, 143] width 150 height 18
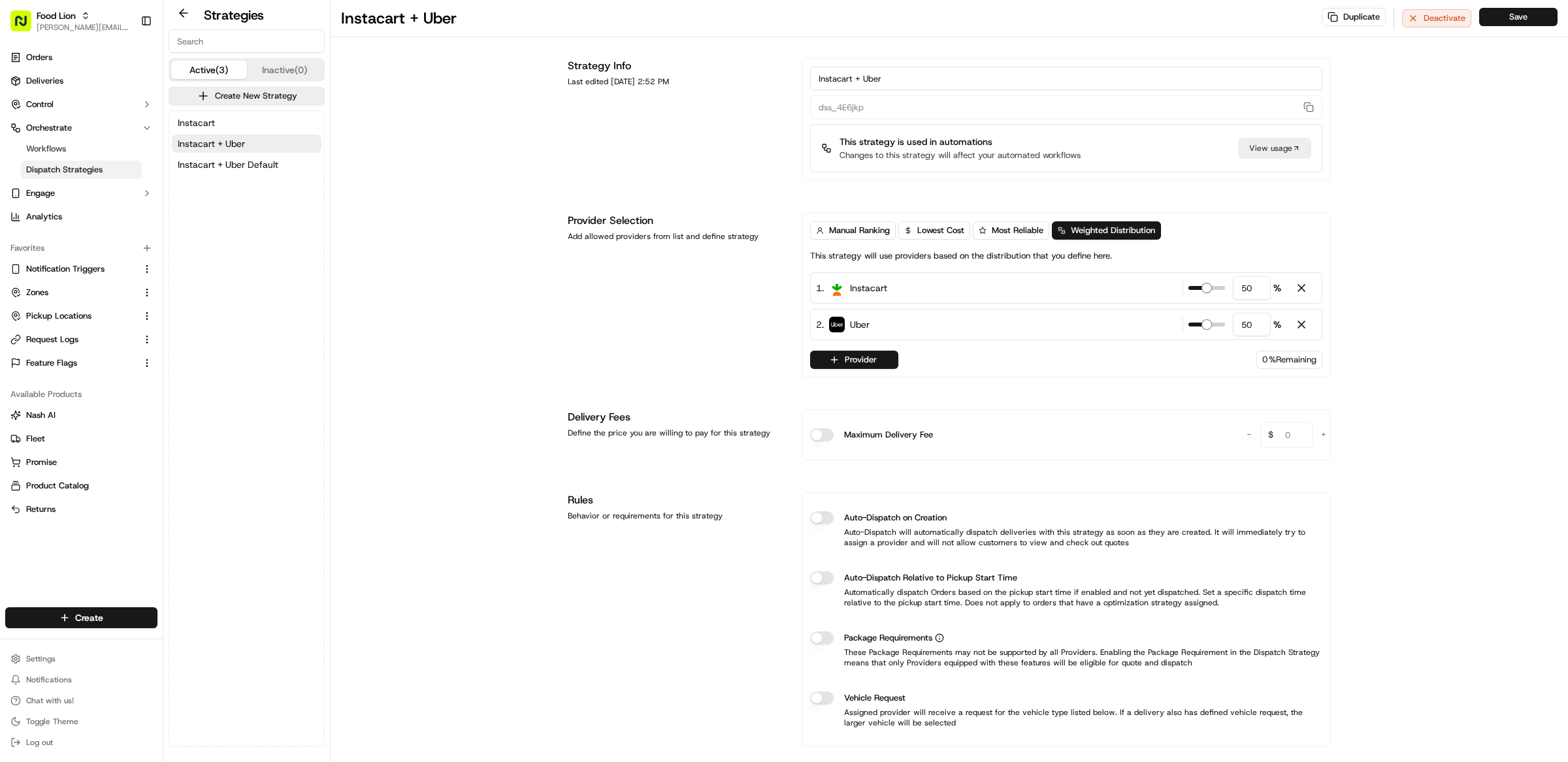
click at [259, 173] on div "Instacart Instacart + Uber Instacart + Uber Default" at bounding box center [247, 144] width 155 height 66
click at [261, 162] on span "Instacart + Uber Default" at bounding box center [228, 164] width 100 height 13
click at [263, 145] on button "Instacart + Uber" at bounding box center [247, 143] width 150 height 18
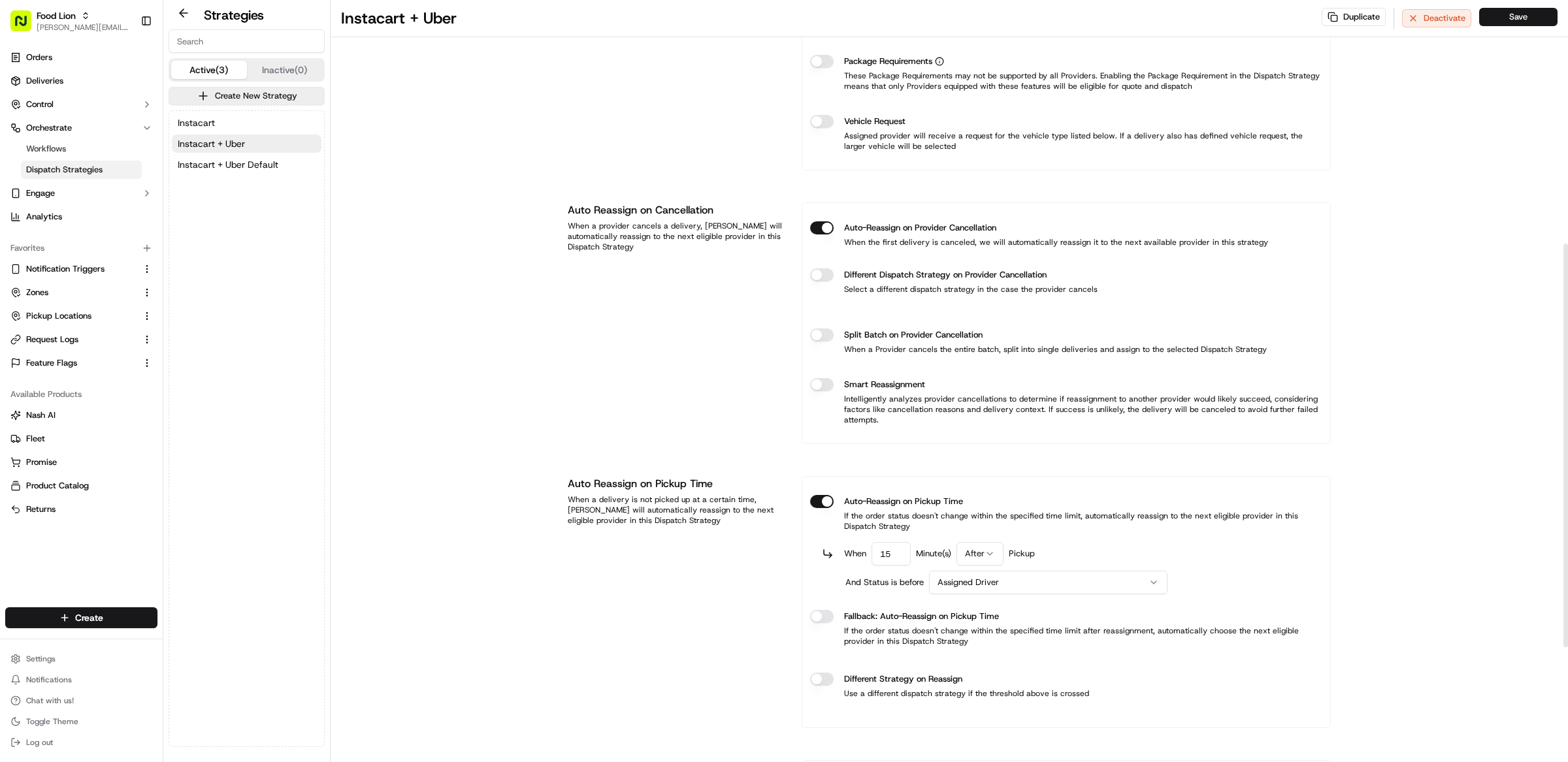
scroll to position [678, 0]
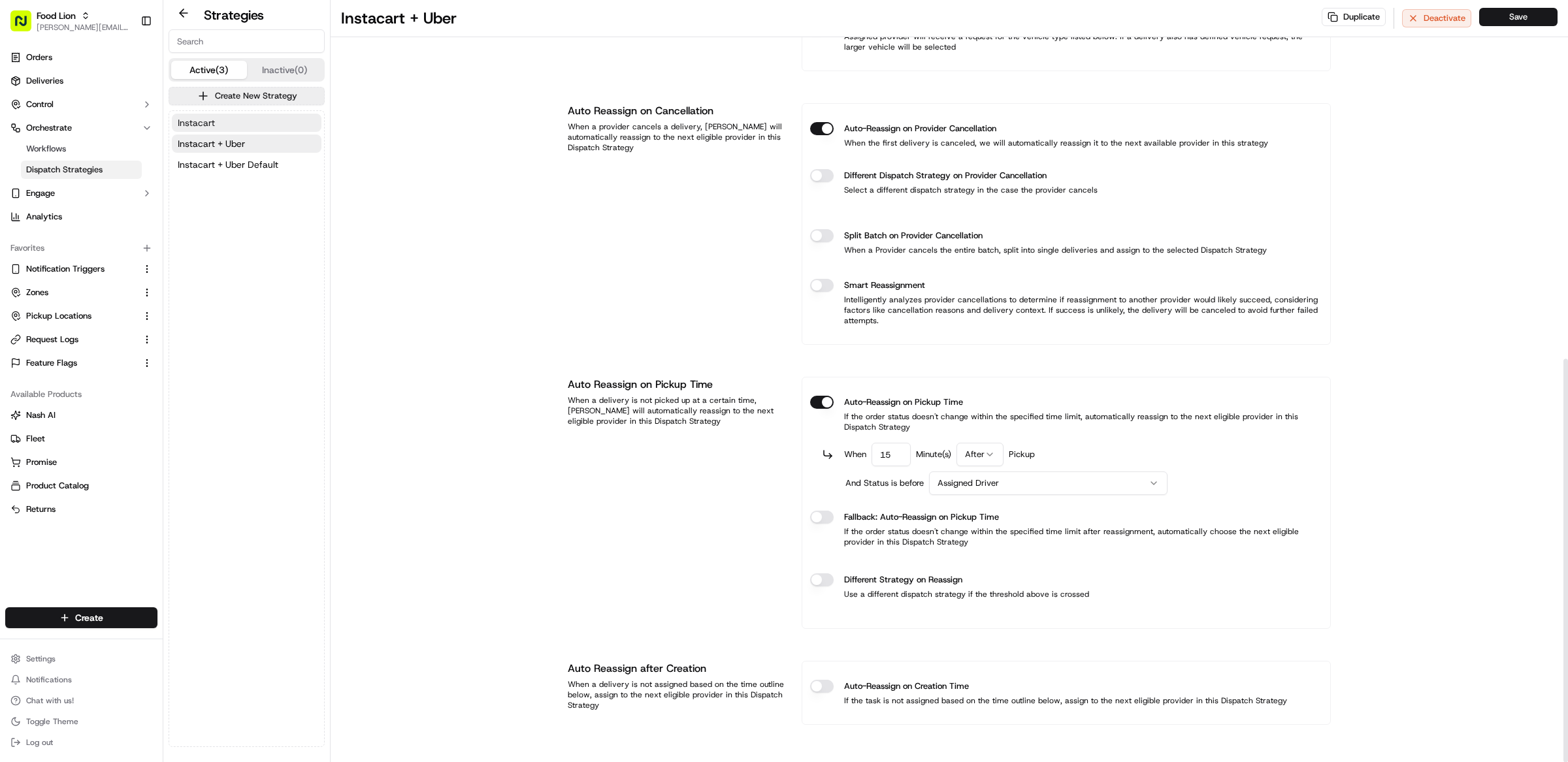
click at [234, 122] on button "Instacart" at bounding box center [247, 122] width 150 height 18
click at [267, 142] on button "Instacart + Uber" at bounding box center [247, 143] width 150 height 18
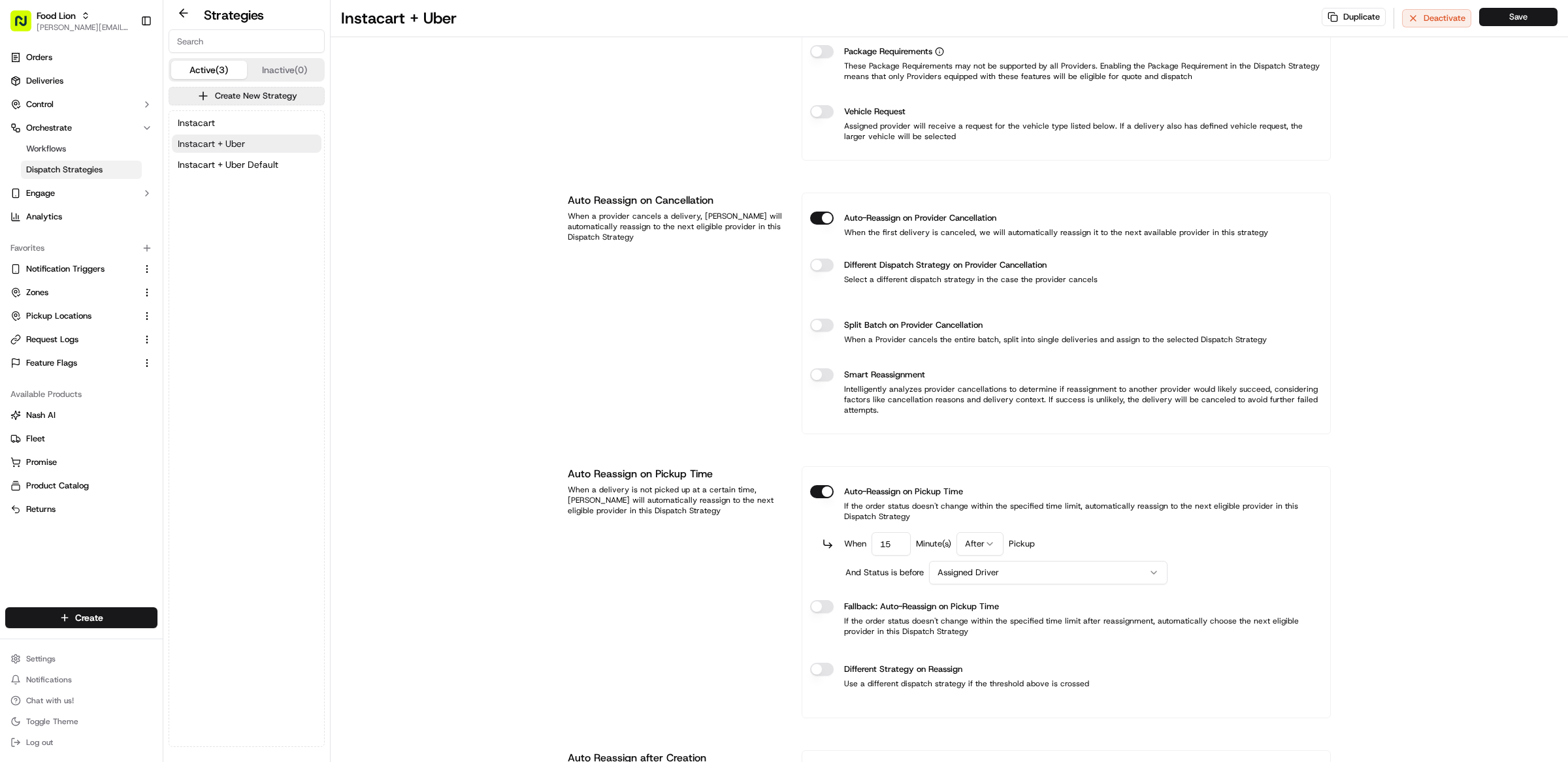
scroll to position [678, 0]
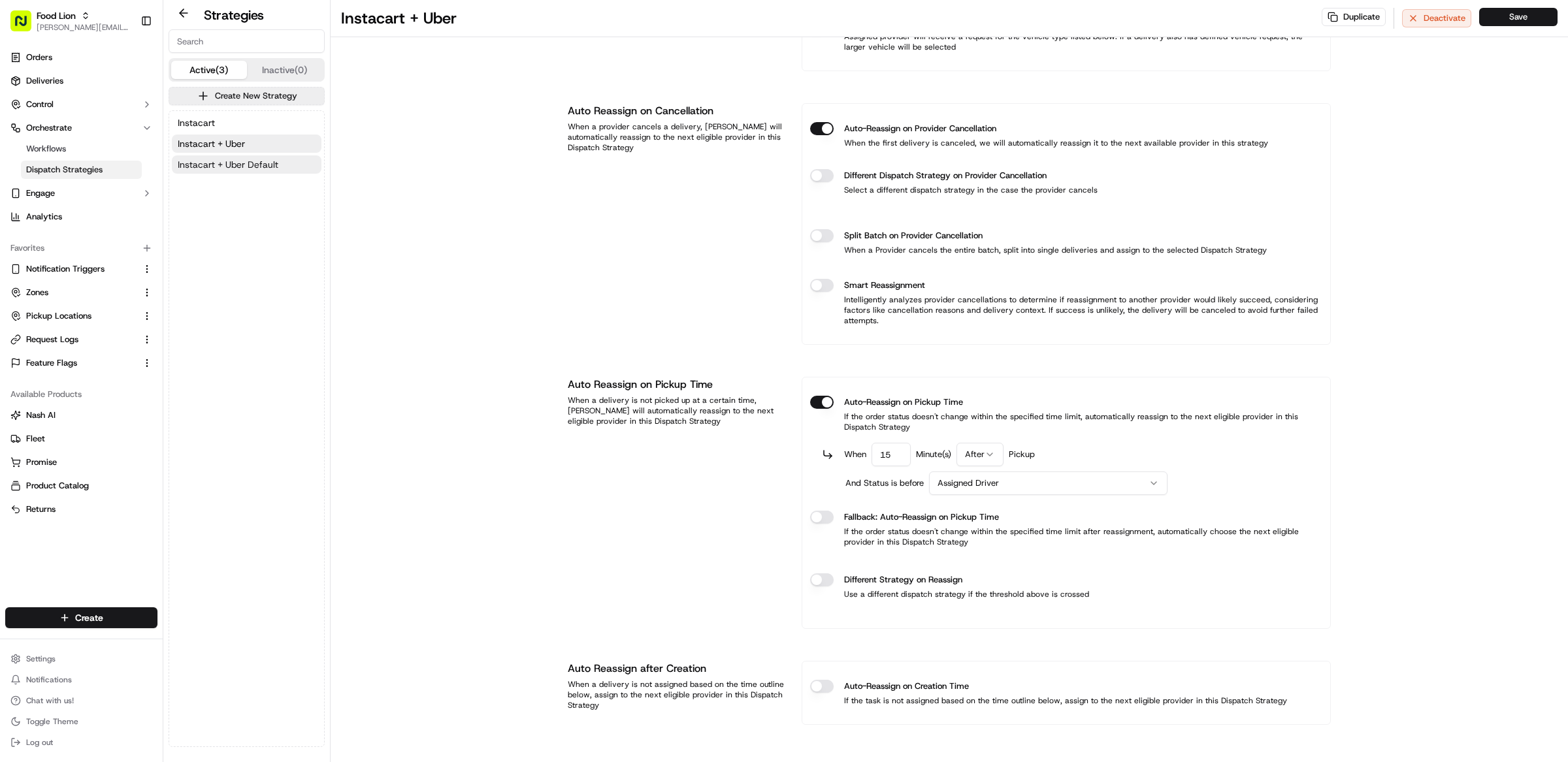
click at [268, 156] on button "Instacart + Uber Default" at bounding box center [247, 164] width 150 height 18
click at [74, 24] on span "[PERSON_NAME][EMAIL_ADDRESS][DOMAIN_NAME]" at bounding box center [84, 27] width 94 height 11
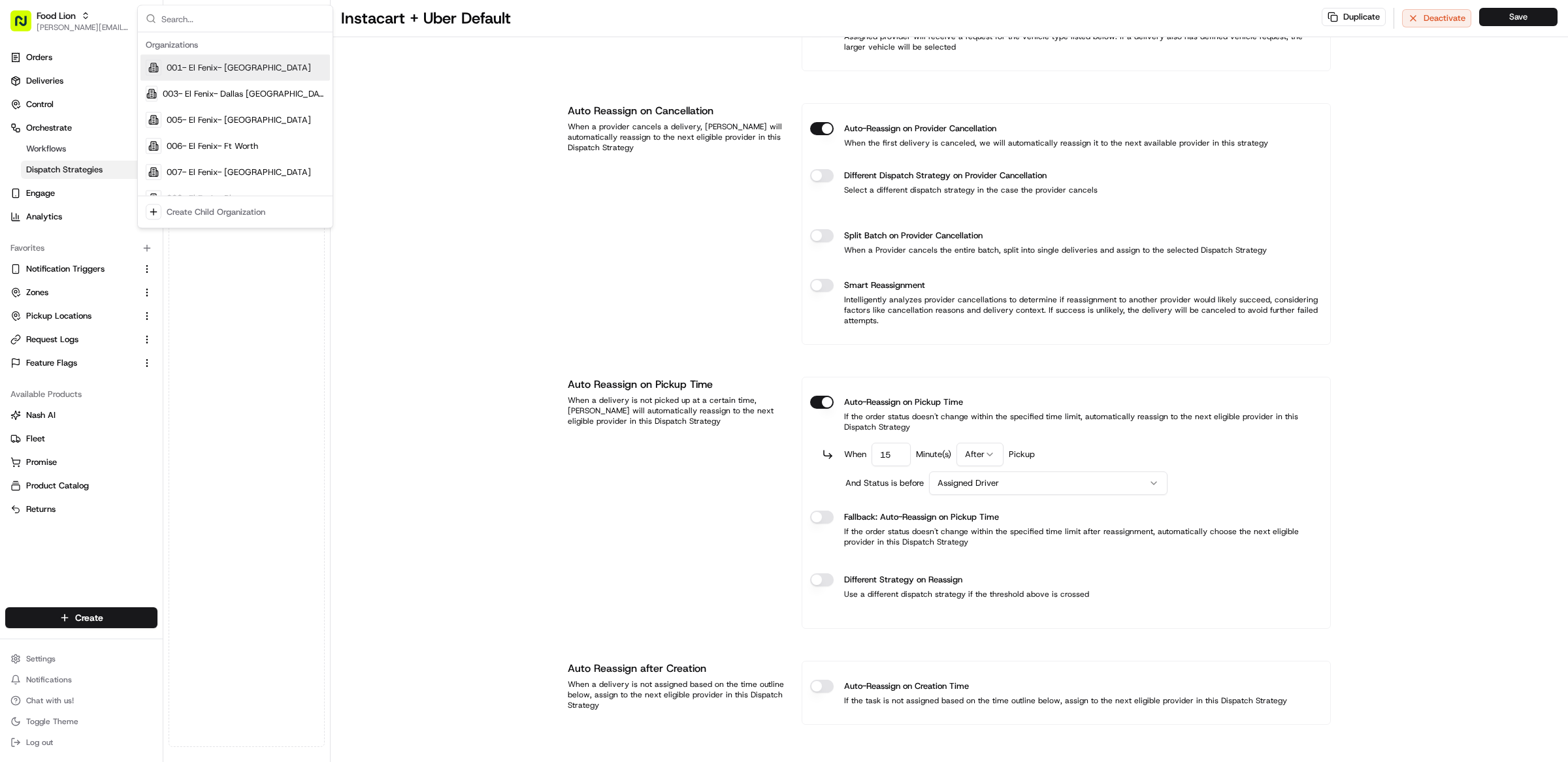
click at [173, 22] on input "text" at bounding box center [243, 19] width 163 height 26
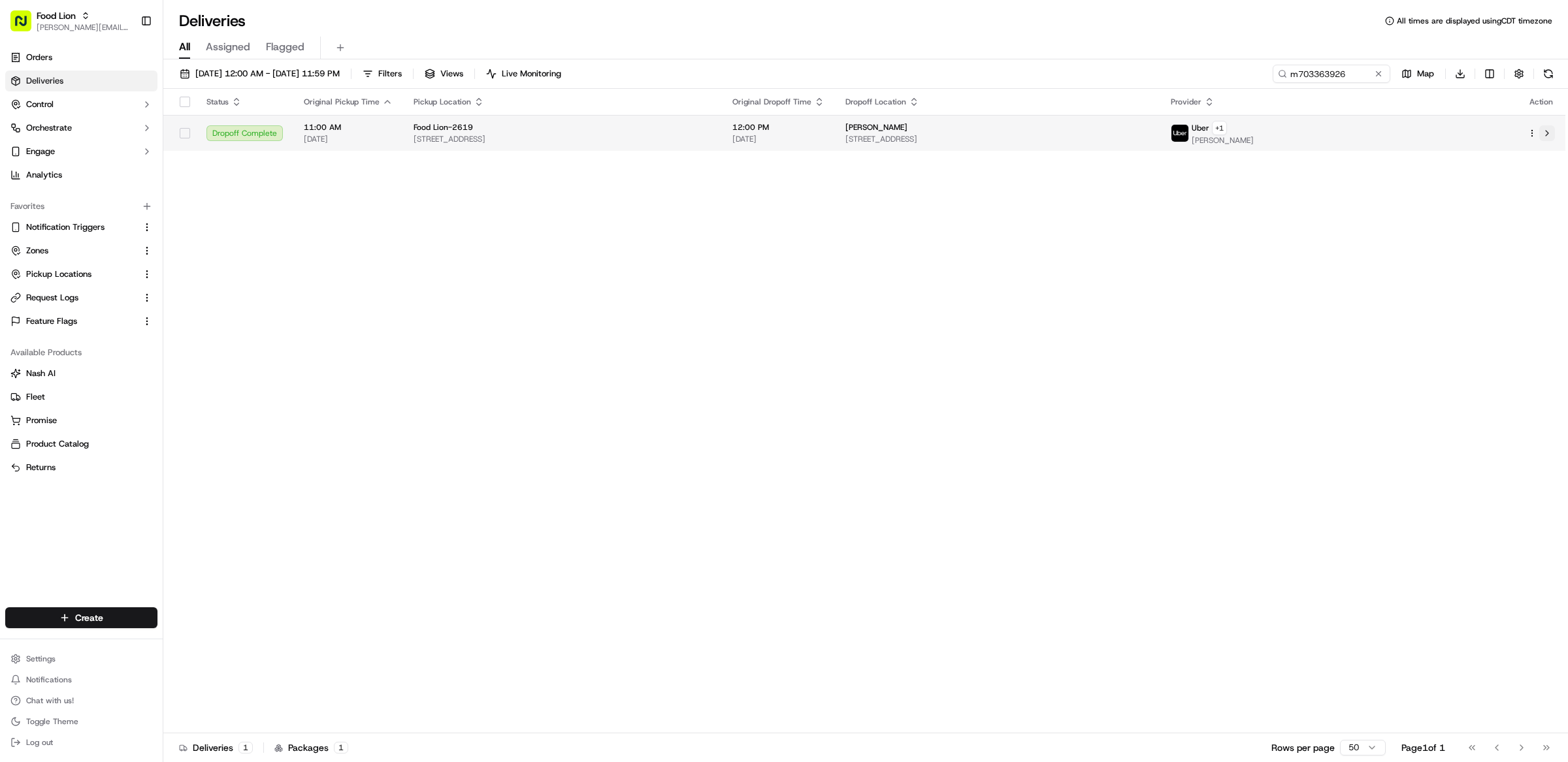
click at [1553, 136] on button at bounding box center [1547, 133] width 15 height 15
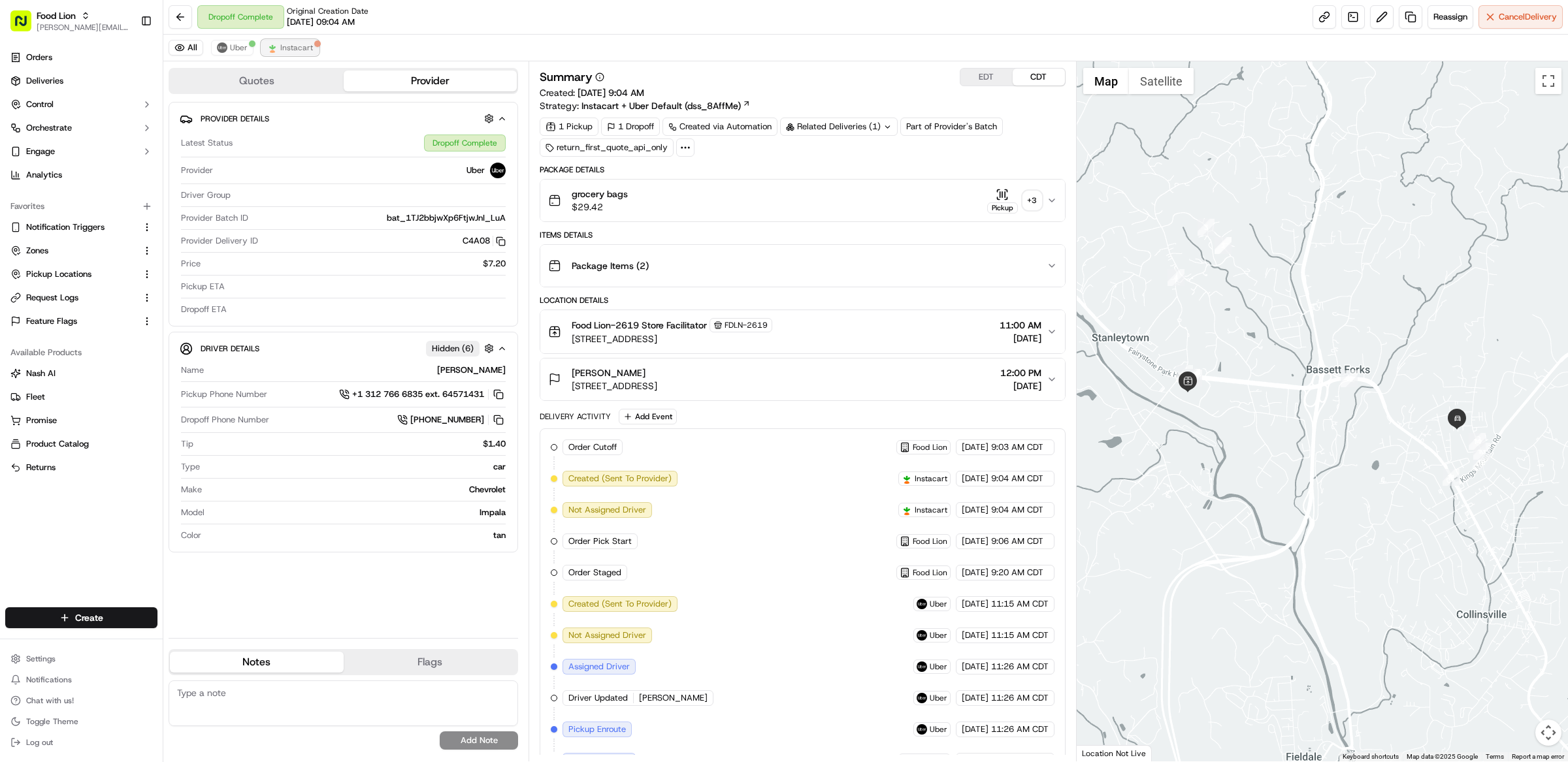
click at [304, 41] on button "Instacart" at bounding box center [290, 47] width 58 height 15
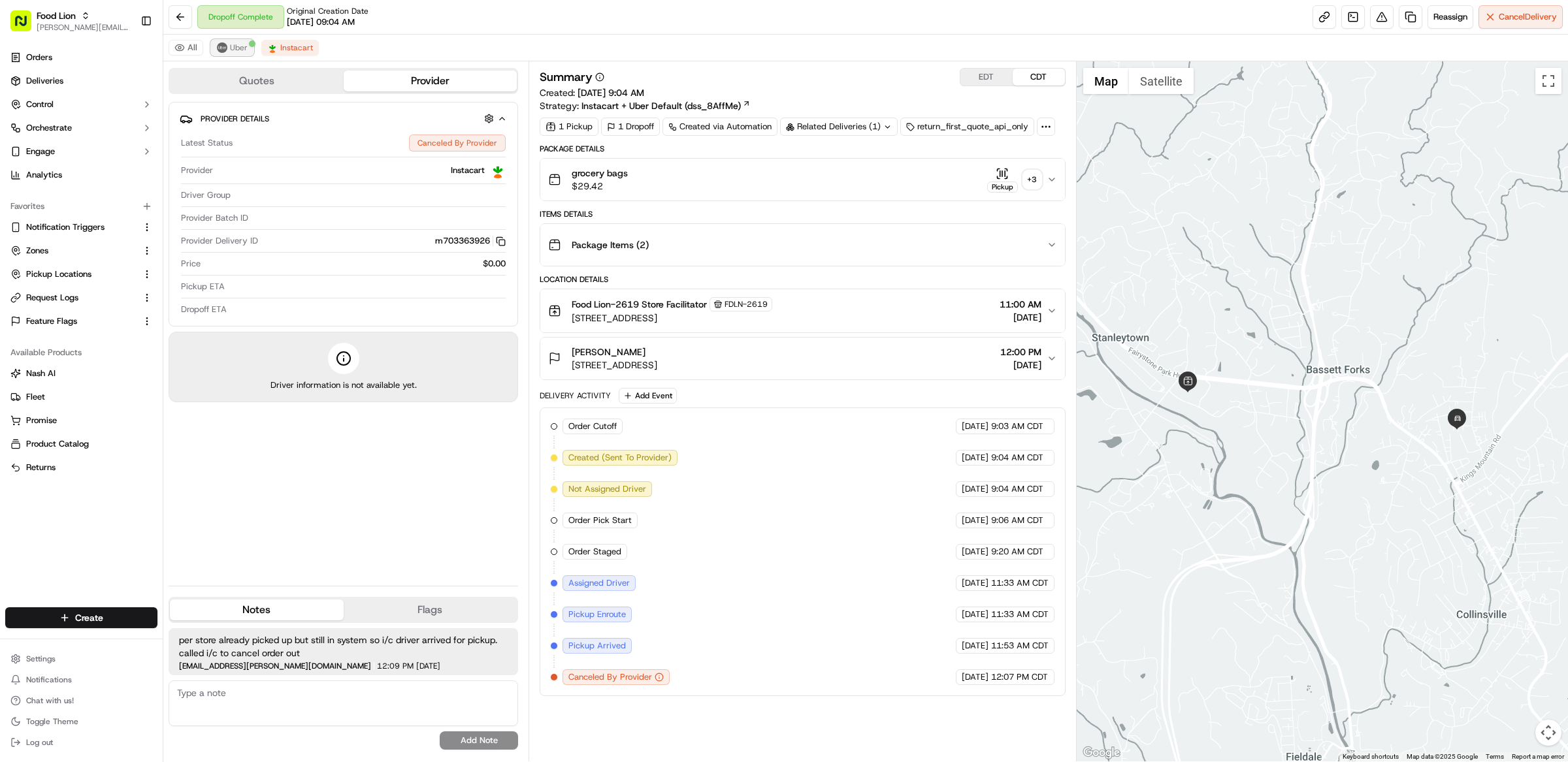
click at [227, 47] on button "Uber" at bounding box center [233, 47] width 43 height 15
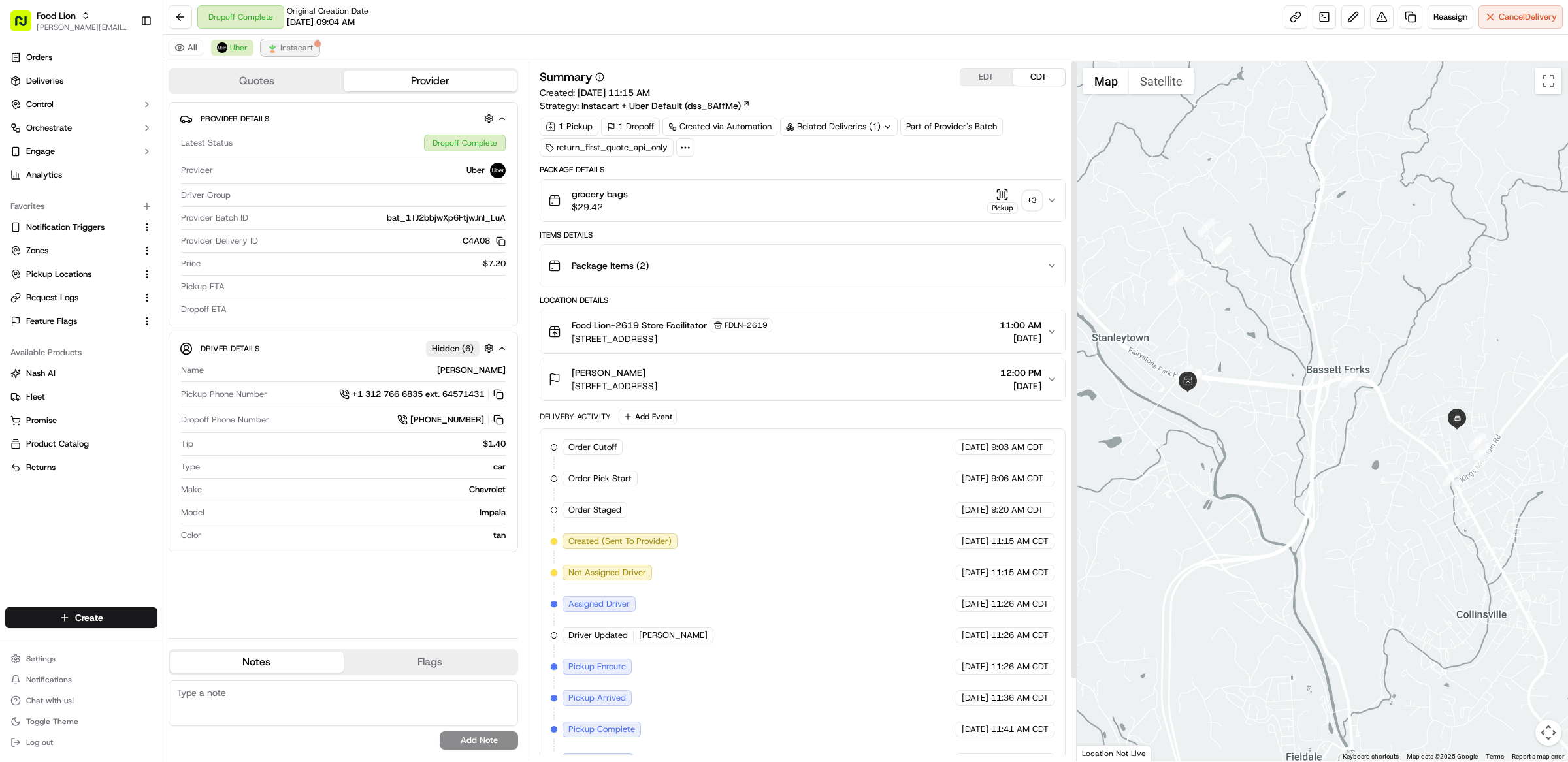
click at [302, 51] on span "Instacart" at bounding box center [296, 48] width 33 height 11
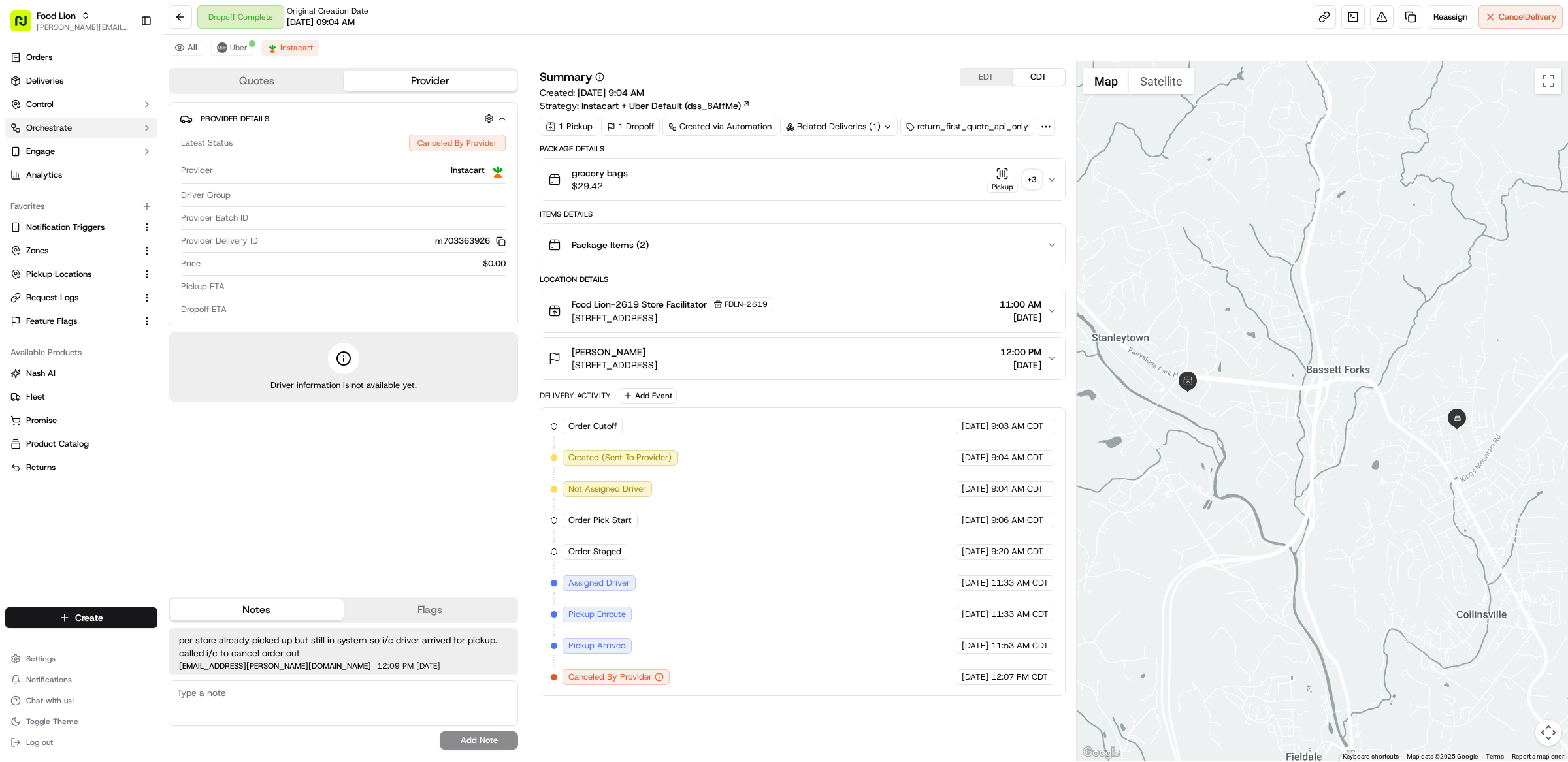
click at [64, 124] on span "Orchestrate" at bounding box center [49, 128] width 45 height 12
click at [64, 175] on span "Dispatch Strategies" at bounding box center [64, 170] width 76 height 12
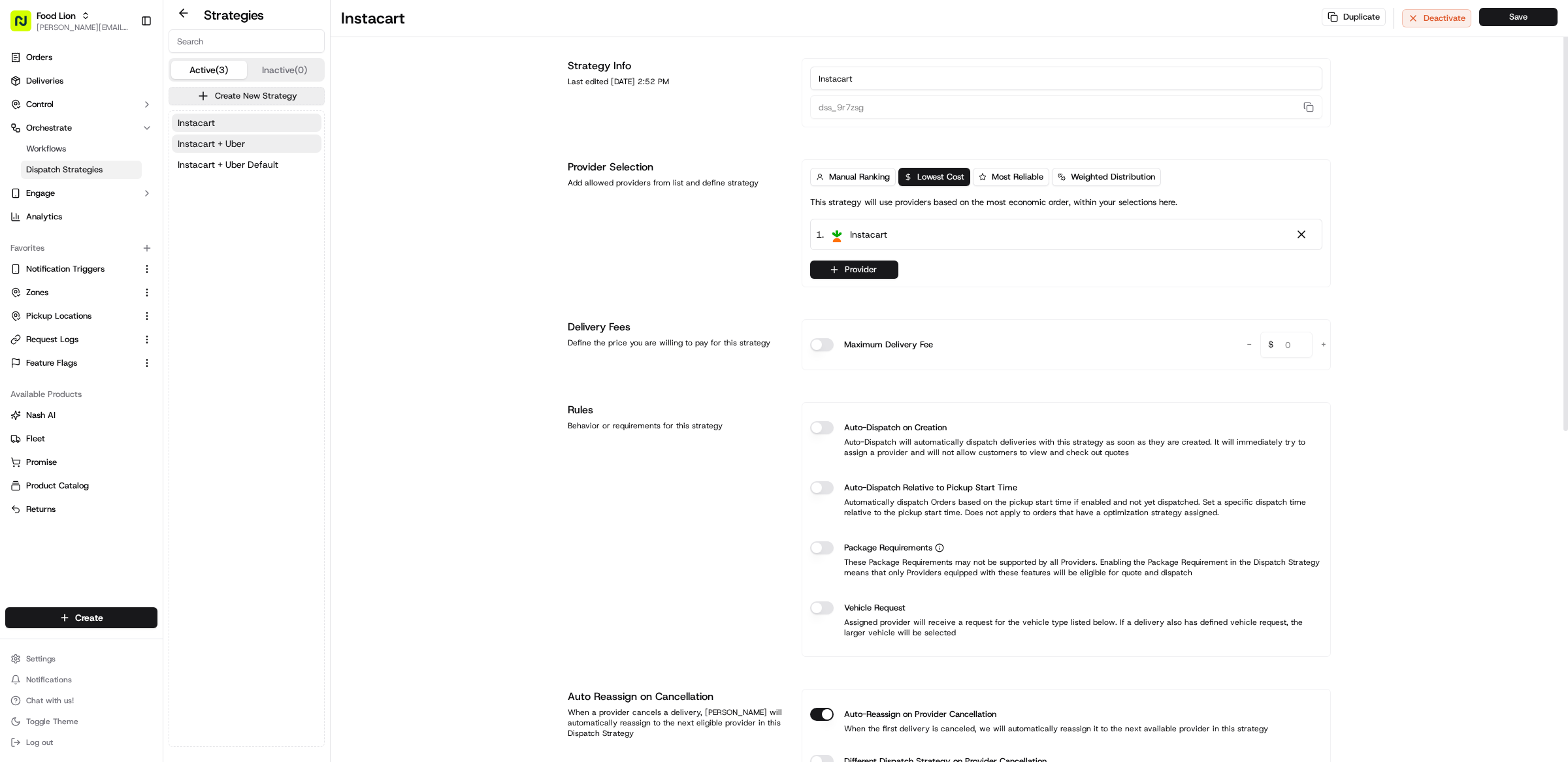
click at [267, 141] on button "Instacart + Uber" at bounding box center [247, 143] width 150 height 18
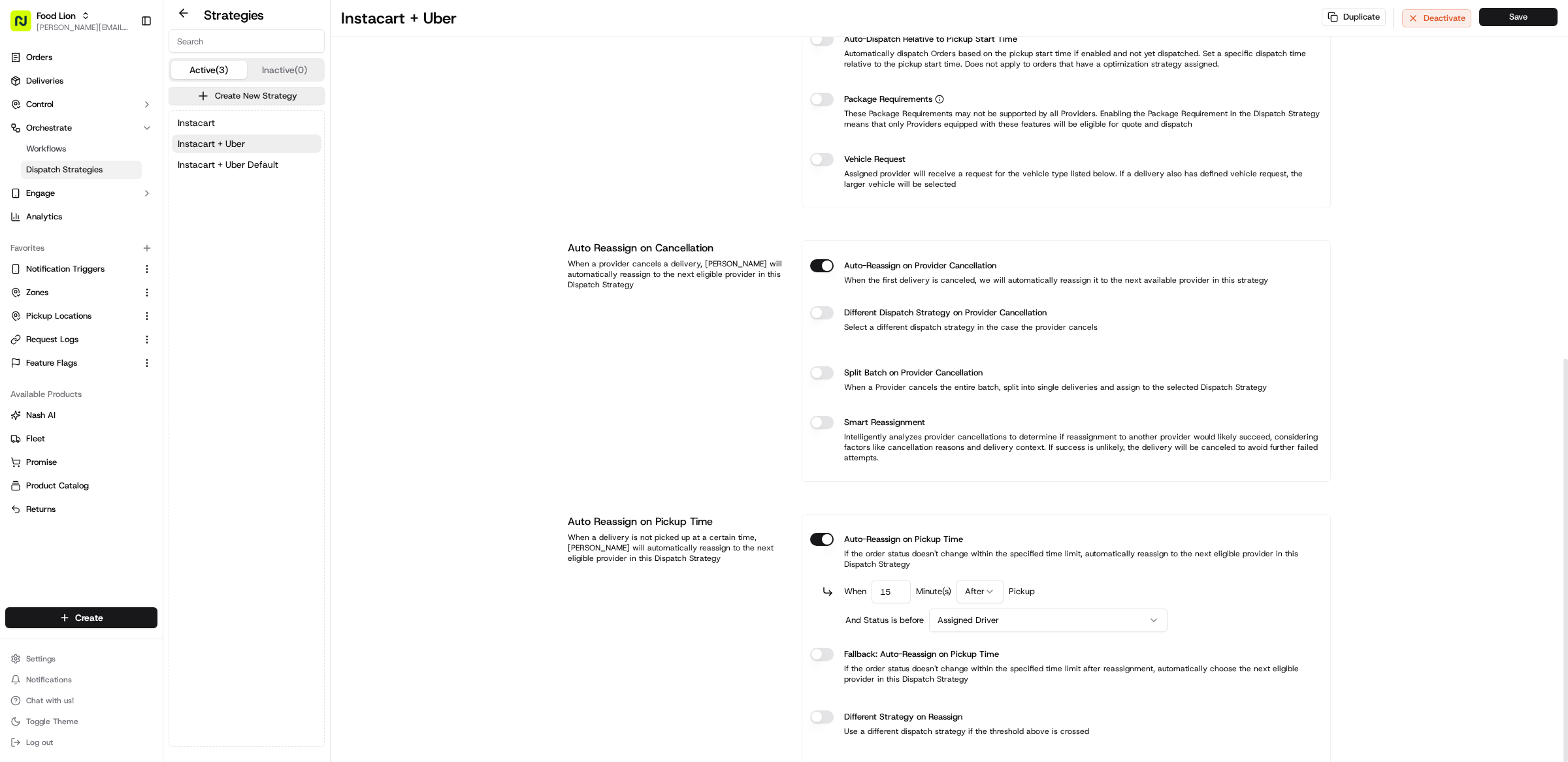
scroll to position [678, 0]
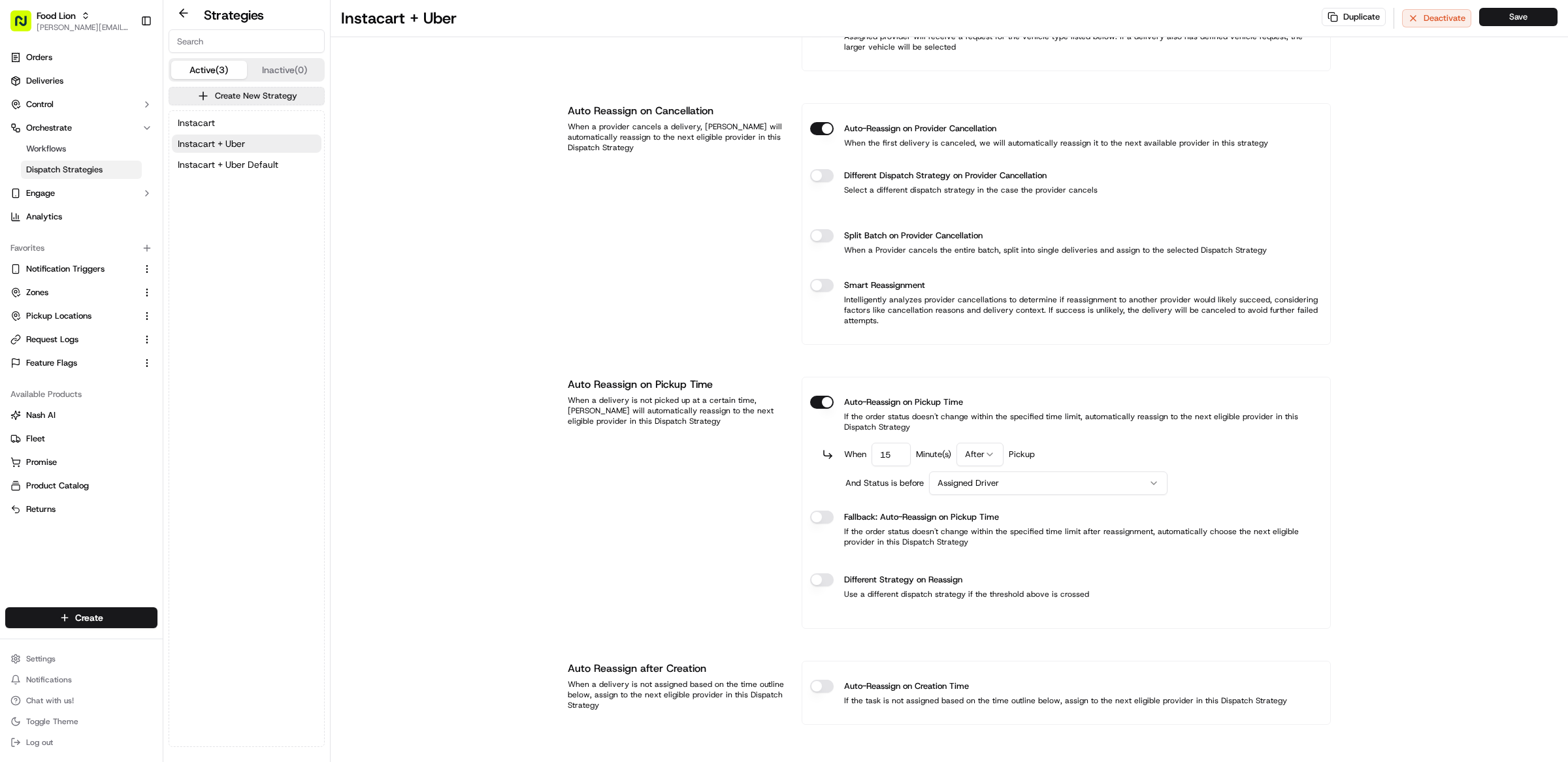
click at [63, 1] on div "Food Lion [EMAIL_ADDRESS][DOMAIN_NAME] Toggle Sidebar" at bounding box center [81, 21] width 162 height 42
click at [63, 19] on span "Food Lion" at bounding box center [56, 16] width 39 height 13
type input "stop and shop"
click at [213, 70] on span "Stop and Shop" at bounding box center [195, 68] width 58 height 12
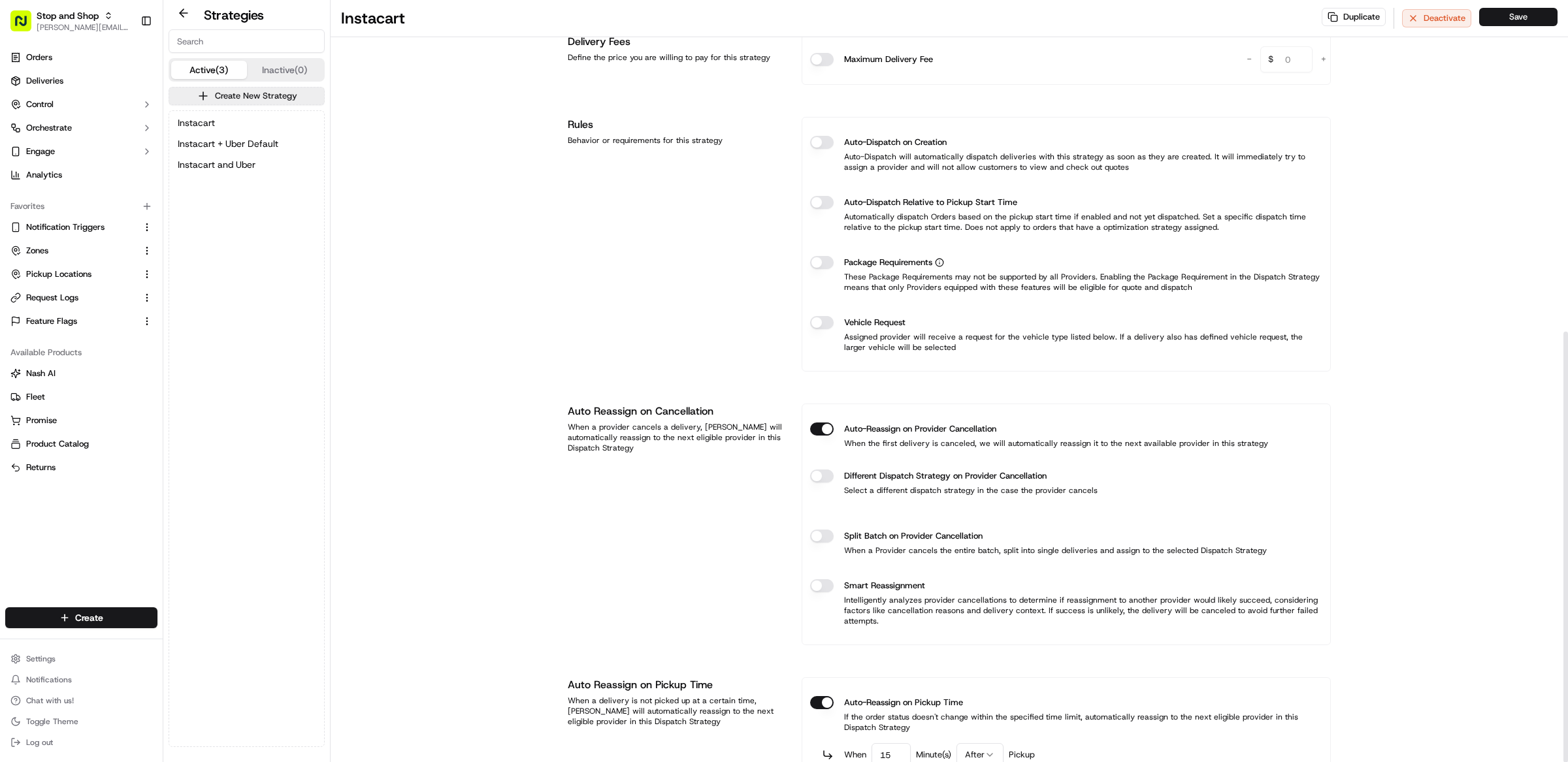
scroll to position [586, 0]
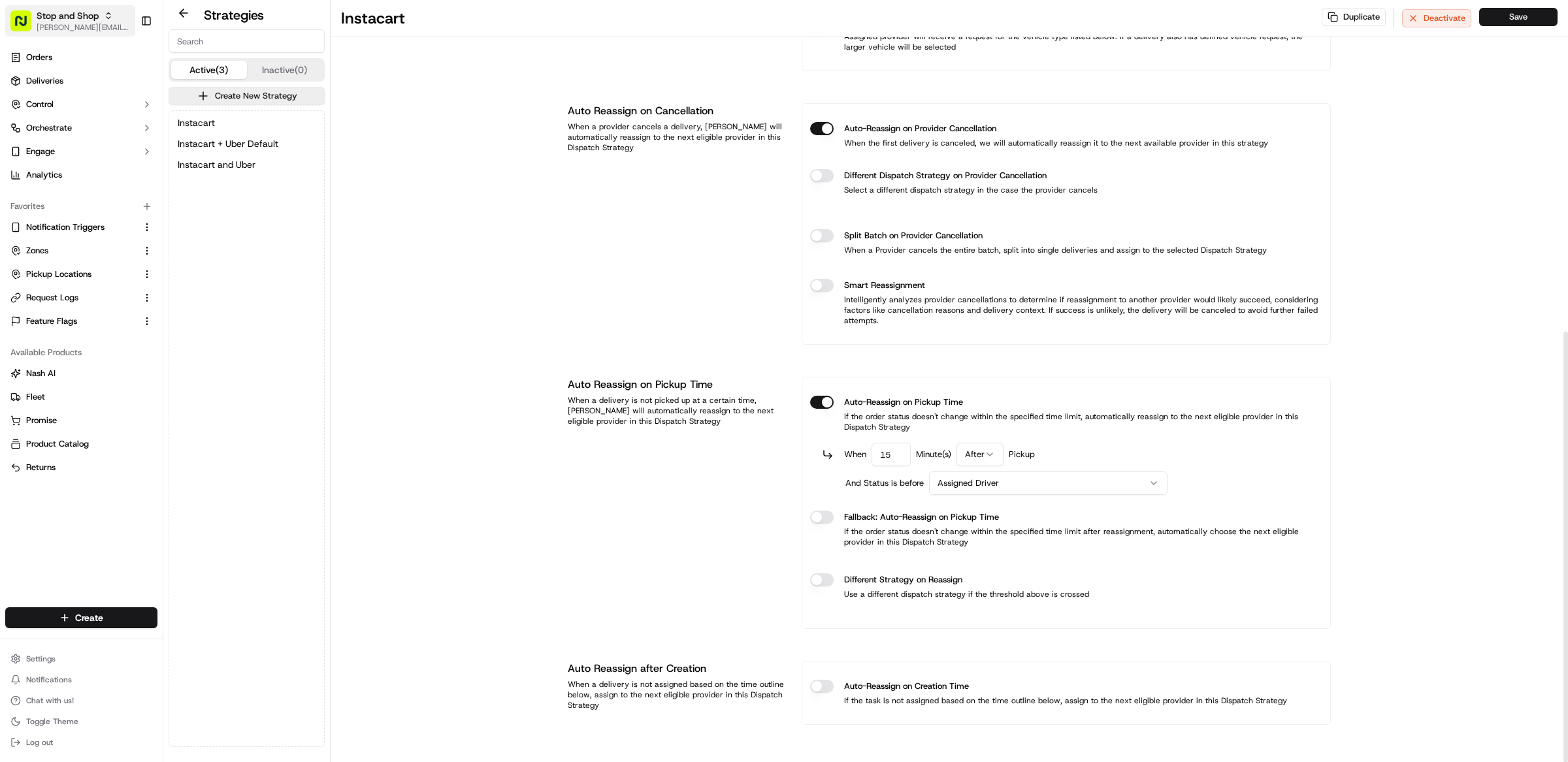
click at [81, 10] on span "Stop and Shop" at bounding box center [68, 16] width 62 height 13
type input "[PERSON_NAME]"
click at [220, 69] on div "[PERSON_NAME]" at bounding box center [235, 68] width 189 height 26
click at [116, 16] on icon "button" at bounding box center [120, 16] width 9 height 9
type input "giant food"
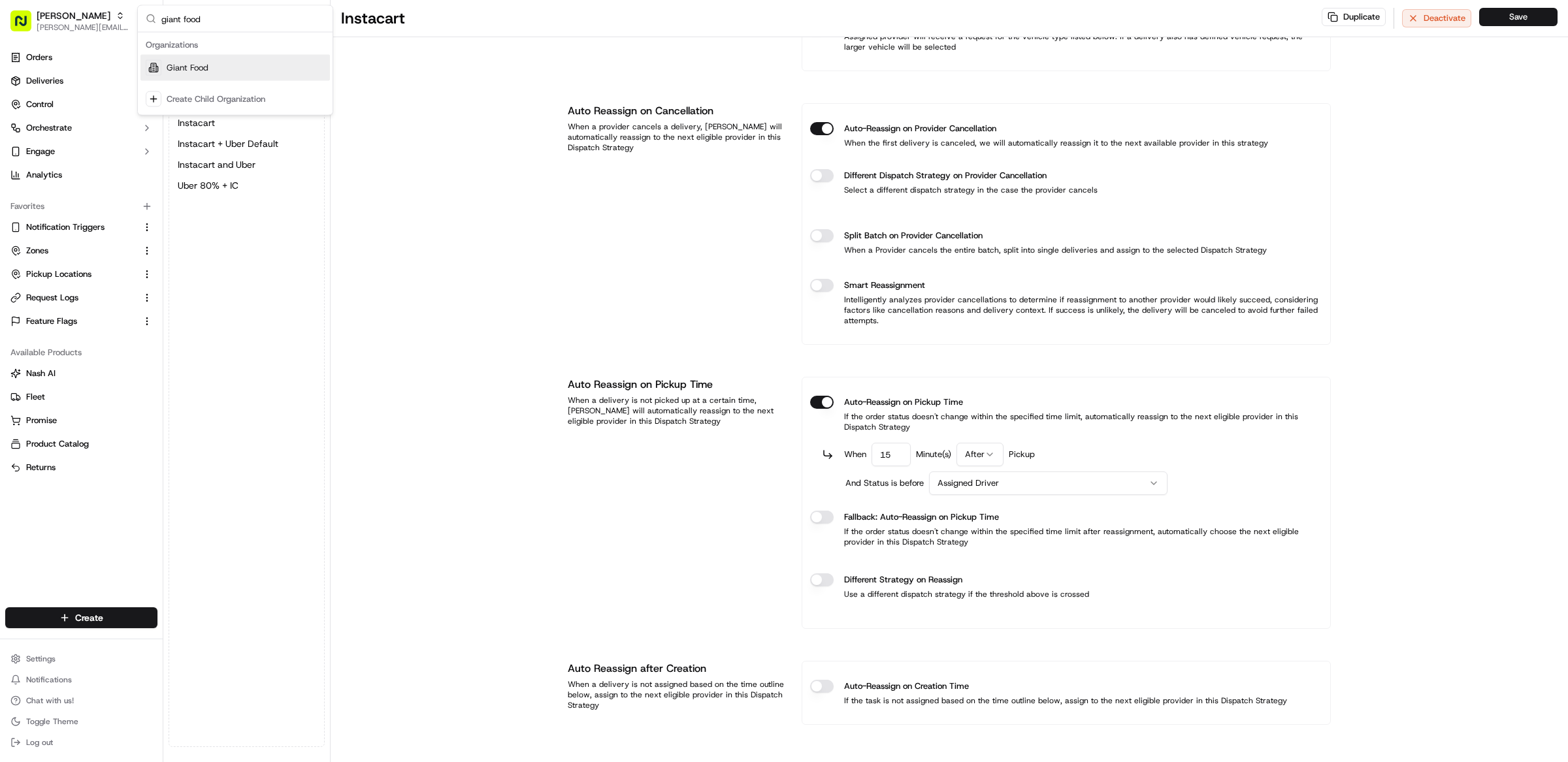
click at [229, 69] on div "Giant Food" at bounding box center [235, 68] width 189 height 26
click at [90, 22] on span "[PERSON_NAME][EMAIL_ADDRESS][DOMAIN_NAME]" at bounding box center [84, 27] width 94 height 11
type input "the giant company"
click at [217, 76] on div "The GIANT Company" at bounding box center [235, 68] width 189 height 26
click at [82, 272] on span "Pickup Locations" at bounding box center [59, 275] width 66 height 12
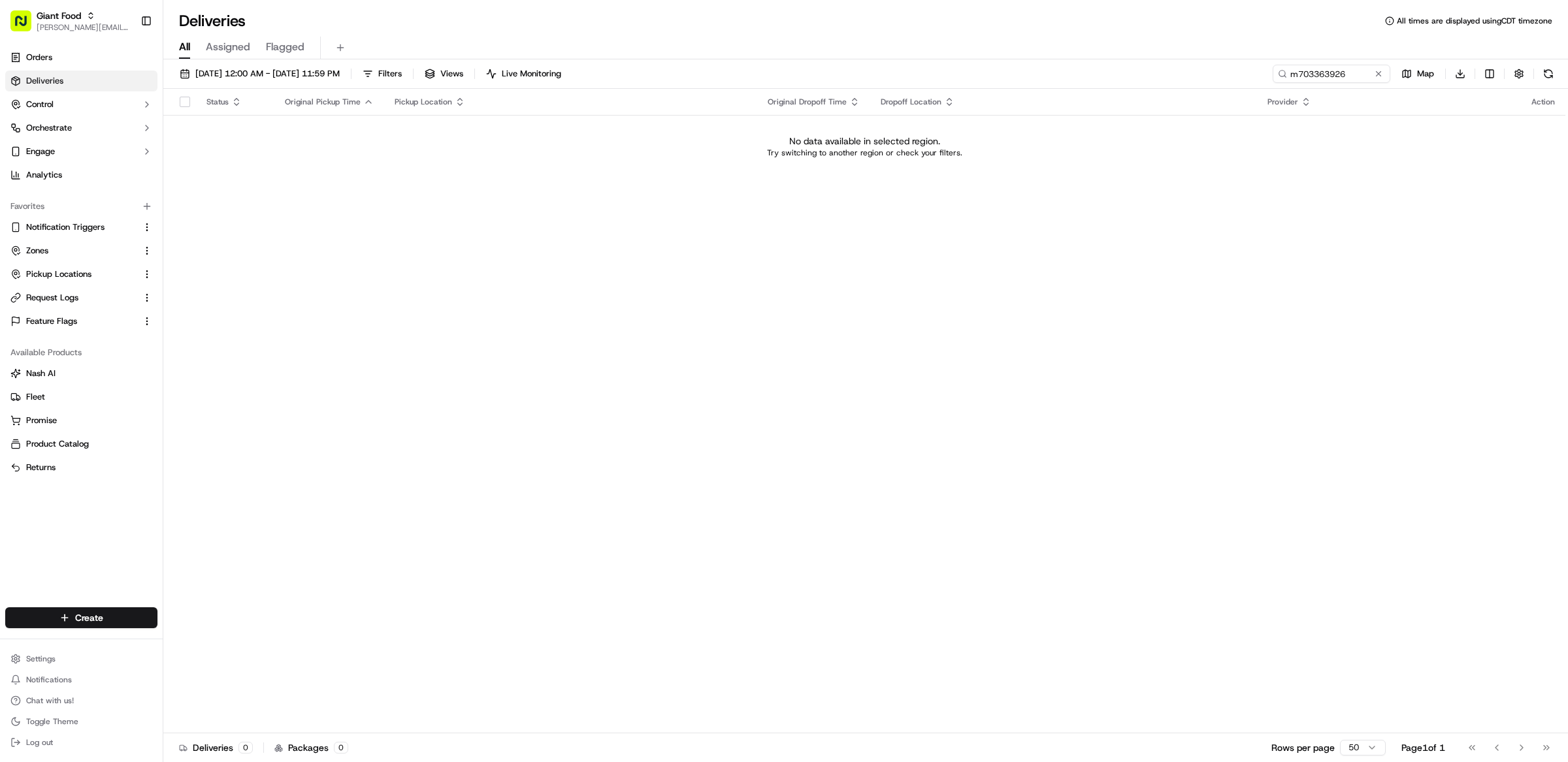
drag, startPoint x: 715, startPoint y: 365, endPoint x: 708, endPoint y: 357, distance: 10.6
click at [717, 368] on div "Status Original Pickup Time Pickup Location Original Dropoff Time Dropoff Locat…" at bounding box center [864, 411] width 1402 height 644
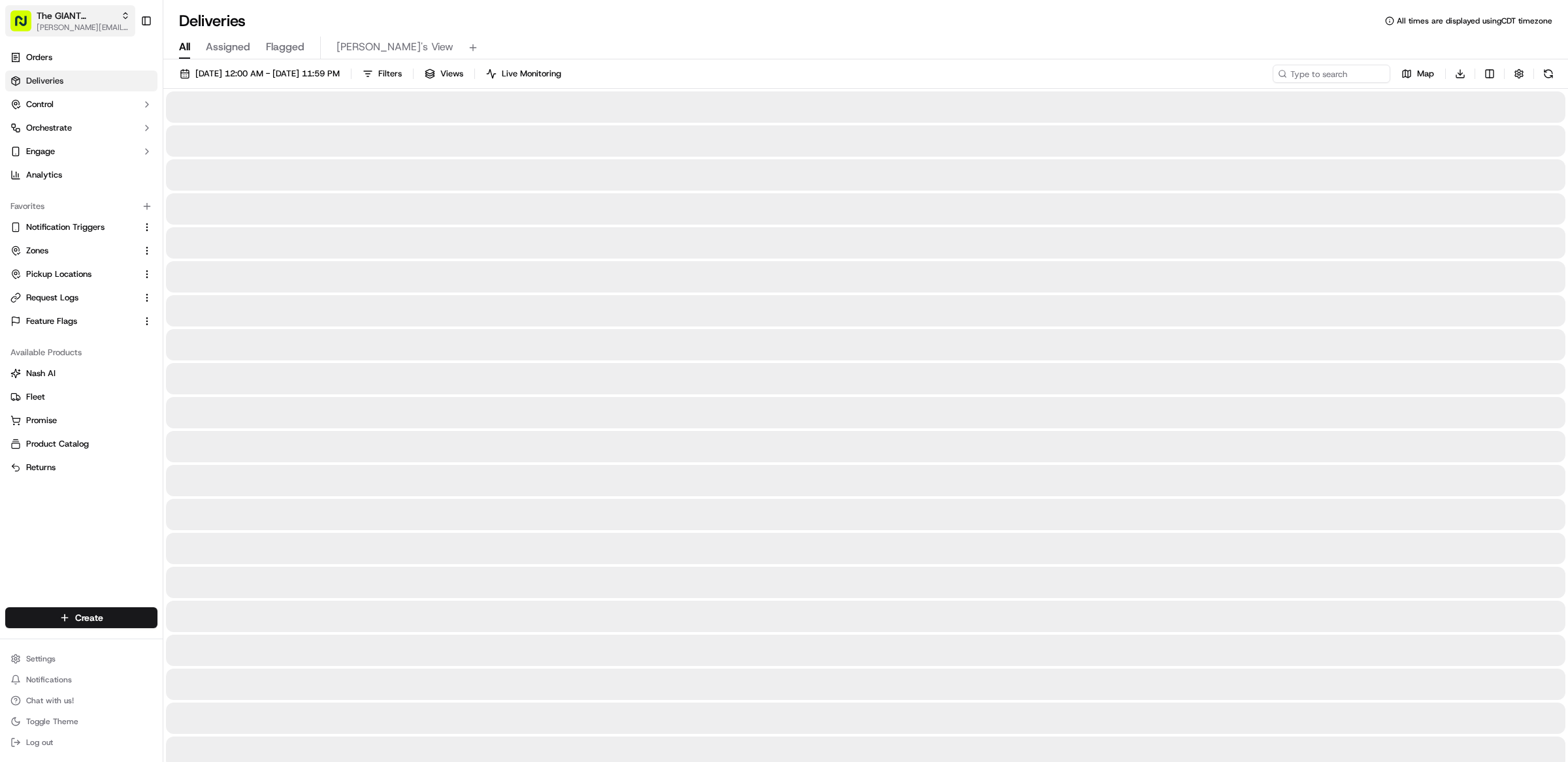
click at [82, 15] on span "The GIANT Company" at bounding box center [76, 16] width 79 height 13
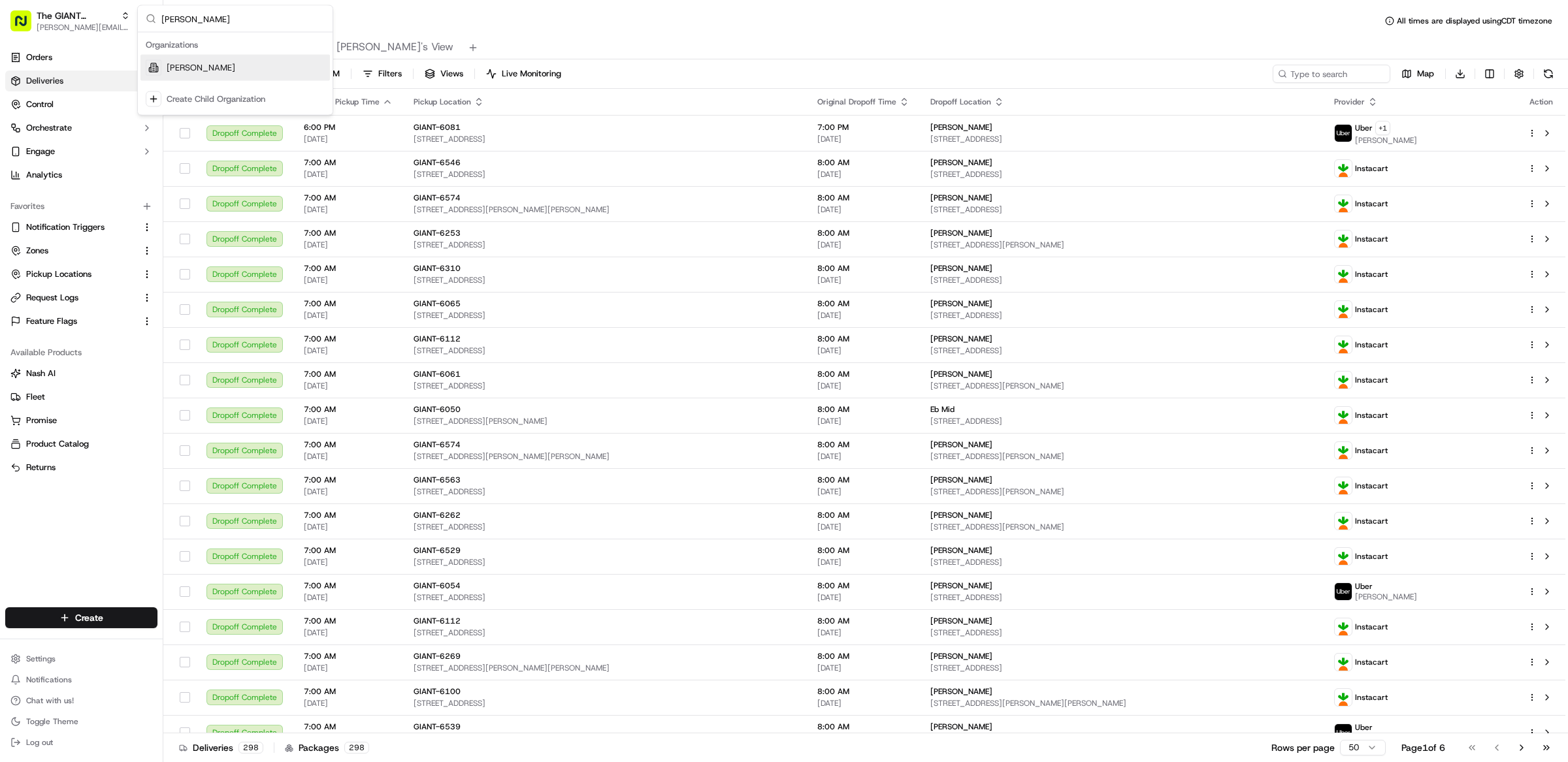
type input "martin's"
click at [185, 64] on span "Martin's" at bounding box center [201, 68] width 69 height 12
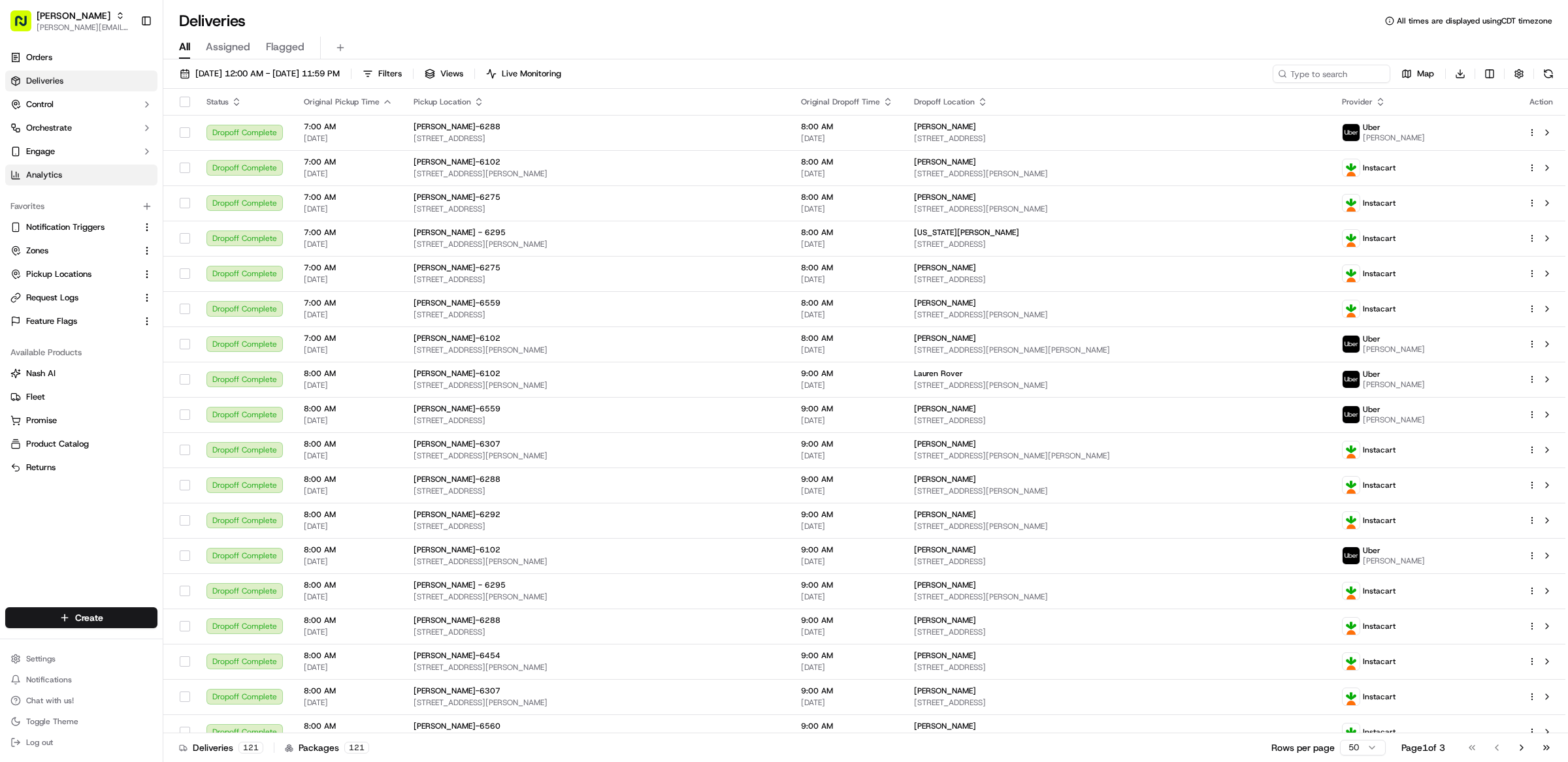
click at [60, 176] on span "Analytics" at bounding box center [44, 175] width 36 height 12
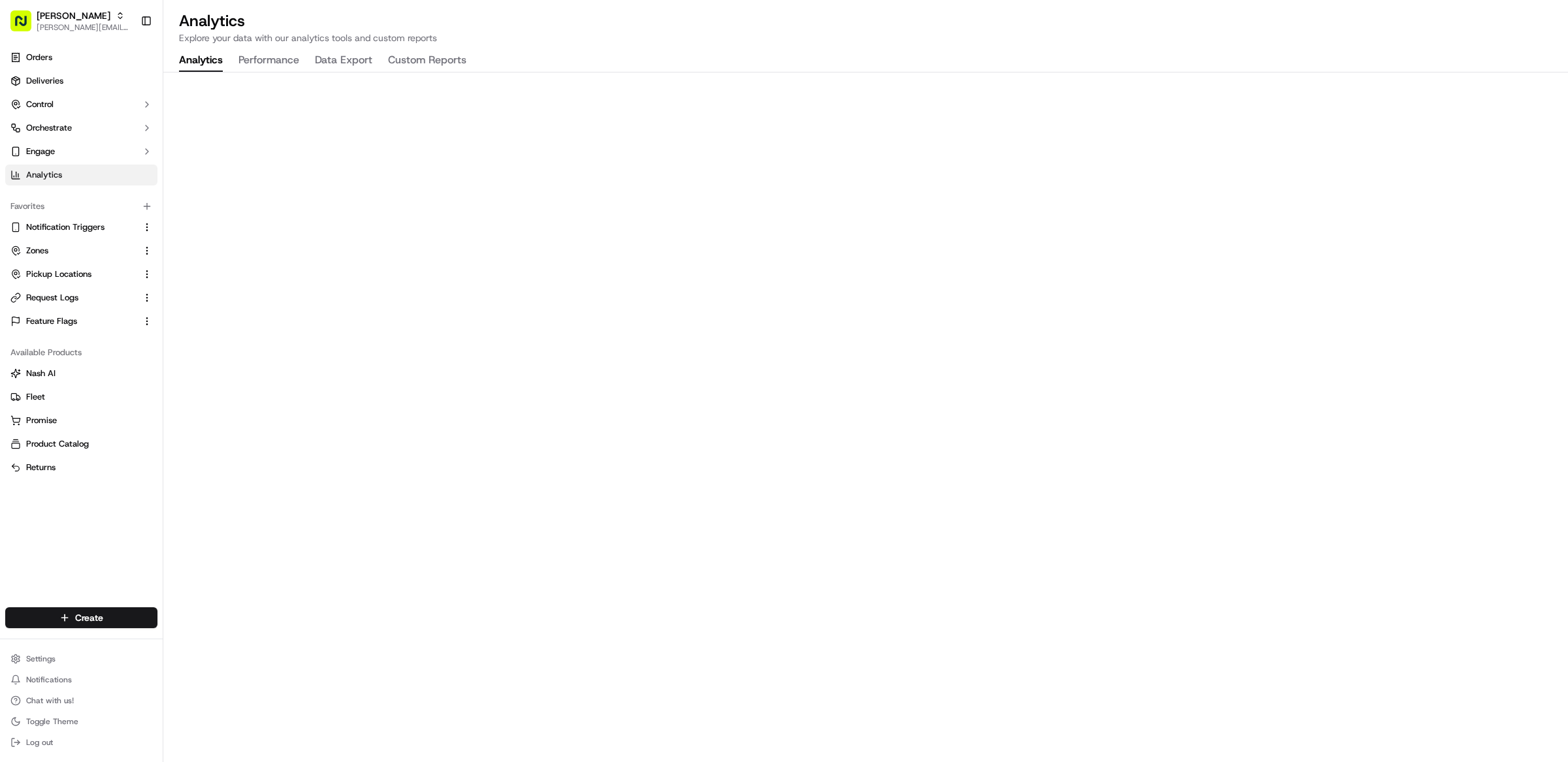
click at [40, 3] on div "Martin's matt@usenash.com Toggle Sidebar" at bounding box center [81, 21] width 162 height 42
click at [53, 17] on span "Martin's" at bounding box center [74, 16] width 74 height 13
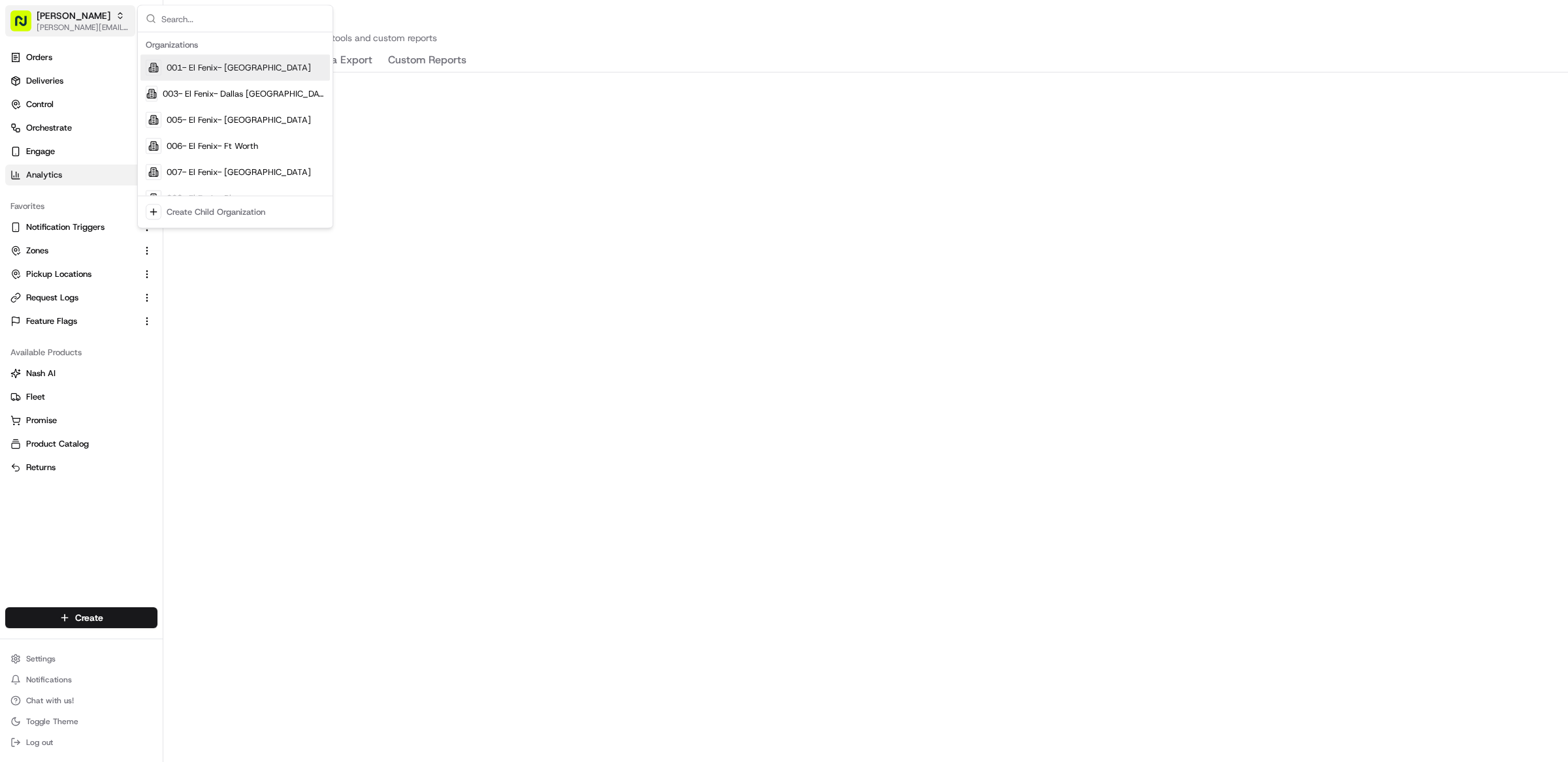
click at [64, 19] on span "Martin's" at bounding box center [74, 16] width 74 height 13
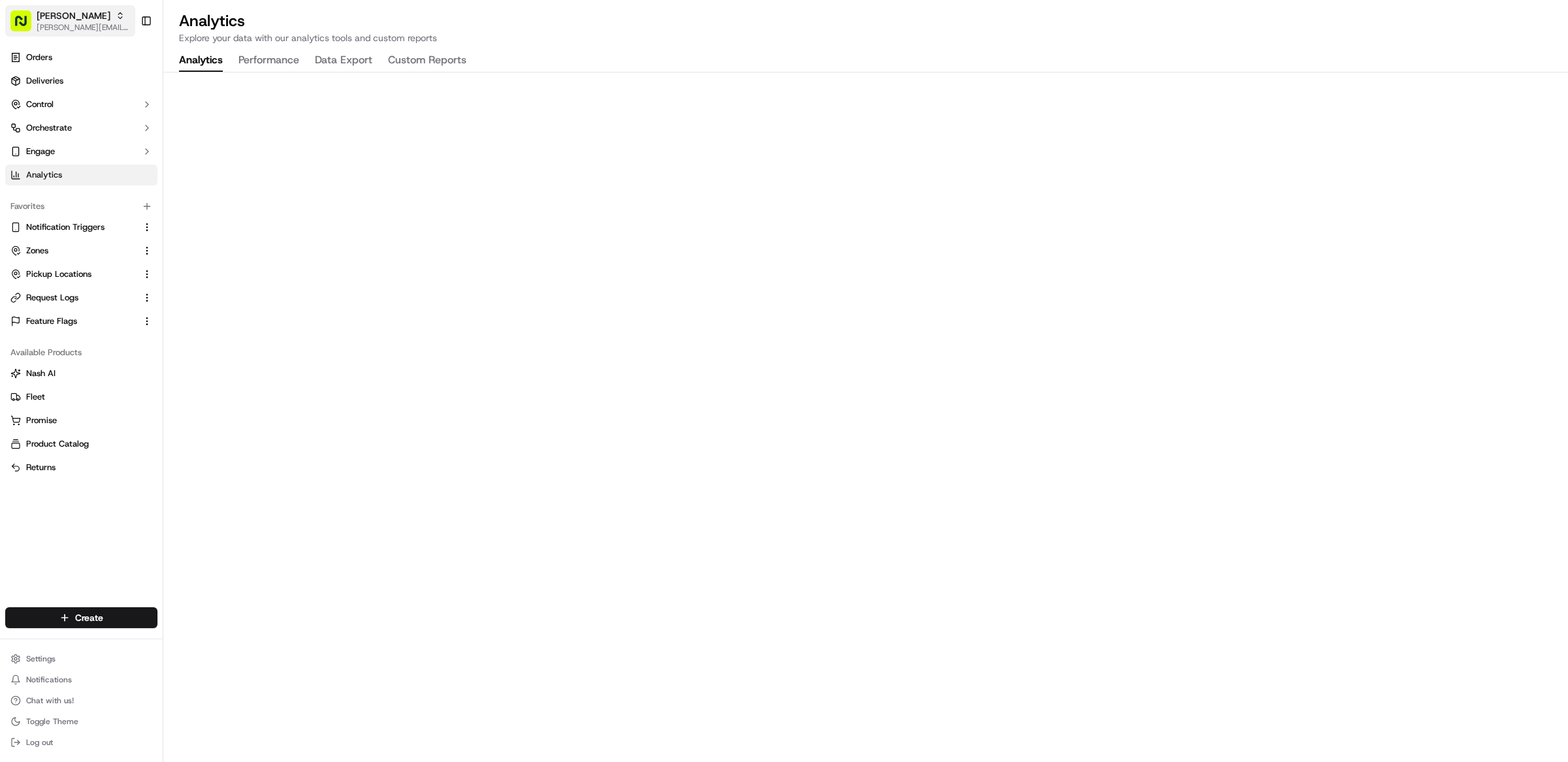
click at [64, 19] on span "Martin's" at bounding box center [74, 16] width 74 height 13
type input "giant company"
click at [199, 70] on span "The GIANT Company" at bounding box center [207, 68] width 82 height 12
click at [64, 78] on link "Deliveries" at bounding box center [82, 81] width 152 height 21
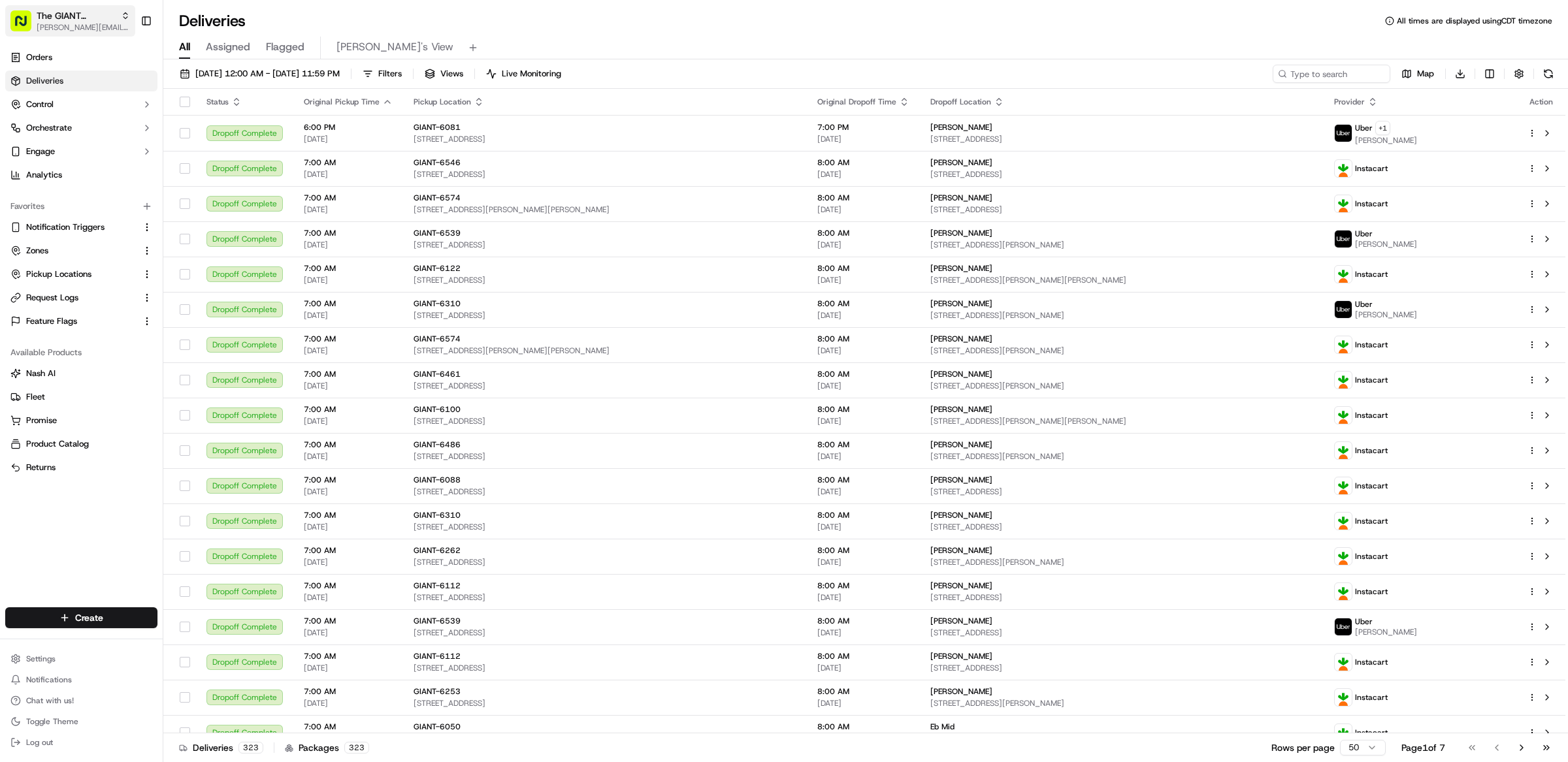
click at [49, 21] on span "The GIANT Company" at bounding box center [76, 16] width 79 height 13
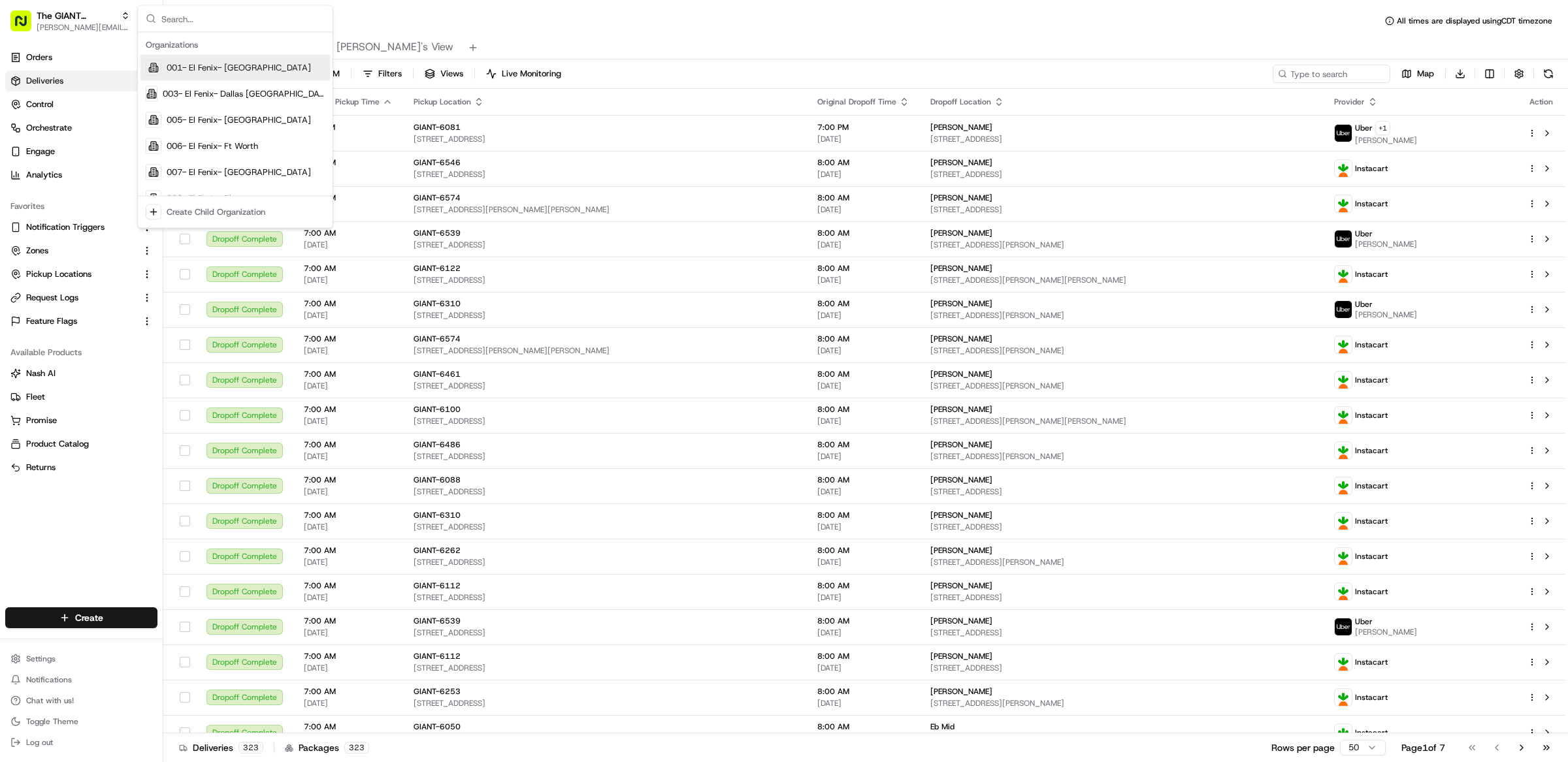
click at [713, 41] on div "All Assigned Flagged Matthew's View" at bounding box center [865, 48] width 1405 height 23
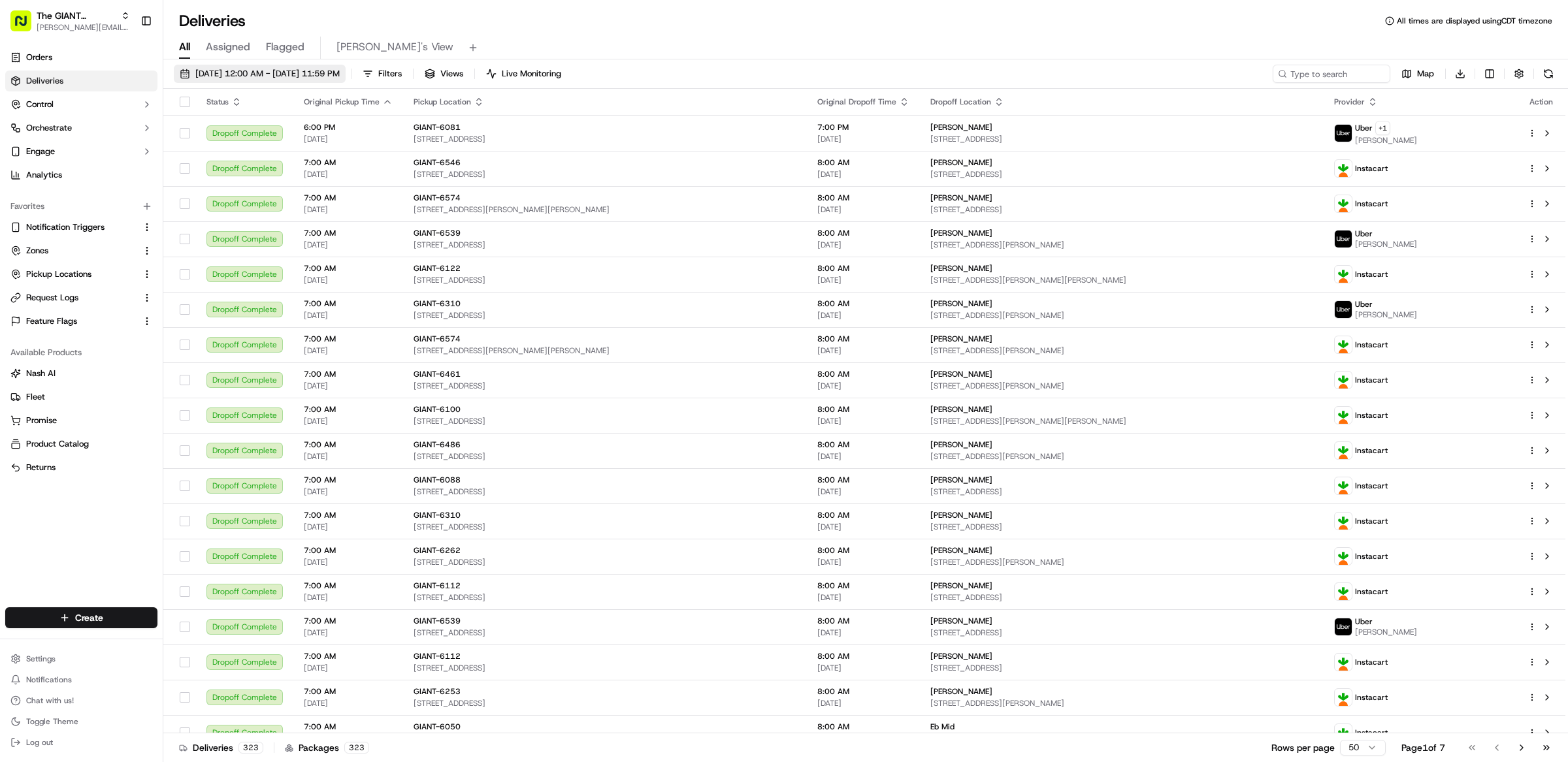
click at [328, 77] on span "[DATE] 12:00 AM - [DATE] 11:59 PM" at bounding box center [267, 74] width 144 height 12
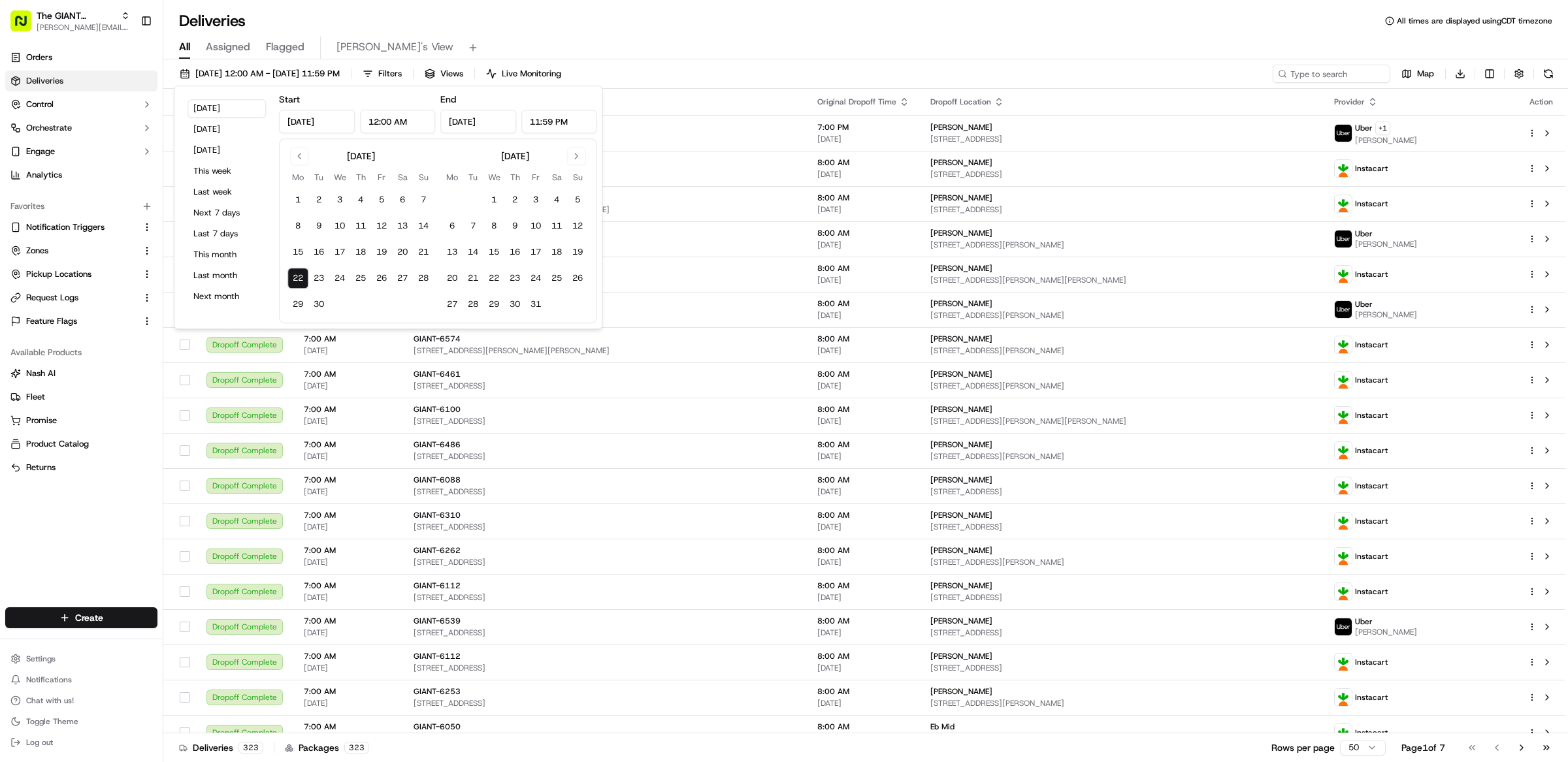
click at [308, 164] on div "September 2025 Mo Tu We Th Fr Sa Su 1 2 3 4 5 6 7 8 9 10 11 12 13 14 15 16 17 1…" at bounding box center [360, 231] width 146 height 168
click at [302, 162] on button "Go to previous month" at bounding box center [299, 156] width 18 height 18
click at [318, 205] on button "1" at bounding box center [318, 199] width 21 height 21
type input "Jul 1, 2025"
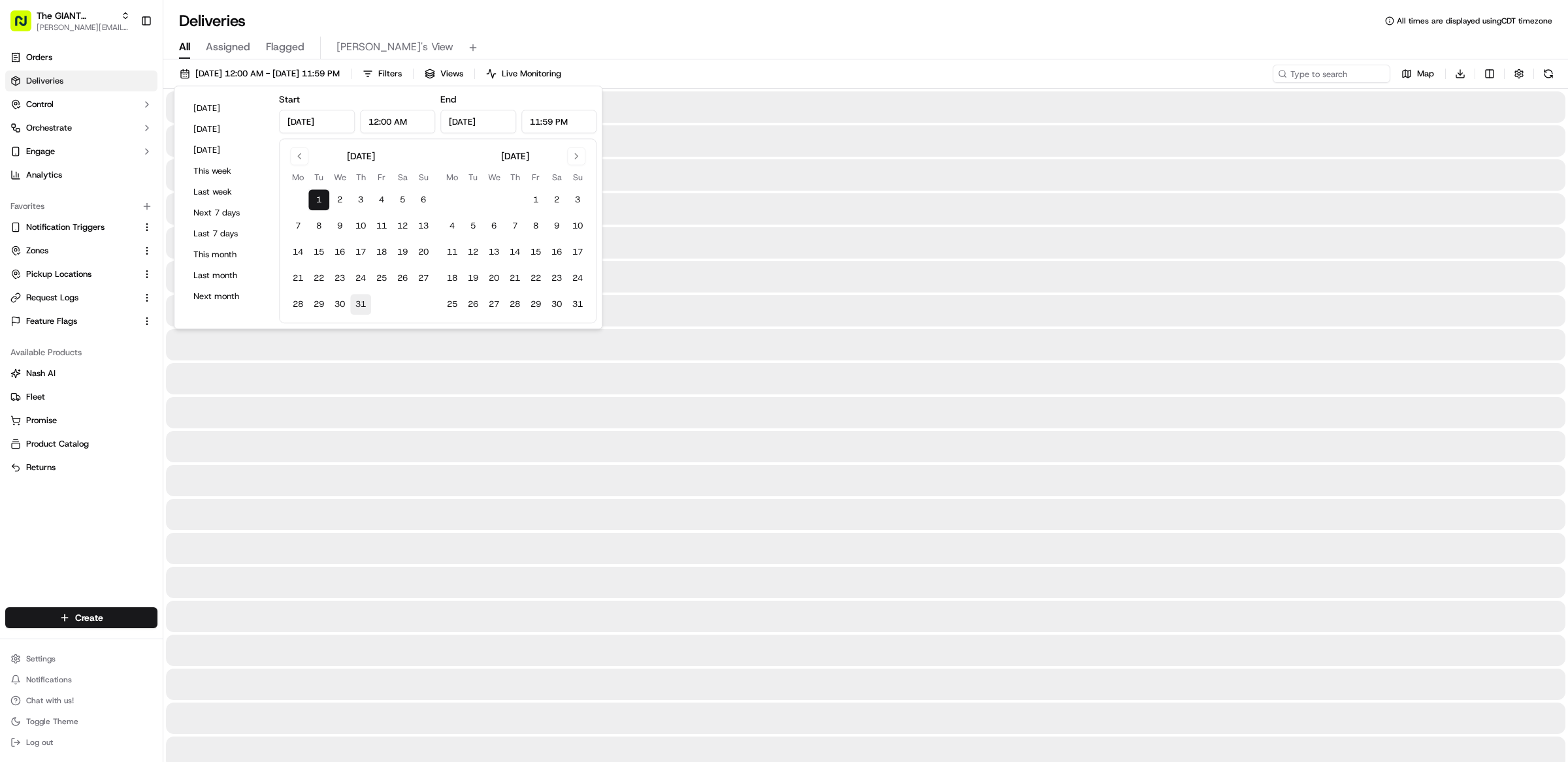
click at [367, 308] on button "31" at bounding box center [360, 304] width 21 height 21
type input "Jul 31, 2025"
click at [760, 34] on div "All Assigned Flagged Matthew's View" at bounding box center [865, 45] width 1405 height 28
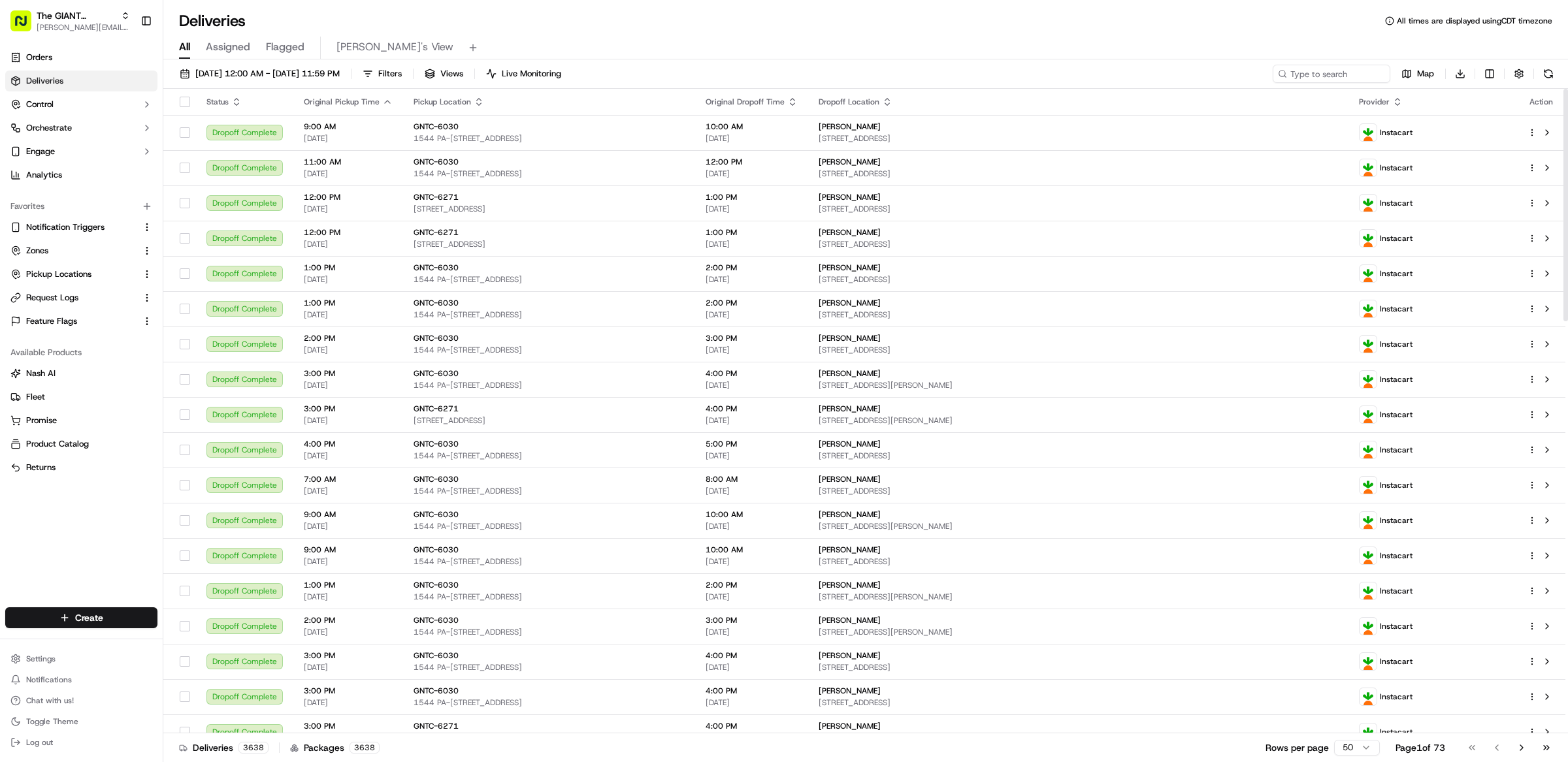
drag, startPoint x: 429, startPoint y: 80, endPoint x: 421, endPoint y: 108, distance: 29.1
click at [408, 80] on button "Filters" at bounding box center [382, 74] width 51 height 18
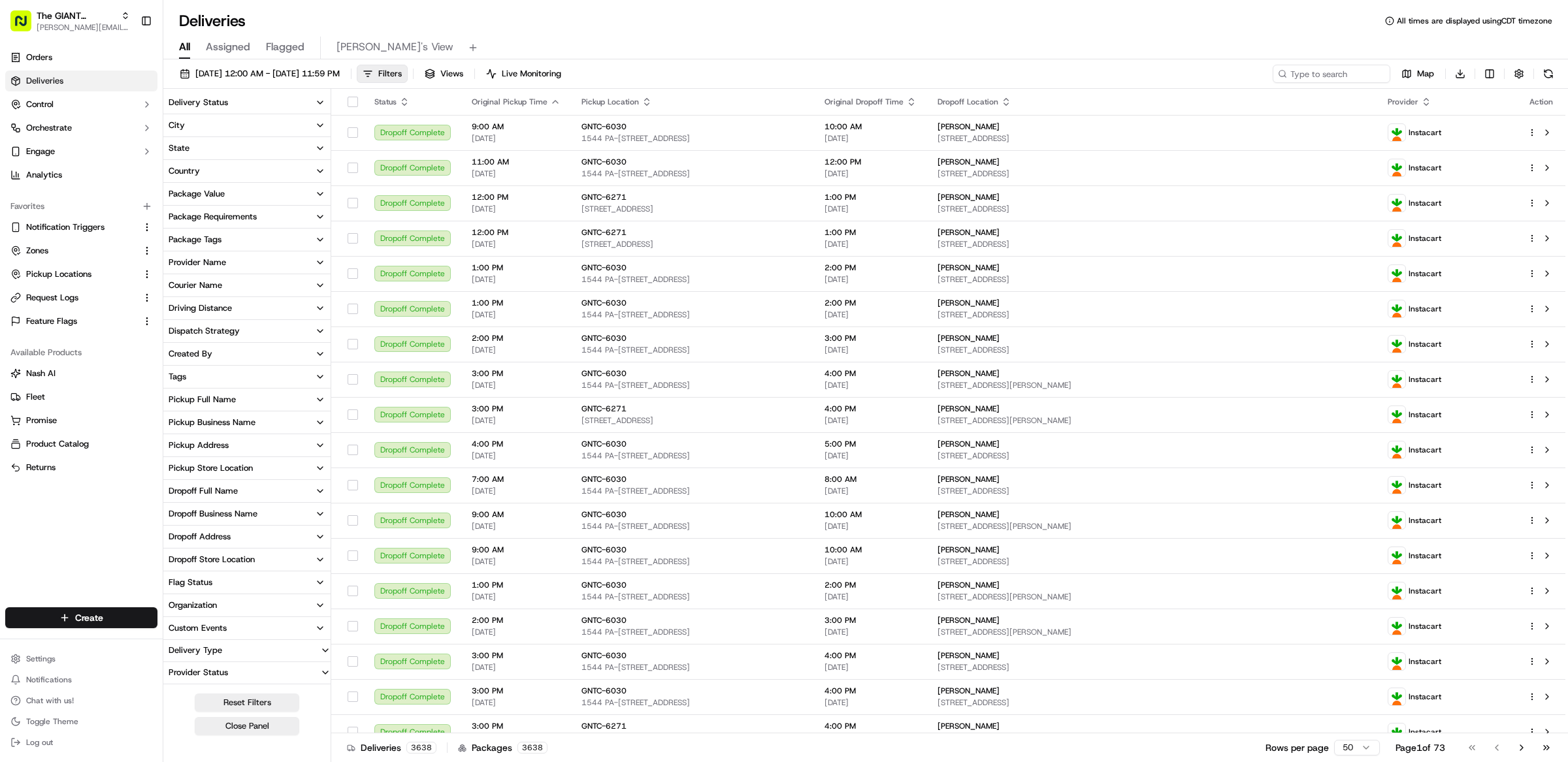
click at [220, 100] on div "Delivery Status" at bounding box center [198, 103] width 60 height 12
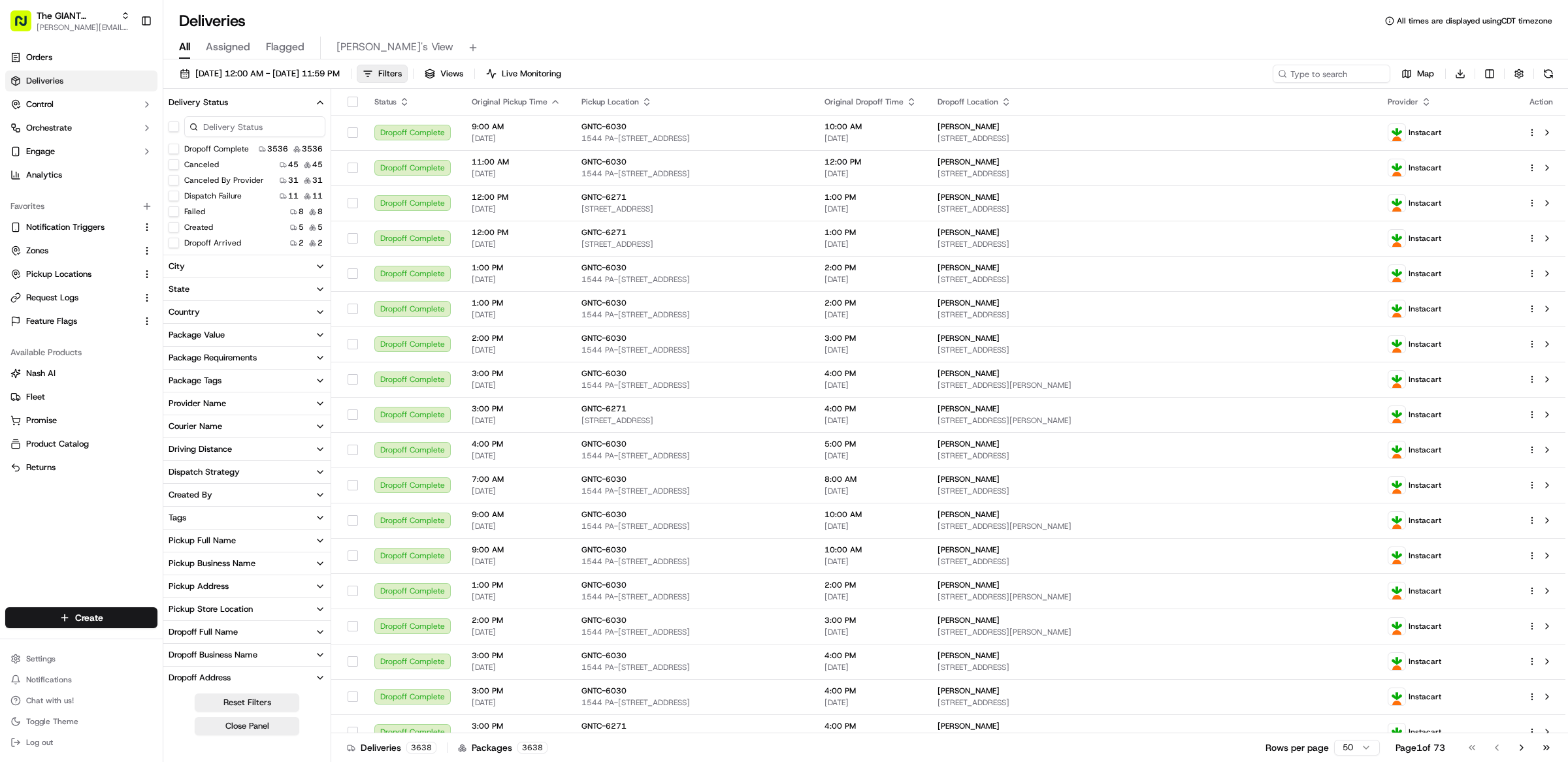
click at [174, 146] on button "Dropoff Complete" at bounding box center [174, 149] width 11 height 11
click at [191, 213] on label "Failed" at bounding box center [195, 213] width 21 height 11
click at [189, 212] on label "Failed" at bounding box center [195, 213] width 21 height 11
click at [179, 212] on button "Failed" at bounding box center [174, 213] width 11 height 11
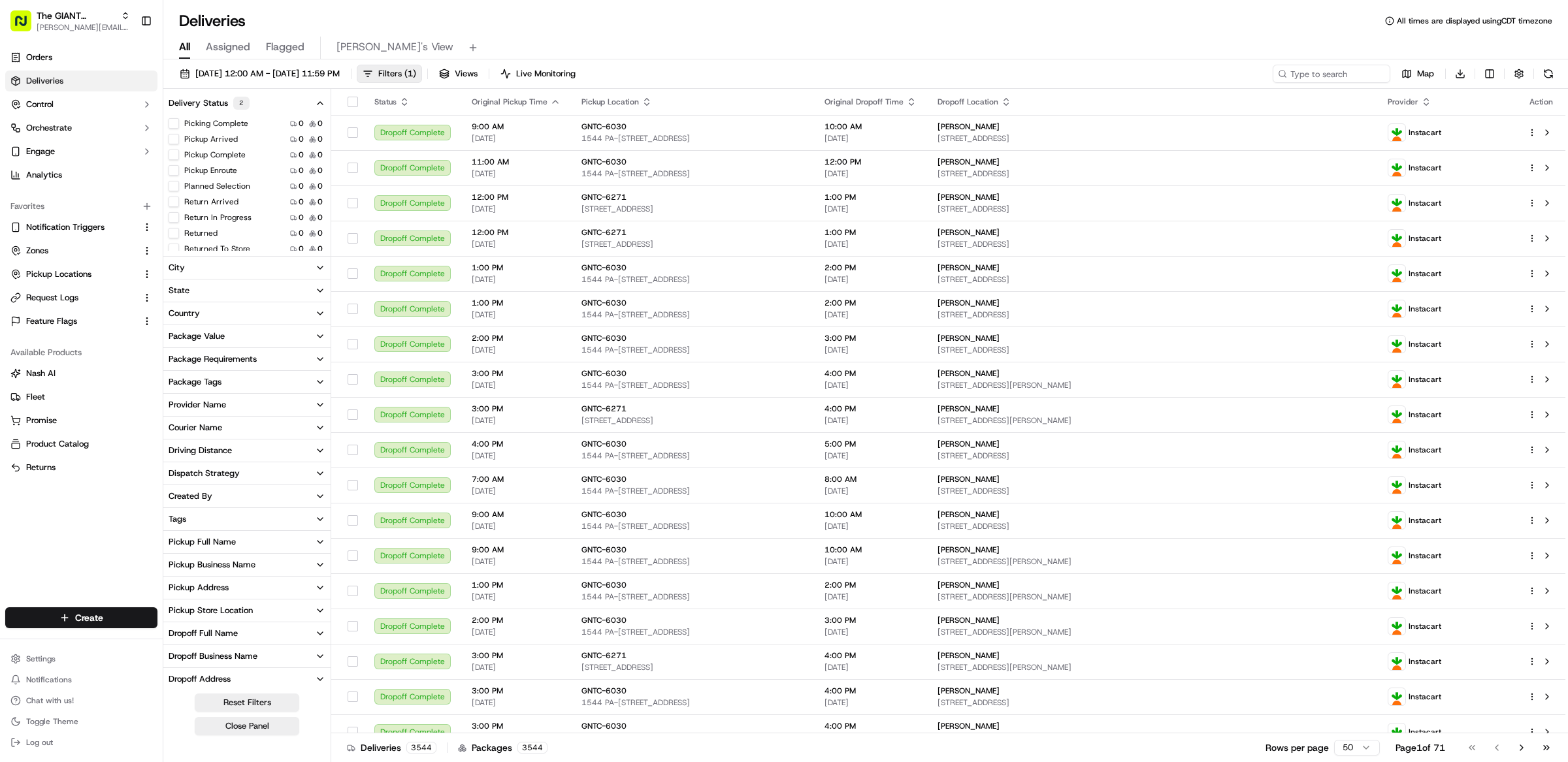
click at [173, 231] on button "Returned" at bounding box center [174, 233] width 11 height 11
click at [1525, 79] on button "button" at bounding box center [1519, 74] width 18 height 18
click at [1462, 73] on html "The GIANT Company matt@usenash.com Toggle Sidebar Orders Deliveries Control Orc…" at bounding box center [784, 381] width 1568 height 762
click at [1013, 45] on html "The GIANT Company matt@usenash.com Toggle Sidebar Orders Deliveries Control Orc…" at bounding box center [784, 381] width 1568 height 762
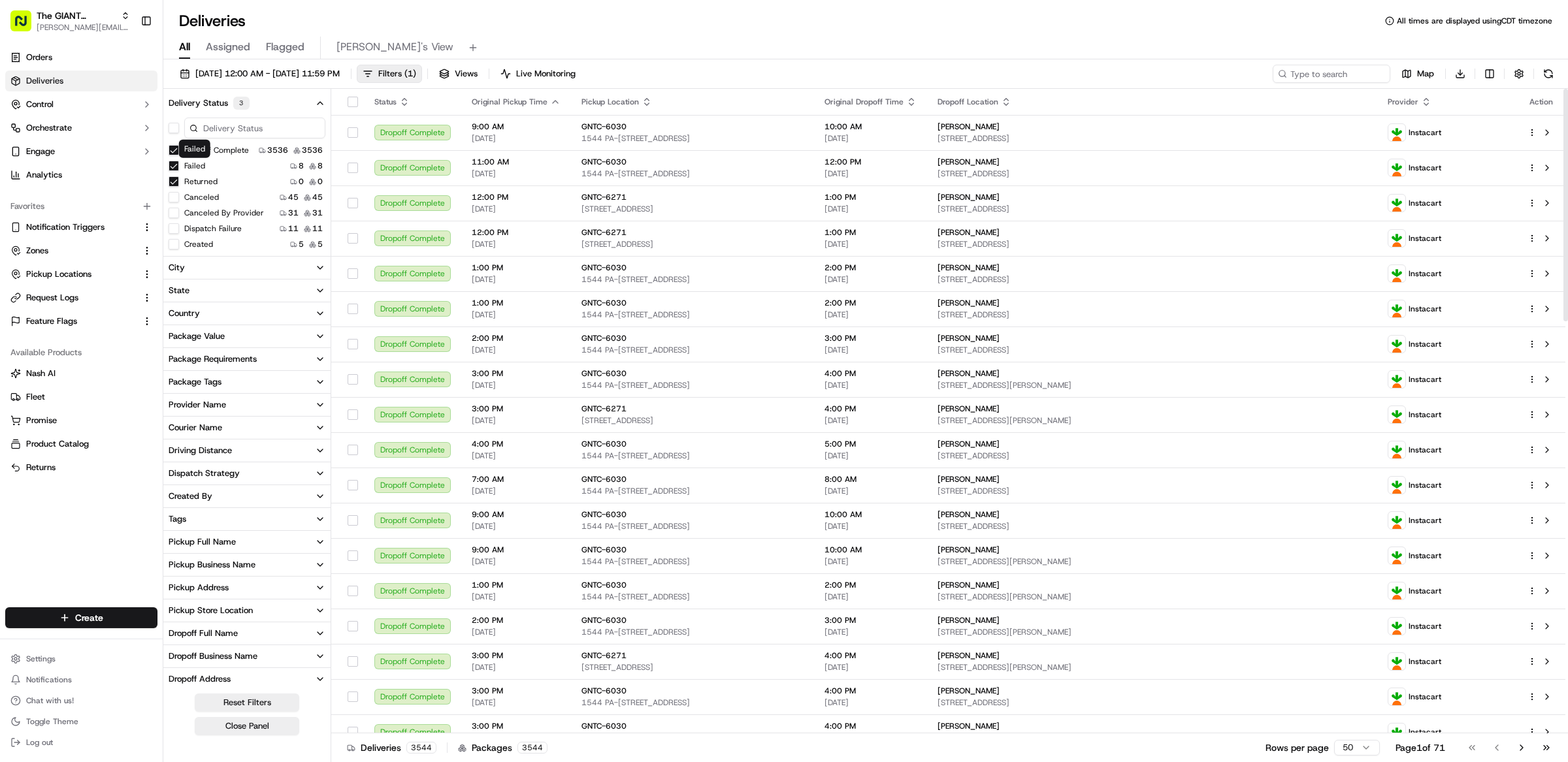
click at [169, 153] on button "Dropoff Complete" at bounding box center [174, 150] width 11 height 11
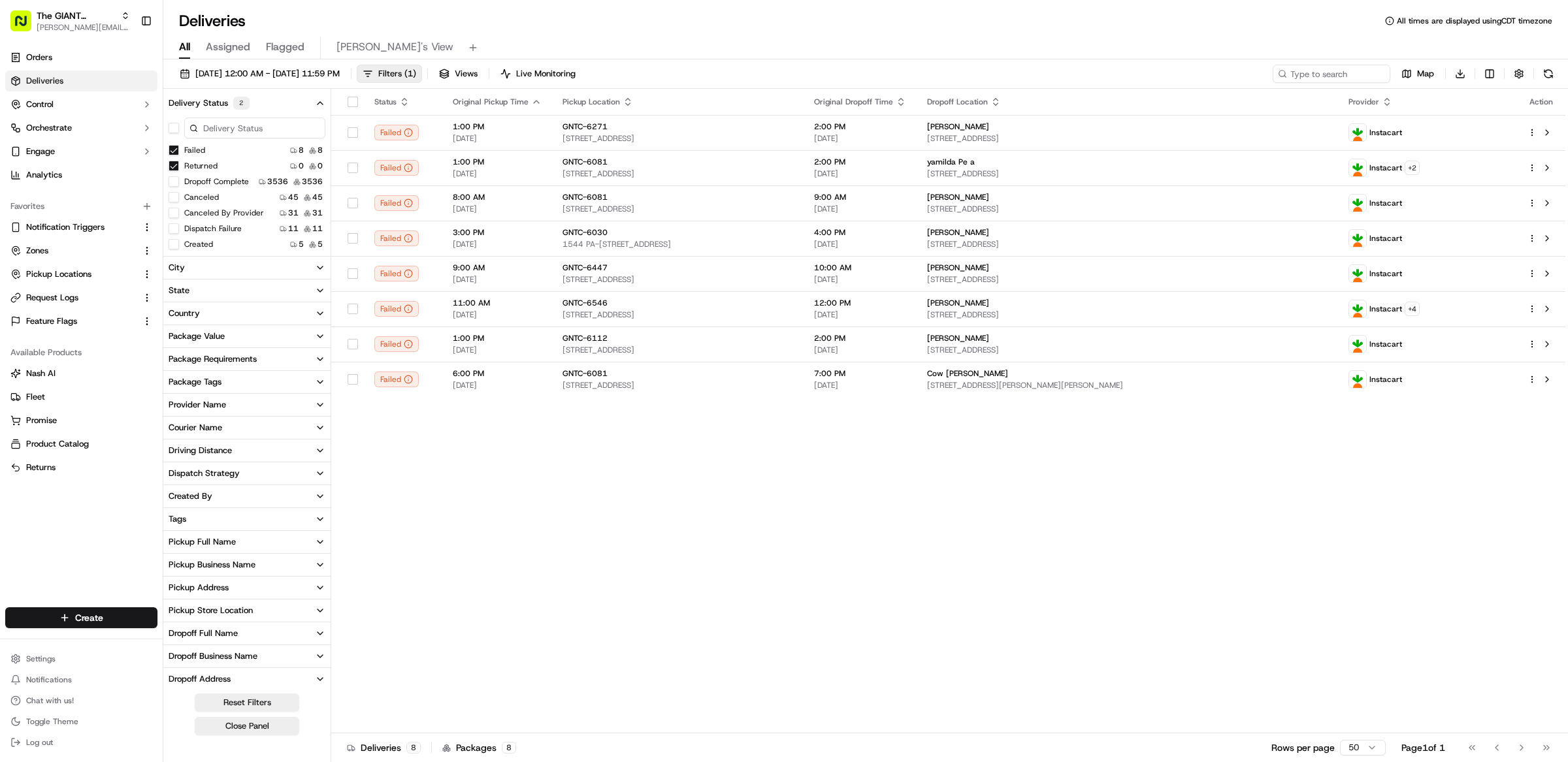
click at [176, 183] on button "Dropoff Complete" at bounding box center [174, 182] width 11 height 11
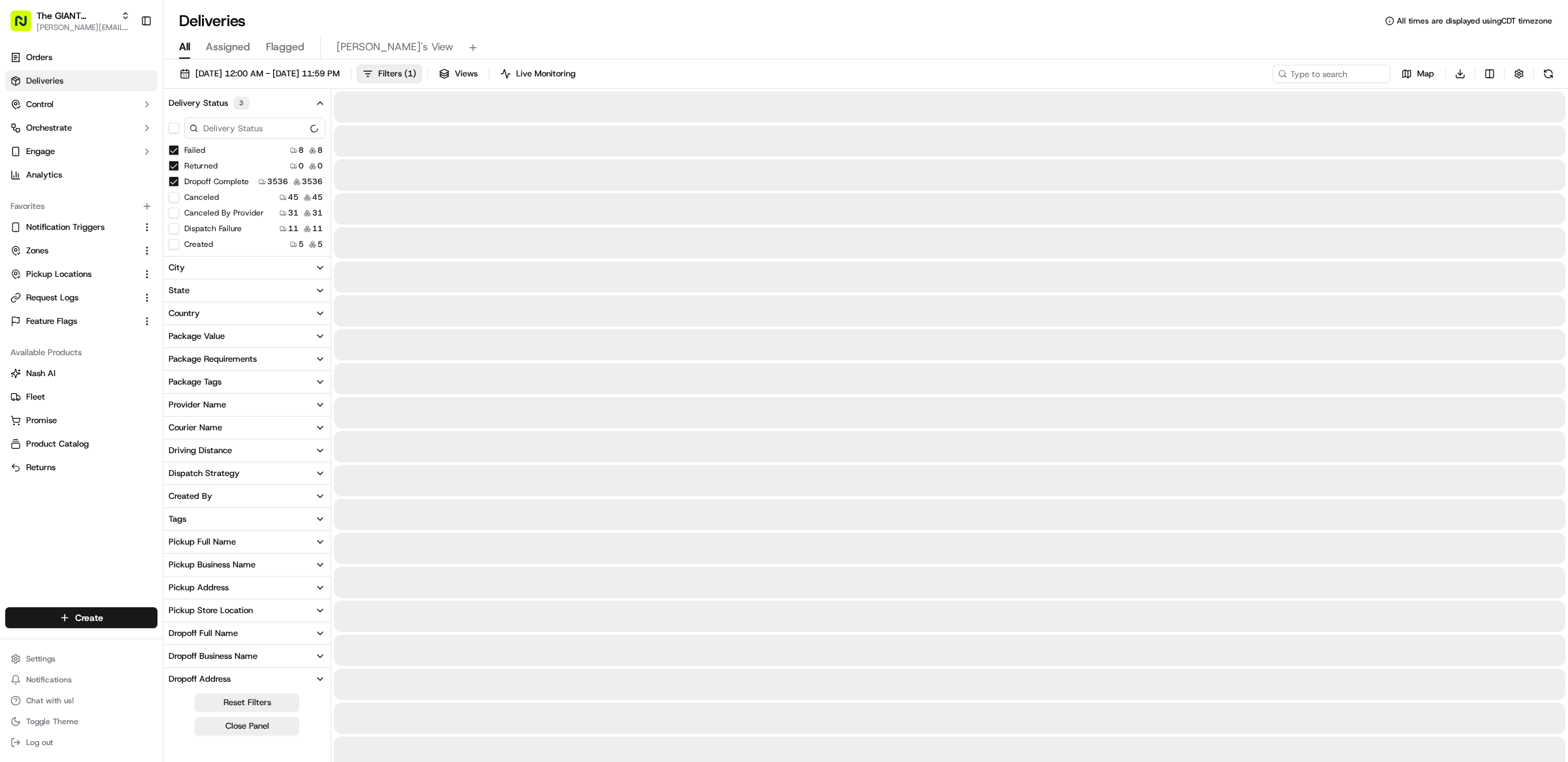
click at [177, 148] on button "Failed" at bounding box center [174, 150] width 11 height 11
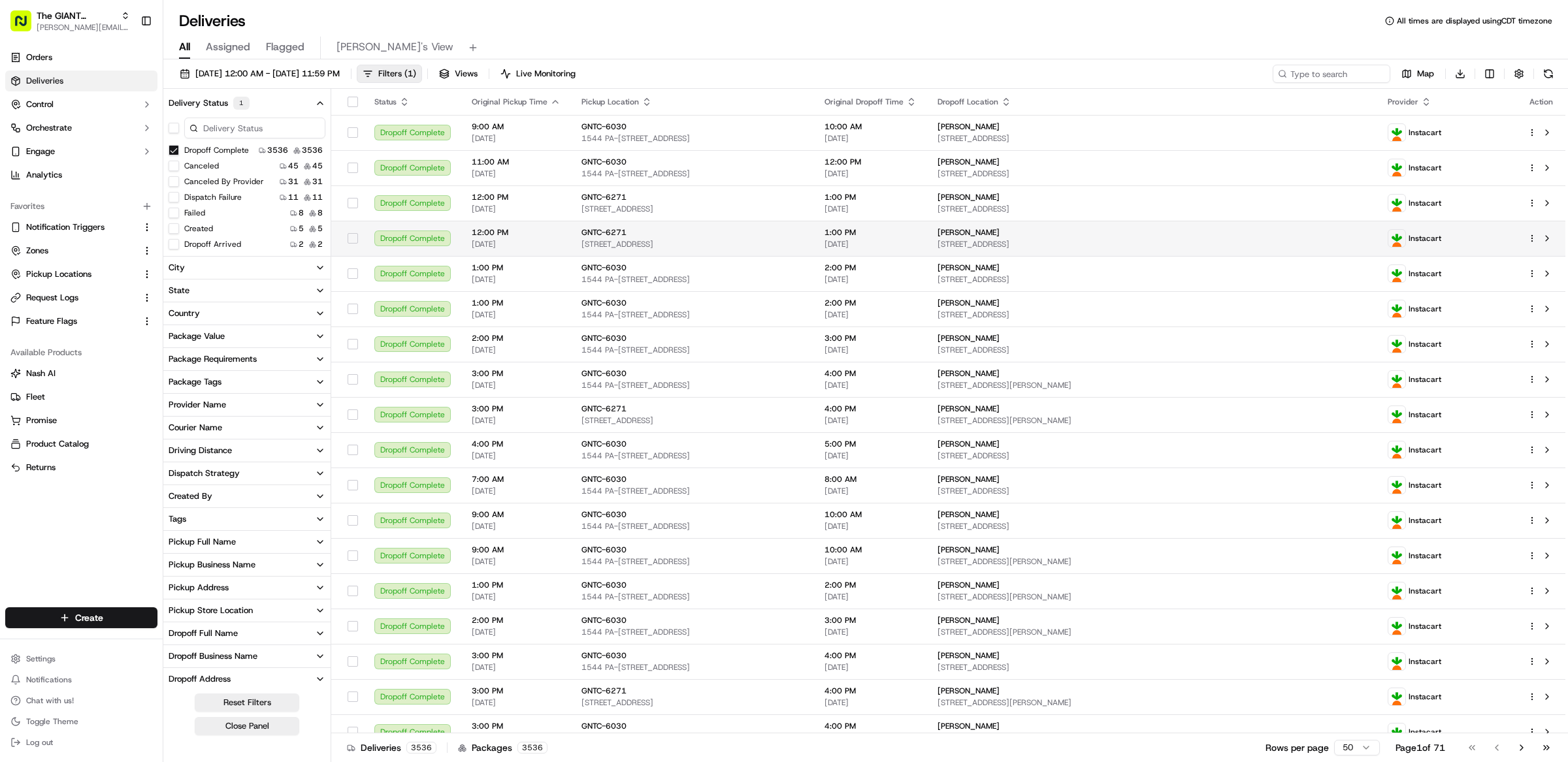
type button "on"
click at [175, 211] on button "Failed" at bounding box center [174, 213] width 11 height 11
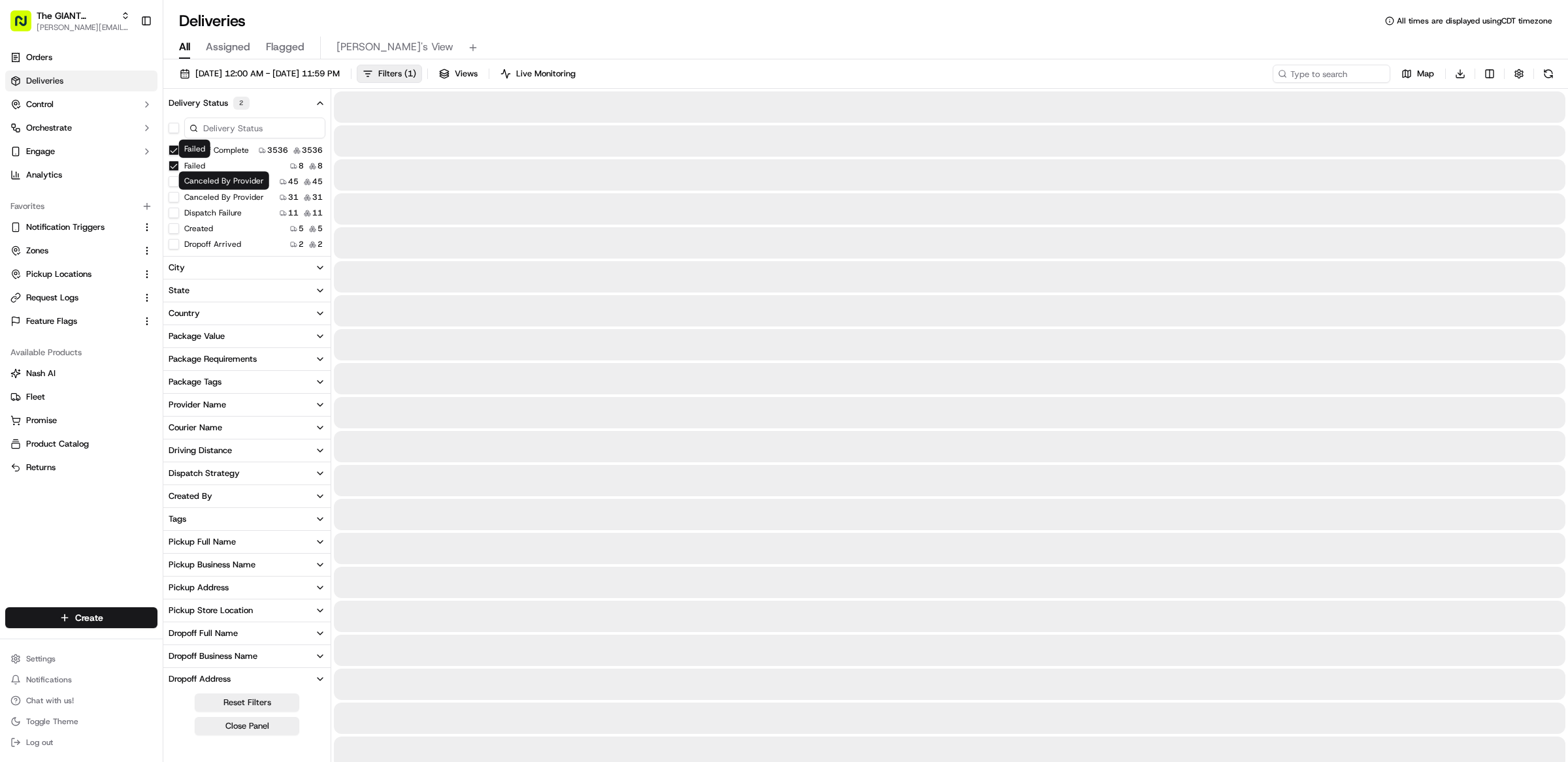
click at [173, 142] on div "Dropoff Complete 3536 3536 Failed 8 8 Canceled 45 45 Canceled By Provider 31 31…" at bounding box center [247, 418] width 167 height 606
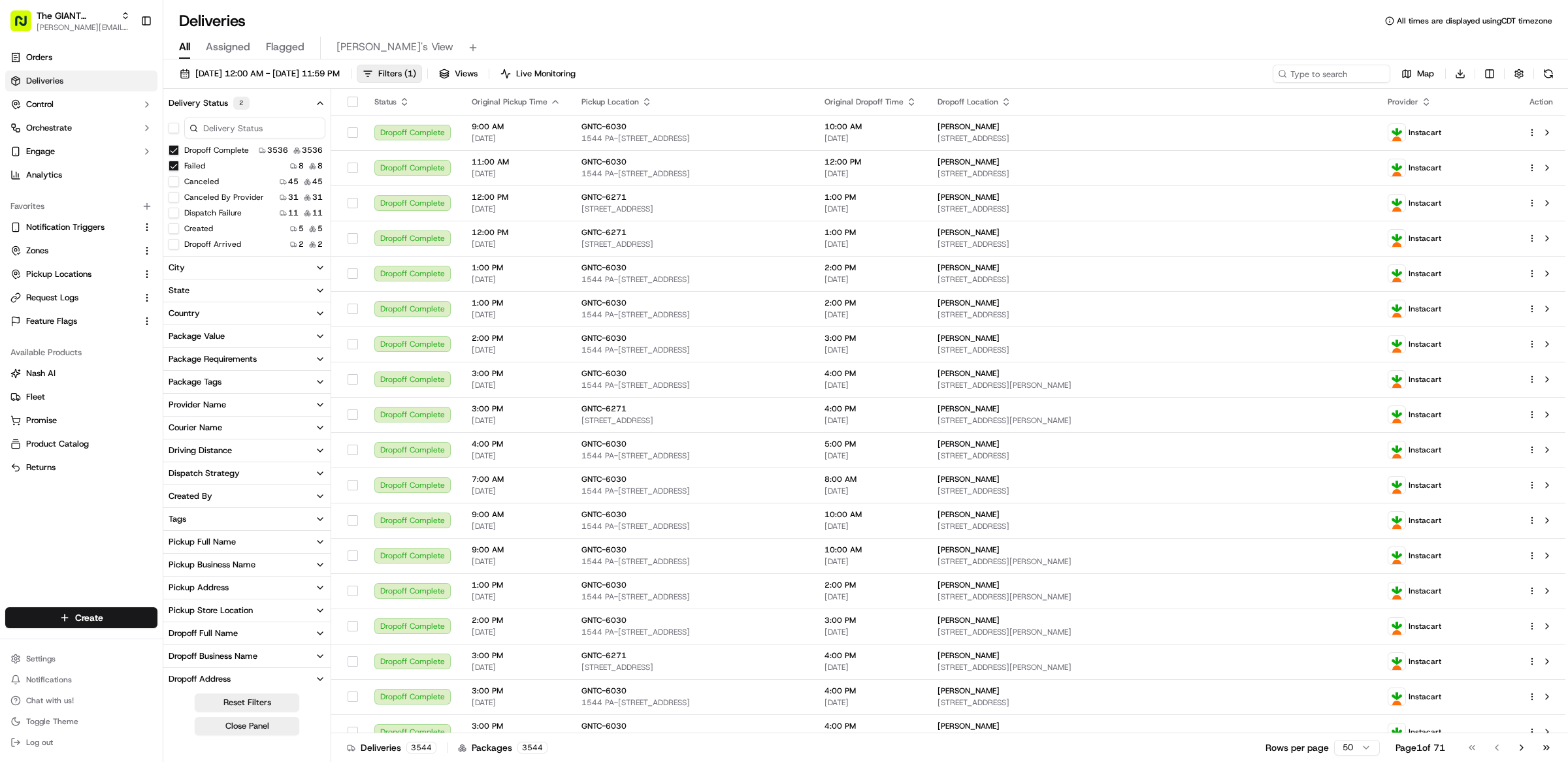
click at [177, 152] on button "Dropoff Complete" at bounding box center [174, 150] width 11 height 11
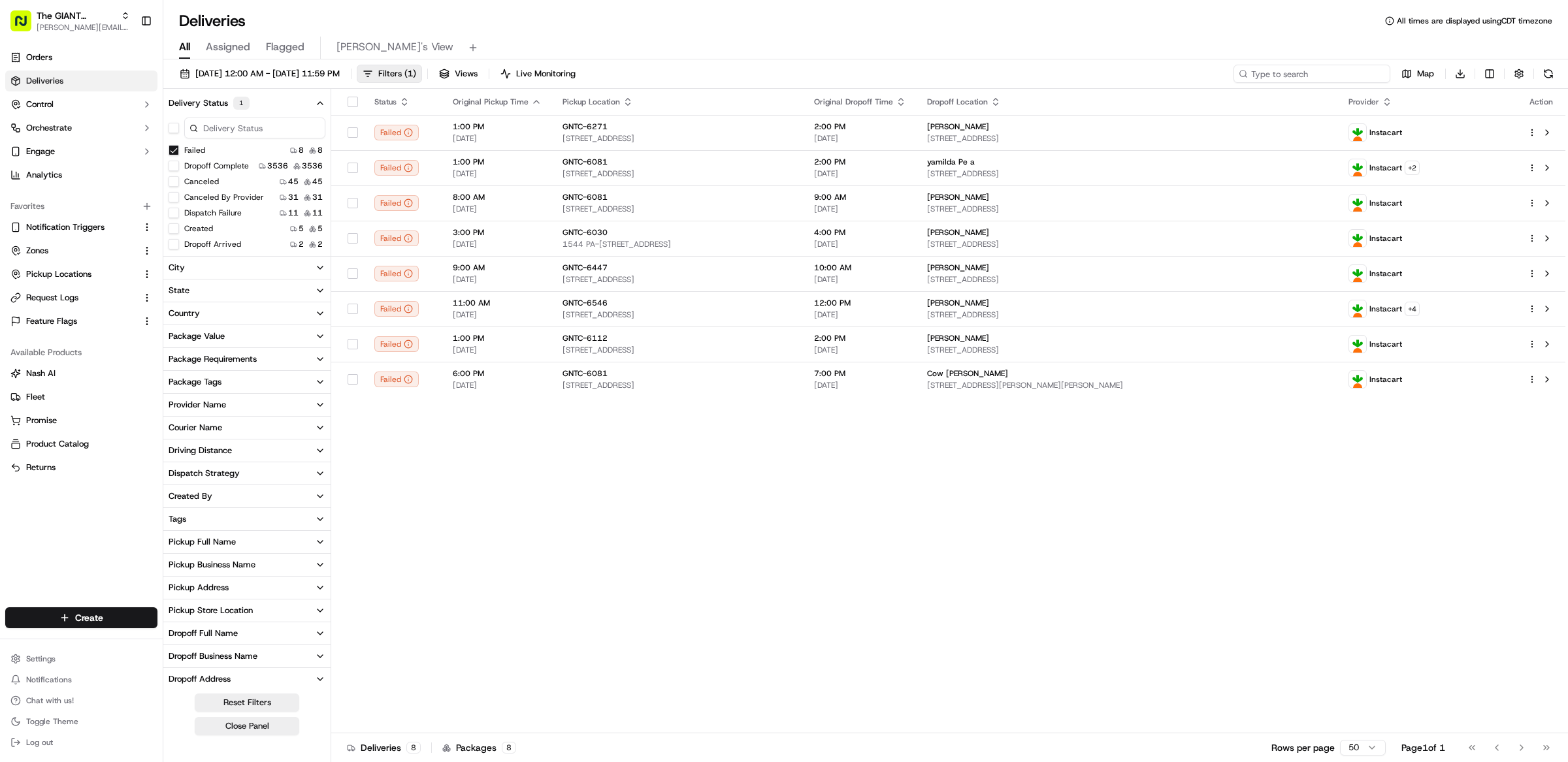
click at [1304, 77] on input at bounding box center [1312, 74] width 156 height 18
paste input "job_X2QaRtYYWjRtCFfXbUDTMq"
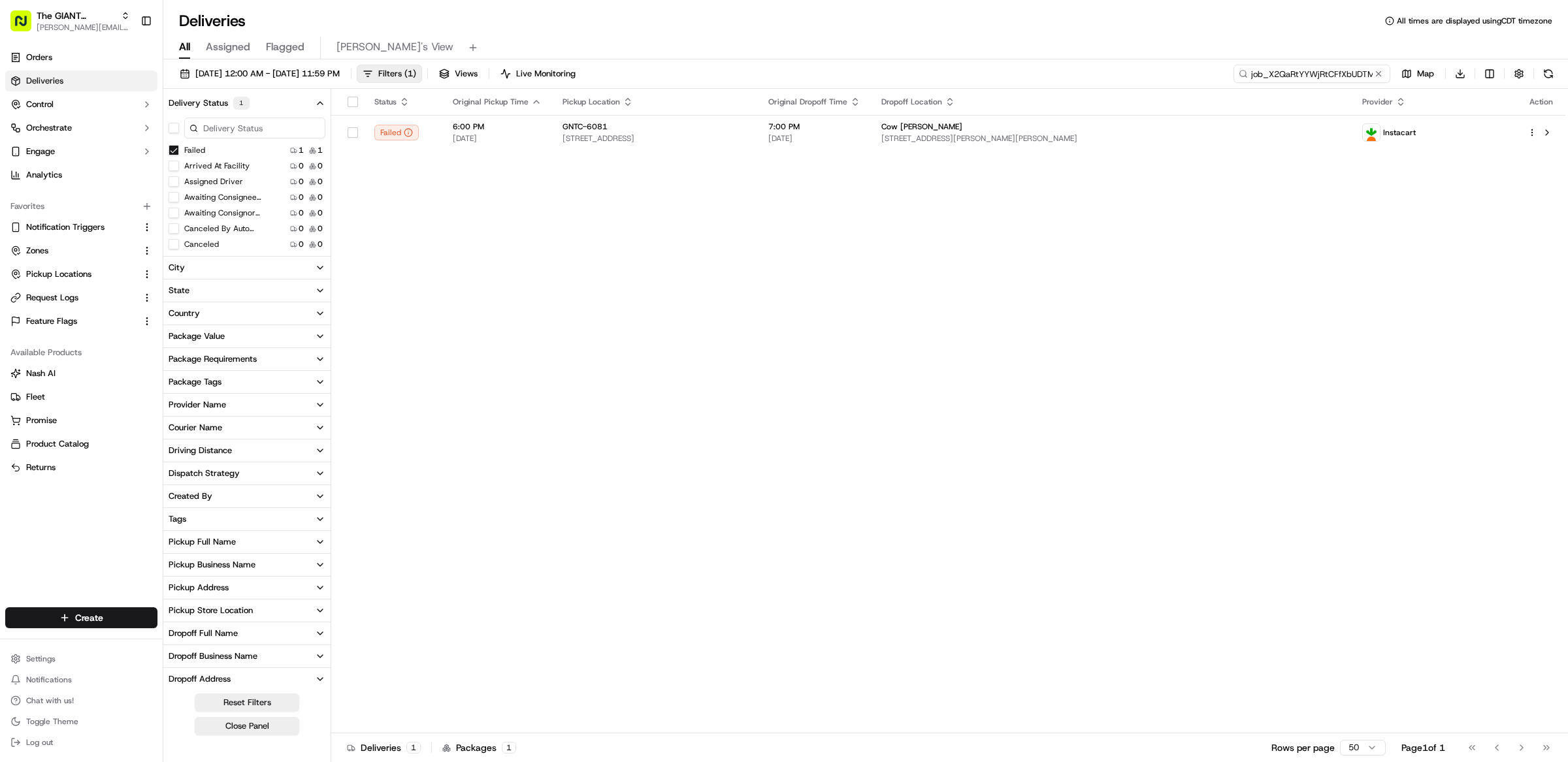
click at [1298, 75] on input "job_X2QaRtYYWjRtCFfXbUDTMq" at bounding box center [1312, 74] width 156 height 18
paste input "ZEMU23cWVMWgMvmxuEuKHf"
click at [1331, 73] on input "job_ZEMU23cWVMWgMvmxuEuKHf" at bounding box center [1312, 74] width 156 height 18
paste input "GF5YP5mQpQ7oyAhnxq2Lnk"
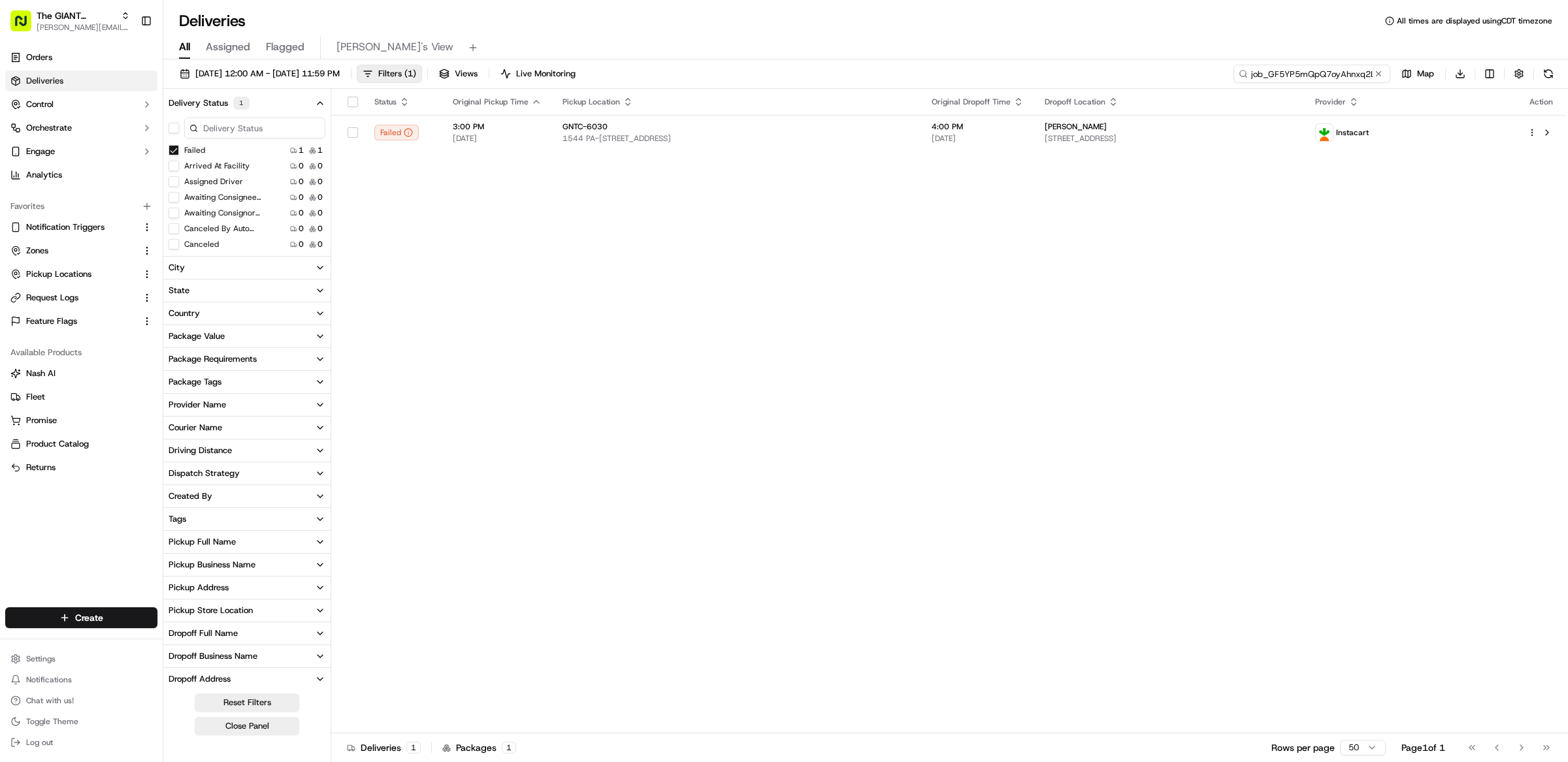
scroll to position [0, 13]
click at [1322, 75] on input "job_GF5YP5mQpQ7oyAhnxq2Lnk" at bounding box center [1312, 74] width 156 height 18
paste input "job_UWZCmgmdvPiP2E4kFcBfcv"
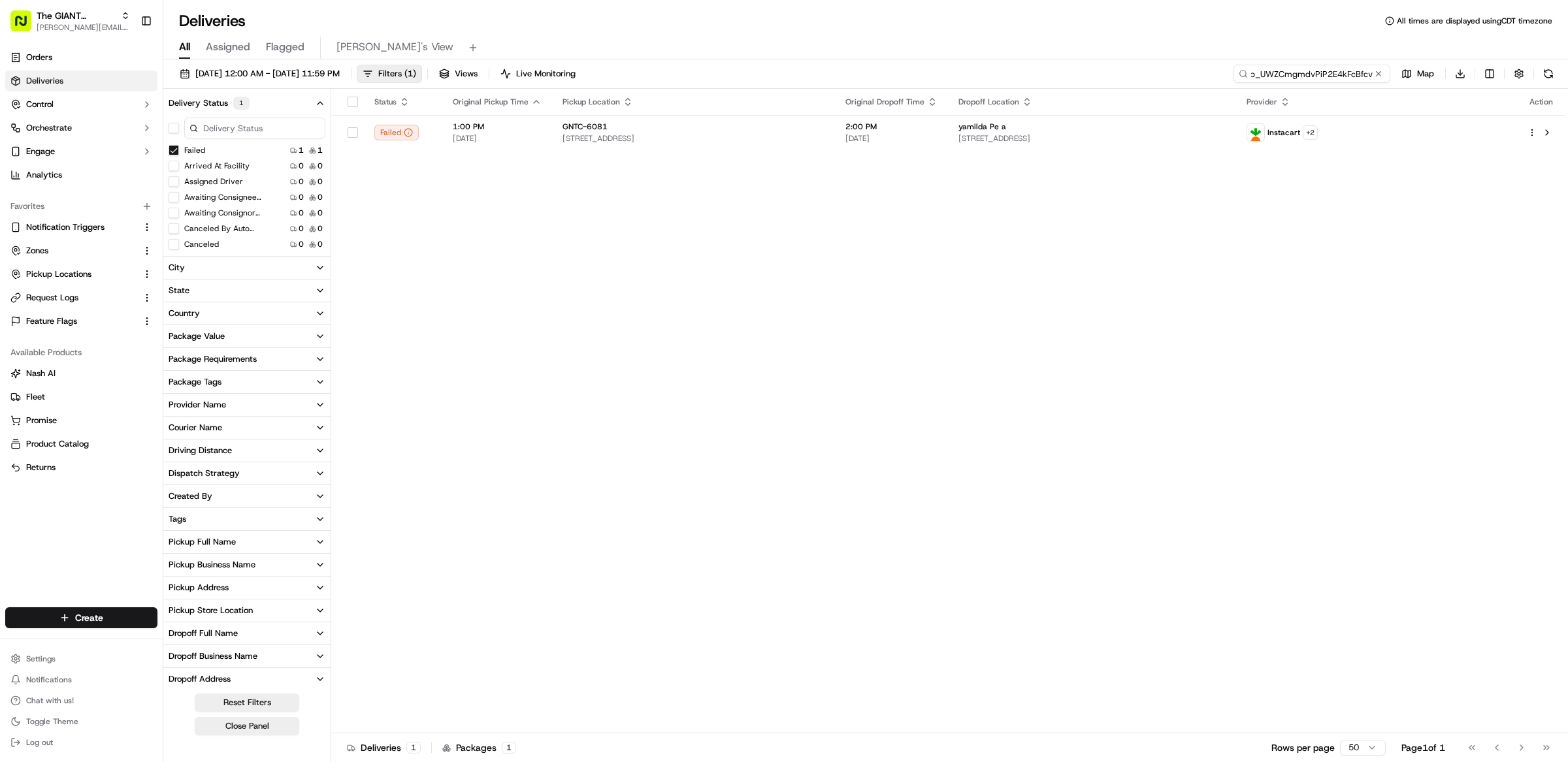
type input "job_UWZCmgmdvPiP2E4kFcBfcv"
click at [725, 223] on div "Status Original Pickup Time Pickup Location Original Dropoff Time Dropoff Locat…" at bounding box center [948, 411] width 1234 height 644
click at [1377, 74] on button at bounding box center [1379, 74] width 13 height 13
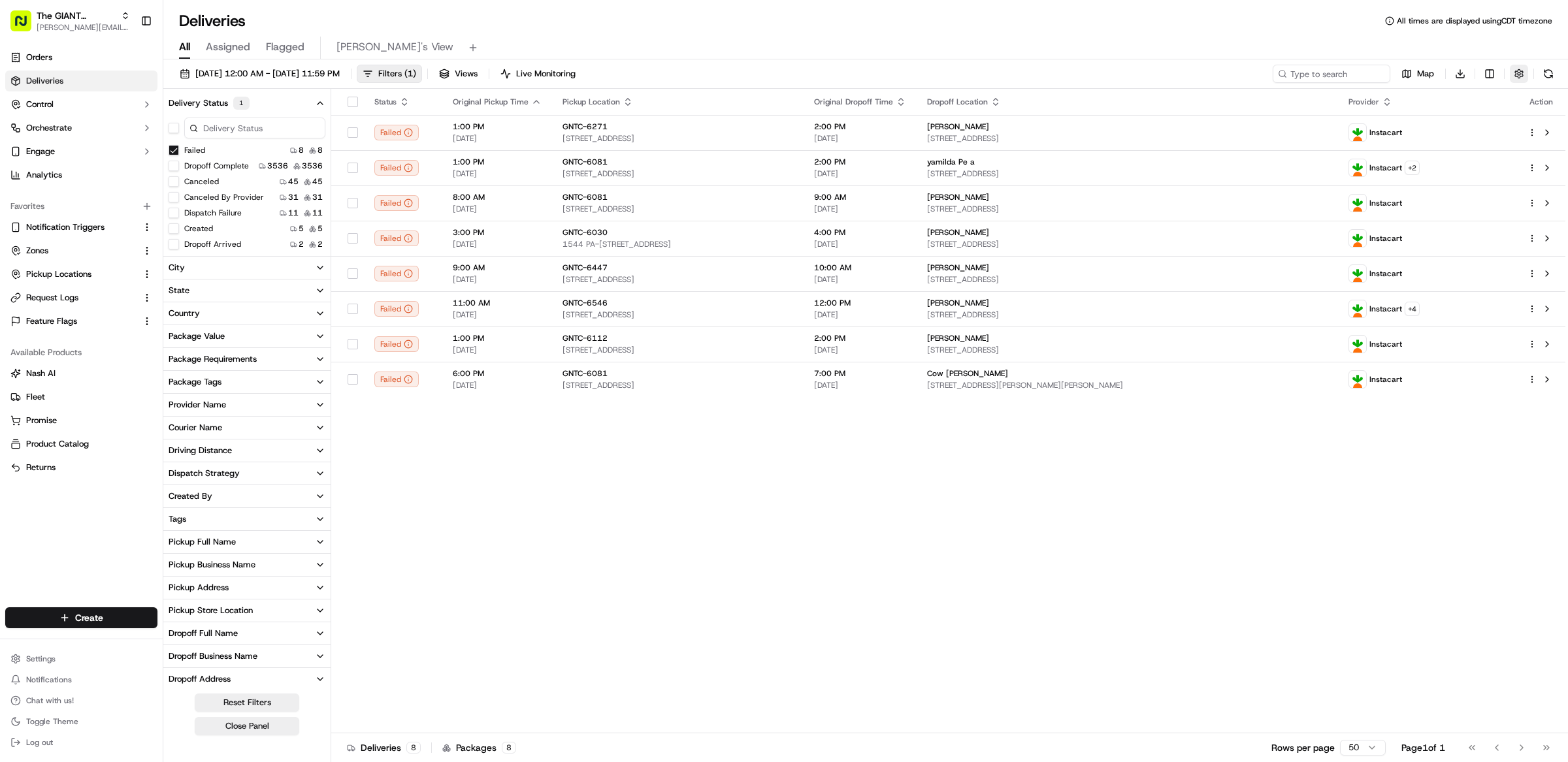
click at [1514, 76] on button "button" at bounding box center [1519, 74] width 18 height 18
click at [1494, 74] on html "The GIANT Company matt@usenash.com Toggle Sidebar Orders Deliveries Control Orc…" at bounding box center [784, 381] width 1568 height 762
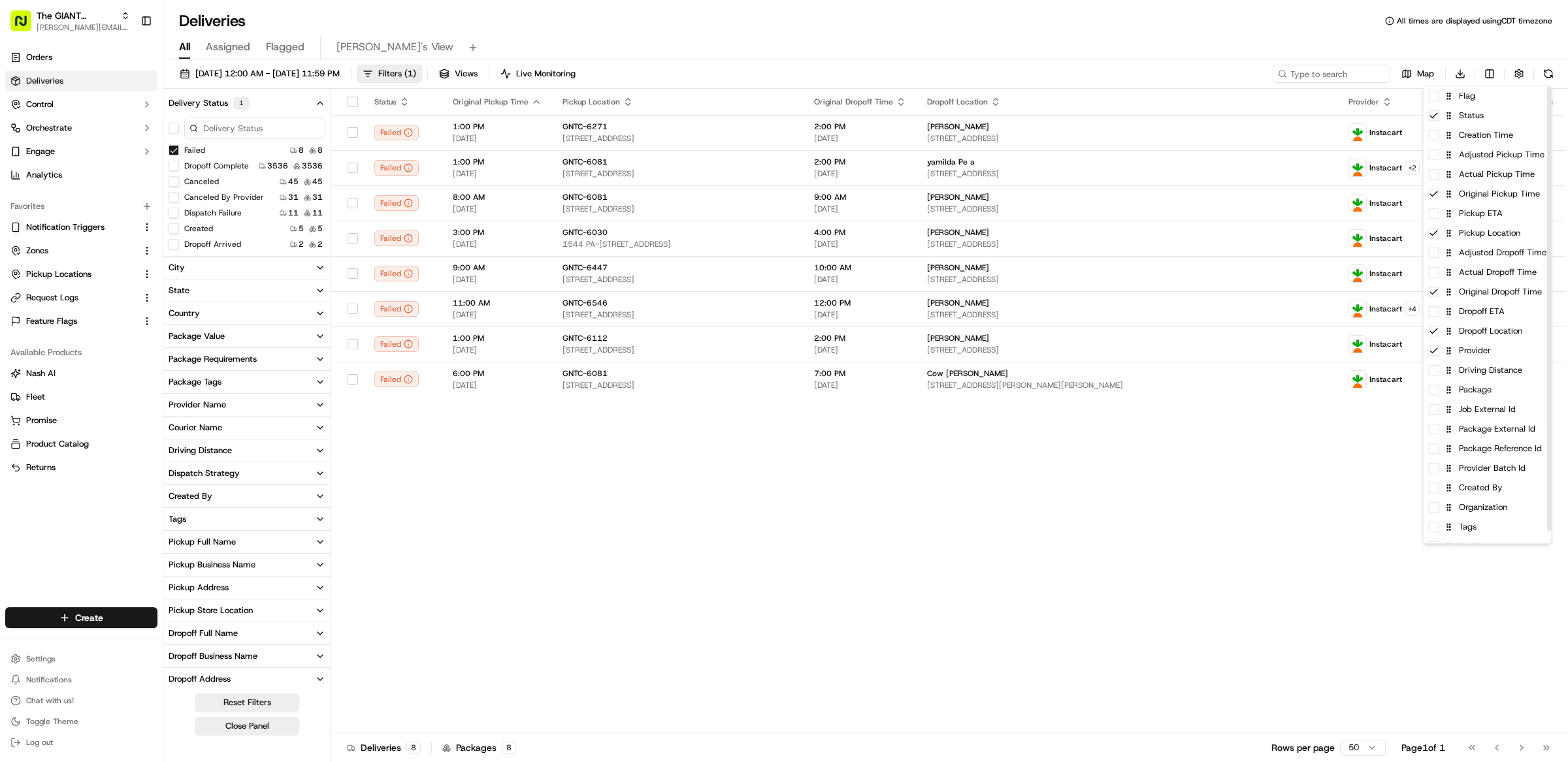
drag, startPoint x: 1192, startPoint y: 457, endPoint x: 1184, endPoint y: 447, distance: 12.8
click at [1192, 457] on html "The GIANT Company matt@usenash.com Toggle Sidebar Orders Deliveries Control Orc…" at bounding box center [784, 381] width 1568 height 762
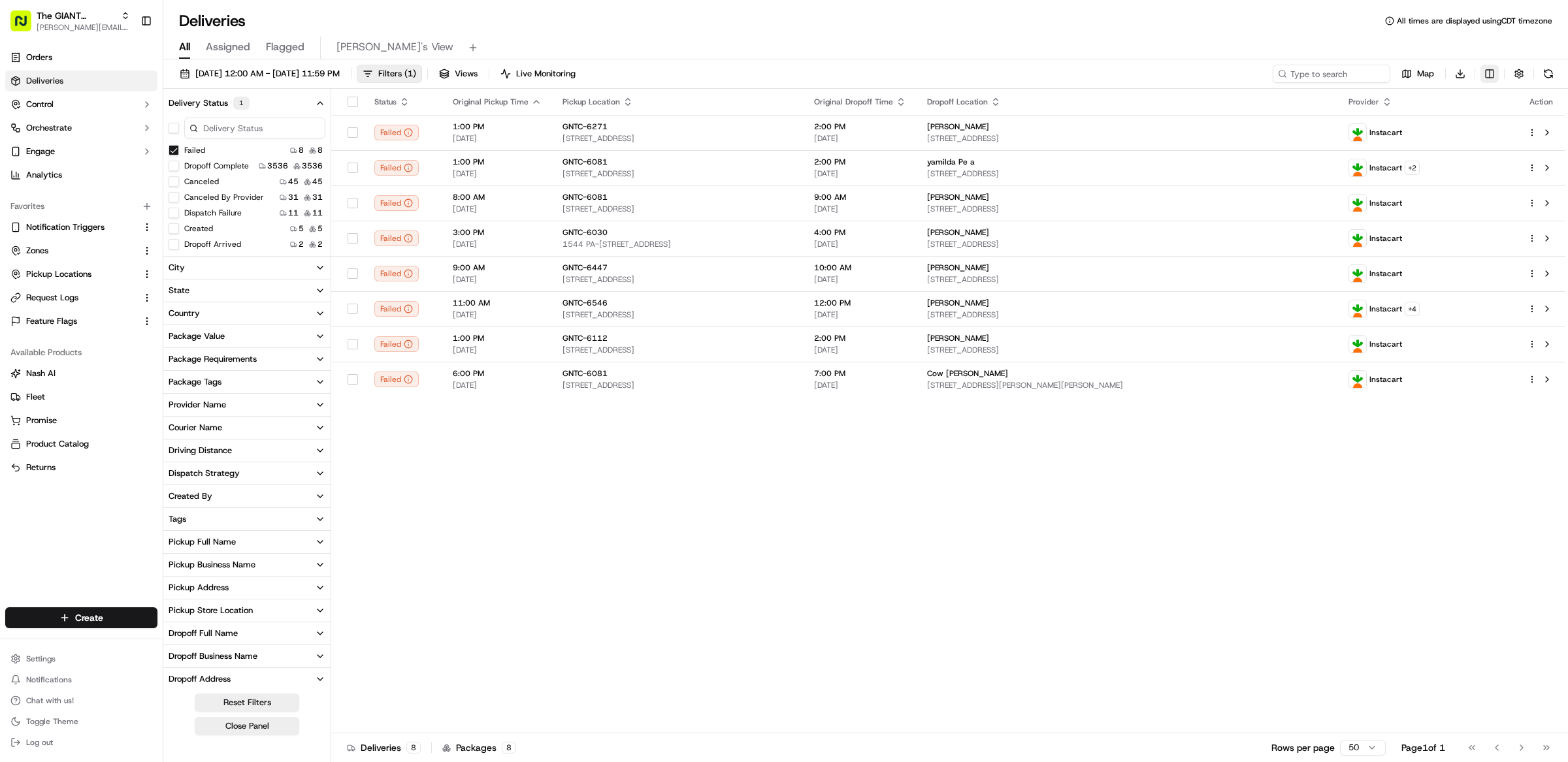
click at [1495, 81] on html "The GIANT Company matt@usenash.com Toggle Sidebar Orders Deliveries Control Orc…" at bounding box center [784, 381] width 1568 height 762
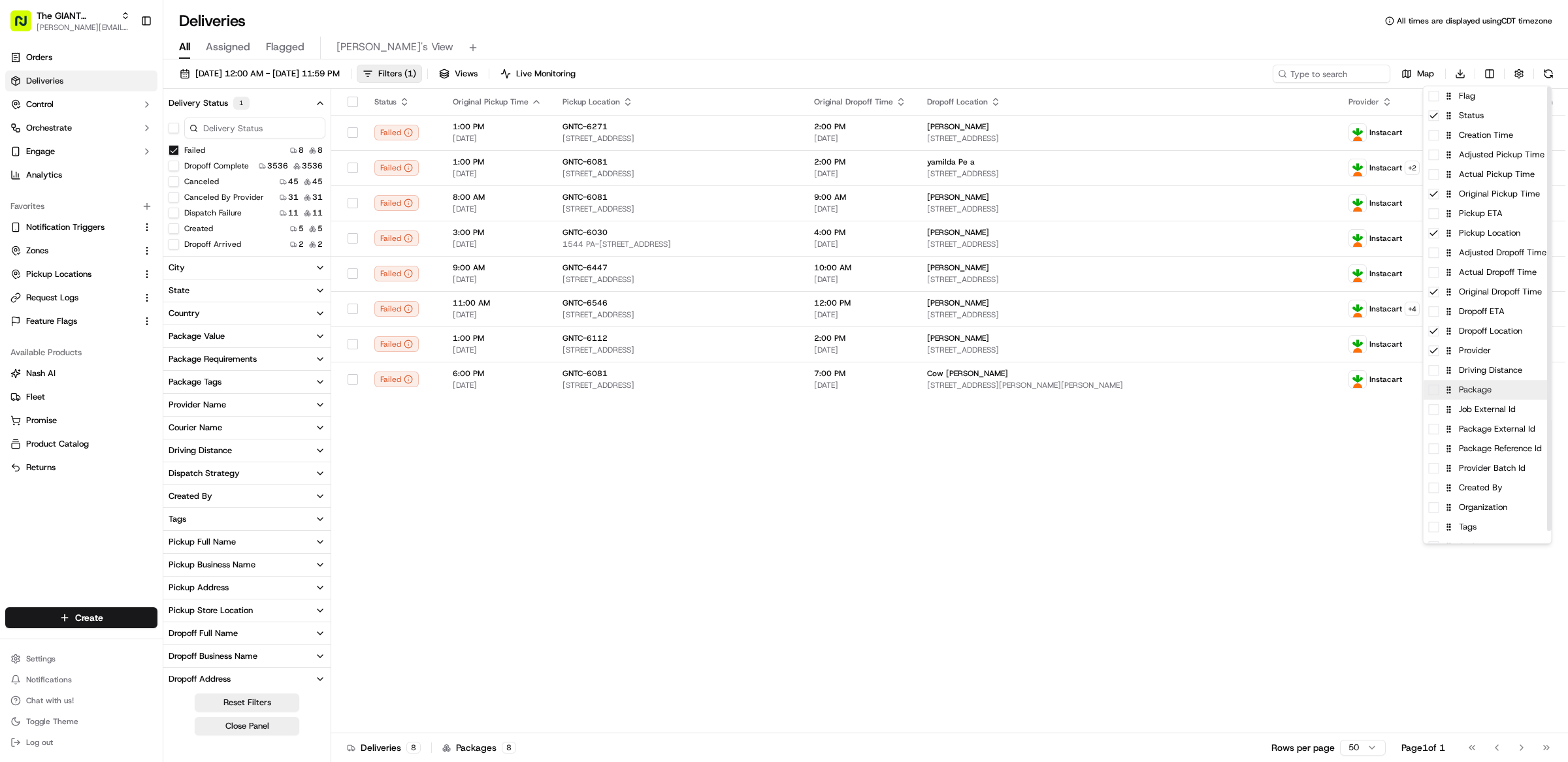
click at [1502, 386] on div "Package" at bounding box center [1487, 390] width 128 height 19
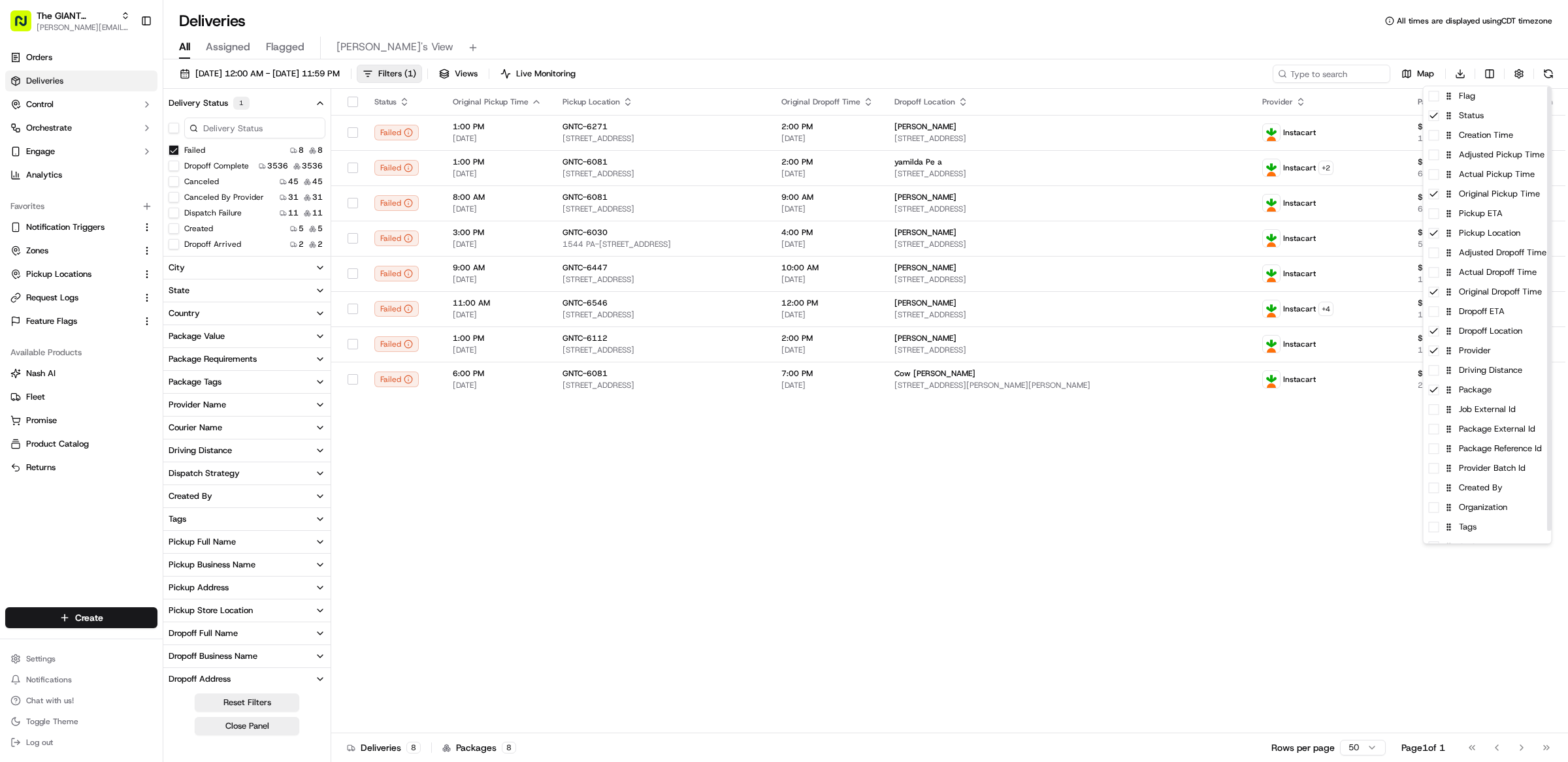
click at [1114, 457] on html "The GIANT Company matt@usenash.com Toggle Sidebar Orders Deliveries Control Orc…" at bounding box center [784, 381] width 1568 height 762
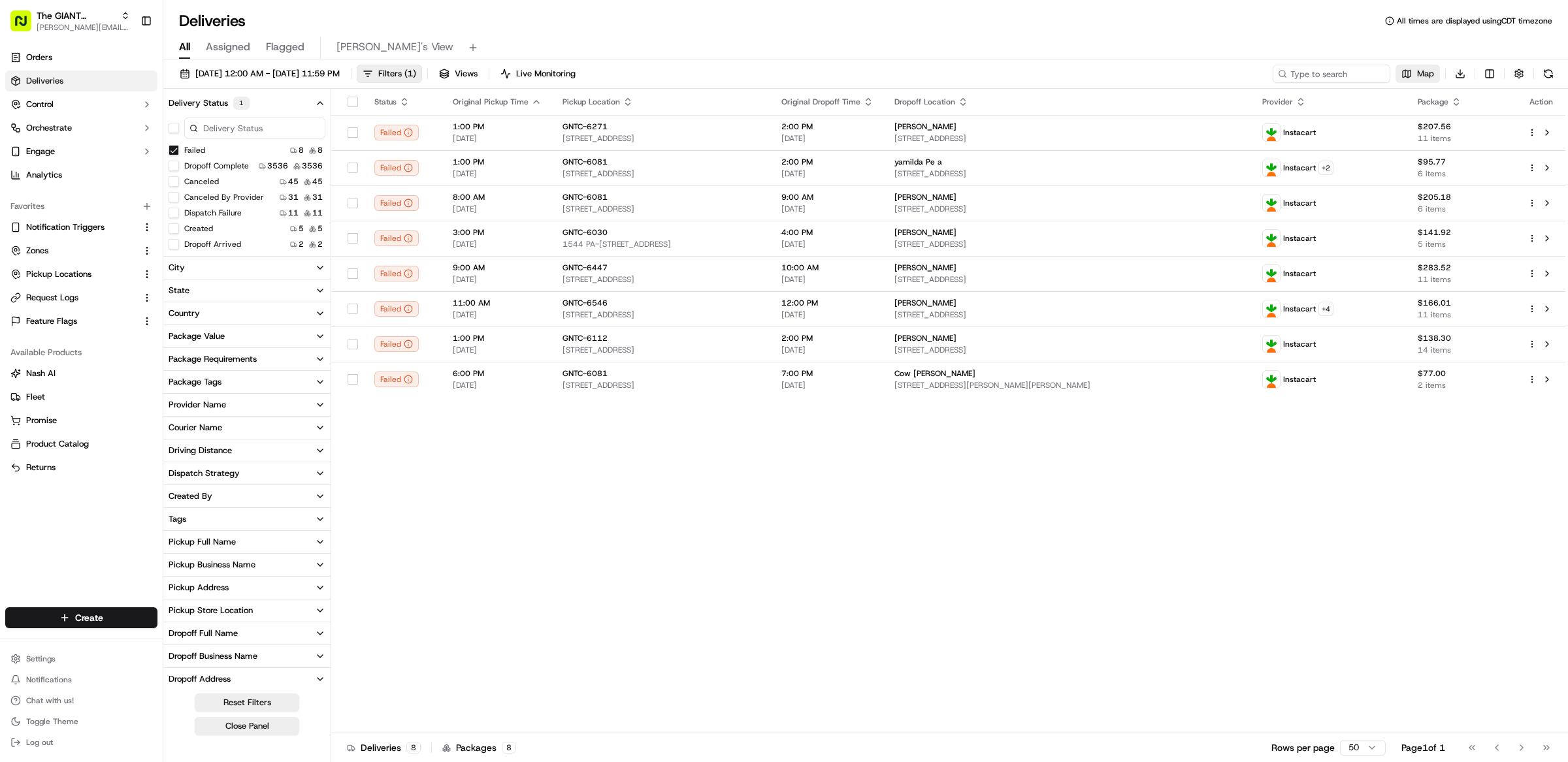
click at [1412, 72] on button "Map" at bounding box center [1418, 74] width 44 height 18
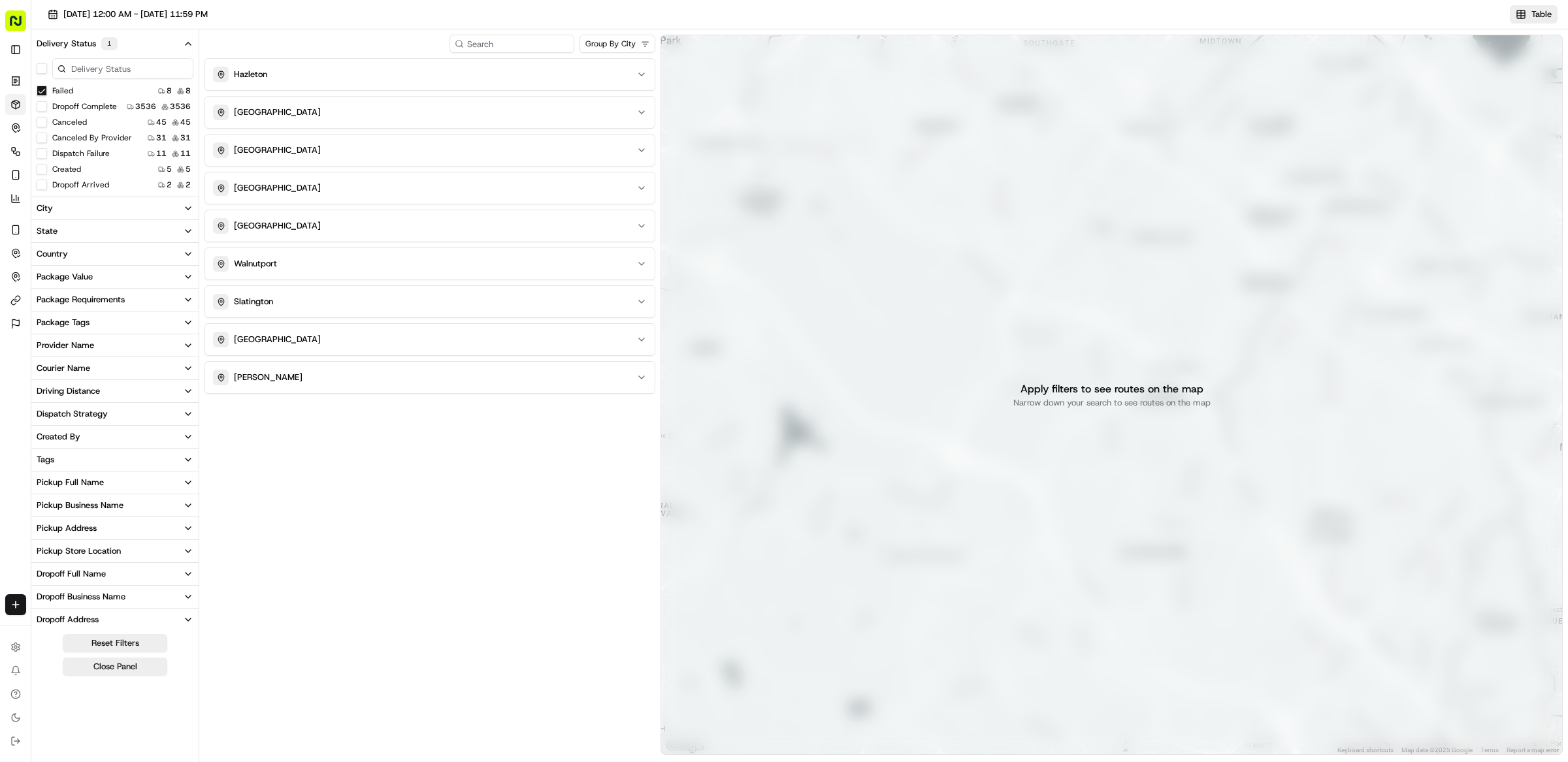
click at [1529, 13] on button "Table" at bounding box center [1533, 14] width 47 height 18
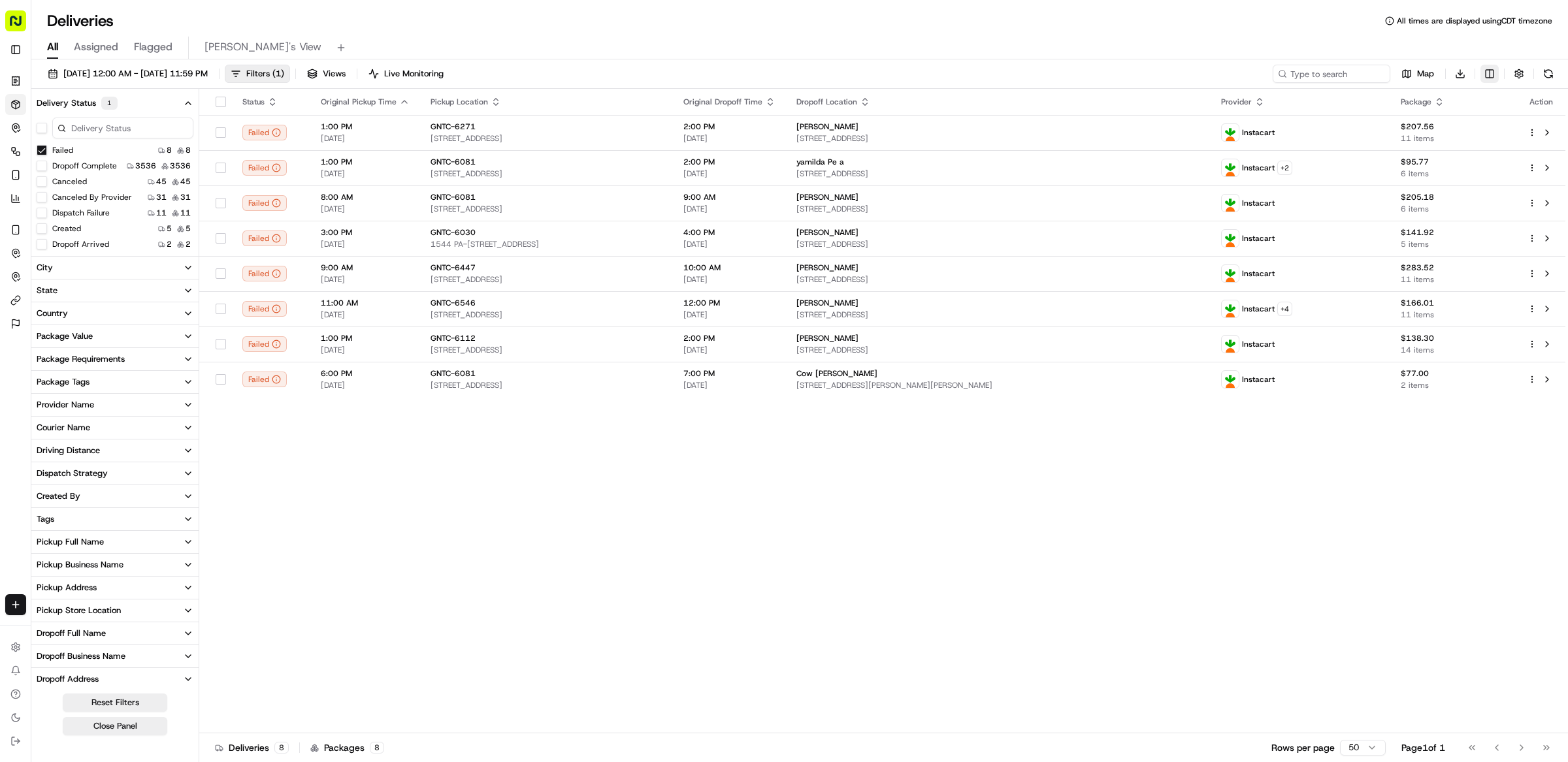
click at [1488, 72] on html "The GIANT Company matt@usenash.com Toggle Sidebar Orders Deliveries Control Orc…" at bounding box center [784, 381] width 1568 height 762
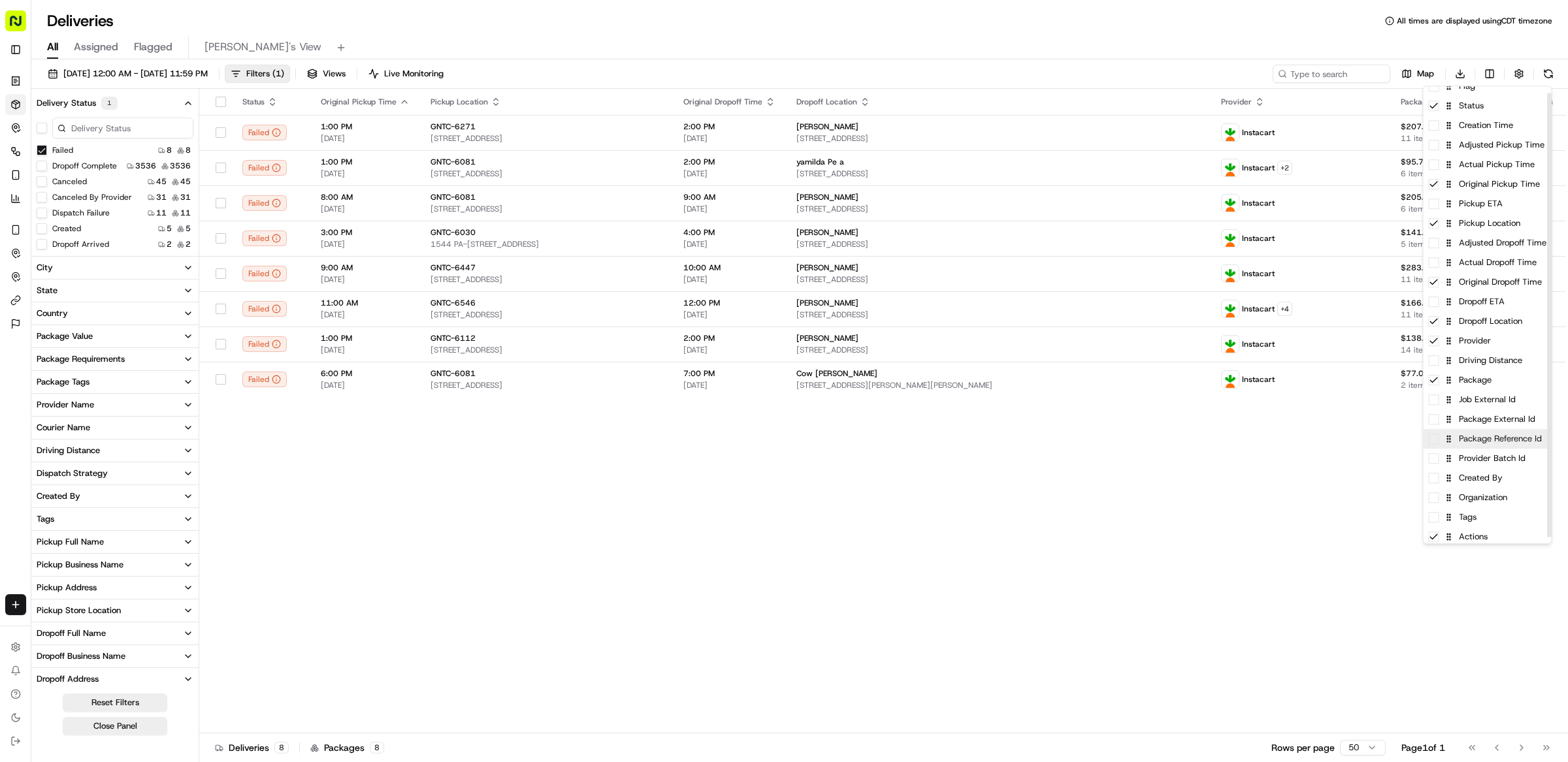
scroll to position [13, 0]
click at [1510, 400] on div "Job External Id" at bounding box center [1487, 396] width 128 height 19
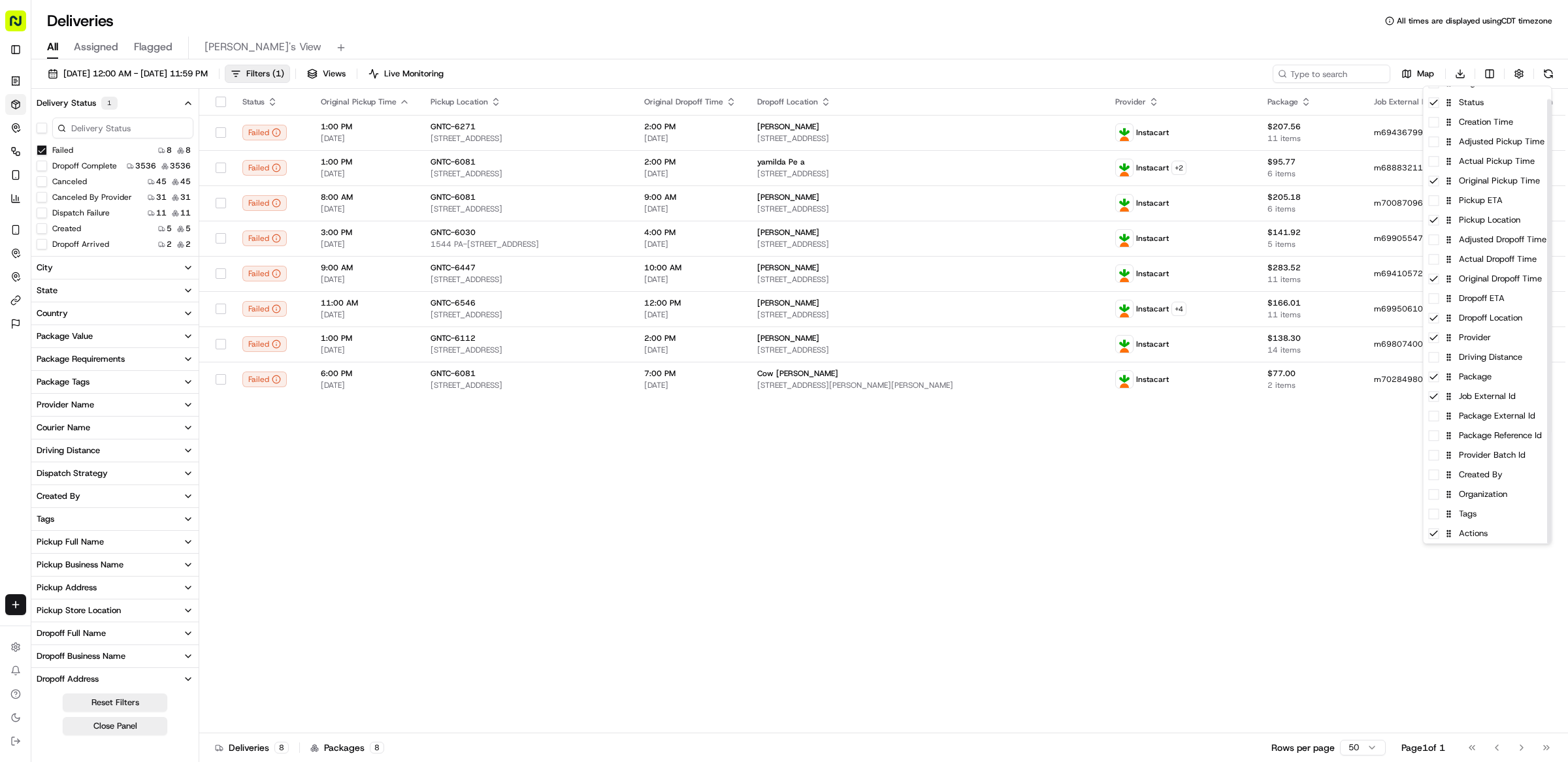
click at [1093, 451] on html "The GIANT Company matt@usenash.com Toggle Sidebar Orders Deliveries Control Orc…" at bounding box center [784, 381] width 1568 height 762
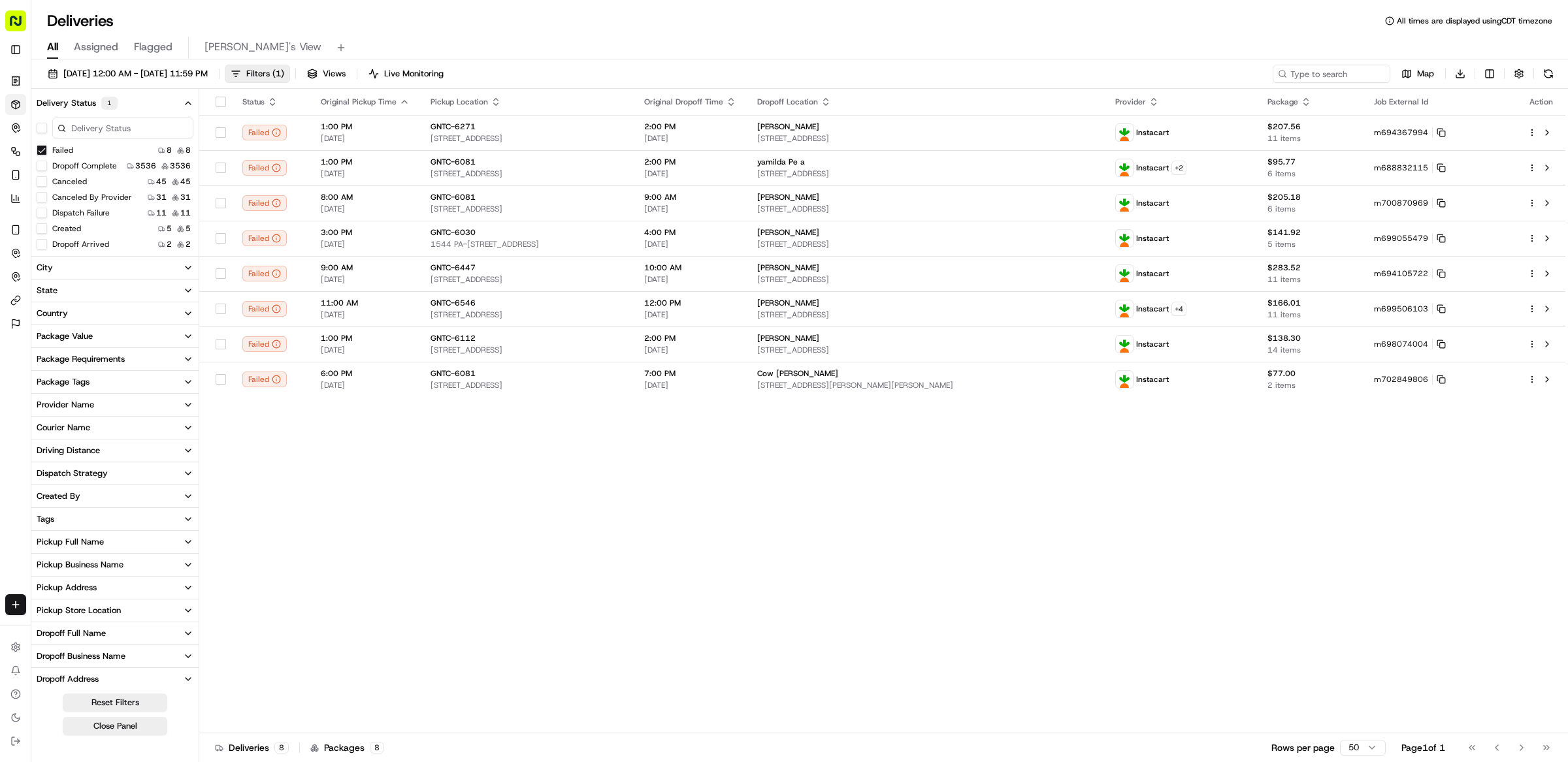
click at [361, 104] on span "Original Pickup Time" at bounding box center [358, 102] width 76 height 11
click at [1446, 311] on icon at bounding box center [1441, 309] width 9 height 9
click at [1228, 515] on div "Status Original Pickup Time Pickup Location Original Dropoff Time Dropoff Locat…" at bounding box center [882, 411] width 1366 height 644
drag, startPoint x: 1449, startPoint y: 342, endPoint x: 1417, endPoint y: 321, distance: 38.3
click at [1446, 342] on icon at bounding box center [1441, 344] width 9 height 9
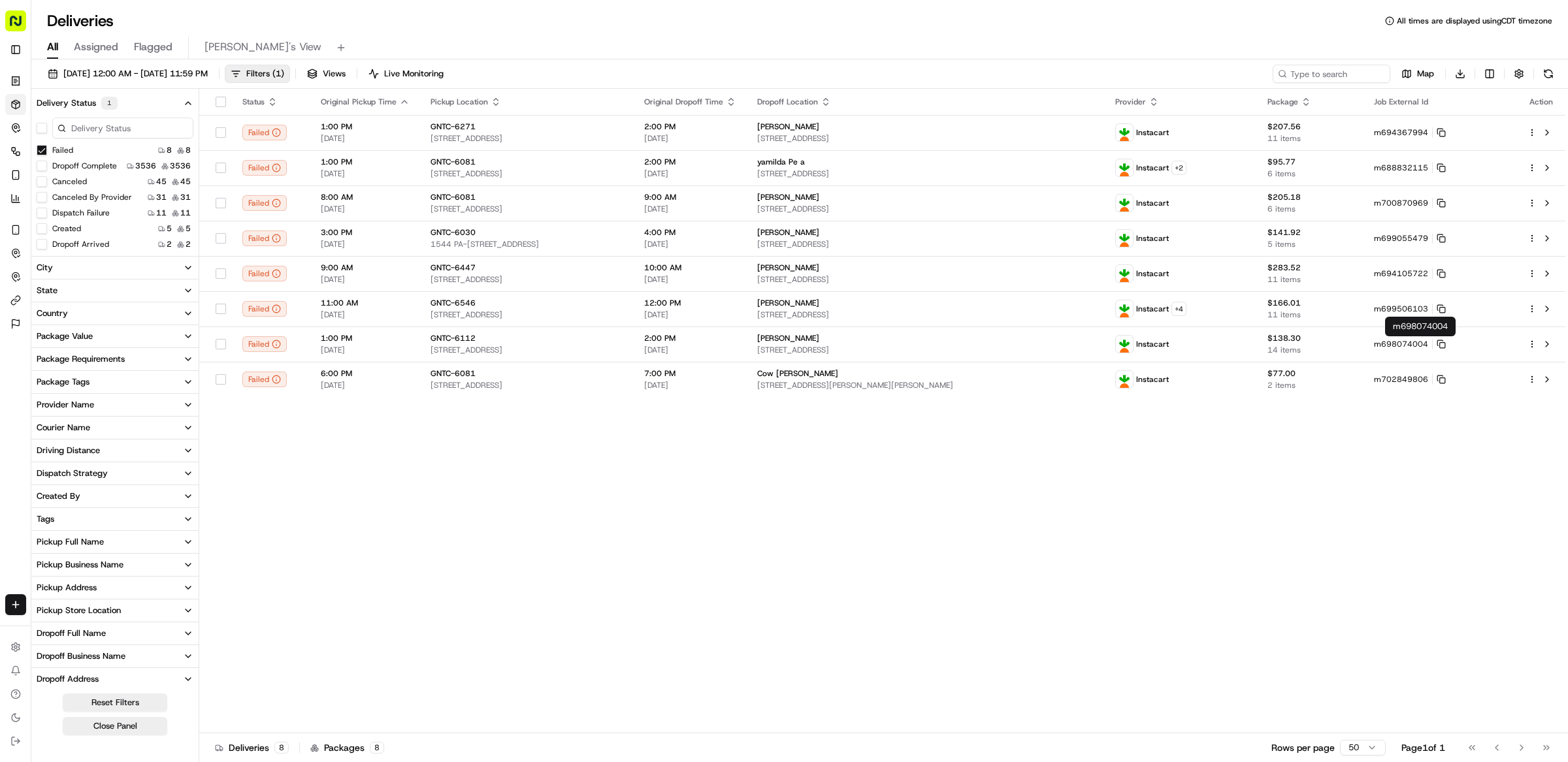
click at [1389, 485] on div "Status Original Pickup Time Pickup Location Original Dropoff Time Dropoff Locat…" at bounding box center [882, 411] width 1366 height 644
click at [1446, 344] on icon at bounding box center [1441, 344] width 9 height 9
click at [1363, 497] on div "Status Original Pickup Time Pickup Location Original Dropoff Time Dropoff Locat…" at bounding box center [882, 411] width 1366 height 644
click at [1446, 342] on icon at bounding box center [1441, 344] width 9 height 9
click at [1446, 349] on icon at bounding box center [1441, 344] width 9 height 9
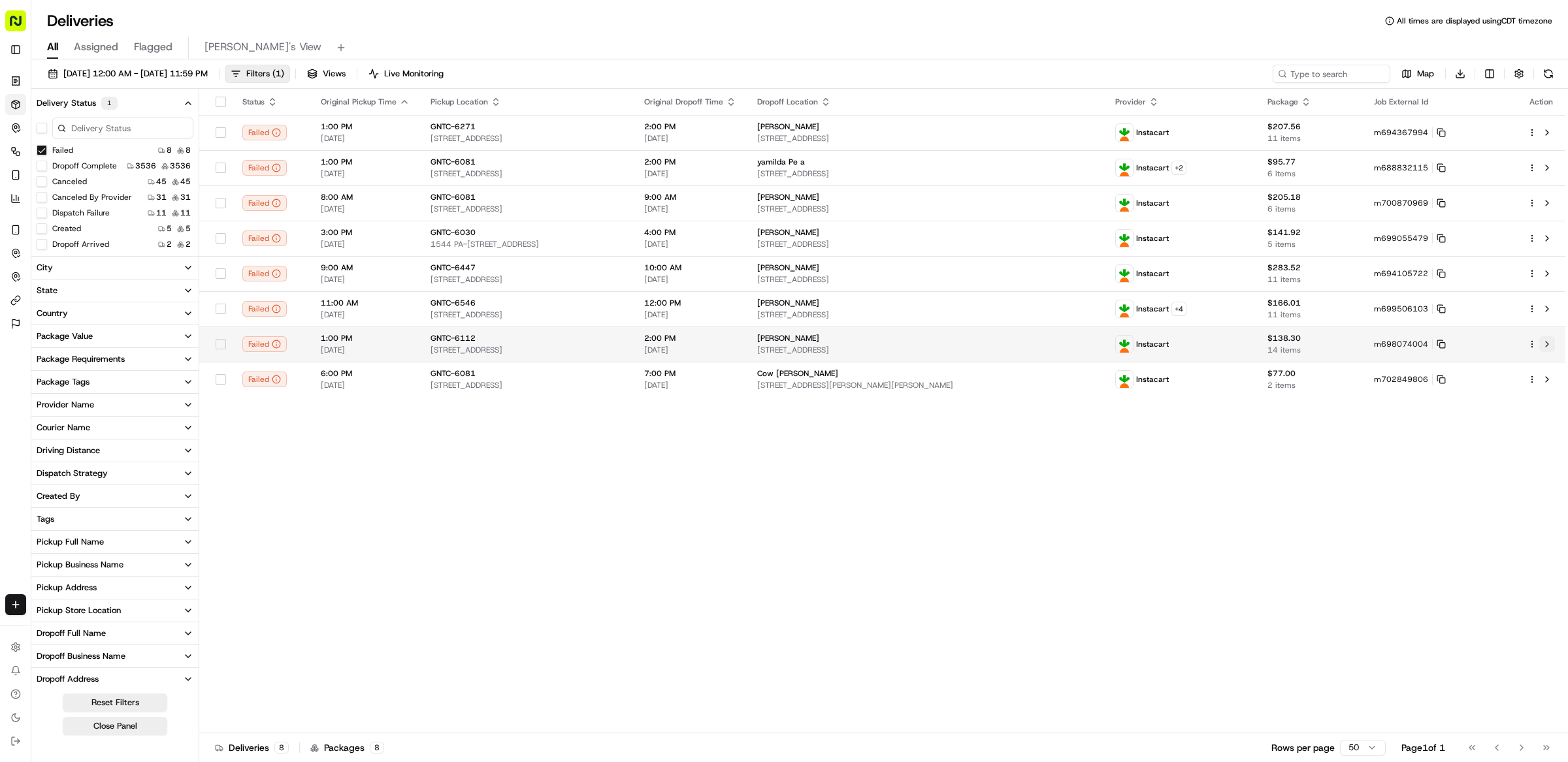
click at [1547, 348] on button at bounding box center [1547, 344] width 15 height 15
click at [964, 476] on div "Status Original Pickup Time Pickup Location Original Dropoff Time Dropoff Locat…" at bounding box center [882, 411] width 1366 height 644
click at [815, 501] on div "Status Original Pickup Time Pickup Location Original Dropoff Time Dropoff Locat…" at bounding box center [882, 411] width 1366 height 644
click at [810, 40] on div "All Assigned Flagged Matthew's View" at bounding box center [800, 48] width 1537 height 23
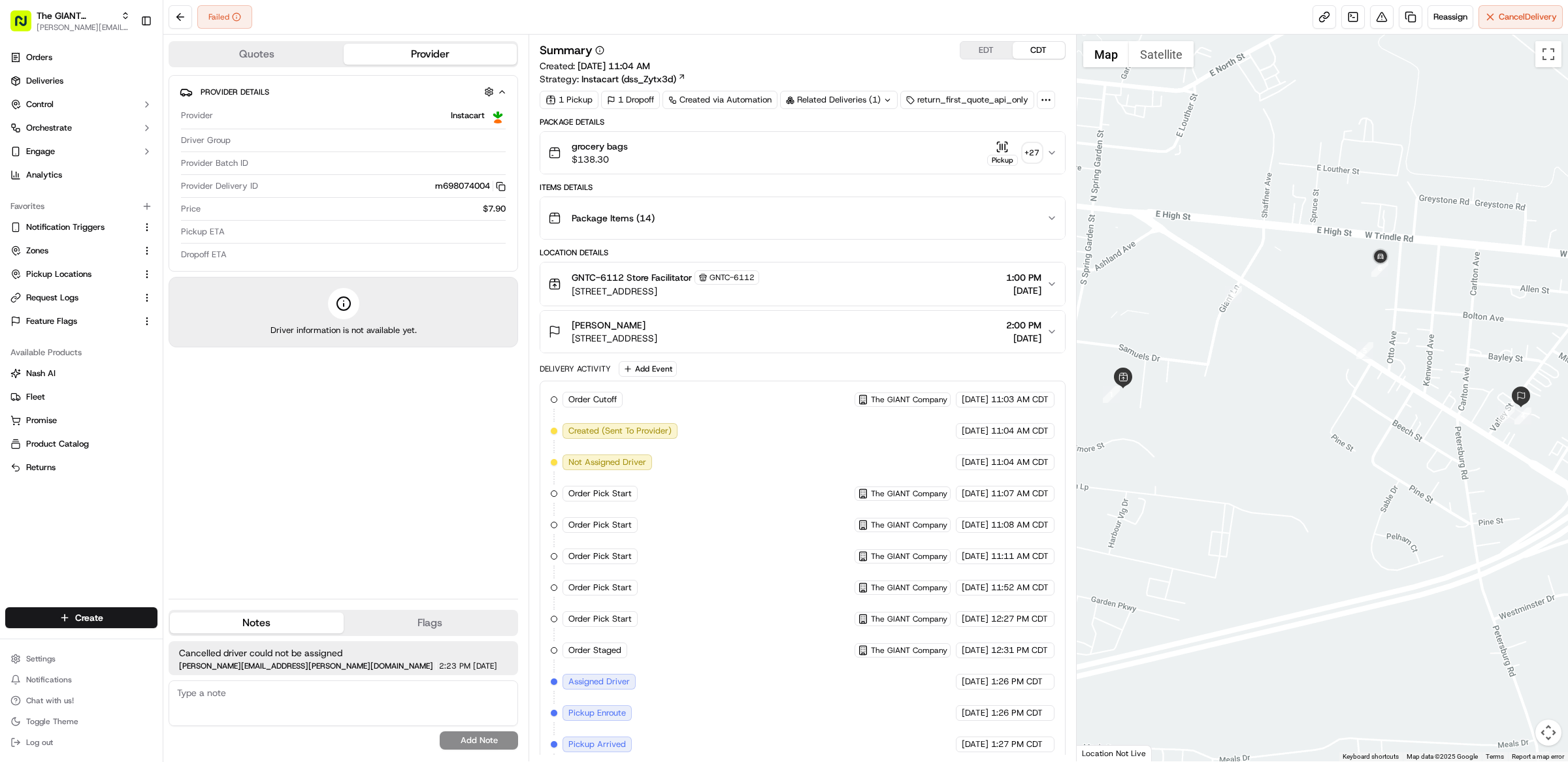
click at [261, 57] on button "Quotes" at bounding box center [257, 53] width 174 height 21
click at [433, 57] on button "Provider" at bounding box center [431, 53] width 174 height 21
click at [1047, 102] on icon at bounding box center [1046, 100] width 12 height 12
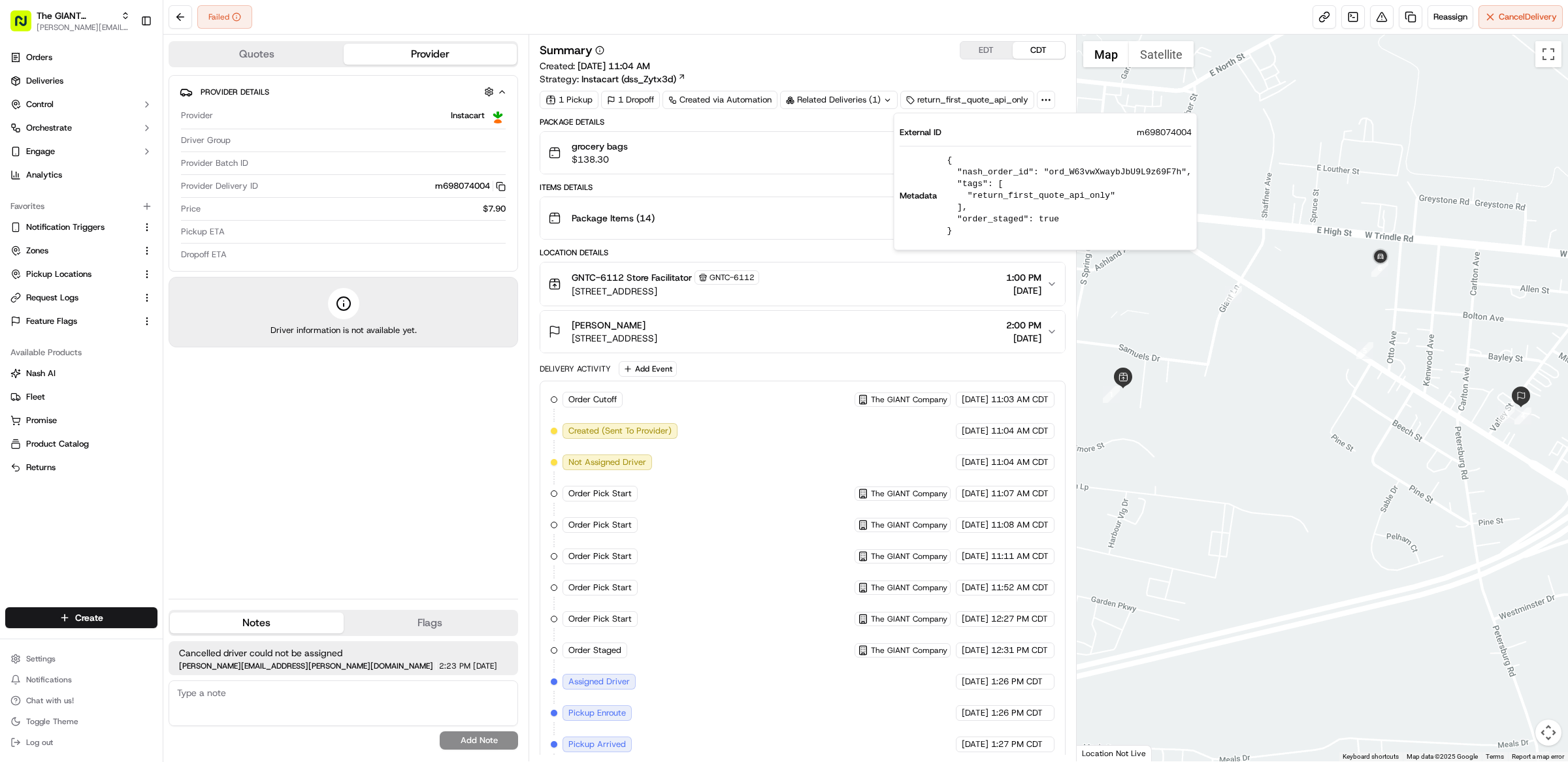
click at [804, 46] on div "Summary EDT CDT" at bounding box center [802, 50] width 526 height 18
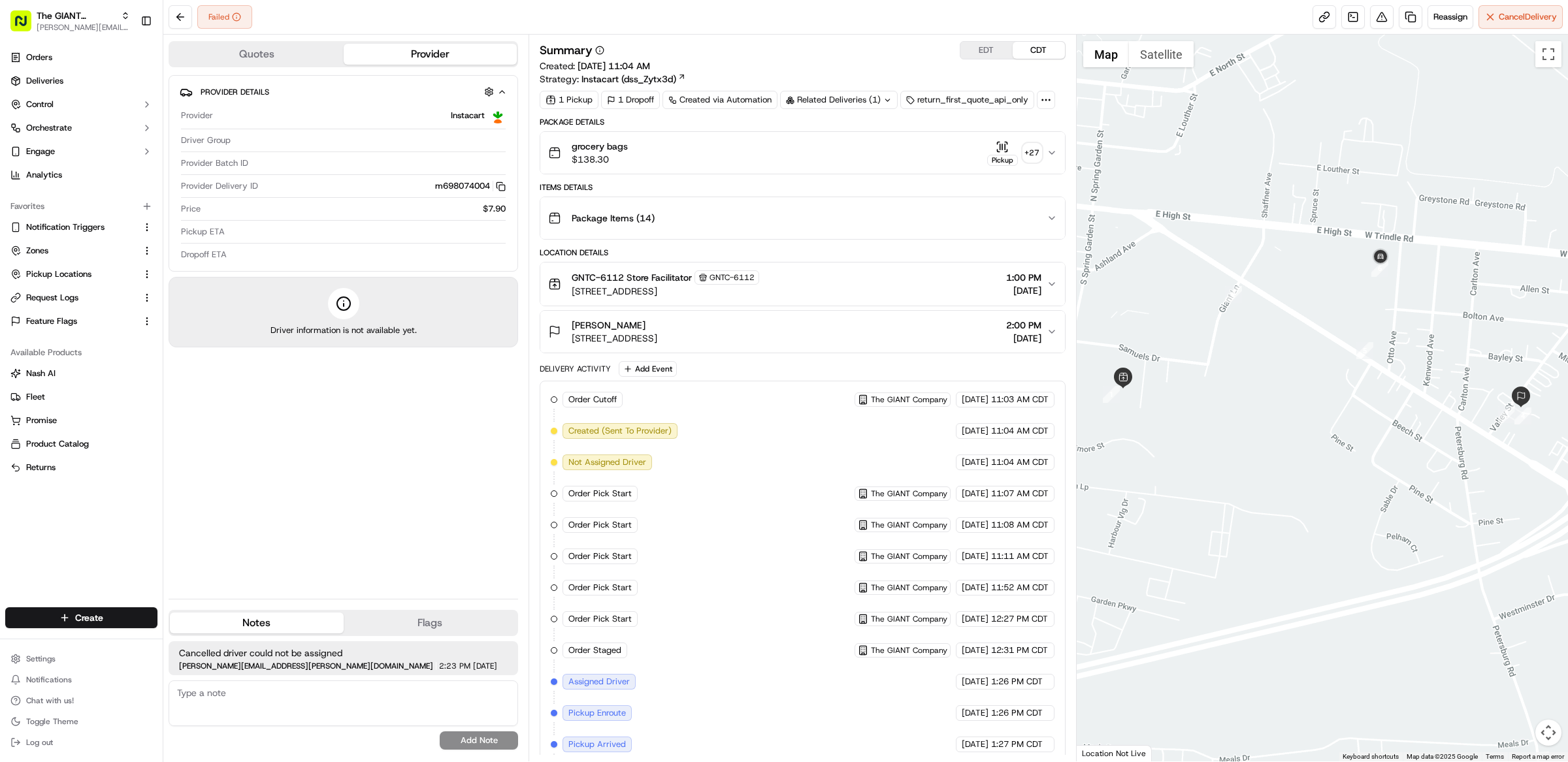
click at [860, 99] on div "Related Deliveries (1)" at bounding box center [839, 100] width 118 height 18
click at [859, 58] on div "Summary EDT CDT" at bounding box center [802, 50] width 526 height 18
click at [1050, 104] on icon at bounding box center [1046, 100] width 12 height 12
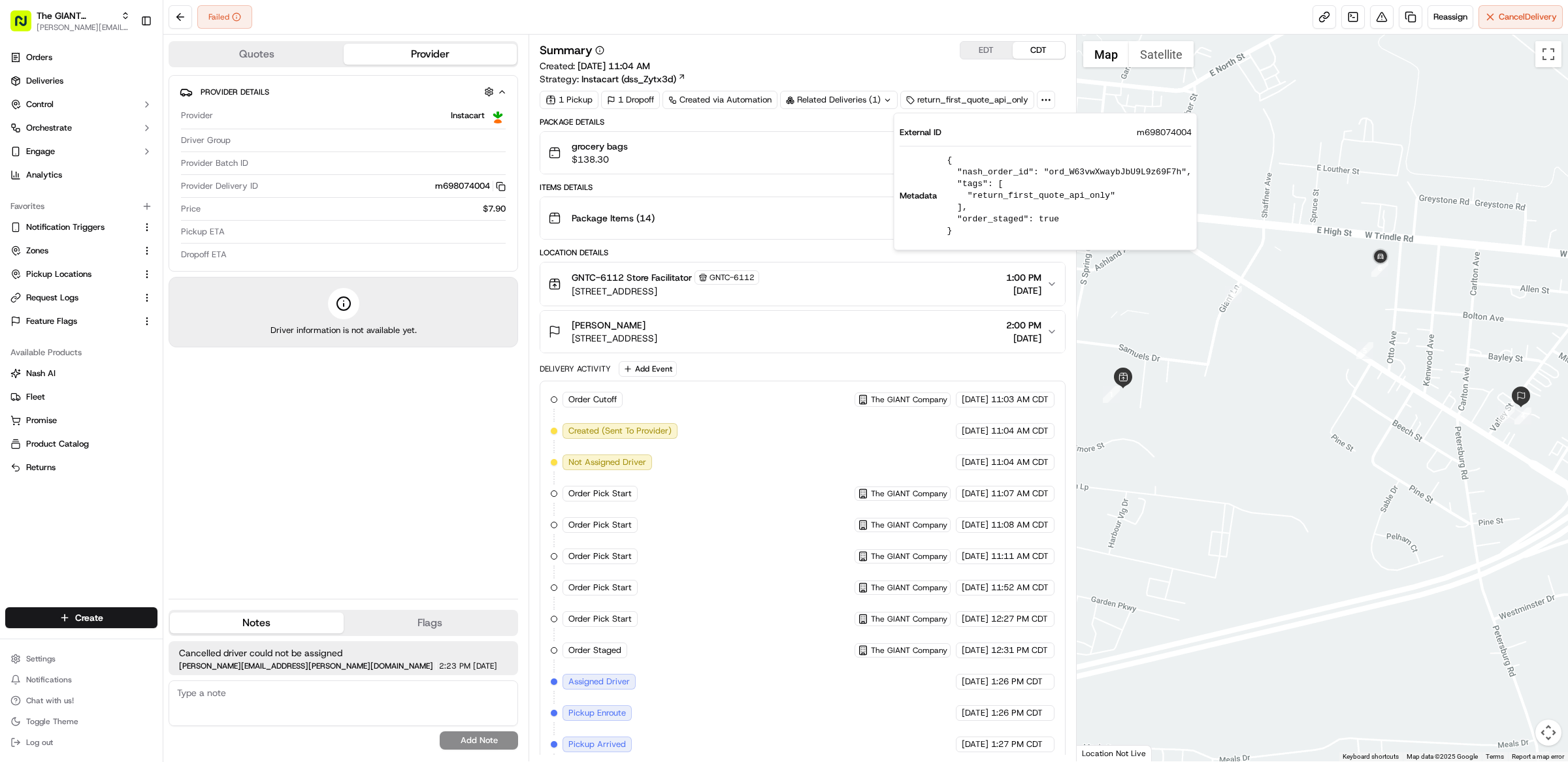
click at [826, 65] on div "Summary EDT CDT Created: [DATE] 11:04 AM Strategy: Instacart (dss_Zytx3d)" at bounding box center [802, 64] width 526 height 44
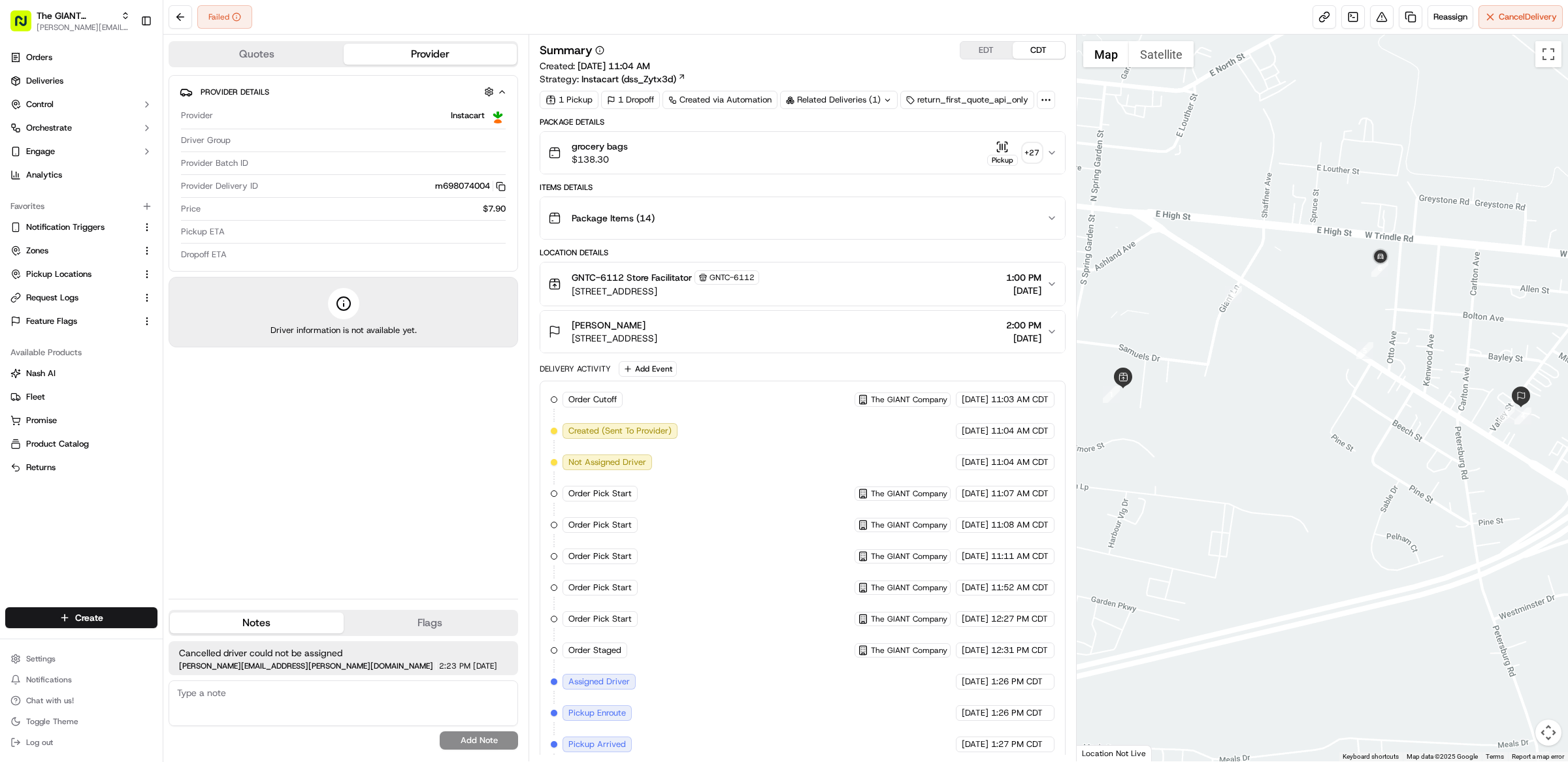
click at [814, 140] on button "grocery bags $138.30 Pickup + 27" at bounding box center [802, 152] width 525 height 42
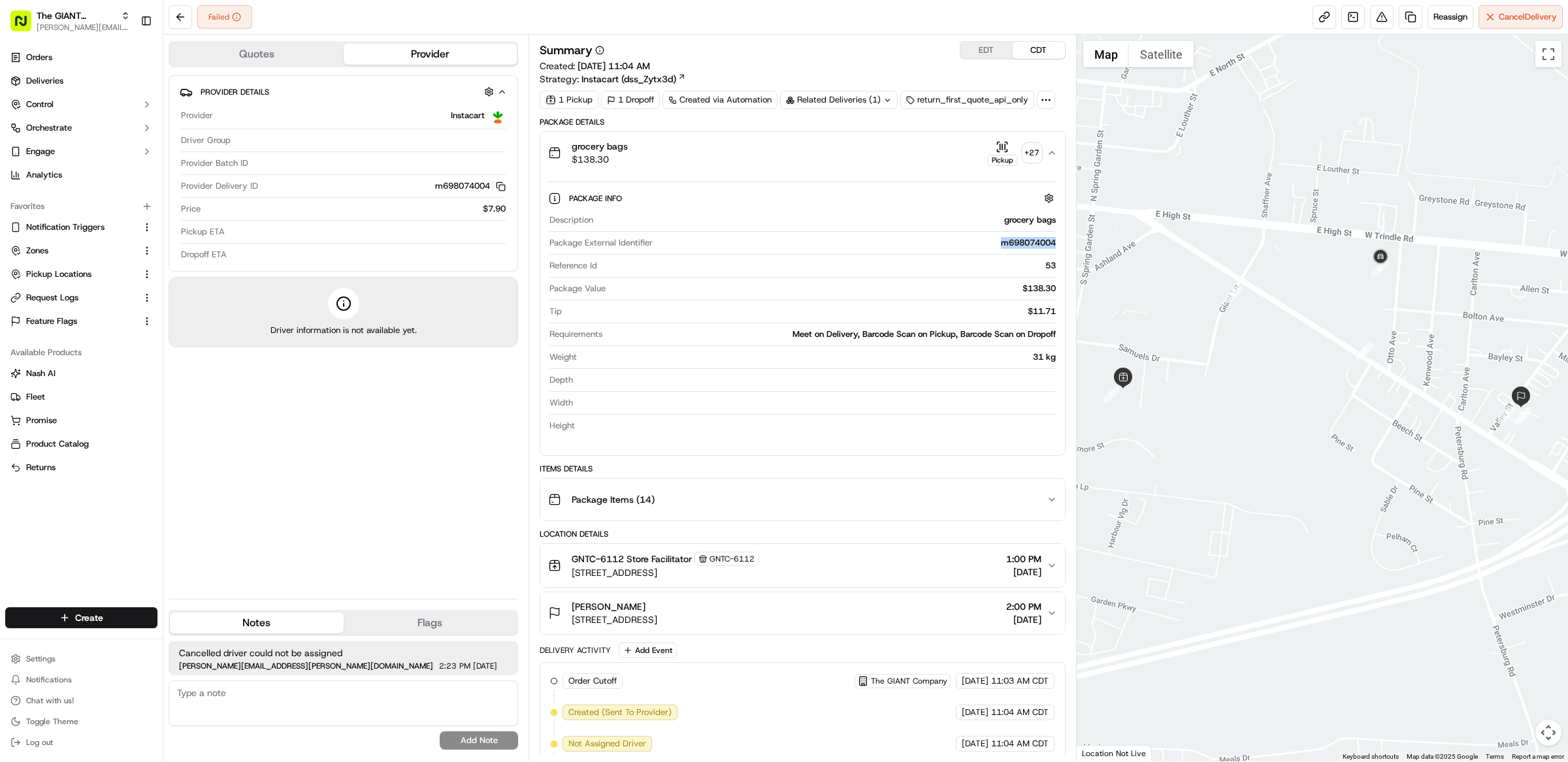
drag, startPoint x: 992, startPoint y: 249, endPoint x: 1050, endPoint y: 254, distance: 58.2
click at [1051, 254] on div "Package External Identifier m698074004" at bounding box center [802, 246] width 506 height 17
copy div "m698074004"
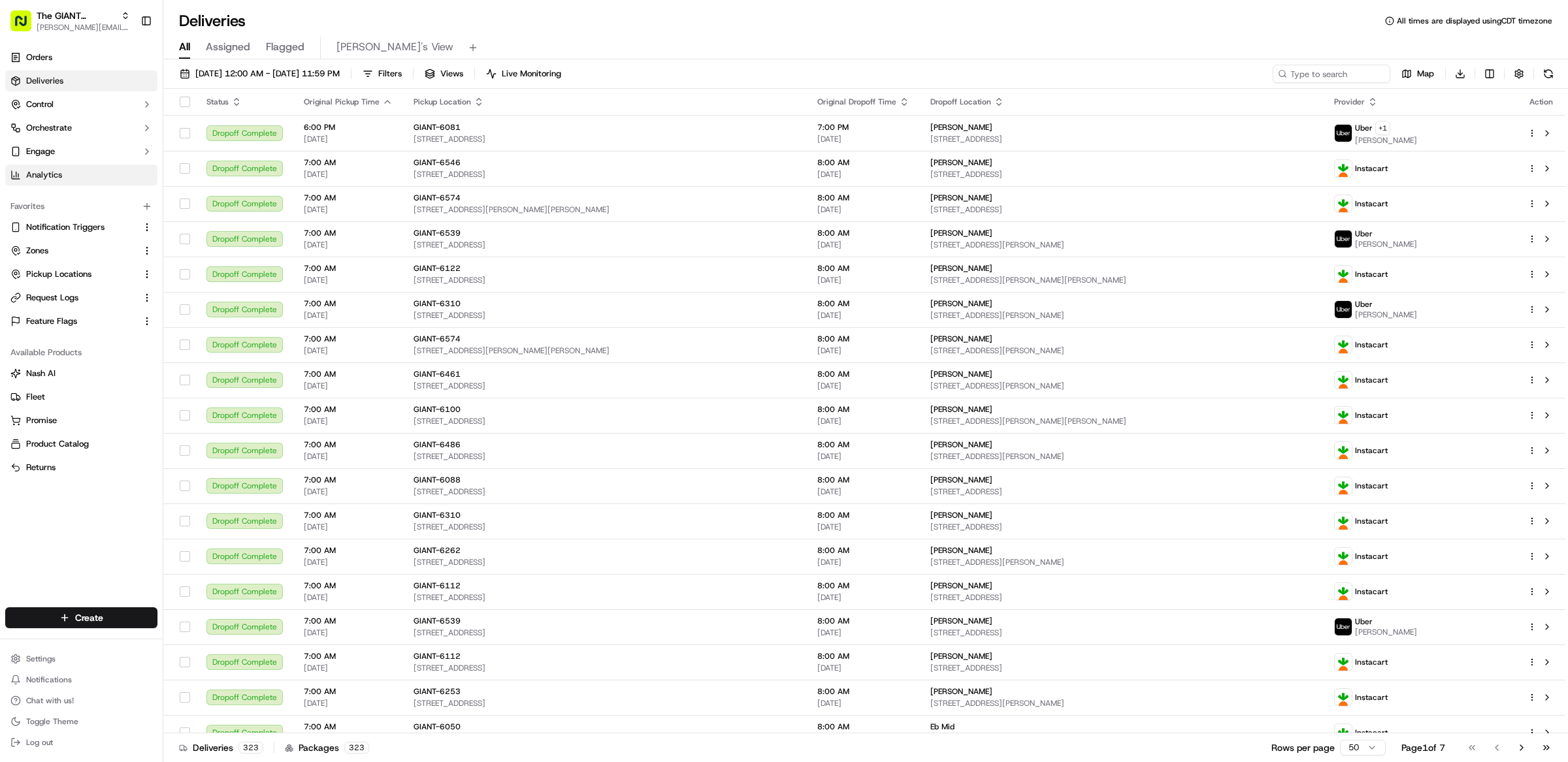
click at [92, 174] on link "Analytics" at bounding box center [82, 174] width 152 height 21
